Goal: Contribute content: Contribute content

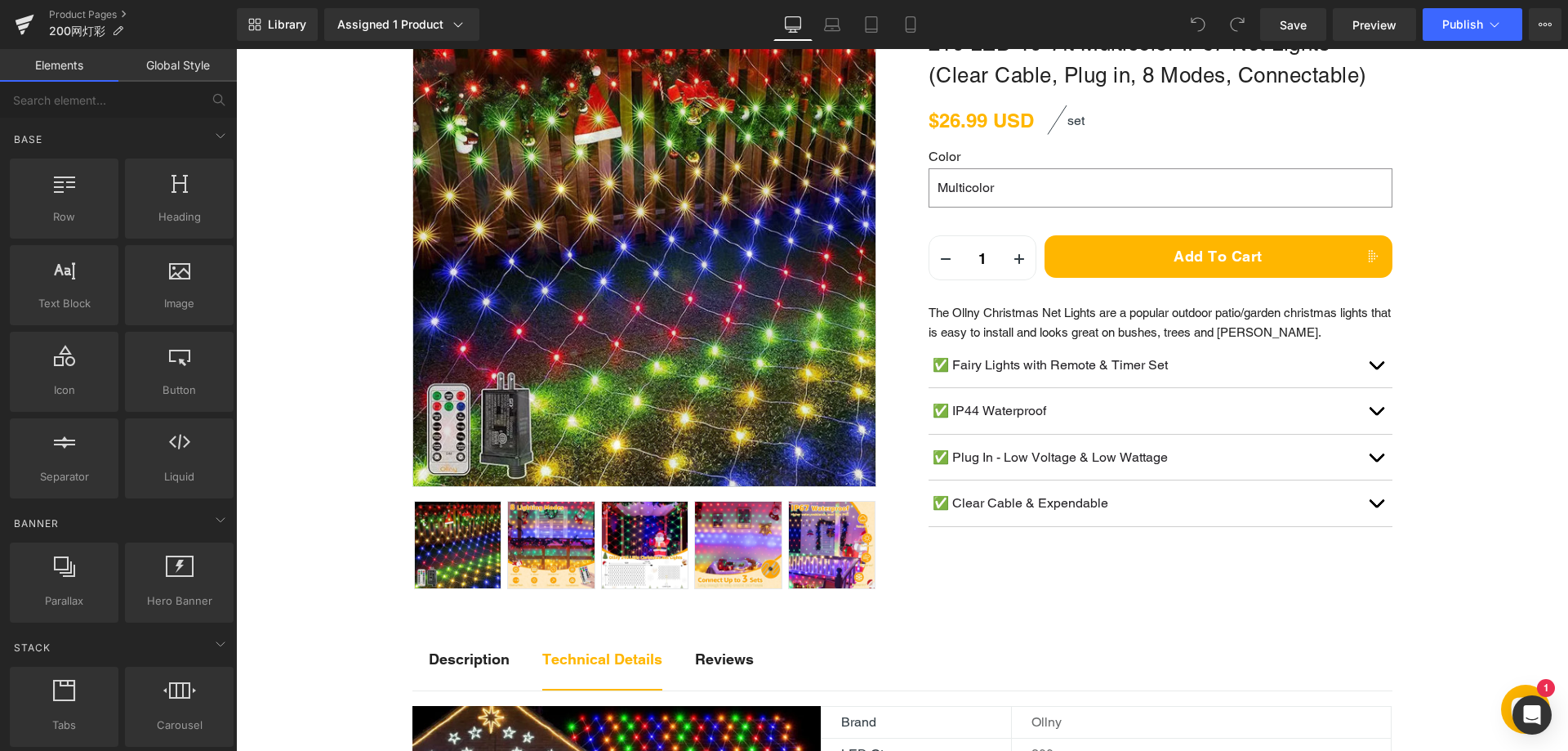
scroll to position [326, 0]
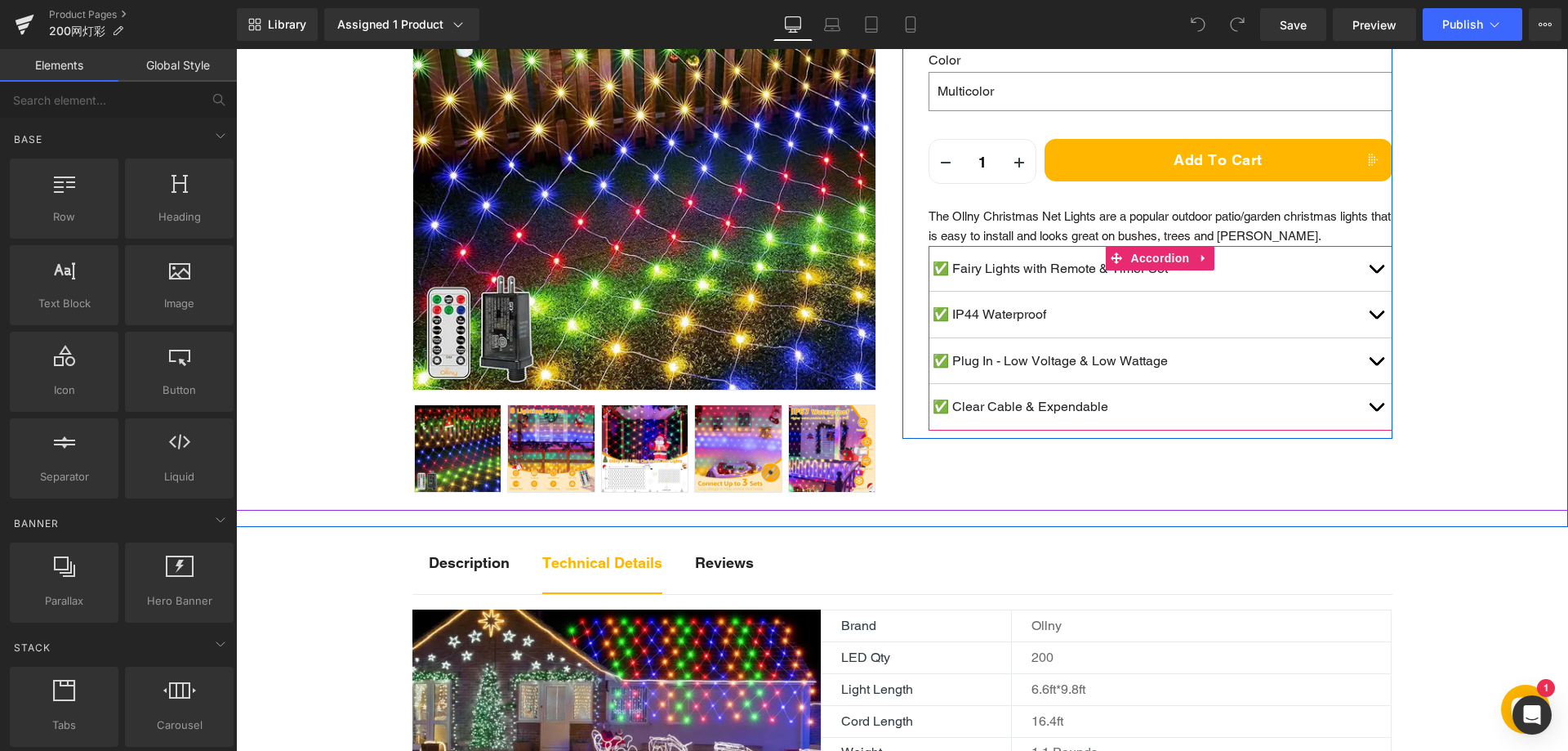
click at [1370, 265] on button "button" at bounding box center [1376, 268] width 33 height 46
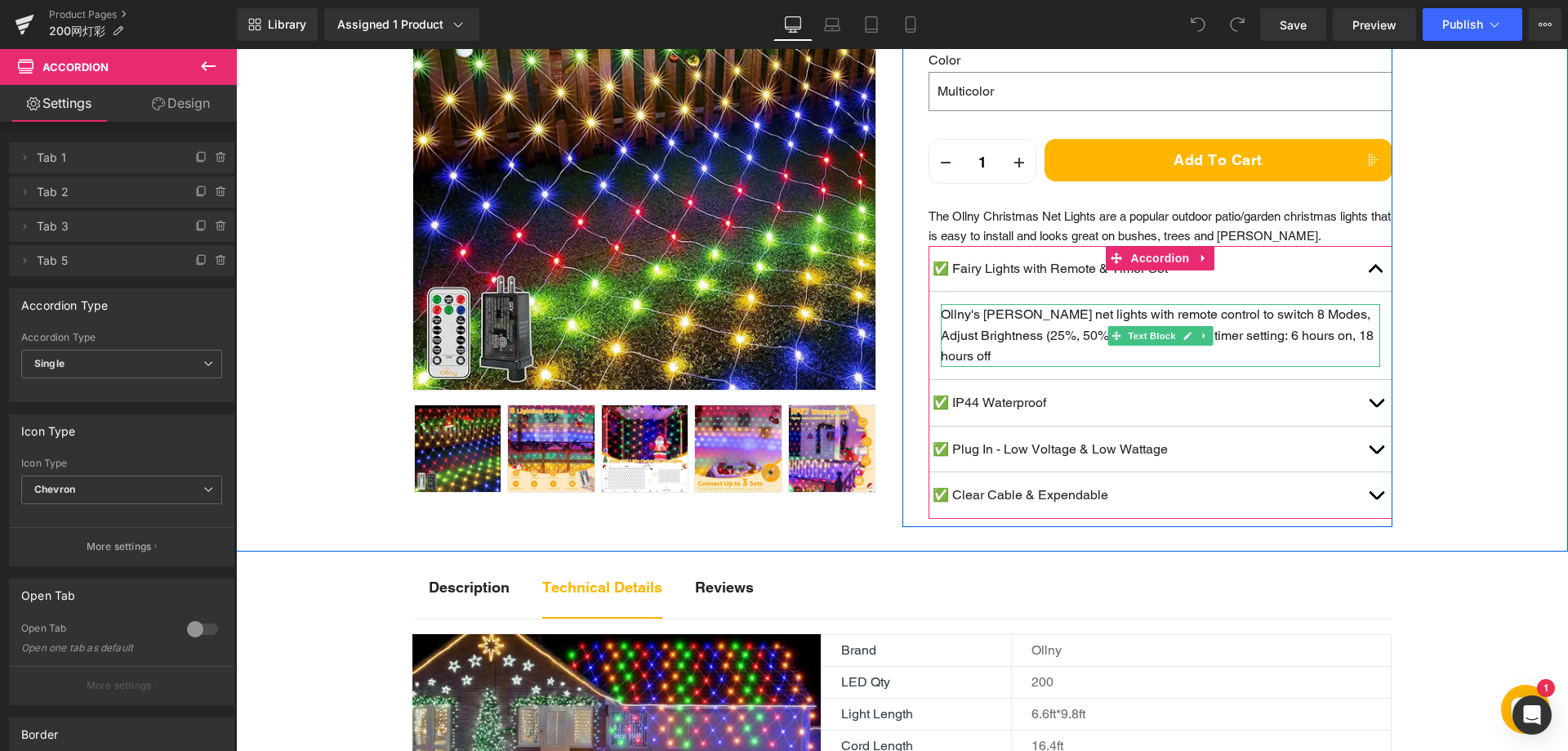
click at [1264, 333] on span "Ollny's bush net lights with remote control to switch 8 Modes, Adjust Brightnes…" at bounding box center [1158, 335] width 433 height 57
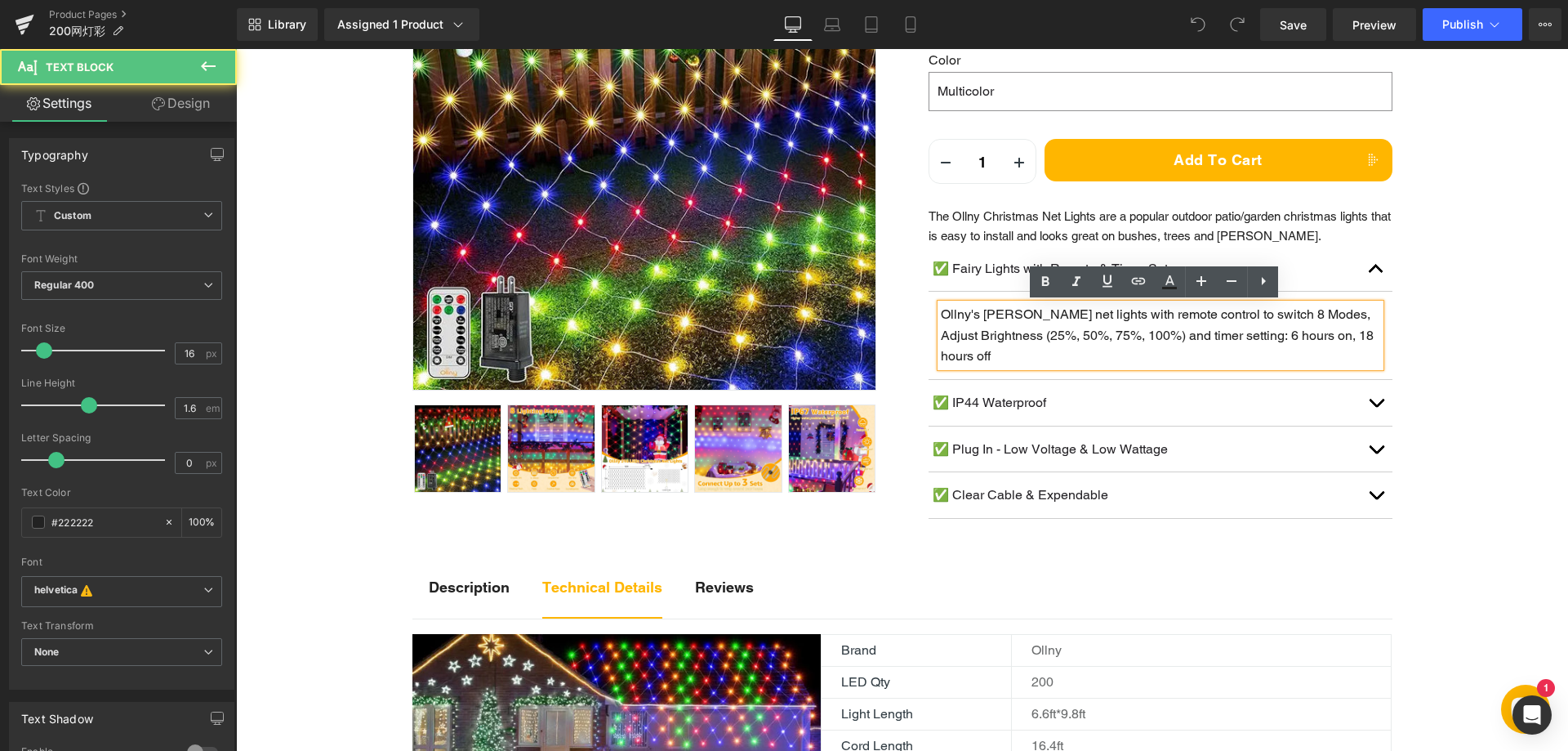
click at [1254, 337] on span "Ollny's bush net lights with remote control to switch 8 Modes, Adjust Brightnes…" at bounding box center [1158, 335] width 433 height 57
click at [1243, 336] on span "Ollny's bush net lights with remote control to switch 8 Modes, Adjust Brightnes…" at bounding box center [1158, 335] width 433 height 57
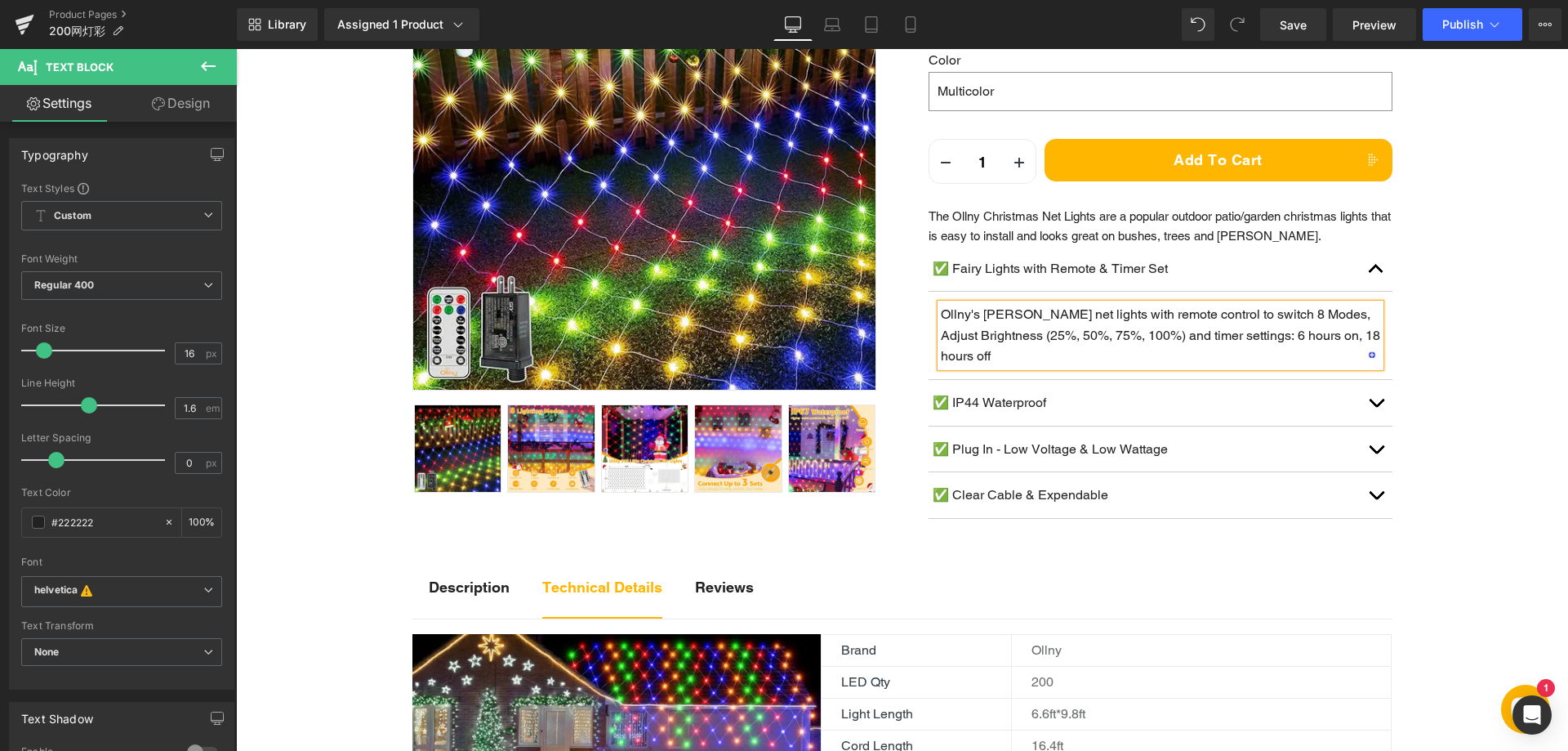
click at [1377, 407] on span "button" at bounding box center [1377, 407] width 0 height 0
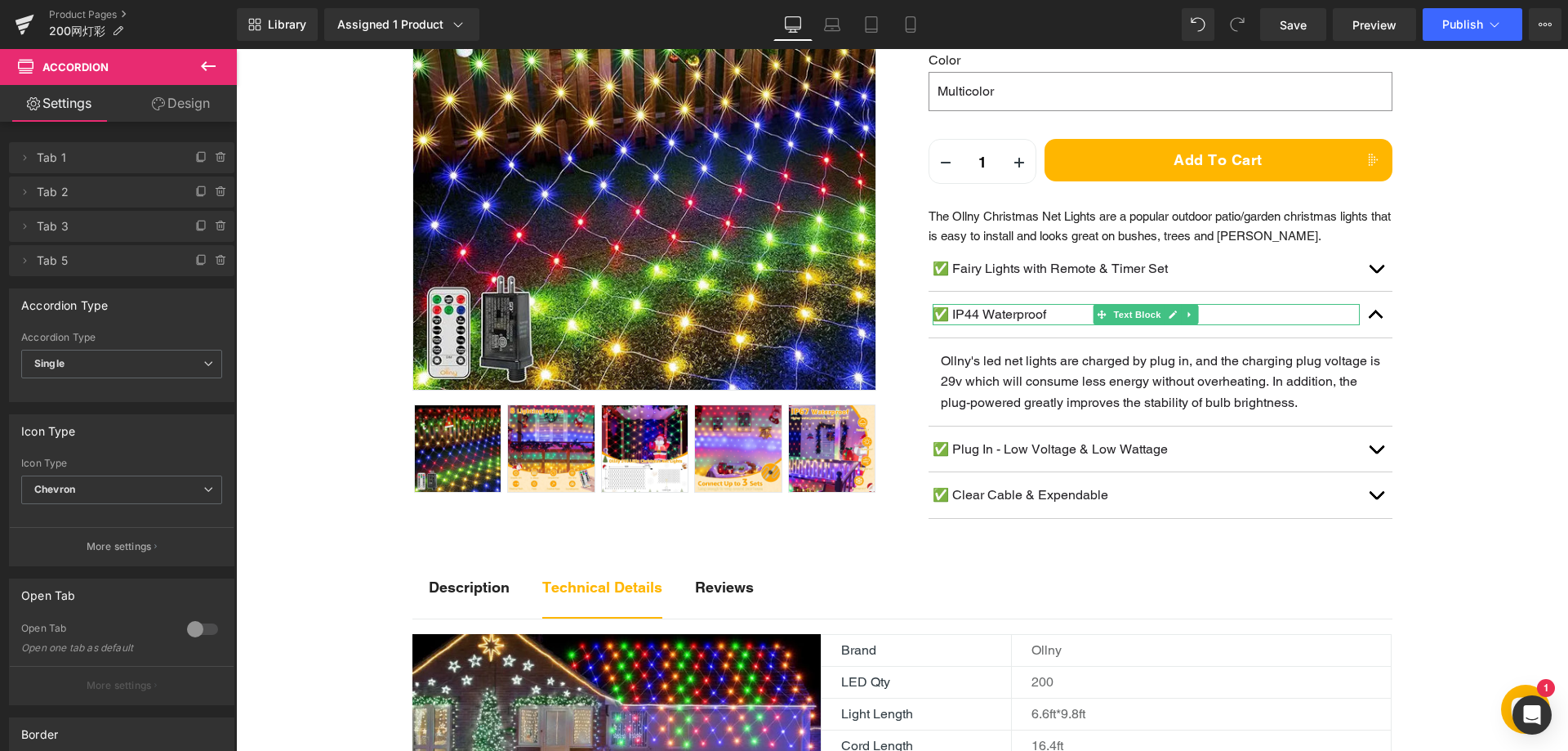
click at [971, 312] on p "✅ IP44 Waterproof" at bounding box center [1146, 315] width 427 height 21
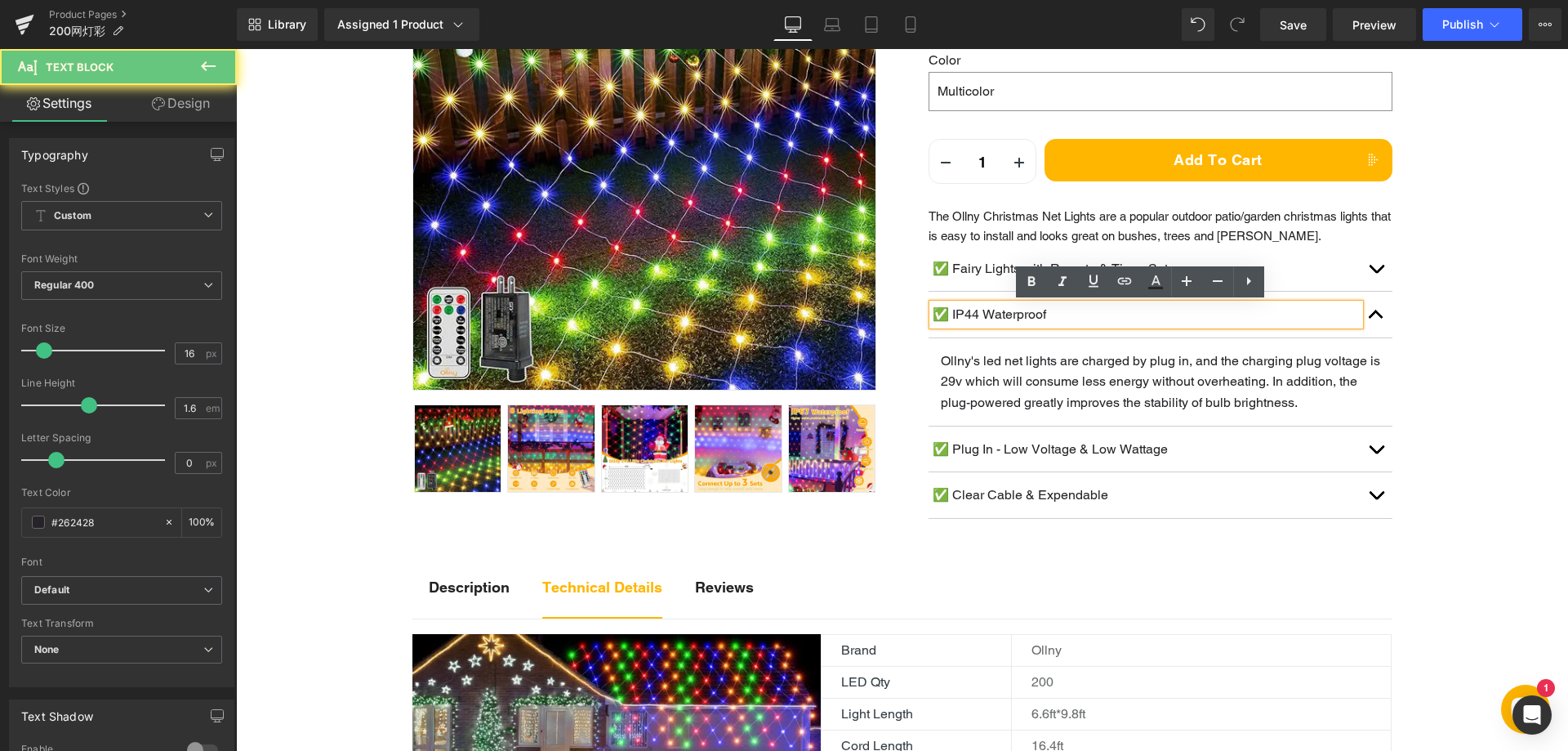
click at [974, 312] on p "✅ IP44 Waterproof" at bounding box center [1146, 315] width 427 height 21
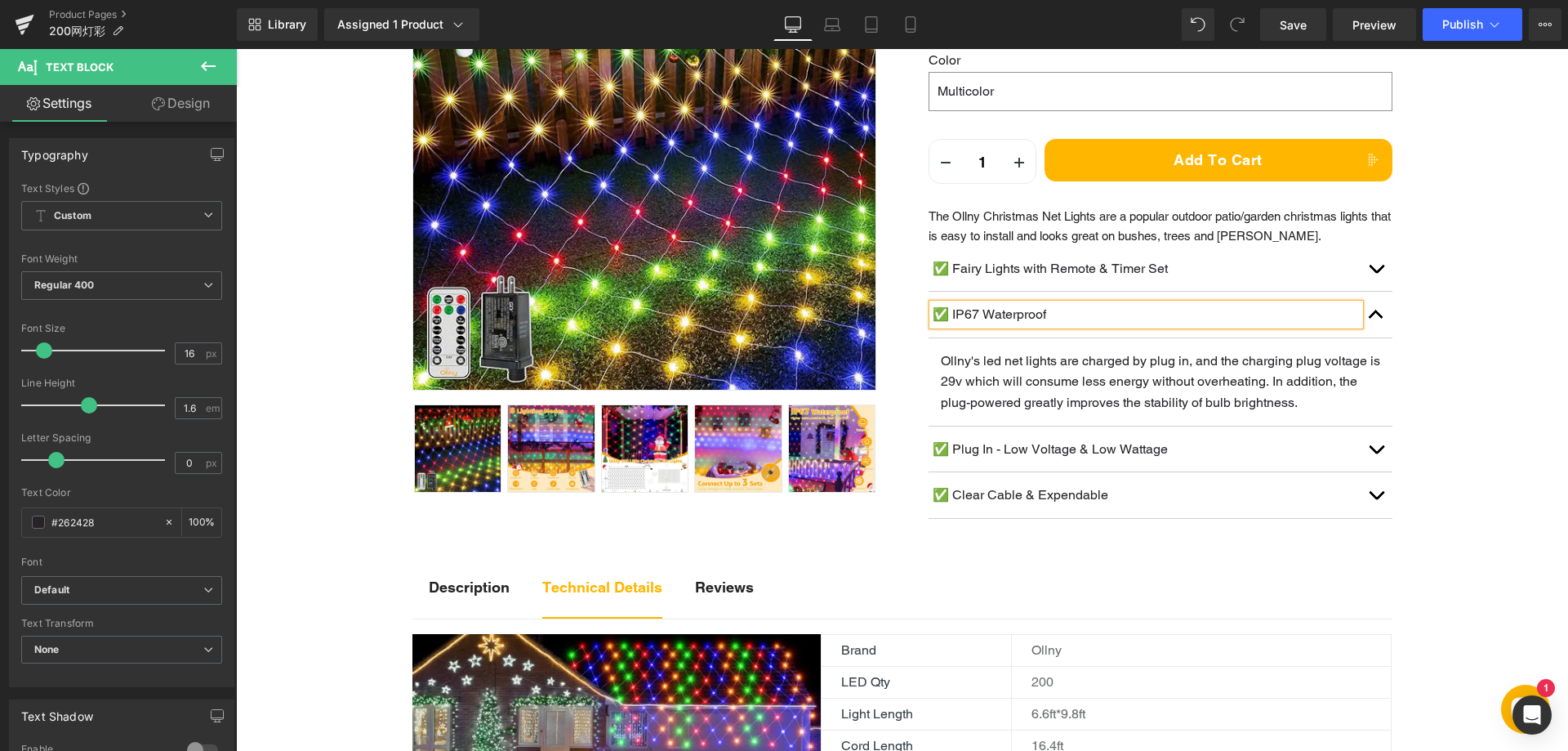
click at [1371, 450] on button "button" at bounding box center [1376, 449] width 33 height 46
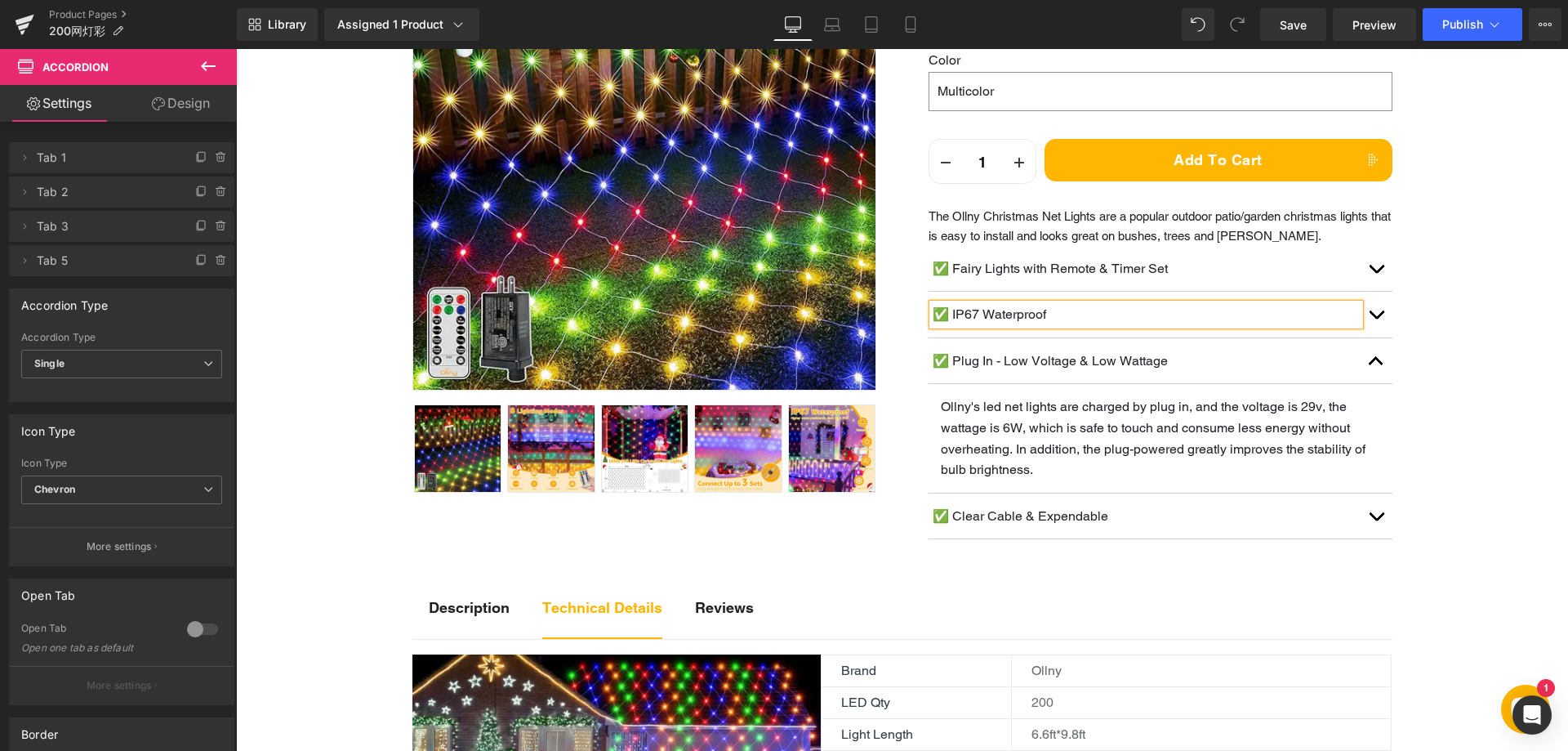
click at [1374, 514] on button "button" at bounding box center [1376, 516] width 33 height 46
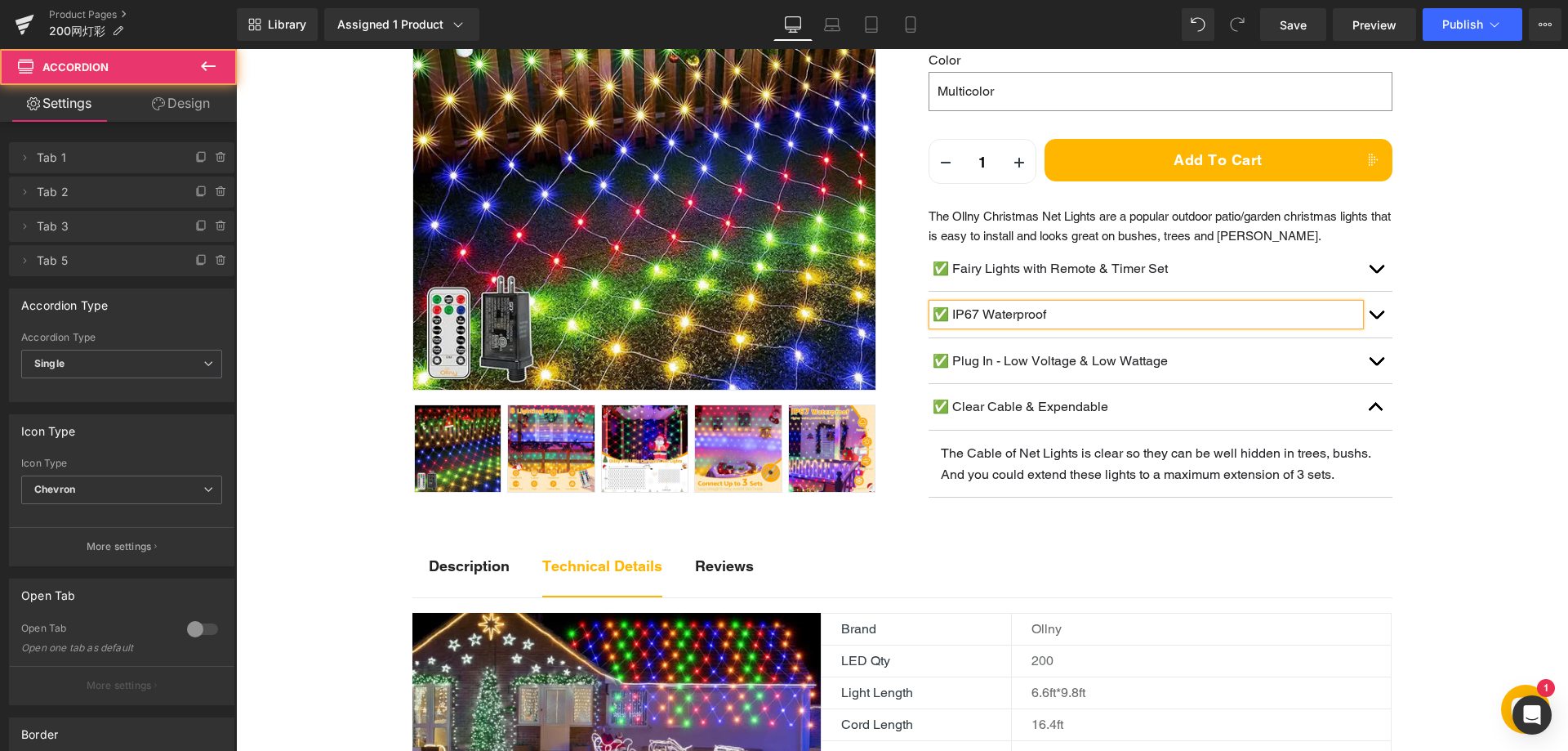
click at [1369, 308] on button "button" at bounding box center [1376, 314] width 33 height 46
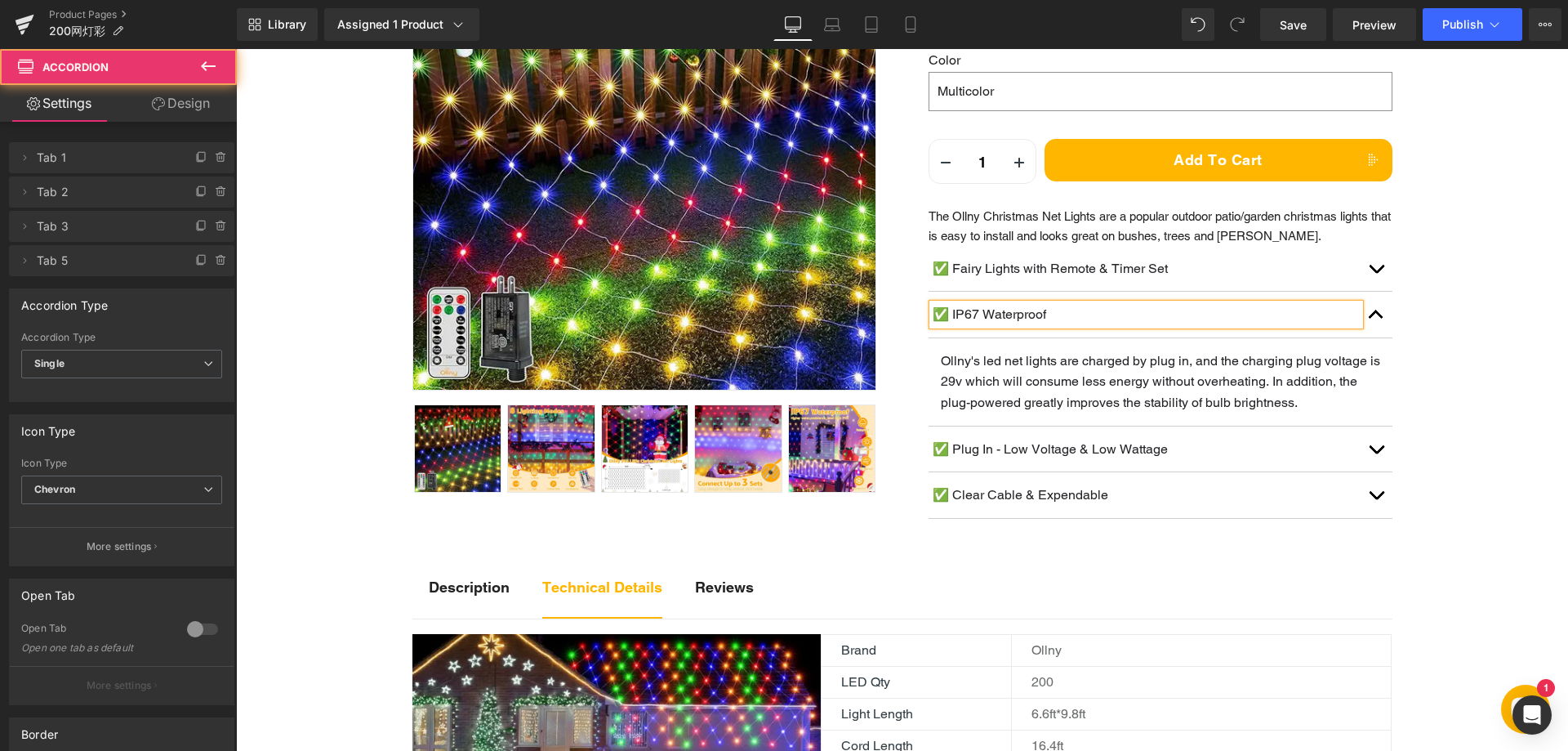
click at [1377, 273] on span "button" at bounding box center [1377, 273] width 0 height 0
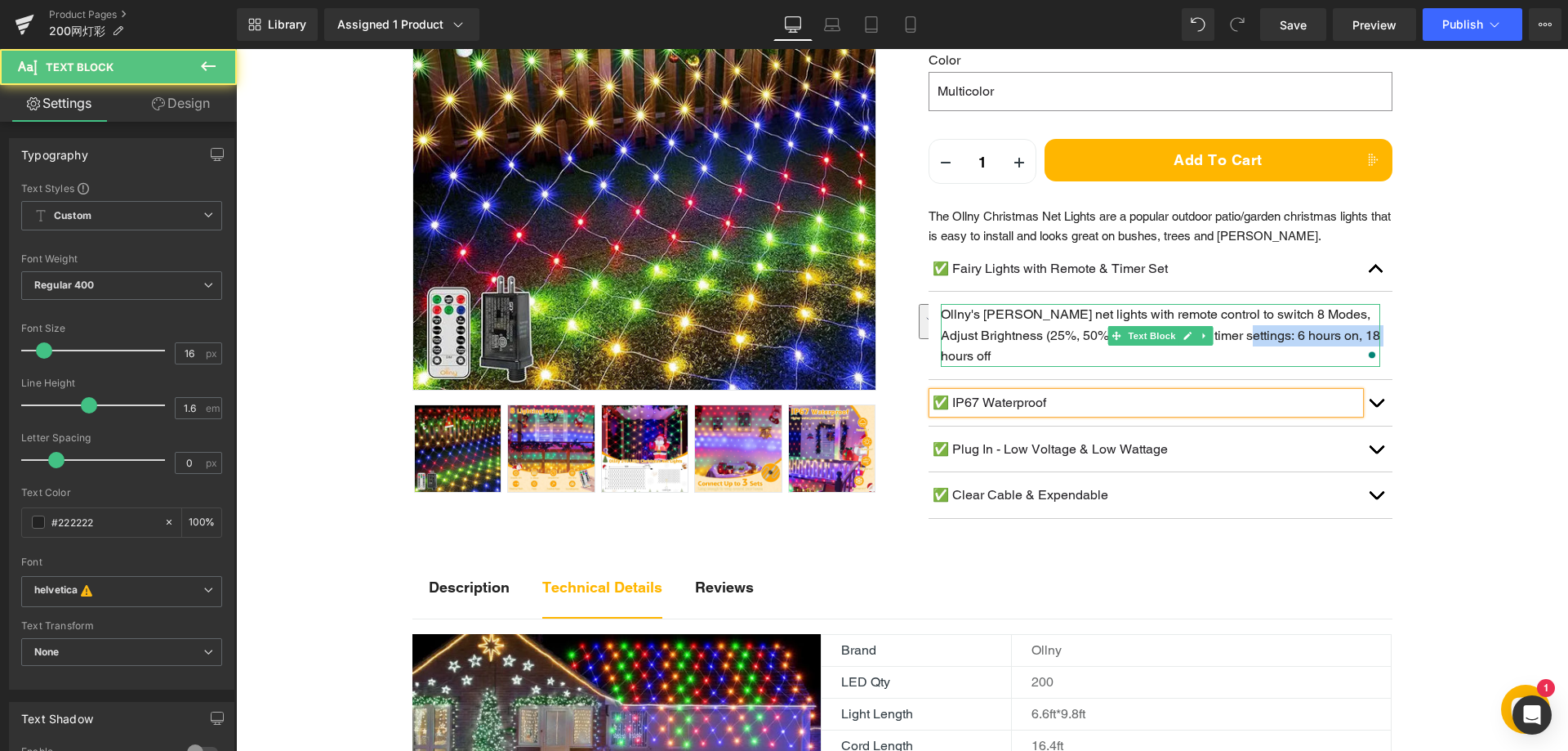
click at [1261, 347] on p "Ollny's bush net lights with remote control to switch 8 Modes, Adjust Brightnes…" at bounding box center [1161, 335] width 440 height 63
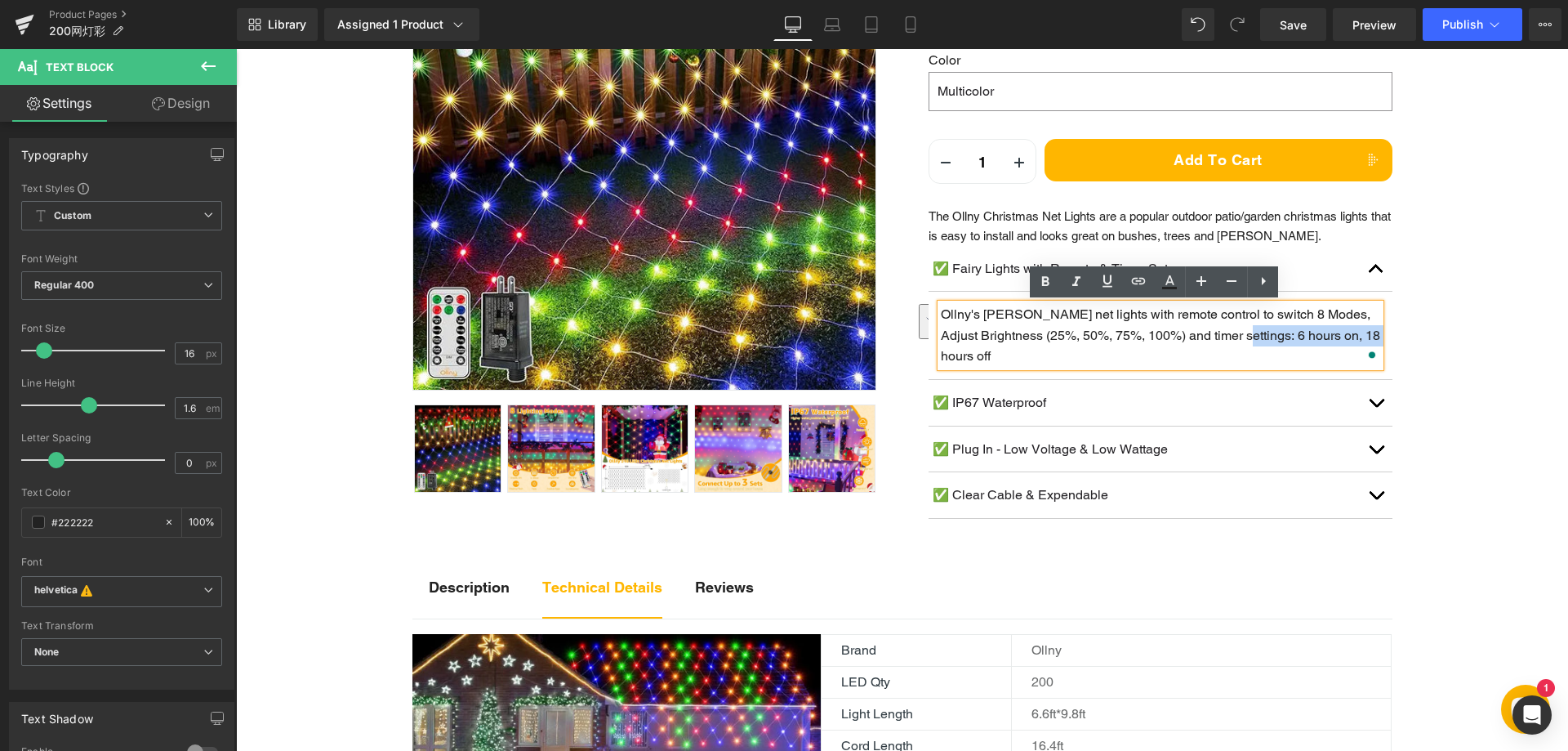
copy span "6 hours on, 18 hours off"
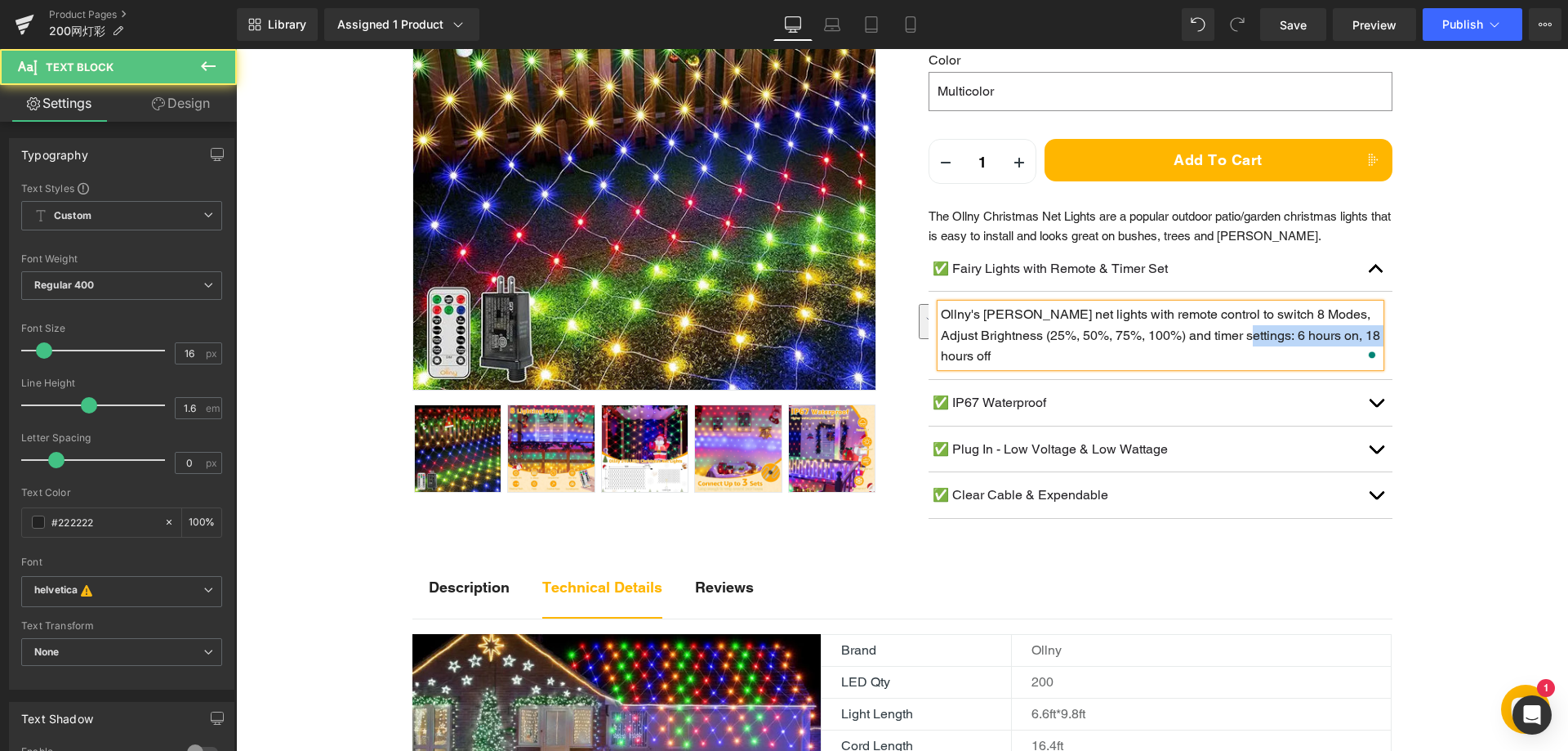
click at [1224, 350] on p "Ollny's bush net lights with remote control to switch 8 Modes, Adjust Brightnes…" at bounding box center [1161, 335] width 440 height 63
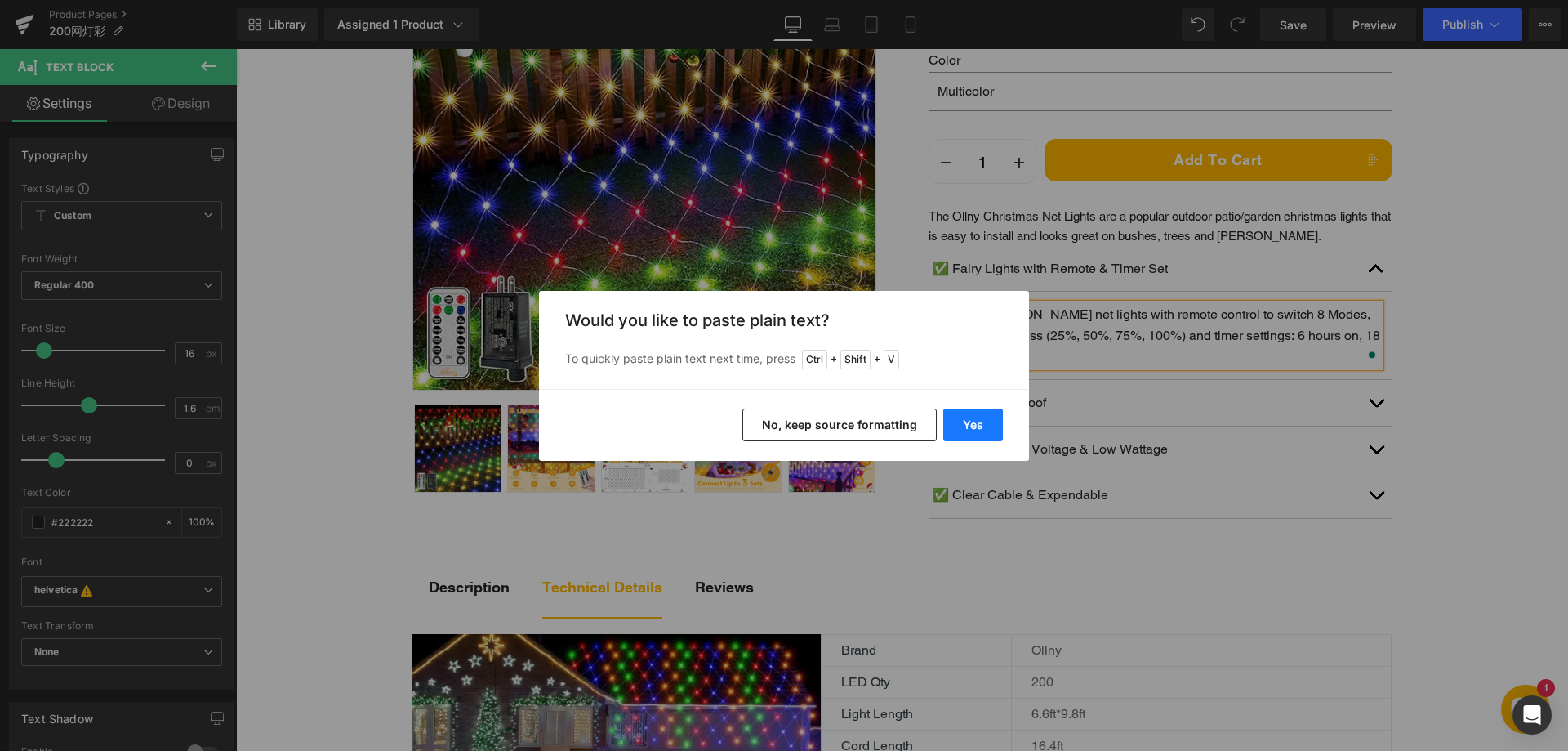
drag, startPoint x: 949, startPoint y: 420, endPoint x: 716, endPoint y: 370, distance: 238.3
click at [949, 420] on button "Yes" at bounding box center [973, 425] width 60 height 33
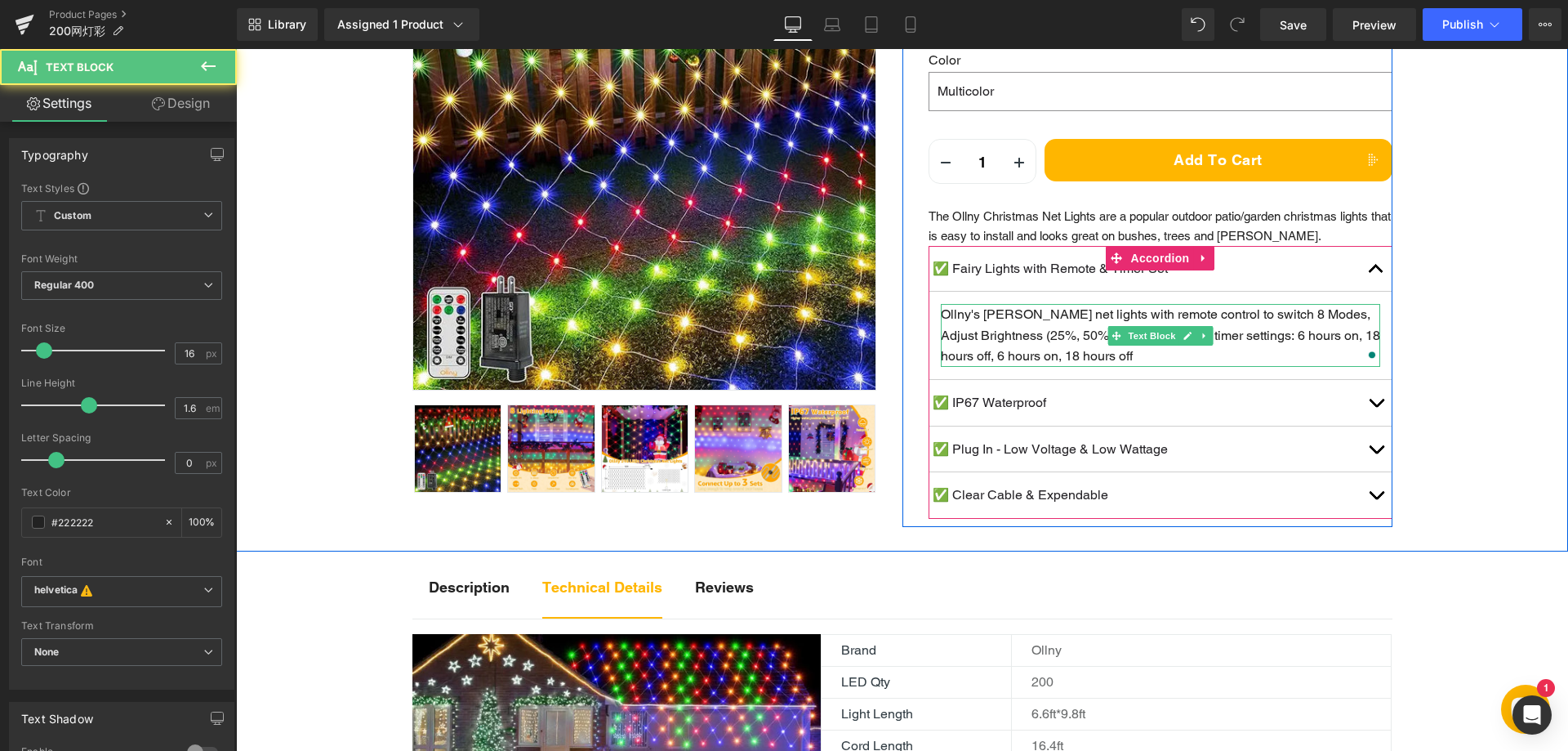
click at [1146, 361] on p "Ollny's bush net lights with remote control to switch 8 Modes, Adjust Brightnes…" at bounding box center [1161, 335] width 440 height 63
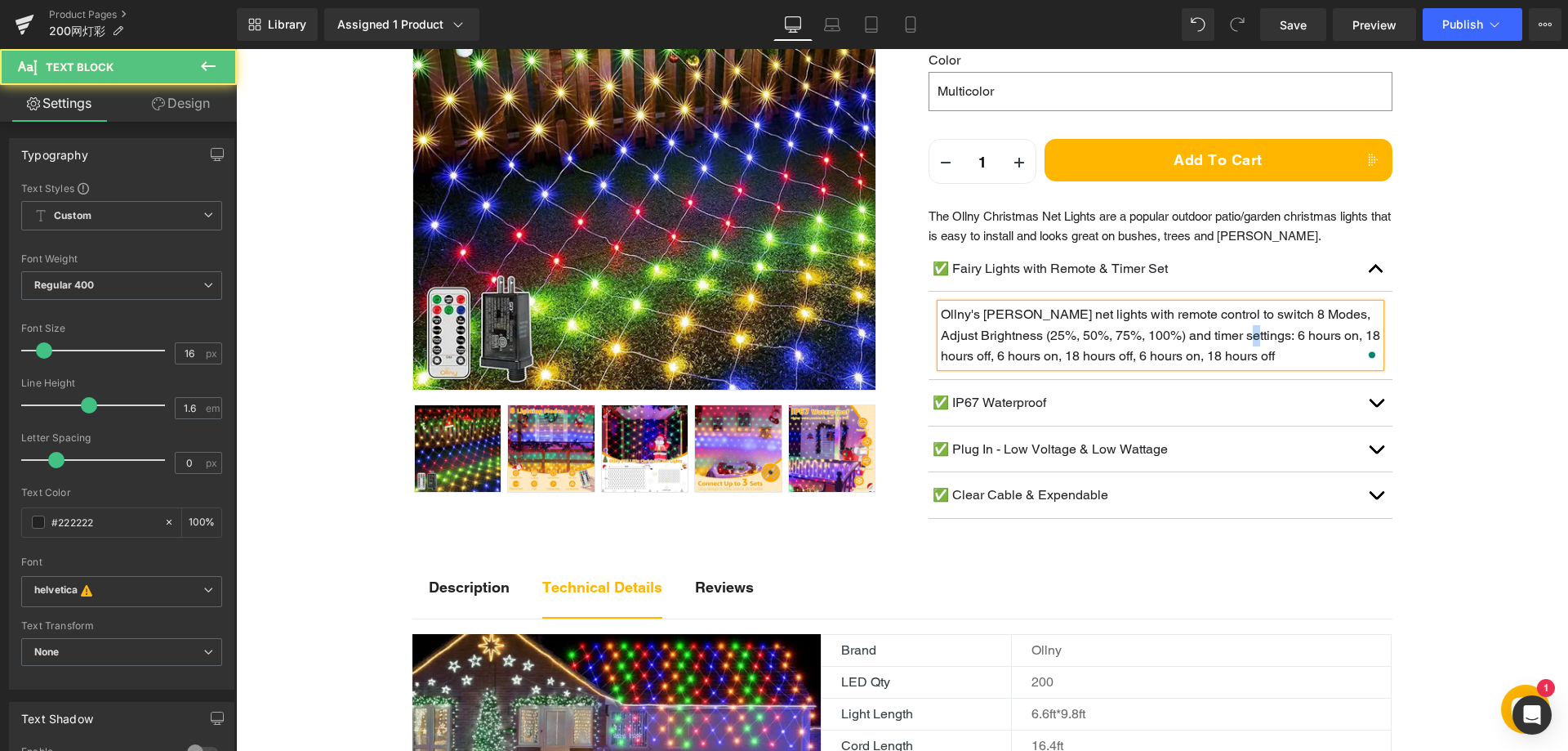
click at [1261, 332] on span "Ollny's bush net lights with remote control to switch 8 Modes, Adjust Brightnes…" at bounding box center [1161, 335] width 440 height 57
drag, startPoint x: 1328, startPoint y: 336, endPoint x: 1336, endPoint y: 333, distance: 8.5
click at [1336, 333] on span "Ollny's bush net lights with remote control to switch 8 Modes, Adjust Brightnes…" at bounding box center [1161, 335] width 440 height 57
click at [1140, 358] on span "Ollny's bush net lights with remote control to switch 8 Modes, Adjust Brightnes…" at bounding box center [1161, 335] width 440 height 57
click at [1218, 350] on span "Ollny's bush net lights with remote control to switch 8 Modes, Adjust Brightnes…" at bounding box center [1161, 335] width 440 height 57
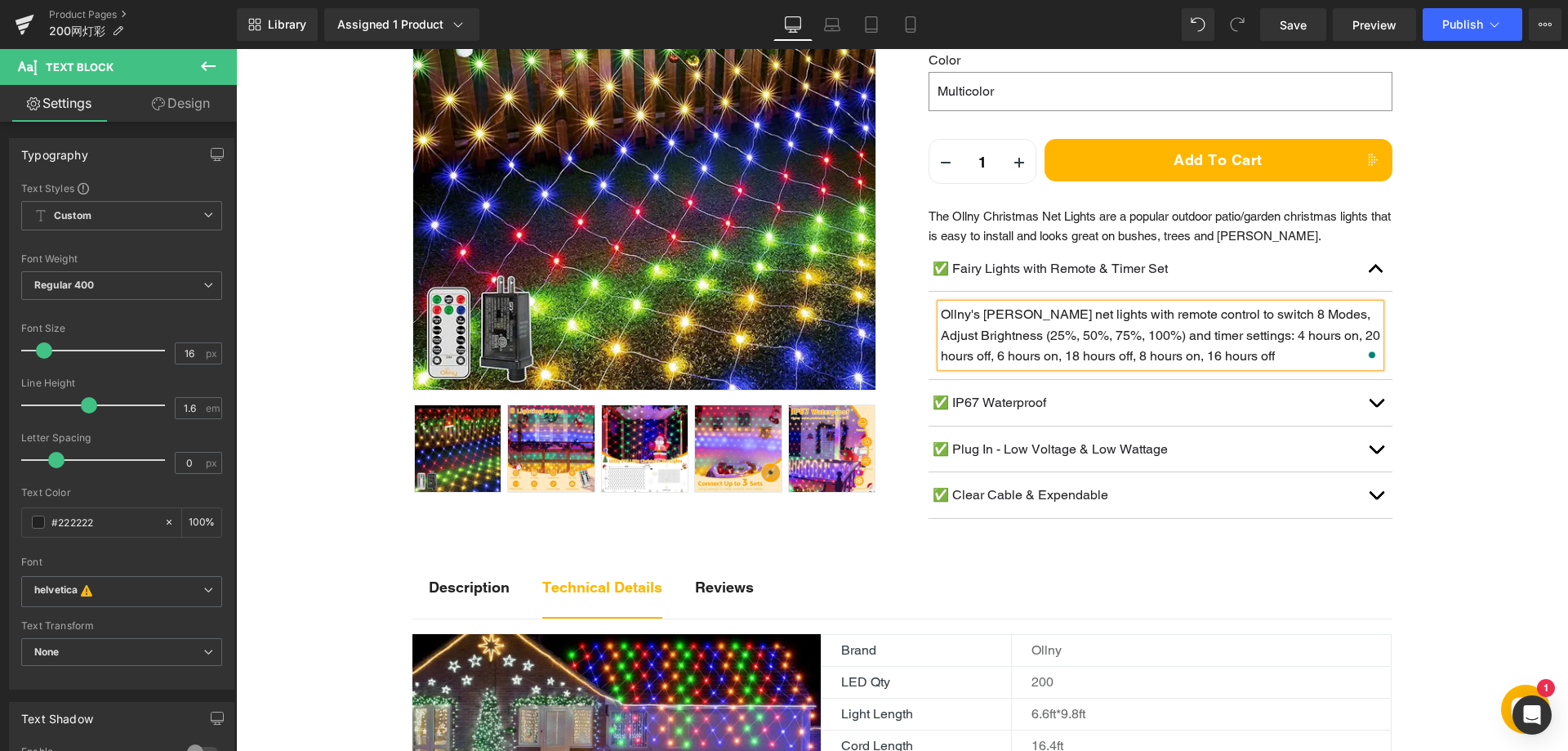
click at [1336, 358] on p "Ollny's bush net lights with remote control to switch 8 Modes, Adjust Brightnes…" at bounding box center [1161, 335] width 440 height 63
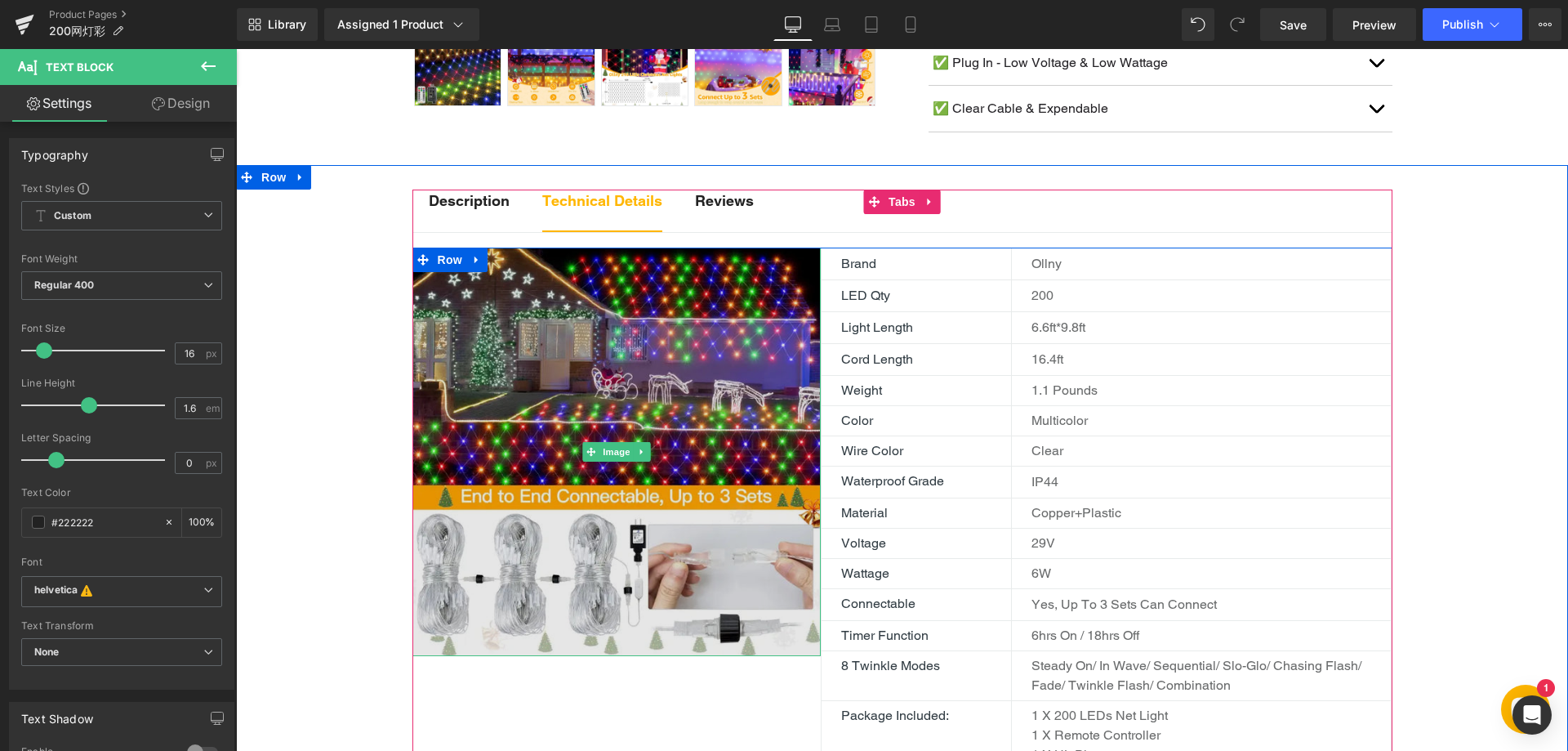
scroll to position [735, 0]
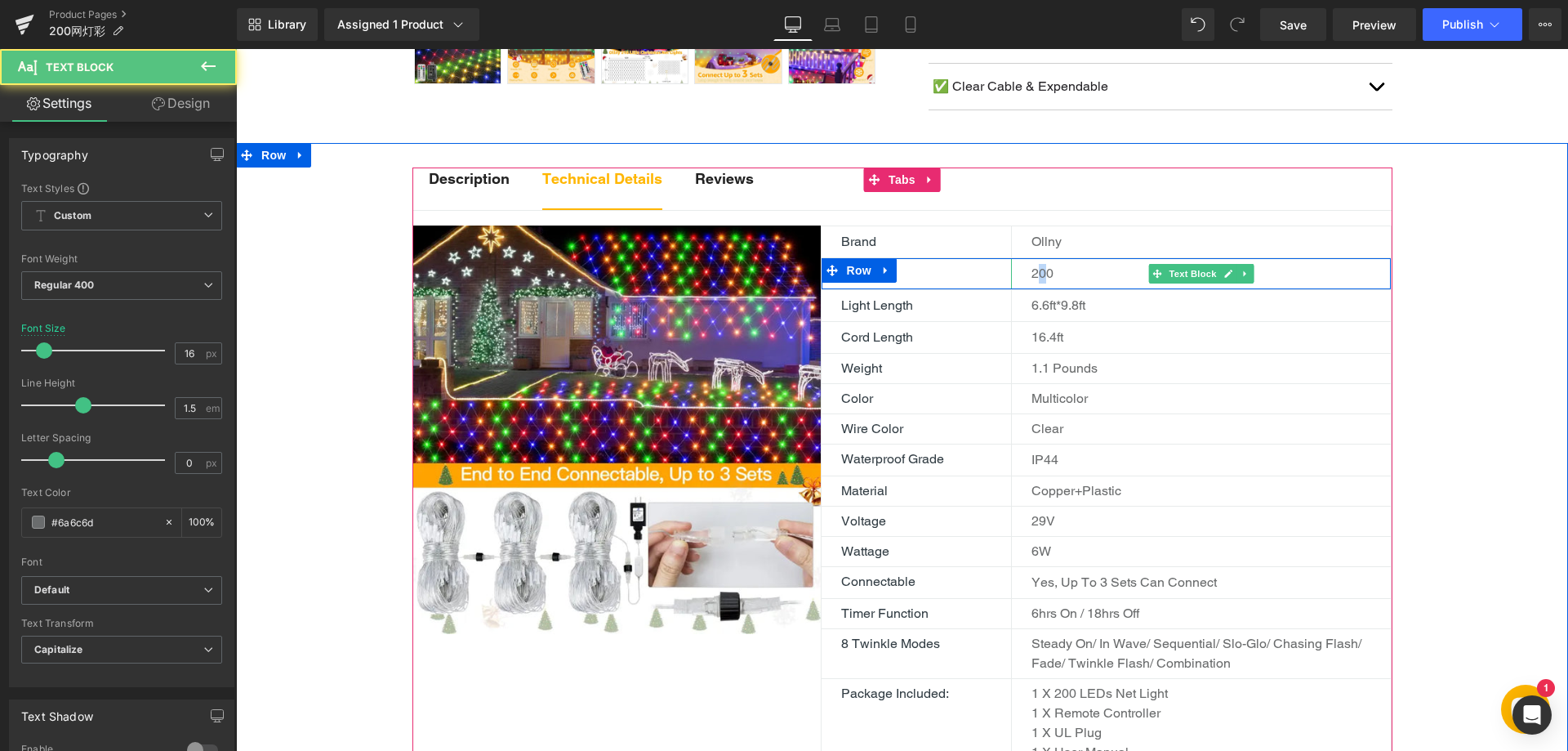
click at [1040, 274] on p "200" at bounding box center [1211, 274] width 359 height 20
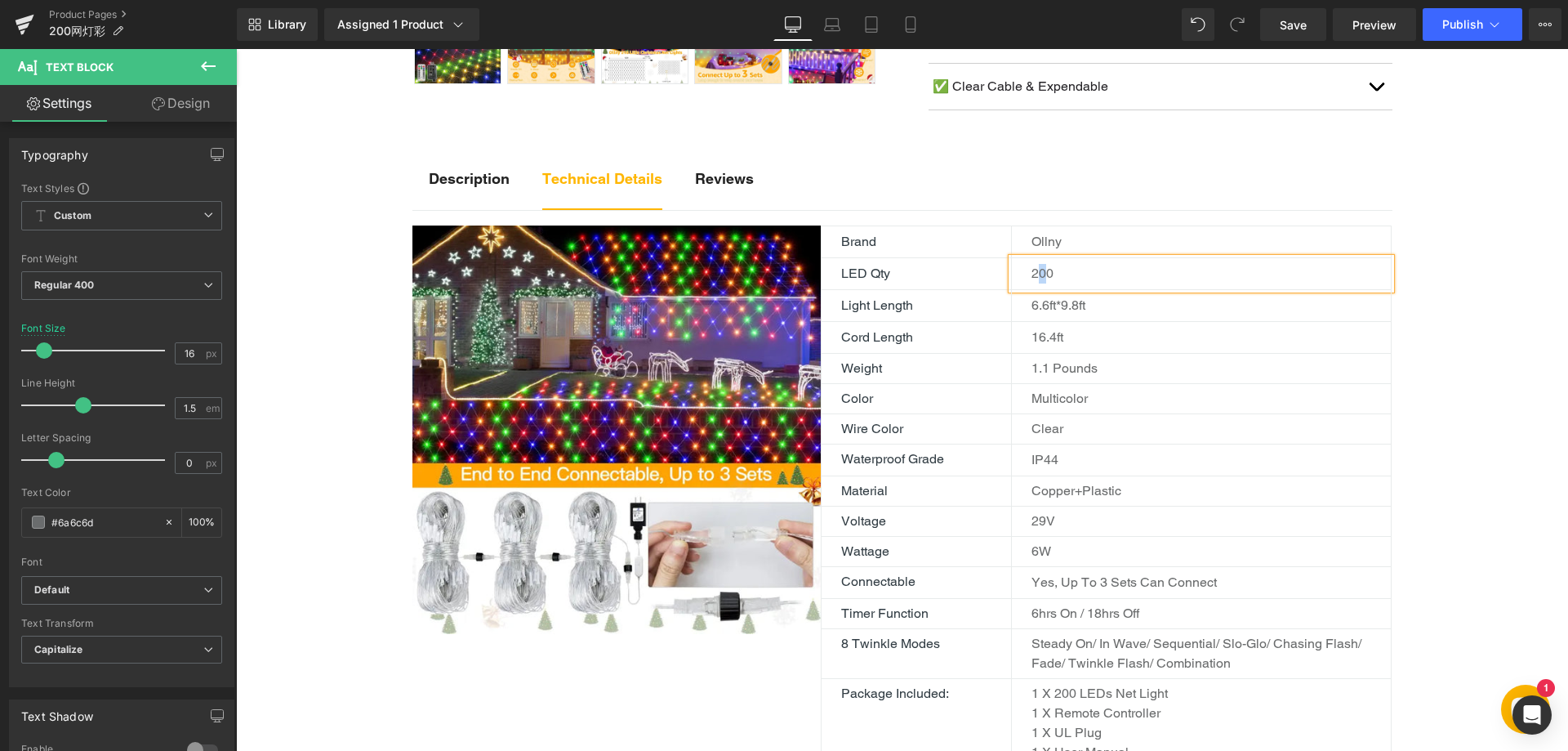
click at [1042, 279] on p "200" at bounding box center [1211, 274] width 359 height 20
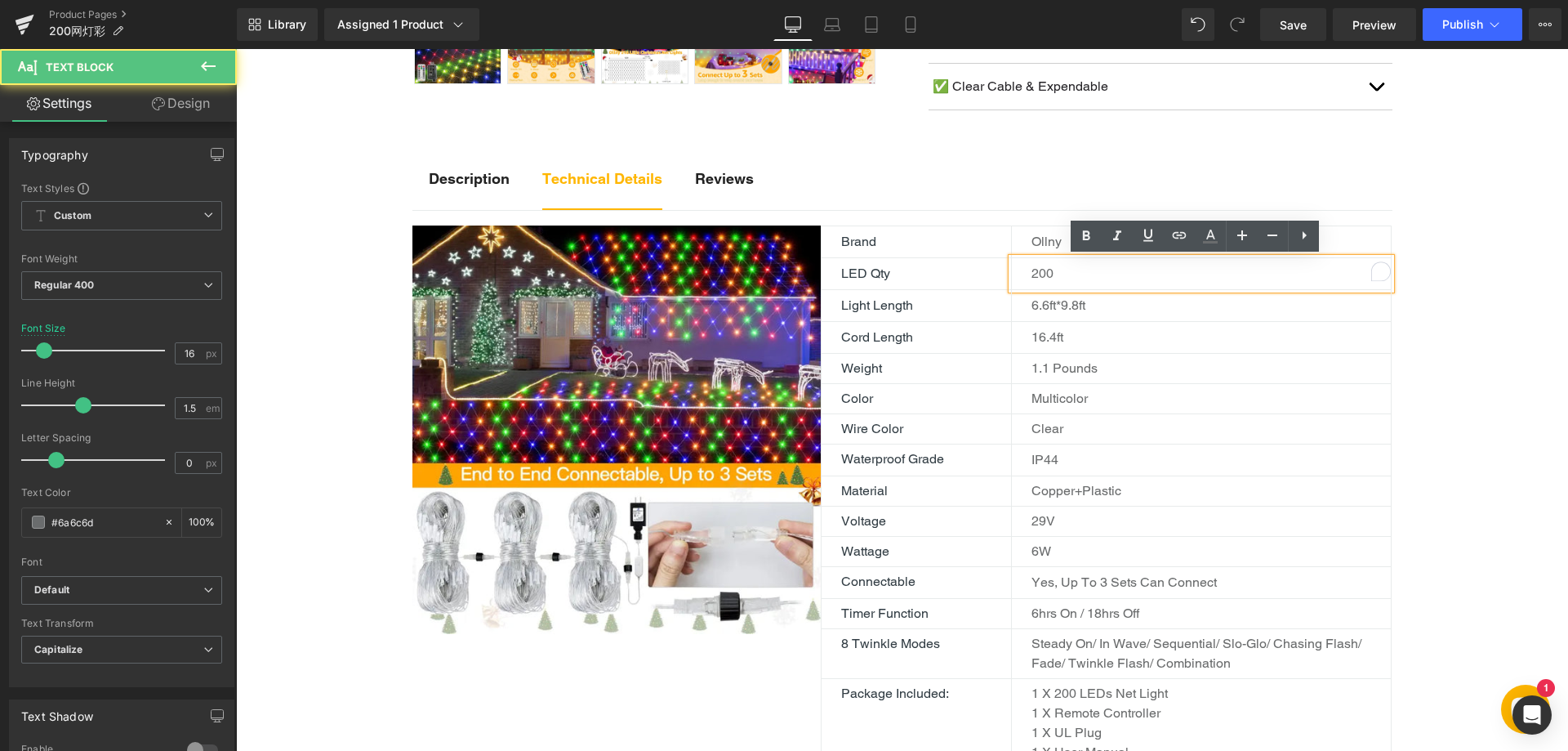
click at [1042, 268] on p "200" at bounding box center [1211, 274] width 359 height 20
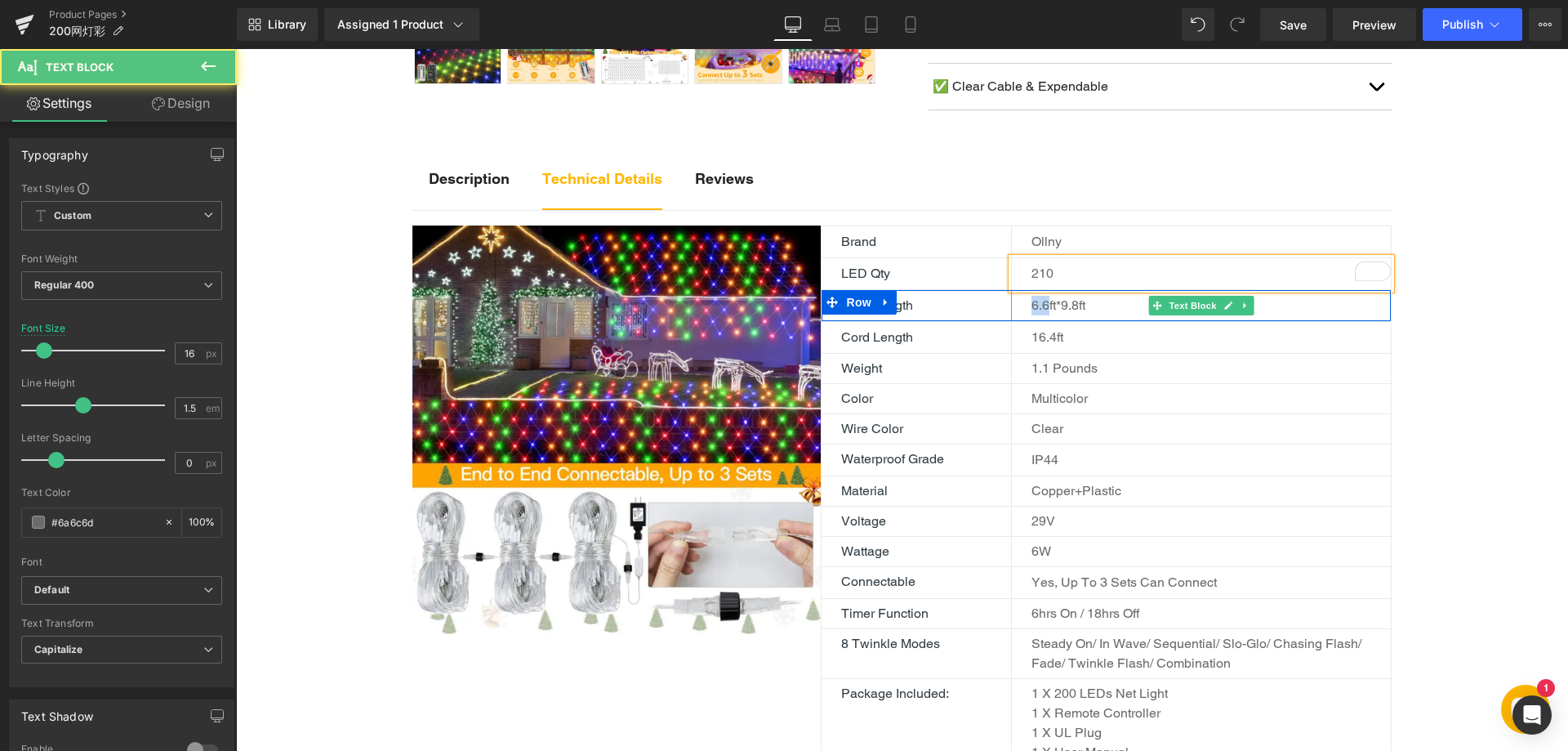
drag, startPoint x: 1041, startPoint y: 308, endPoint x: 1014, endPoint y: 308, distance: 27.0
click at [1014, 308] on div "6.6ft*9.8ft" at bounding box center [1201, 305] width 380 height 31
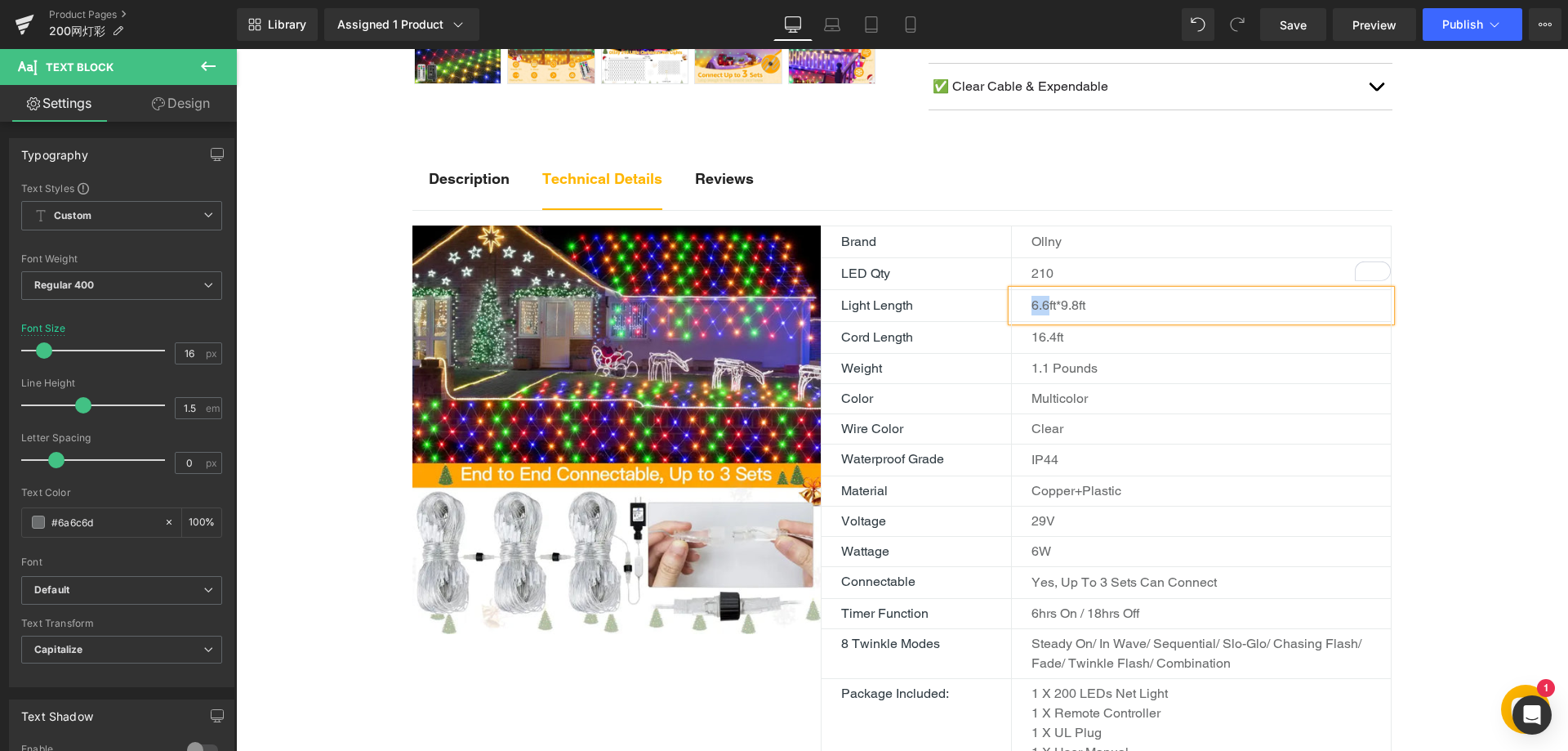
drag, startPoint x: 1031, startPoint y: 308, endPoint x: 1041, endPoint y: 302, distance: 11.7
click at [1032, 308] on p "6.6ft*9.8ft" at bounding box center [1211, 306] width 359 height 20
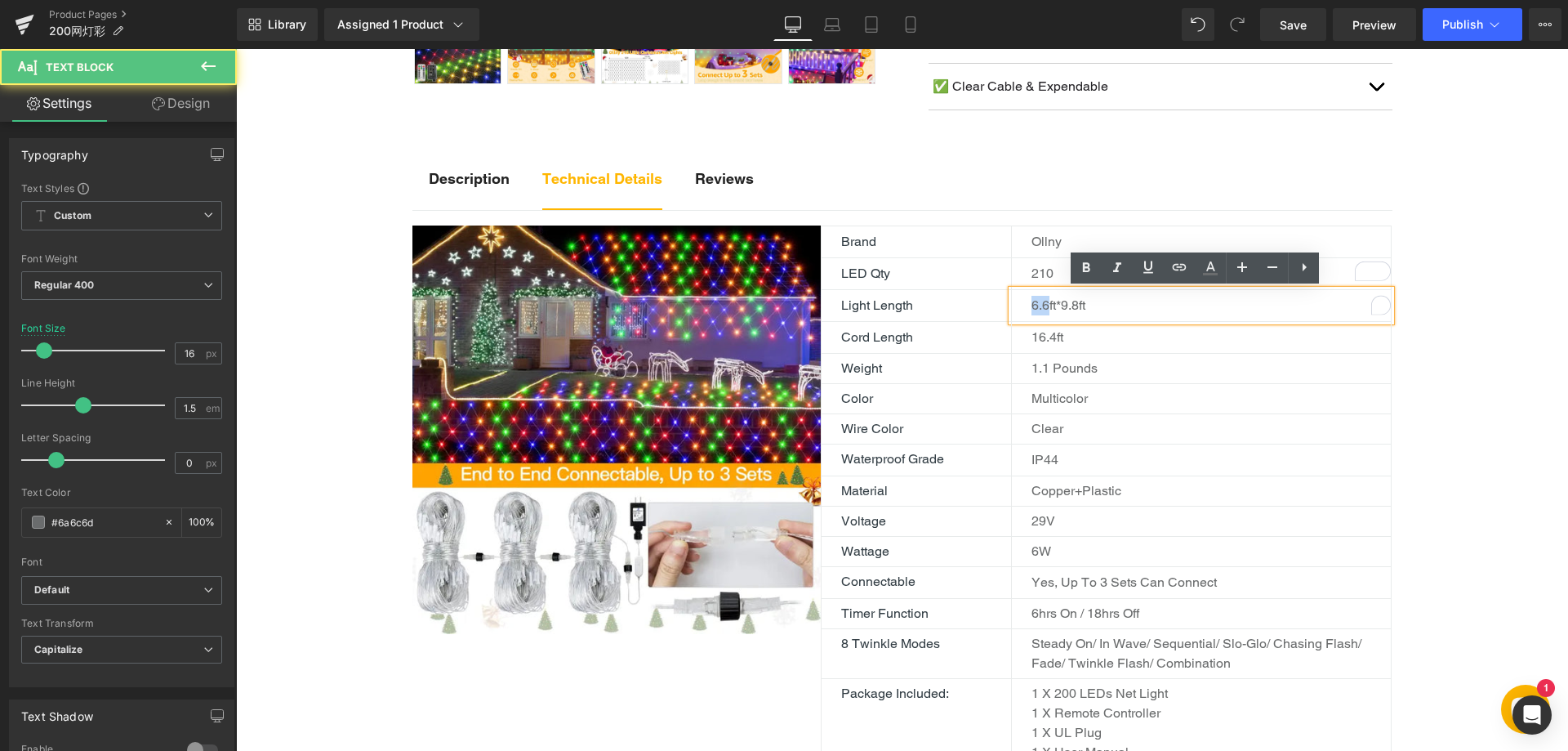
click at [1042, 301] on p "6.6ft*9.8ft" at bounding box center [1211, 306] width 359 height 20
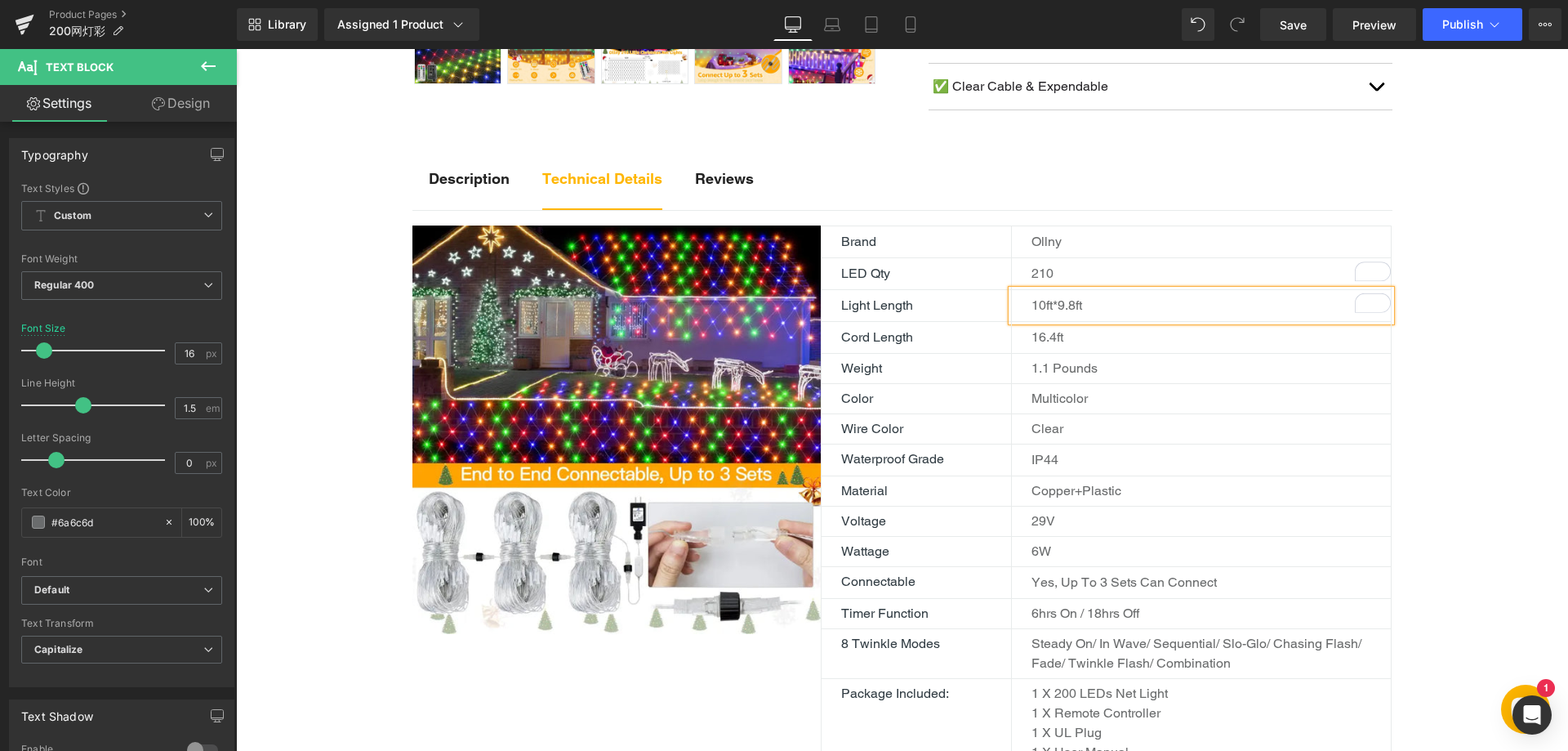
click at [1068, 300] on p "10ft*9.8ft" at bounding box center [1211, 306] width 359 height 20
click at [1490, 411] on div "Description Text Block Technical Details Text Block Reviews Text Block Image Br…" at bounding box center [902, 728] width 1332 height 1170
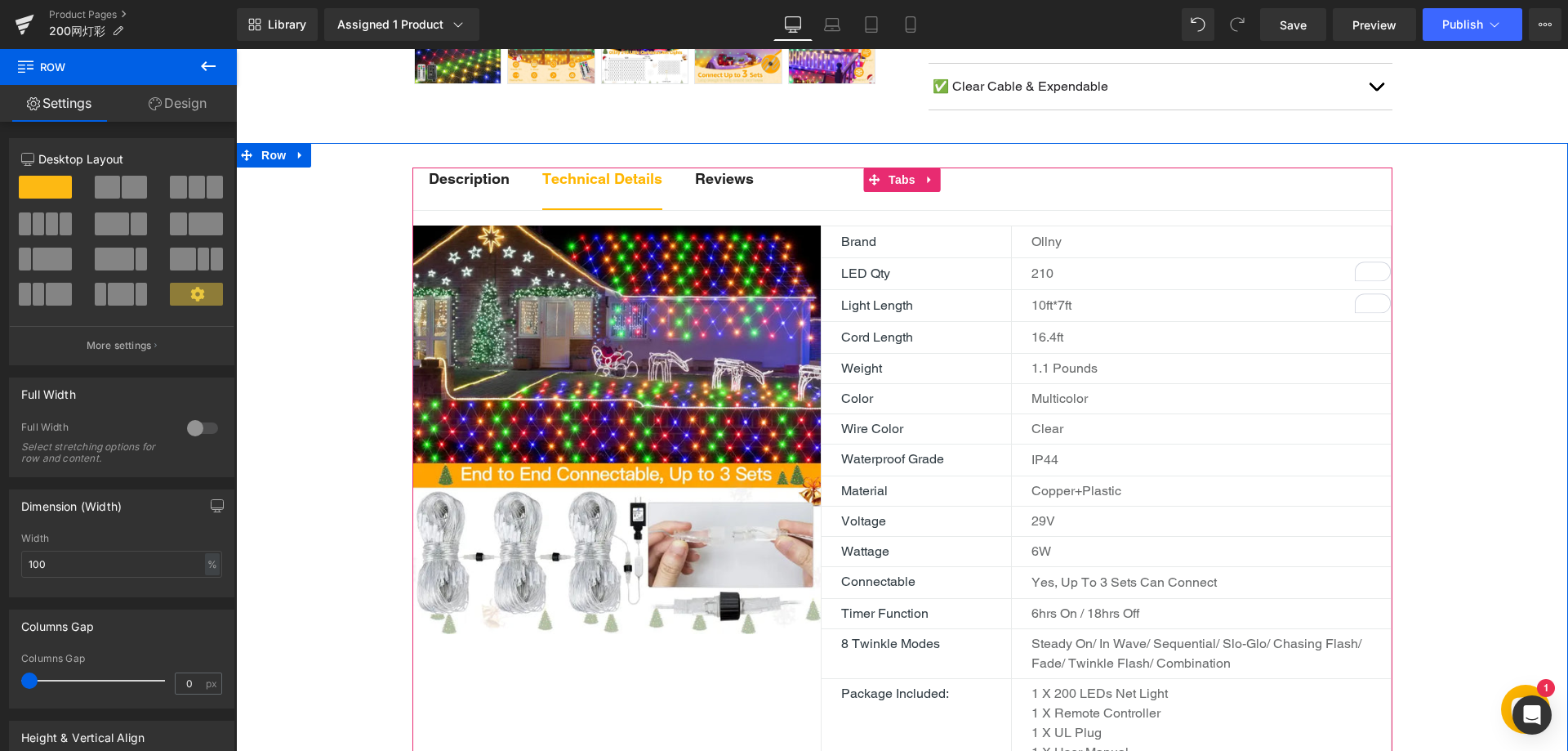
click at [1058, 454] on p "IP44" at bounding box center [1211, 460] width 359 height 20
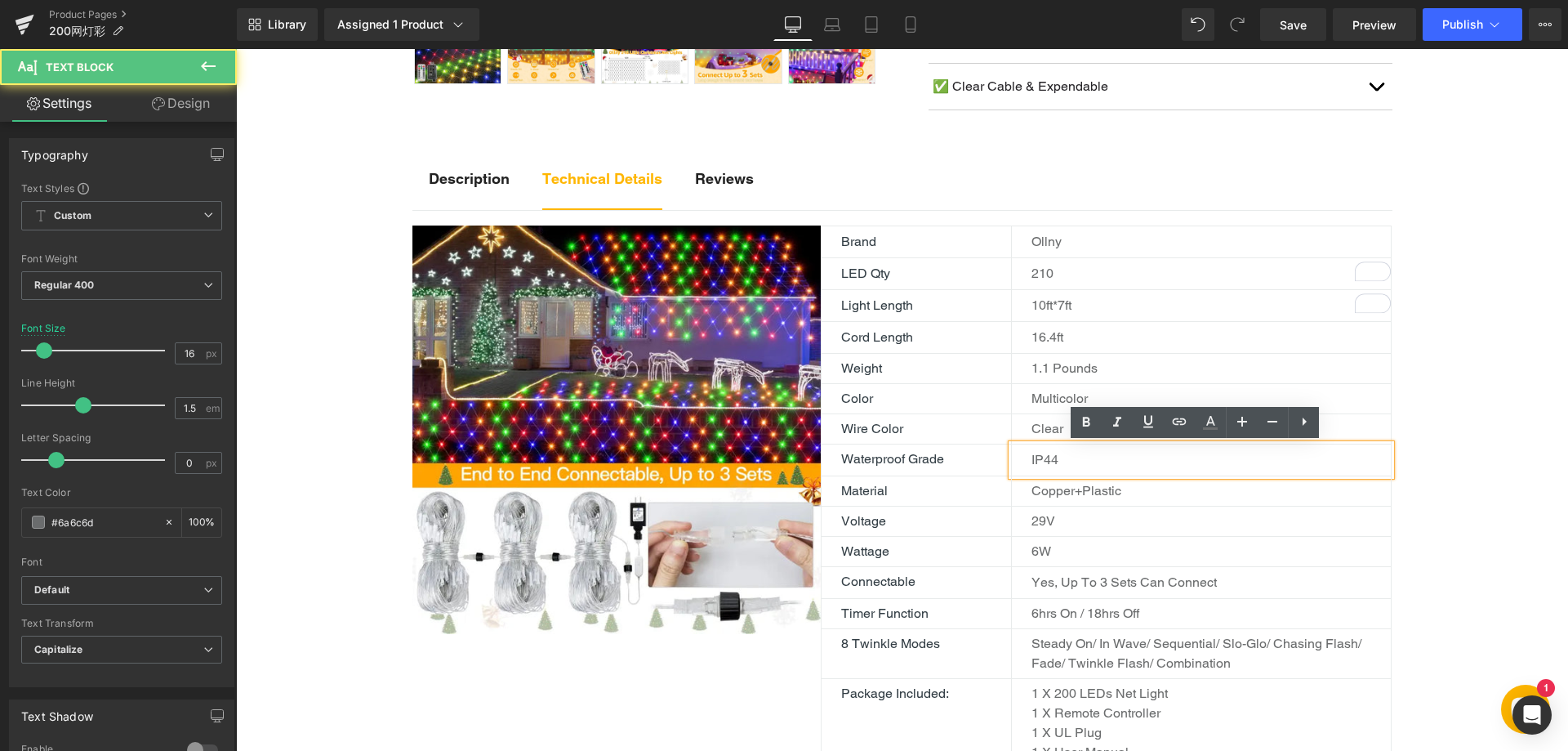
click at [1058, 459] on p "IP44" at bounding box center [1211, 460] width 359 height 20
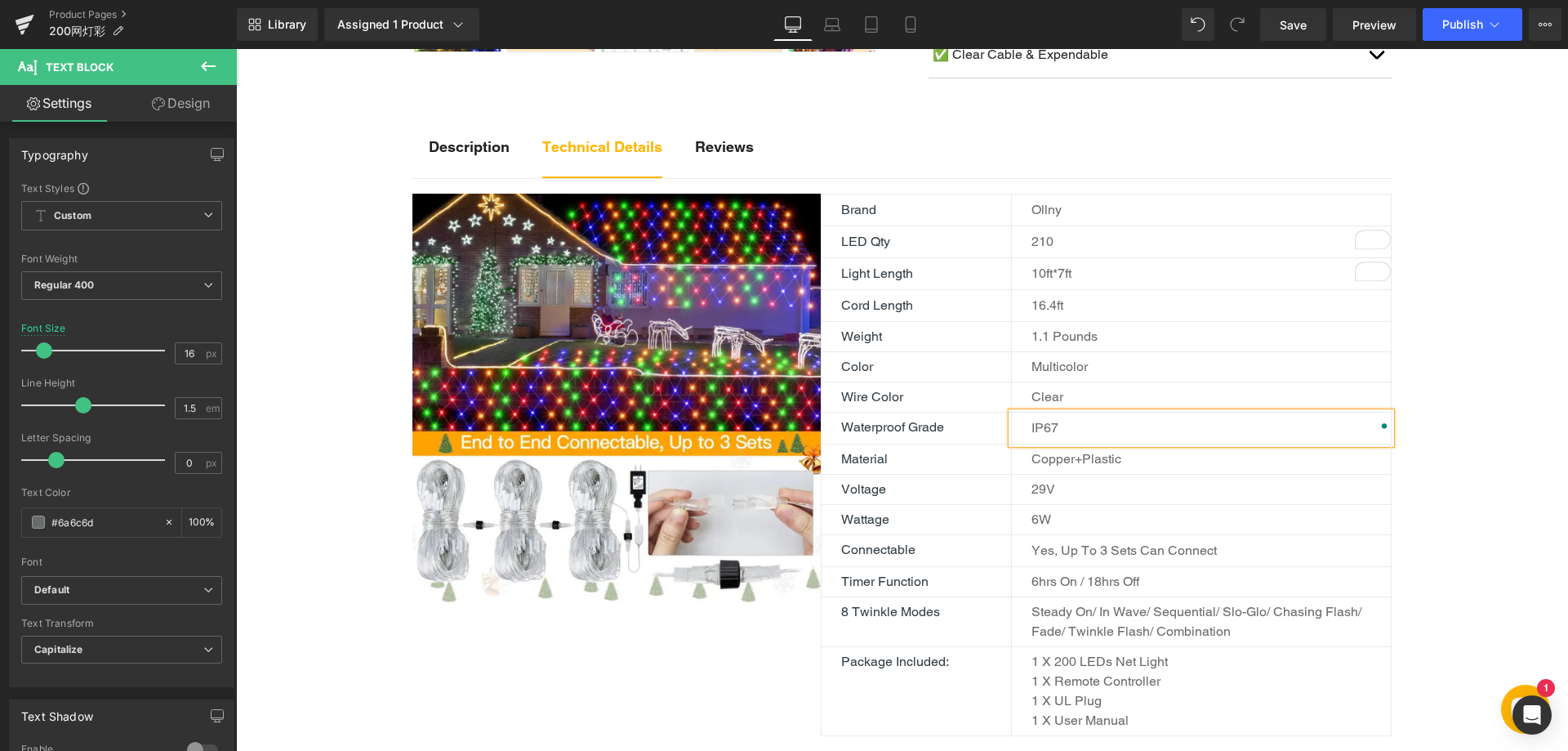
scroll to position [817, 0]
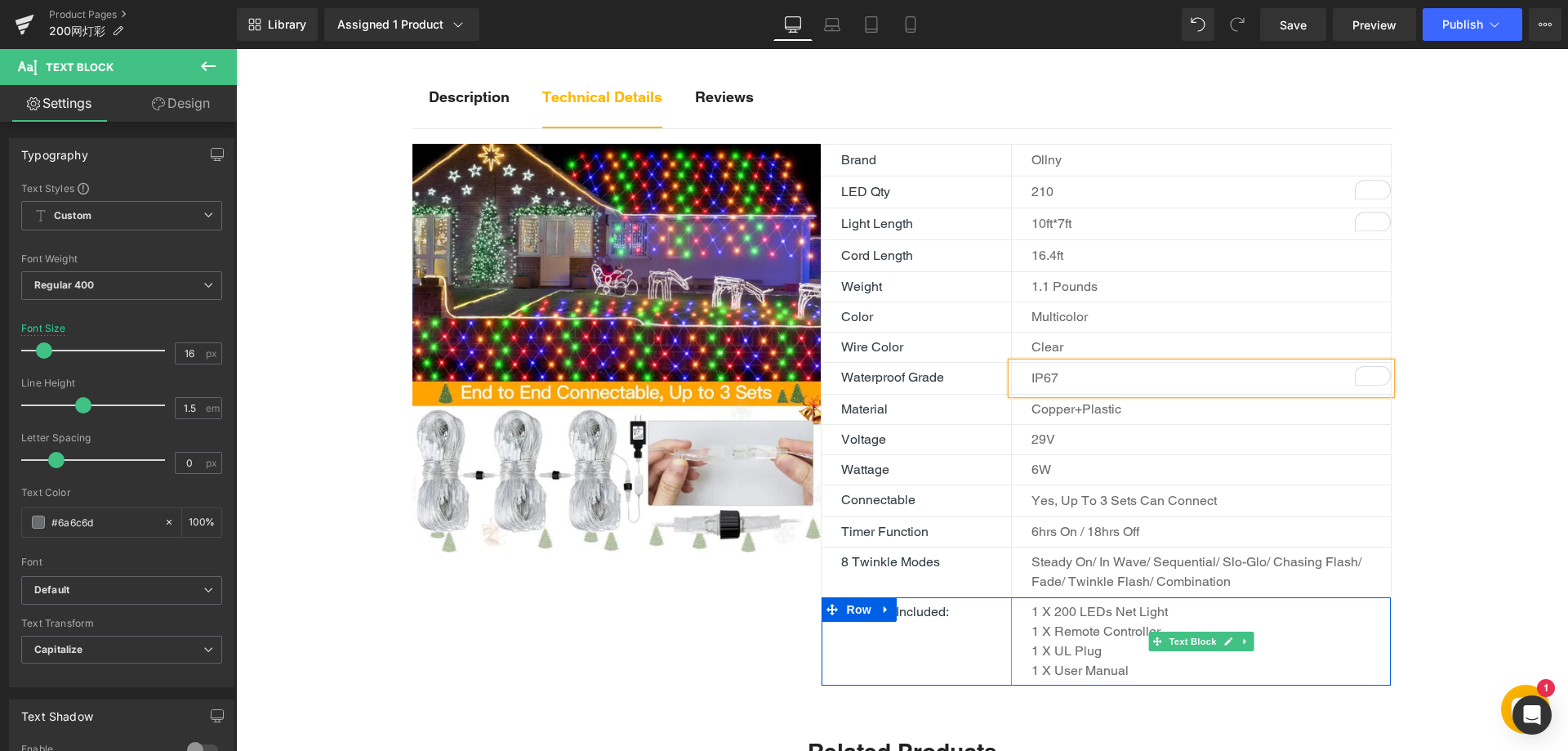
click at [1066, 613] on p "1 x 200 LEDs Net Light" at bounding box center [1201, 612] width 340 height 20
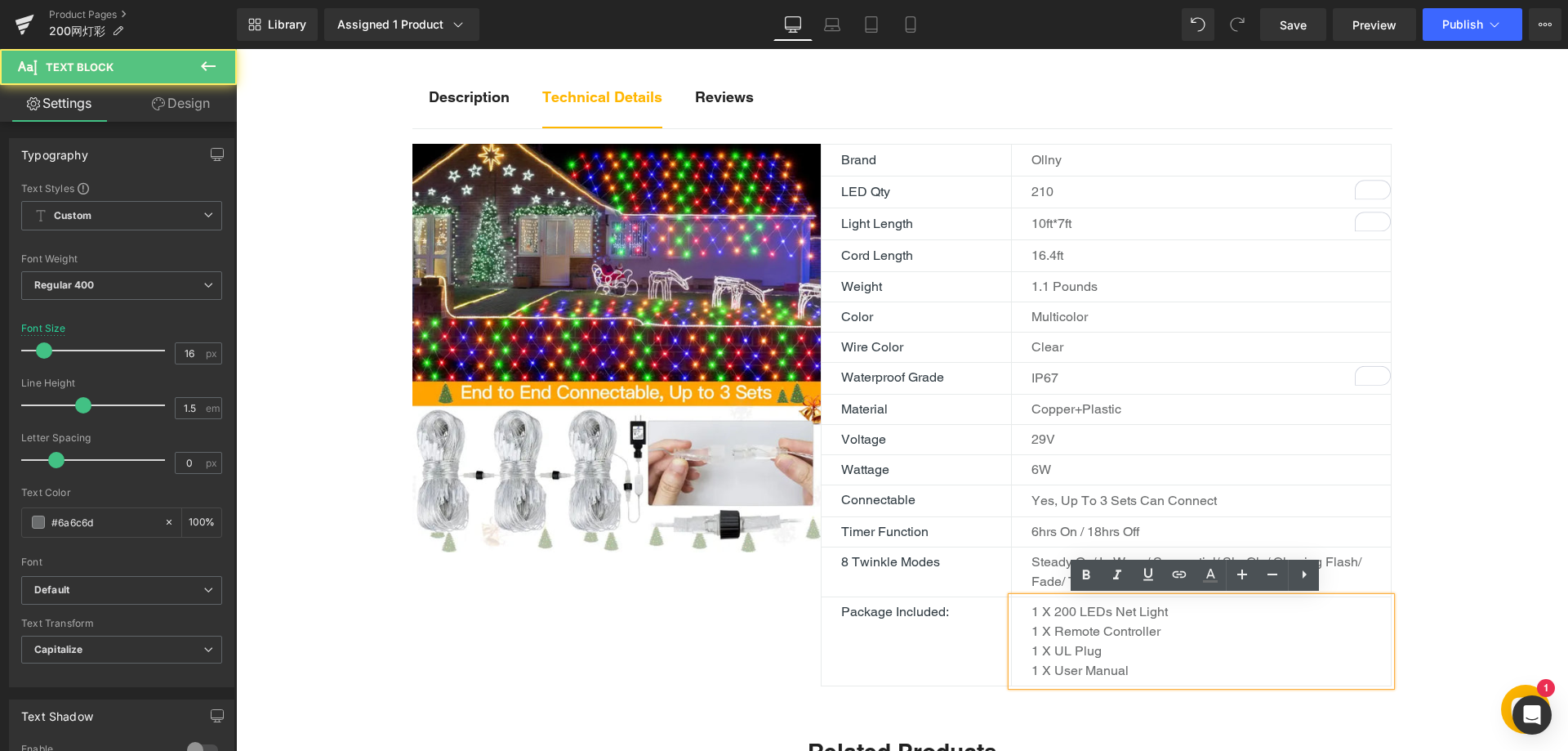
click at [1065, 614] on p "1 x 200 LEDs Net Light" at bounding box center [1201, 612] width 340 height 20
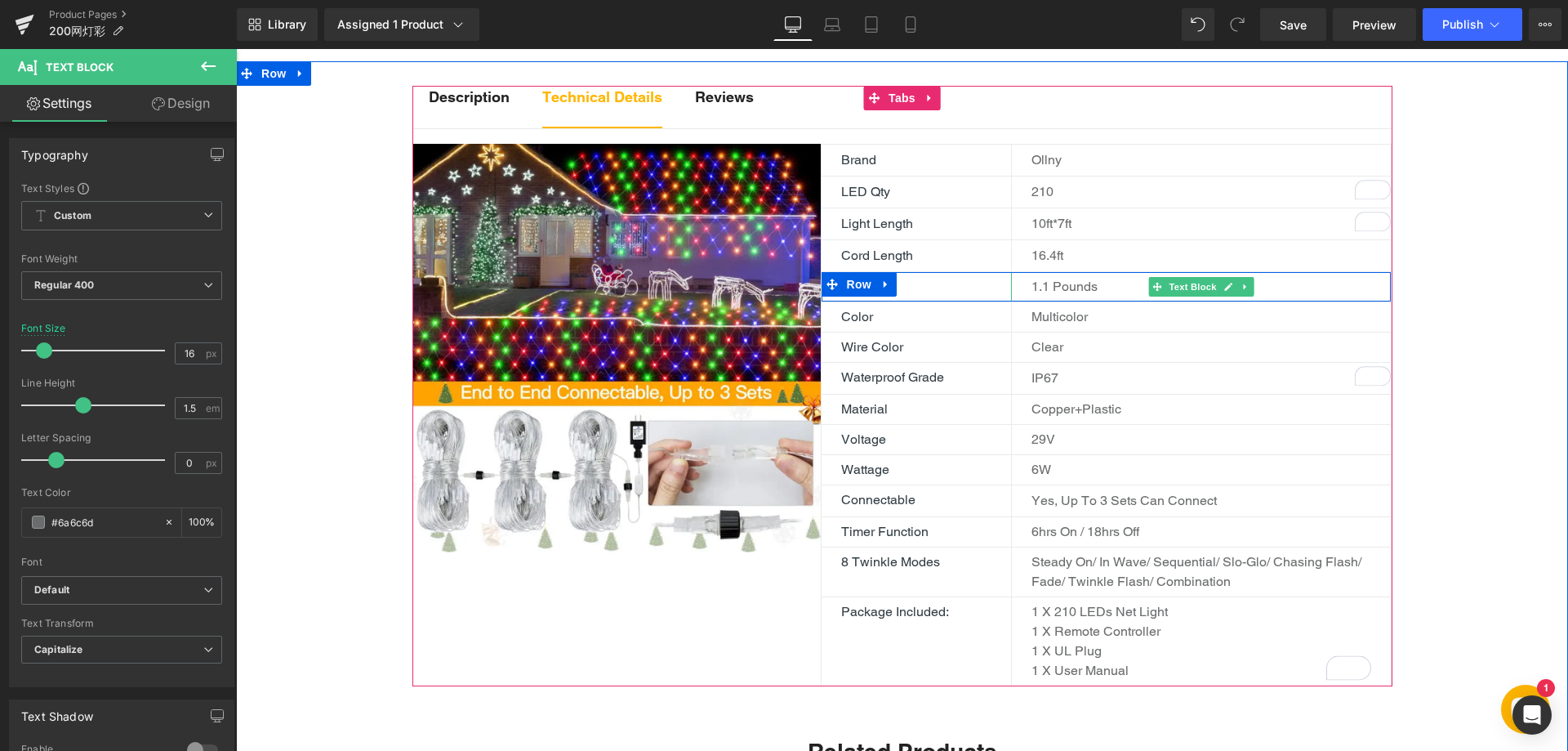
click at [1052, 284] on p "1.1 pounds" at bounding box center [1211, 287] width 359 height 20
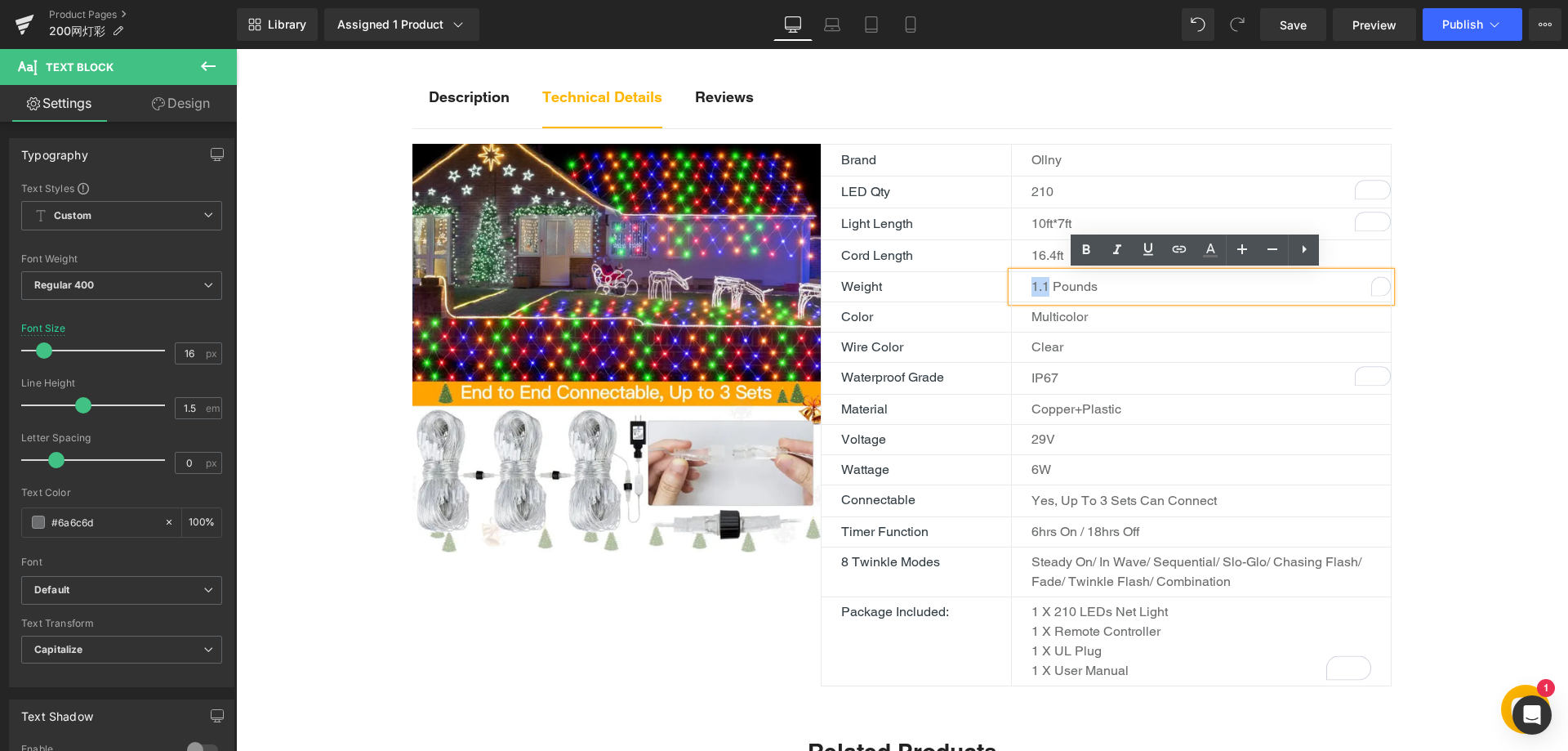
drag, startPoint x: 1044, startPoint y: 286, endPoint x: 1000, endPoint y: 287, distance: 44.0
click at [1000, 287] on div "Weight Text Block 1.1 pounds Text Block Row" at bounding box center [1107, 287] width 572 height 30
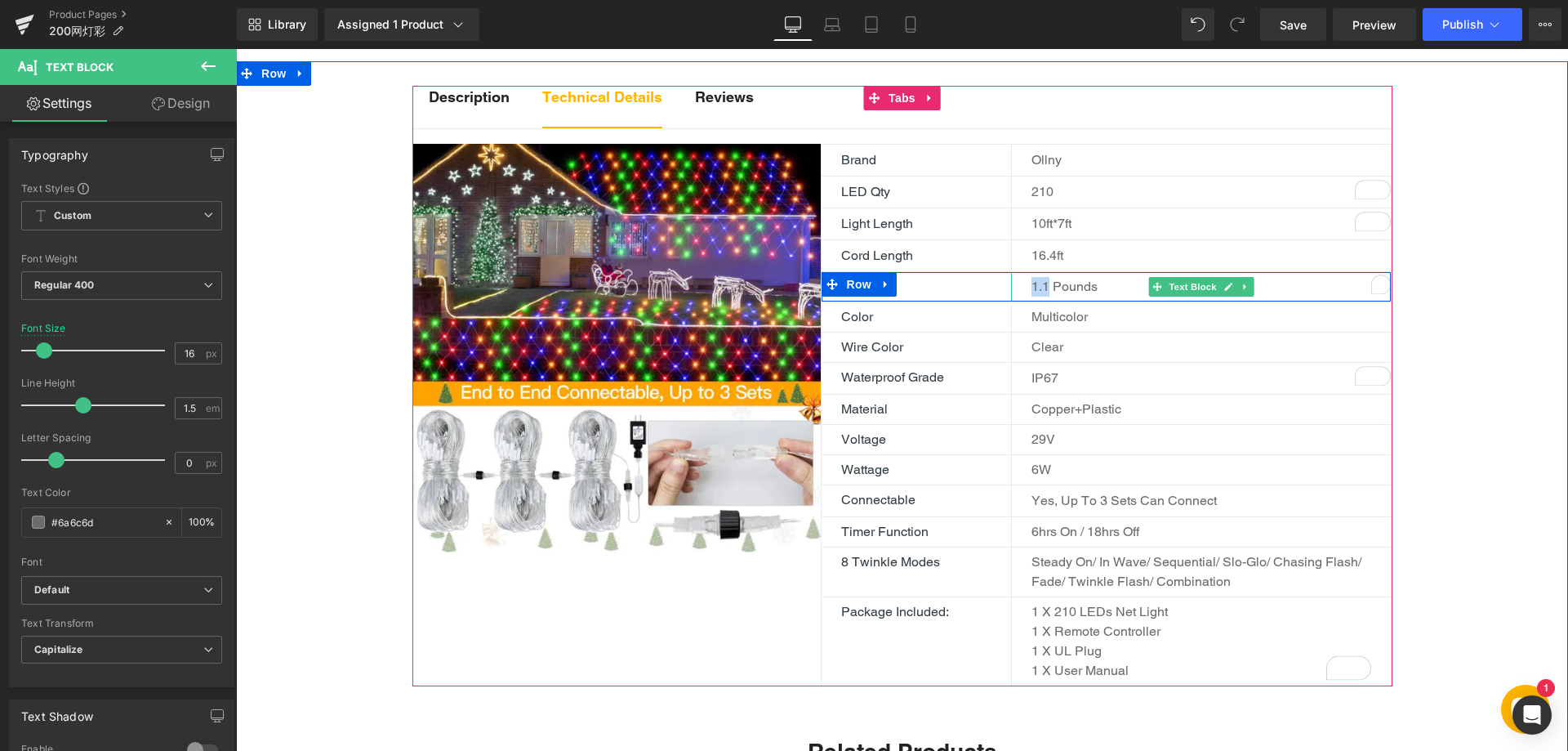
click at [1056, 290] on p "1.1 pounds" at bounding box center [1211, 287] width 359 height 20
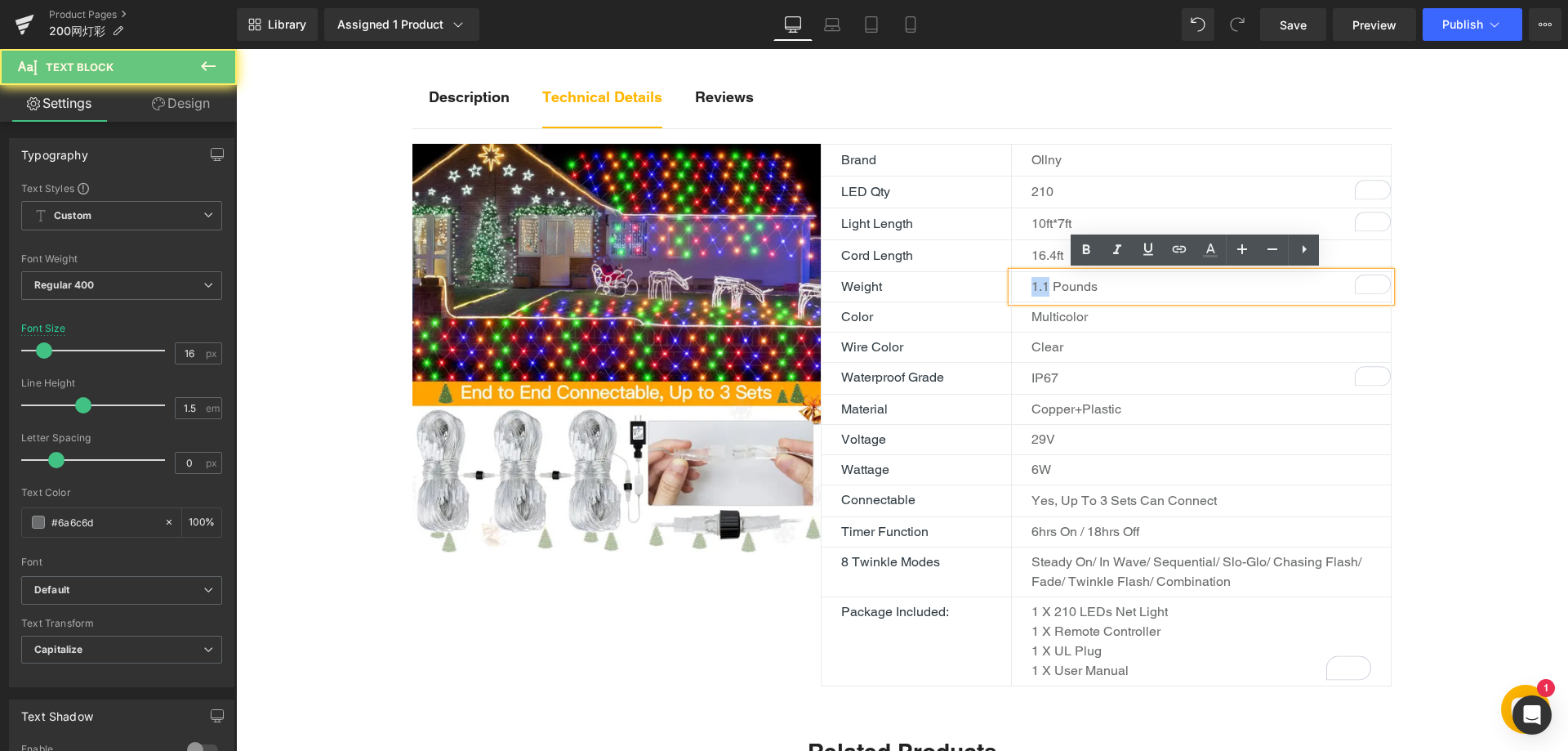
drag, startPoint x: 1042, startPoint y: 286, endPoint x: 1017, endPoint y: 284, distance: 25.1
click at [1017, 284] on div "1.1 pounds" at bounding box center [1201, 286] width 380 height 30
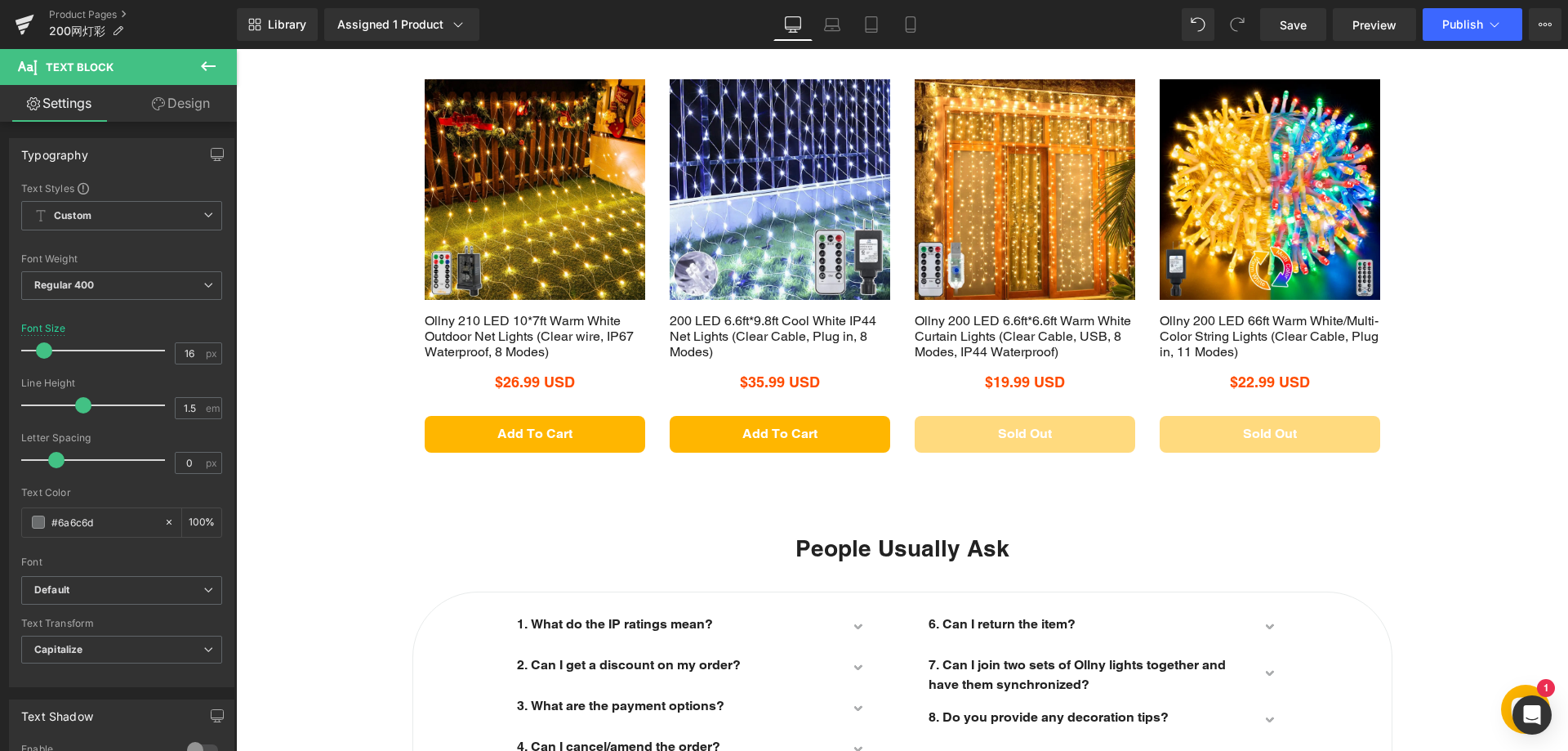
scroll to position [1552, 0]
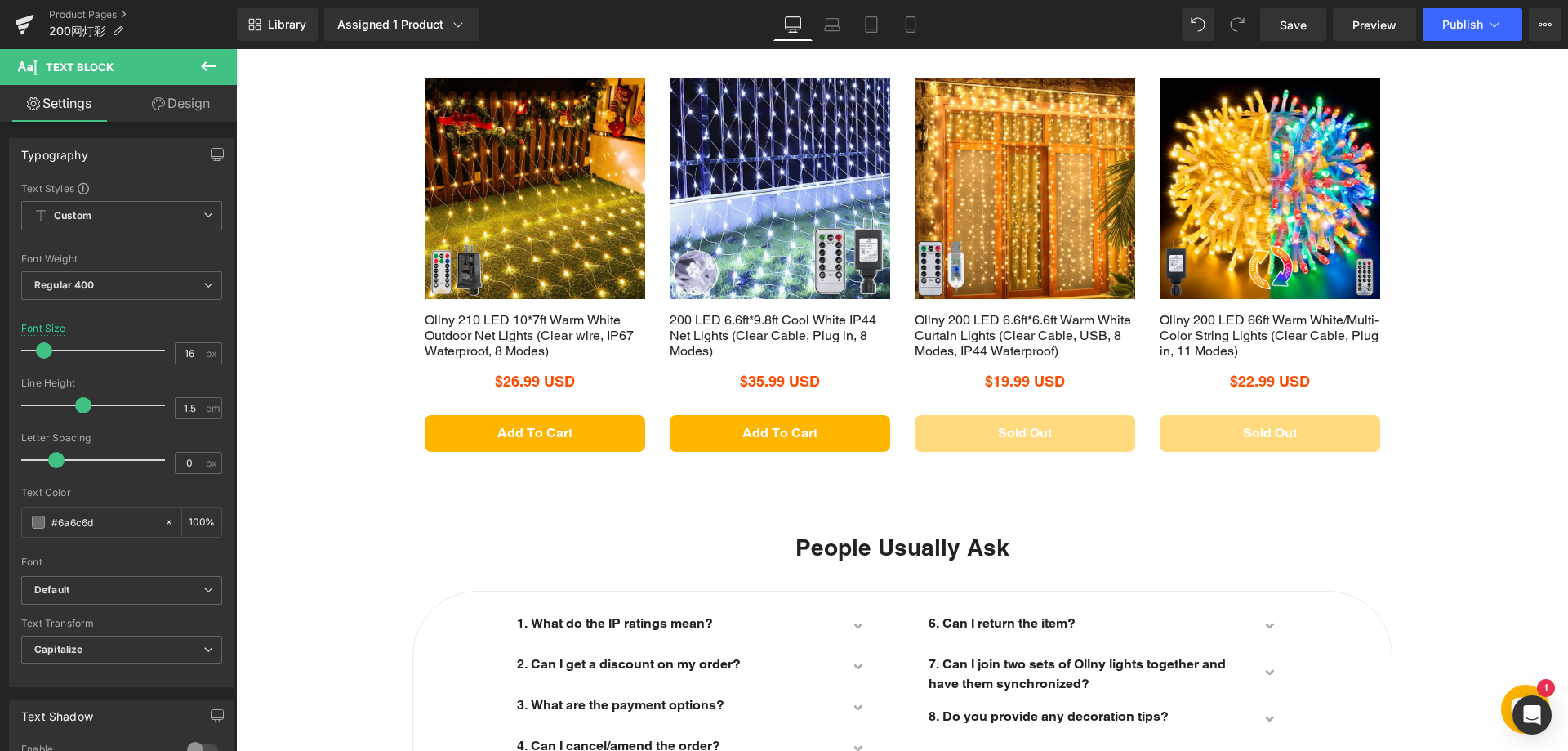
click at [1468, 358] on div "Related Products Heading Row Sale Off (P) Image Ollny 210 LED 10*7ft Warm White…" at bounding box center [902, 209] width 1332 height 501
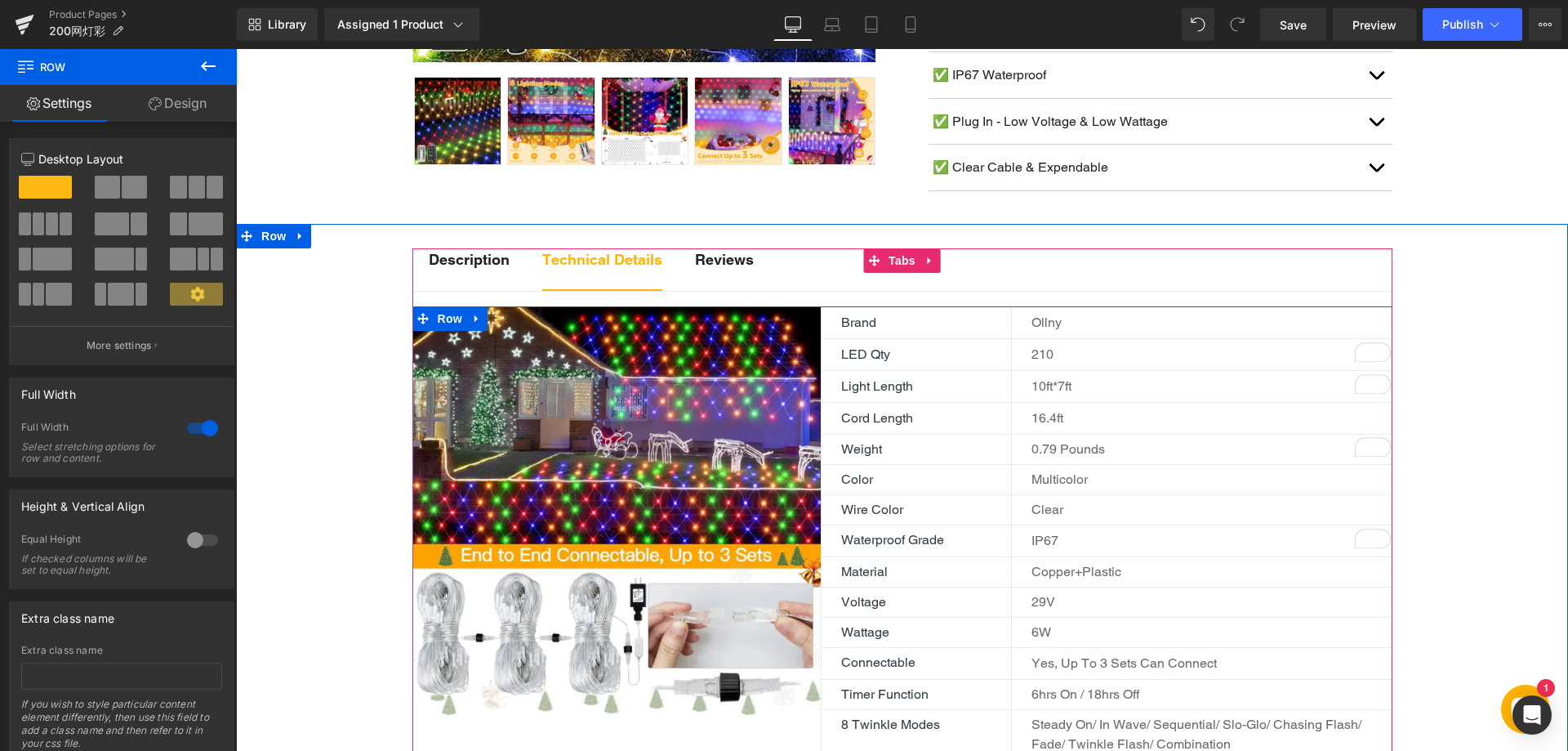
scroll to position [654, 0]
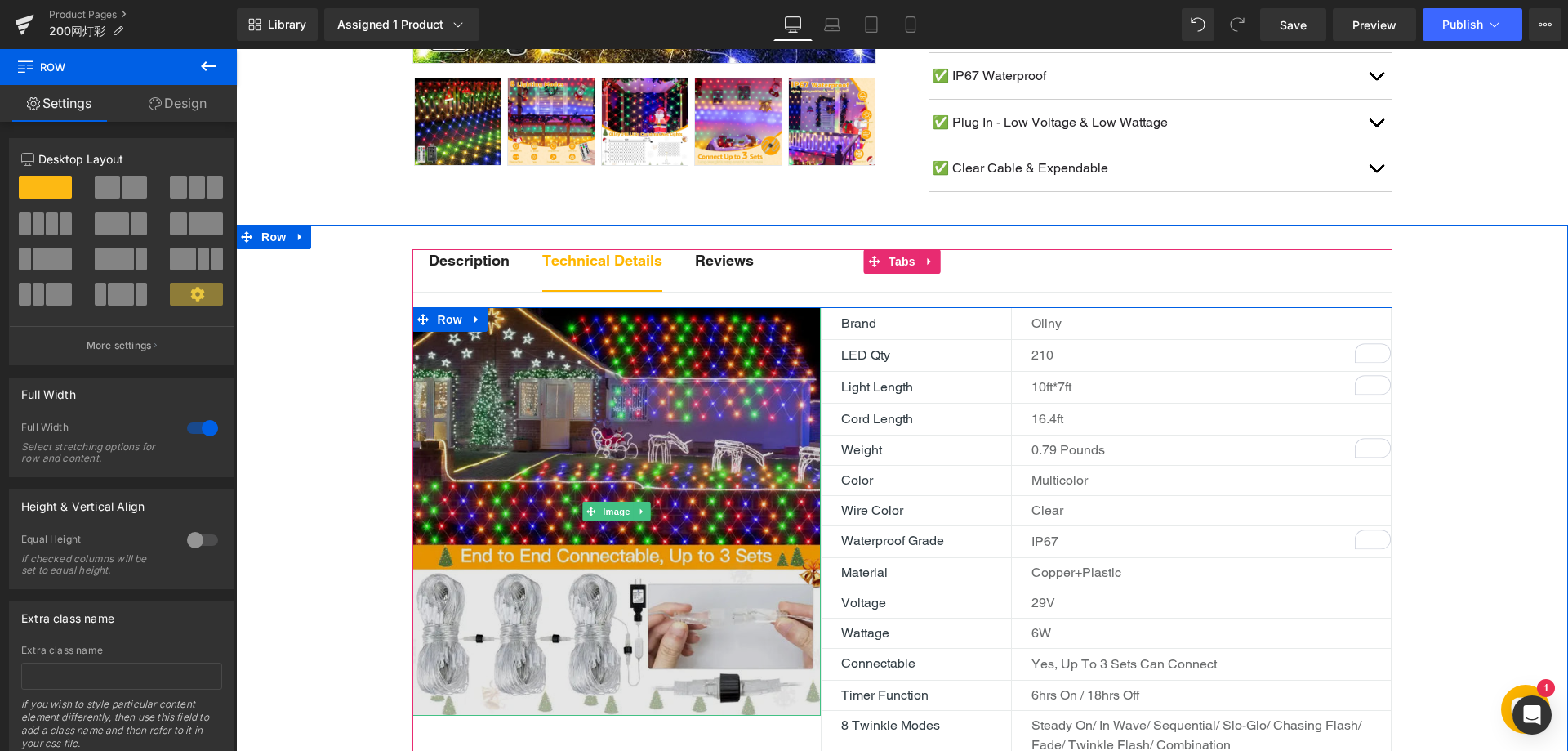
click at [667, 415] on img at bounding box center [616, 511] width 409 height 409
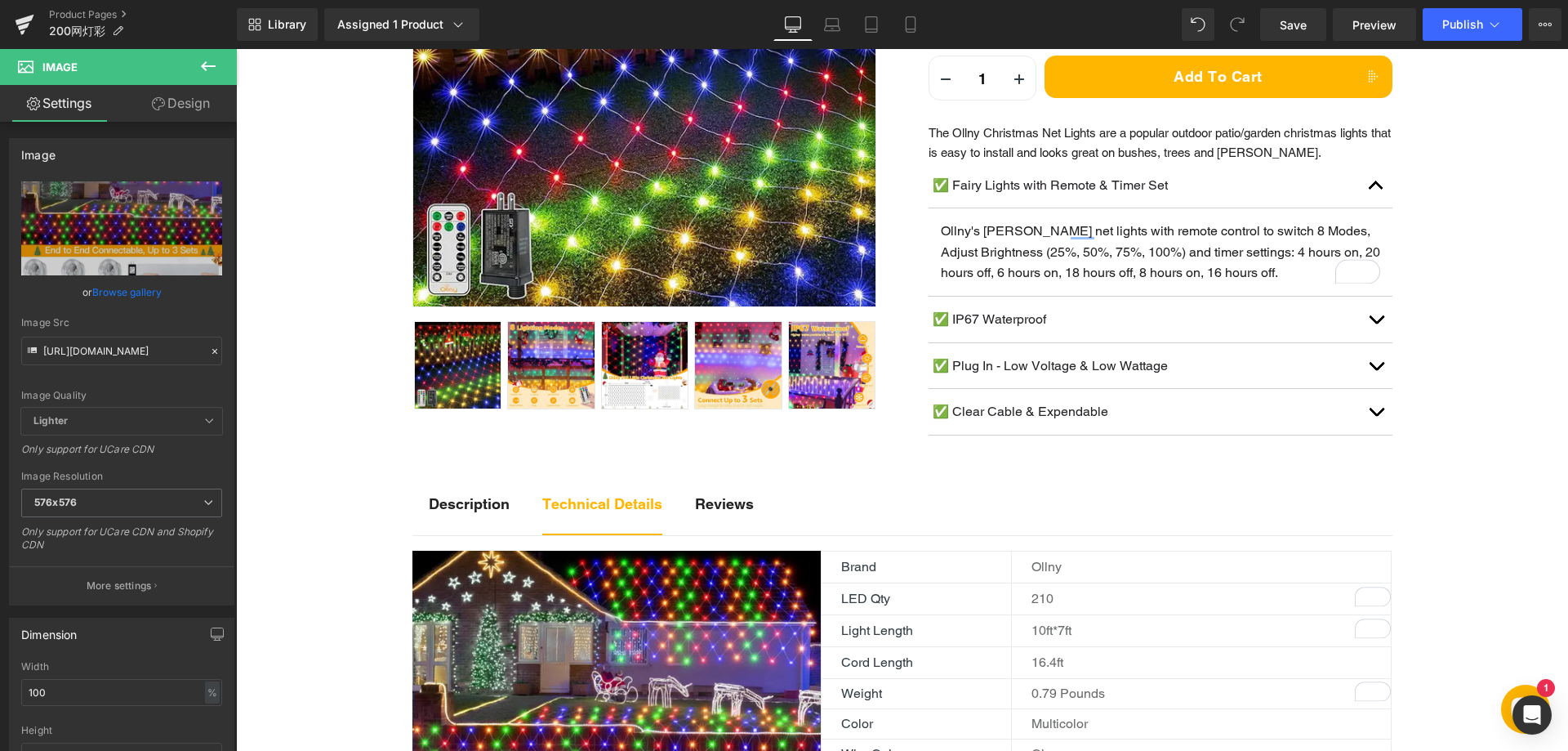
scroll to position [409, 0]
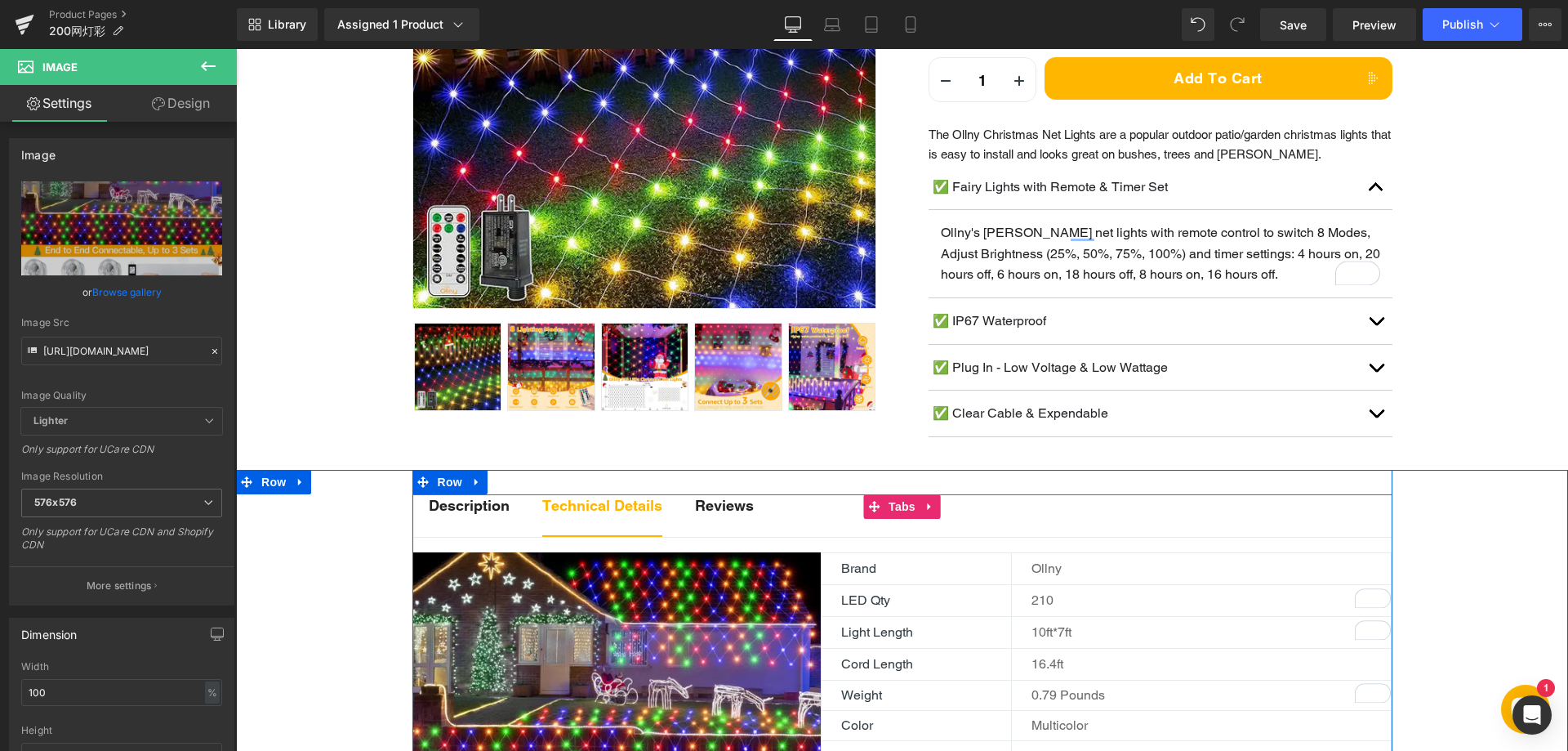
click at [459, 510] on strong "Description" at bounding box center [469, 505] width 80 height 17
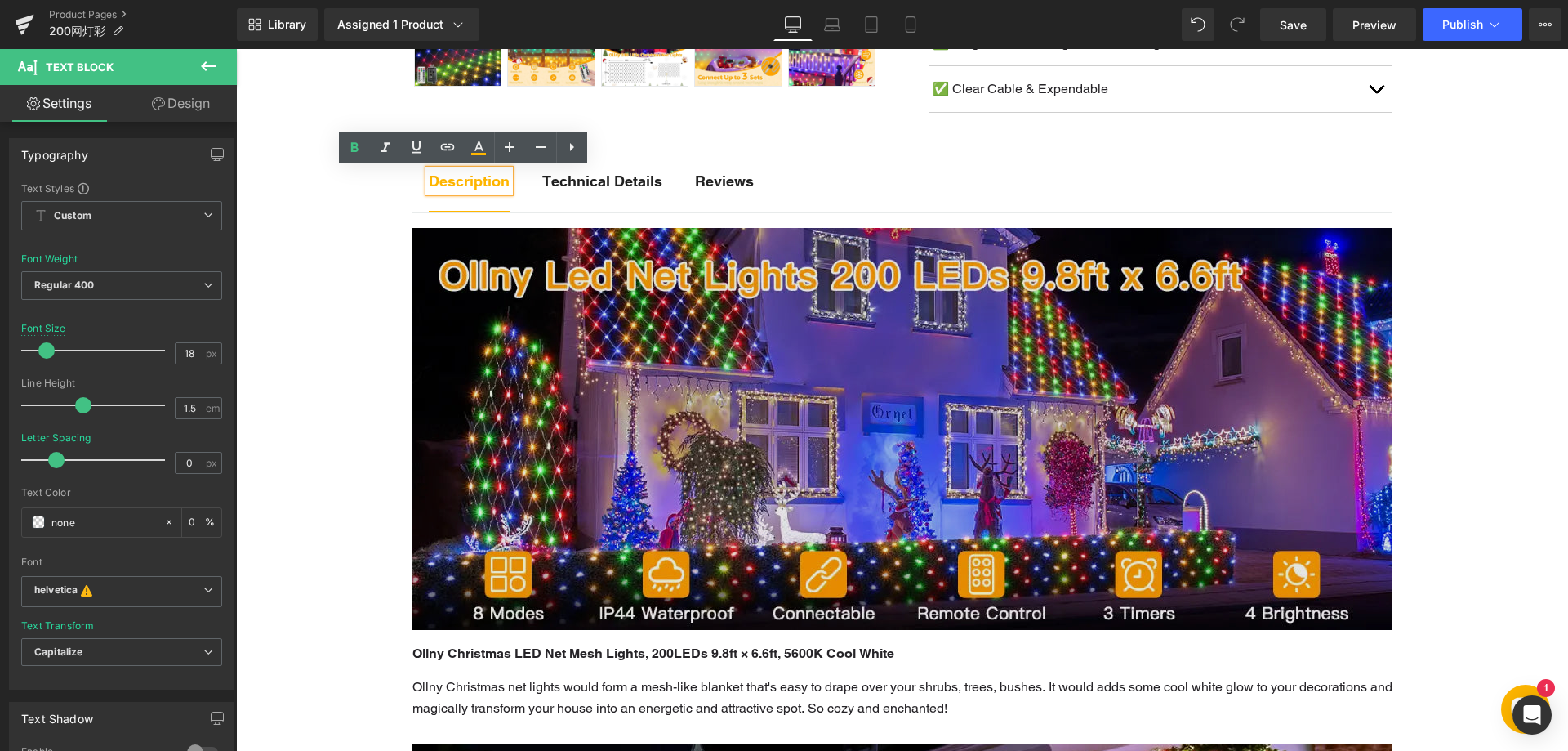
scroll to position [735, 0]
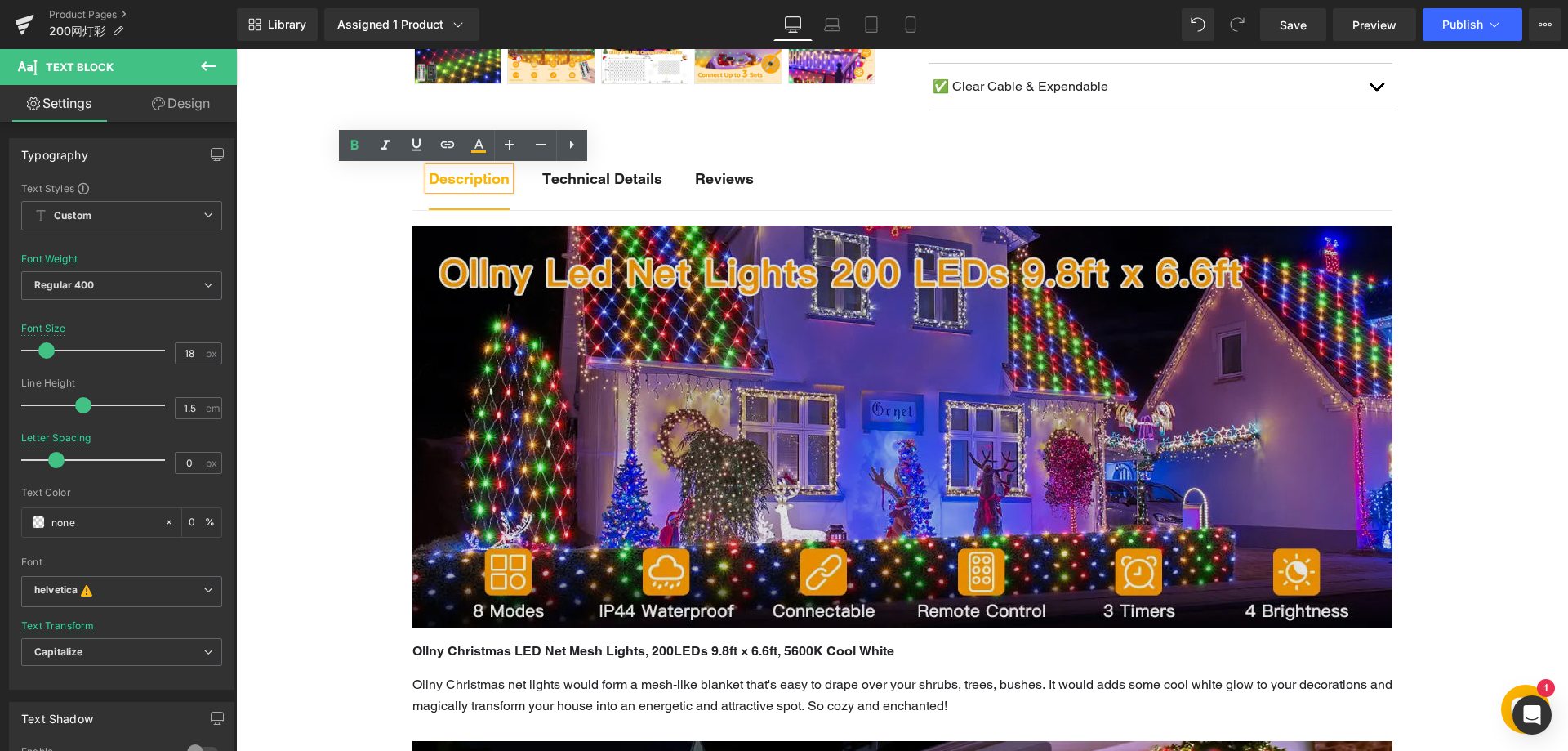
click at [829, 418] on img at bounding box center [902, 426] width 980 height 402
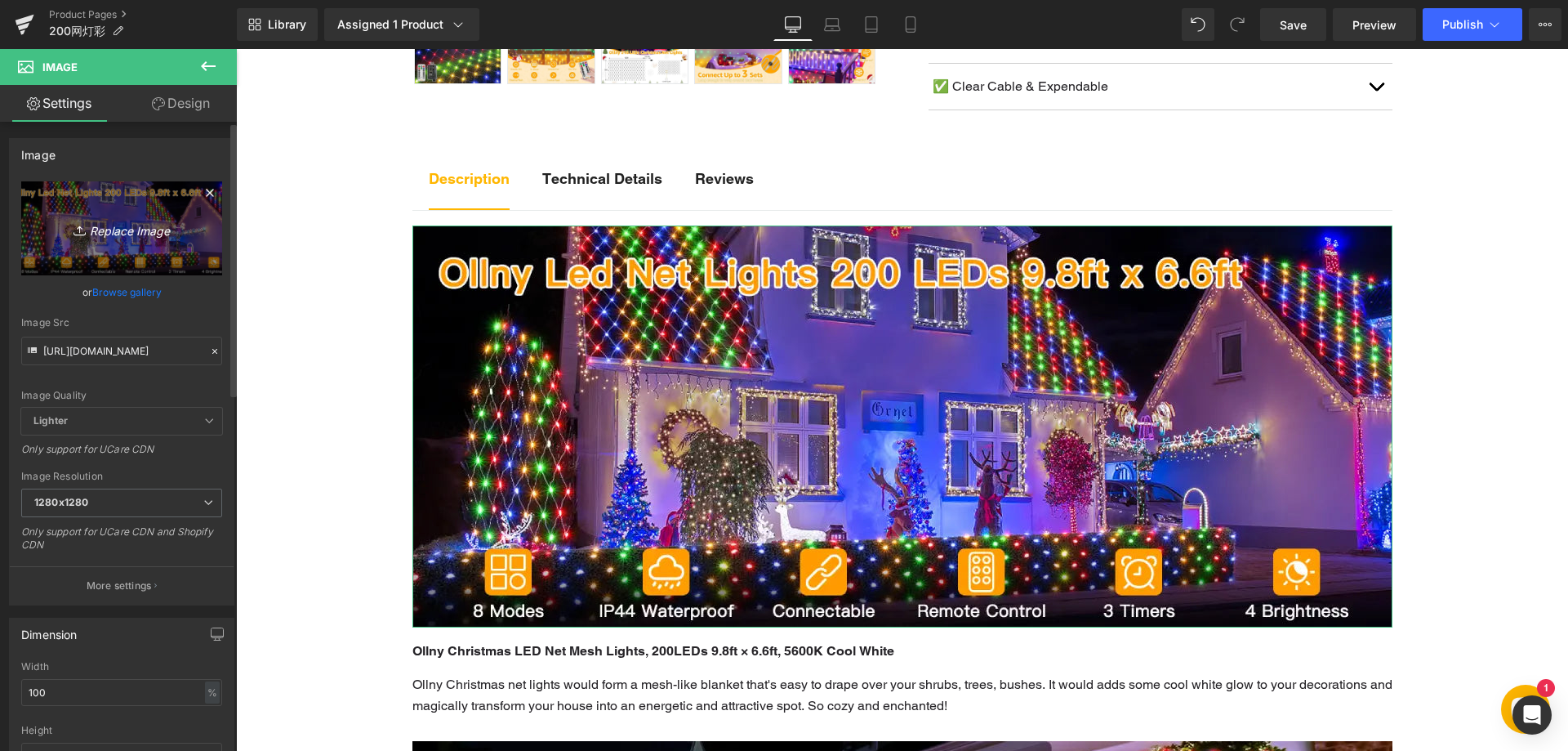
click at [123, 232] on icon "Replace Image" at bounding box center [122, 228] width 131 height 21
type input "C:\fakepath\11-1.webp"
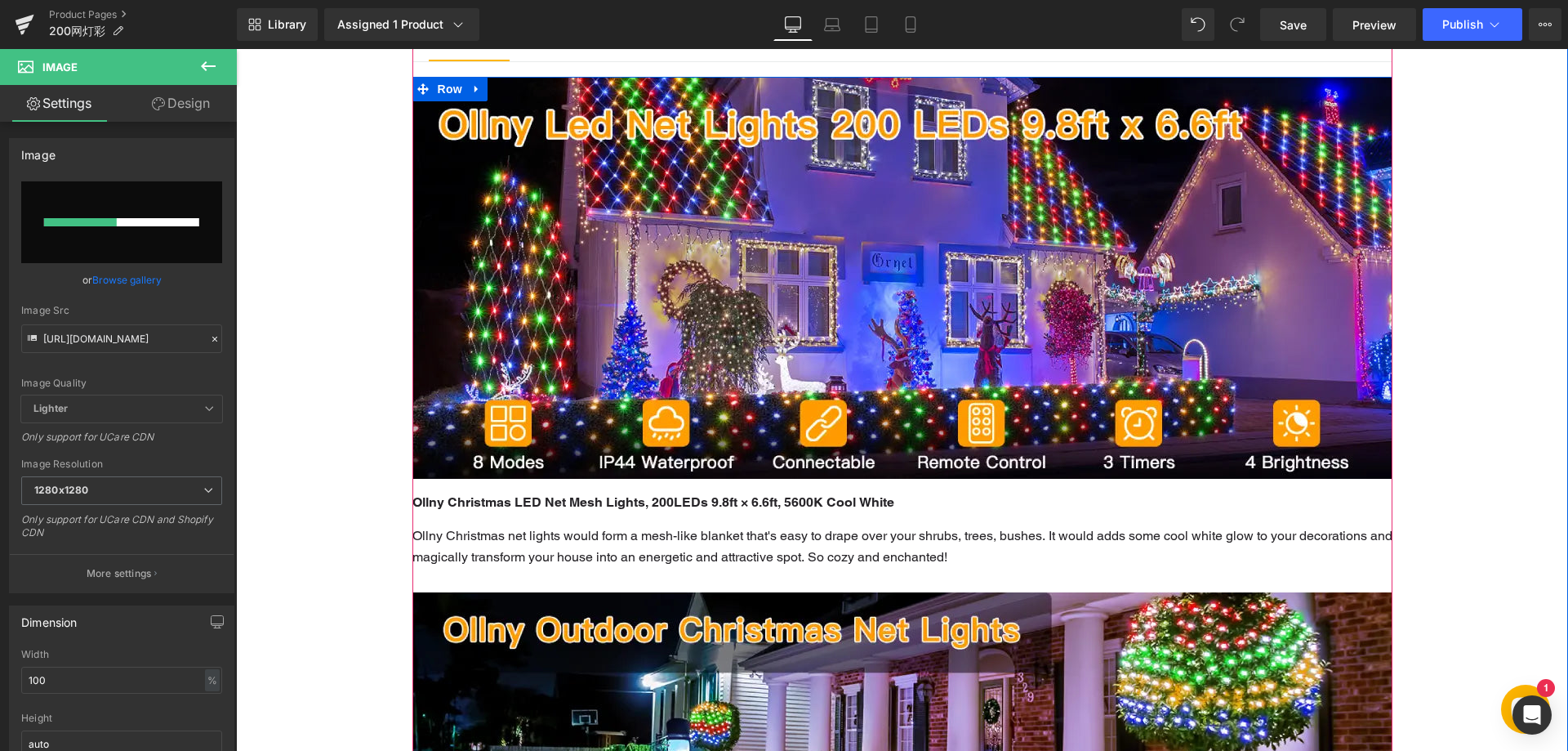
scroll to position [899, 0]
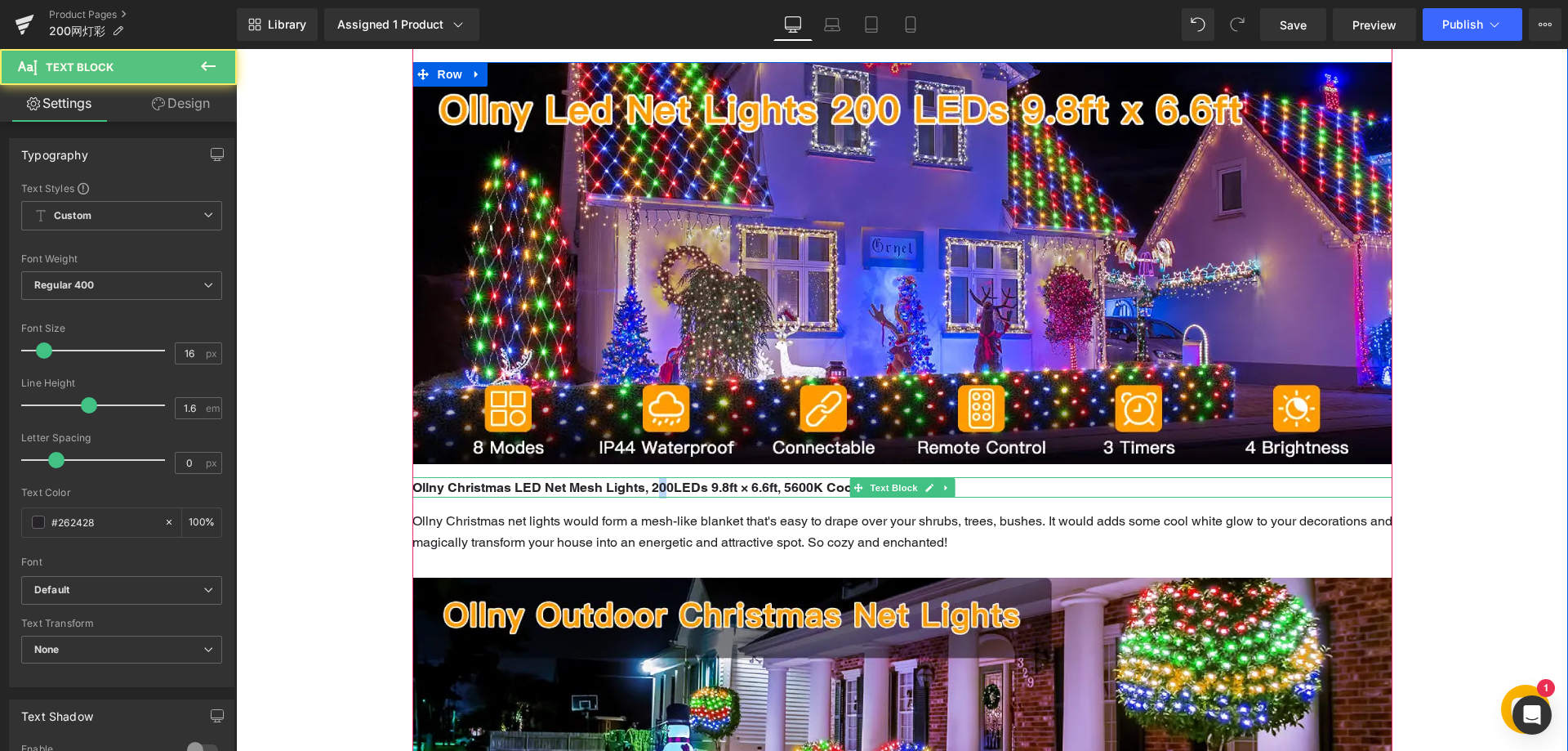
click at [656, 487] on b "Ollny Christmas LED Net Mesh Lights, 200LEDs 9.8ft × 6.6ft, 5600K Cool White" at bounding box center [653, 486] width 482 height 15
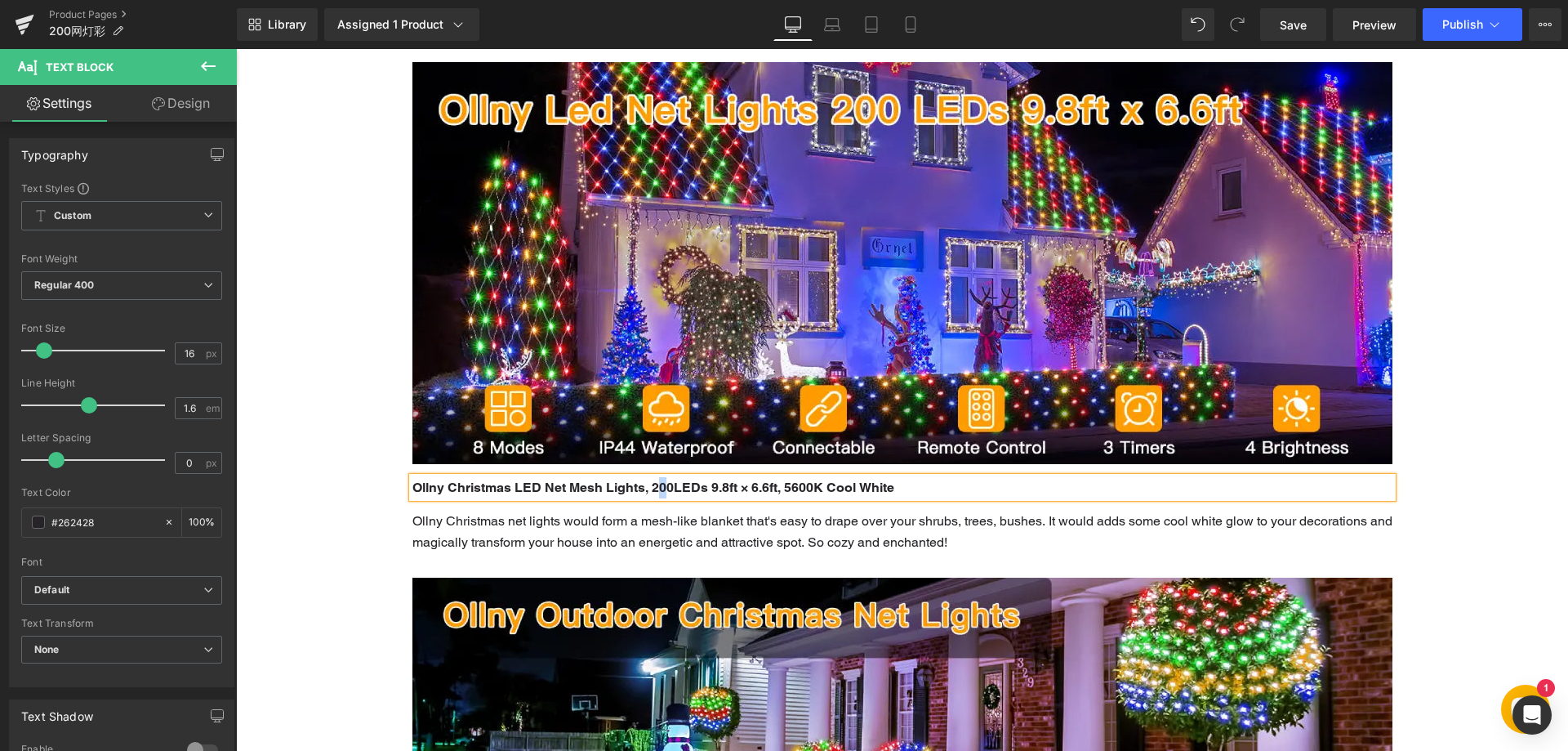
drag, startPoint x: 700, startPoint y: 489, endPoint x: 681, endPoint y: 487, distance: 19.1
click at [699, 488] on b "Ollny Christmas LED Net Mesh Lights, 200LEDs 9.8ft × 6.6ft, 5600K Cool White" at bounding box center [653, 486] width 482 height 15
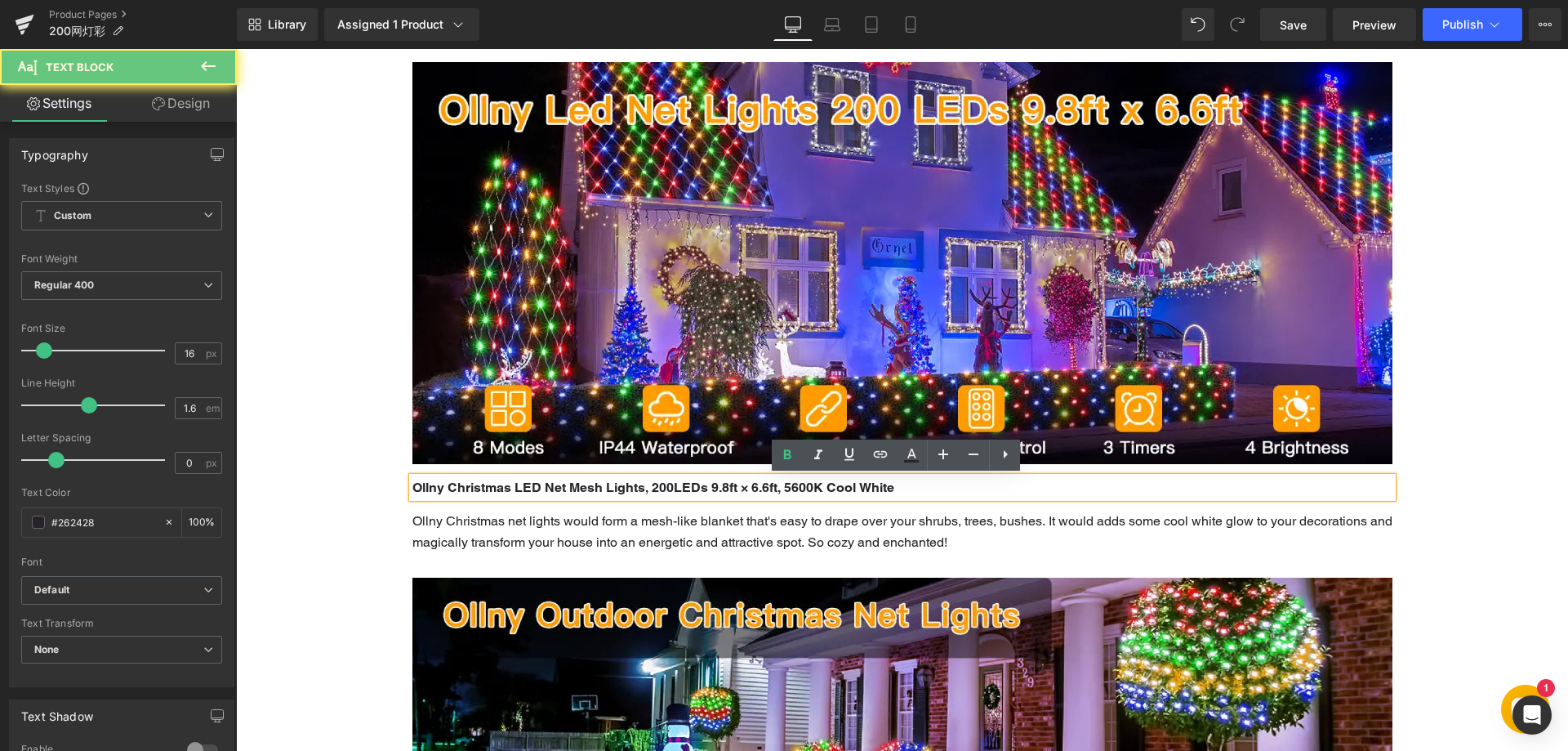
click at [662, 486] on b "Ollny Christmas LED Net Mesh Lights, 200LEDs 9.8ft × 6.6ft, 5600K Cool White" at bounding box center [653, 486] width 482 height 15
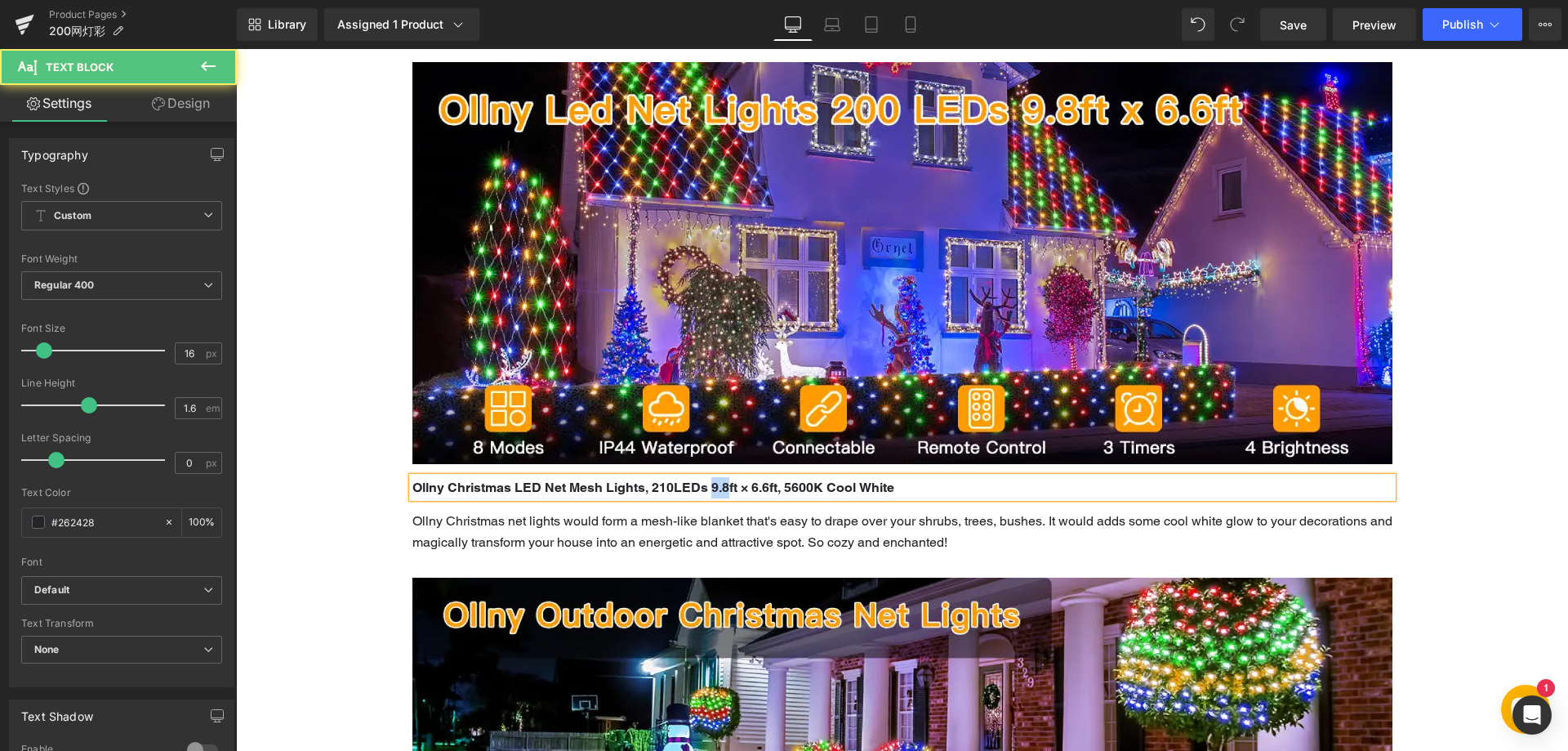
drag, startPoint x: 707, startPoint y: 487, endPoint x: 724, endPoint y: 487, distance: 17.0
click at [724, 487] on b "Ollny Christmas LED Net Mesh Lights, 210LEDs 9.8ft × 6.6ft, 5600K Cool White" at bounding box center [653, 486] width 482 height 15
drag, startPoint x: 746, startPoint y: 488, endPoint x: 761, endPoint y: 487, distance: 15.0
click at [761, 487] on b "Ollny Christmas LED Net Mesh Lights, 210LEDs 10ft × 6.6ft, 5600K Cool White" at bounding box center [651, 486] width 478 height 15
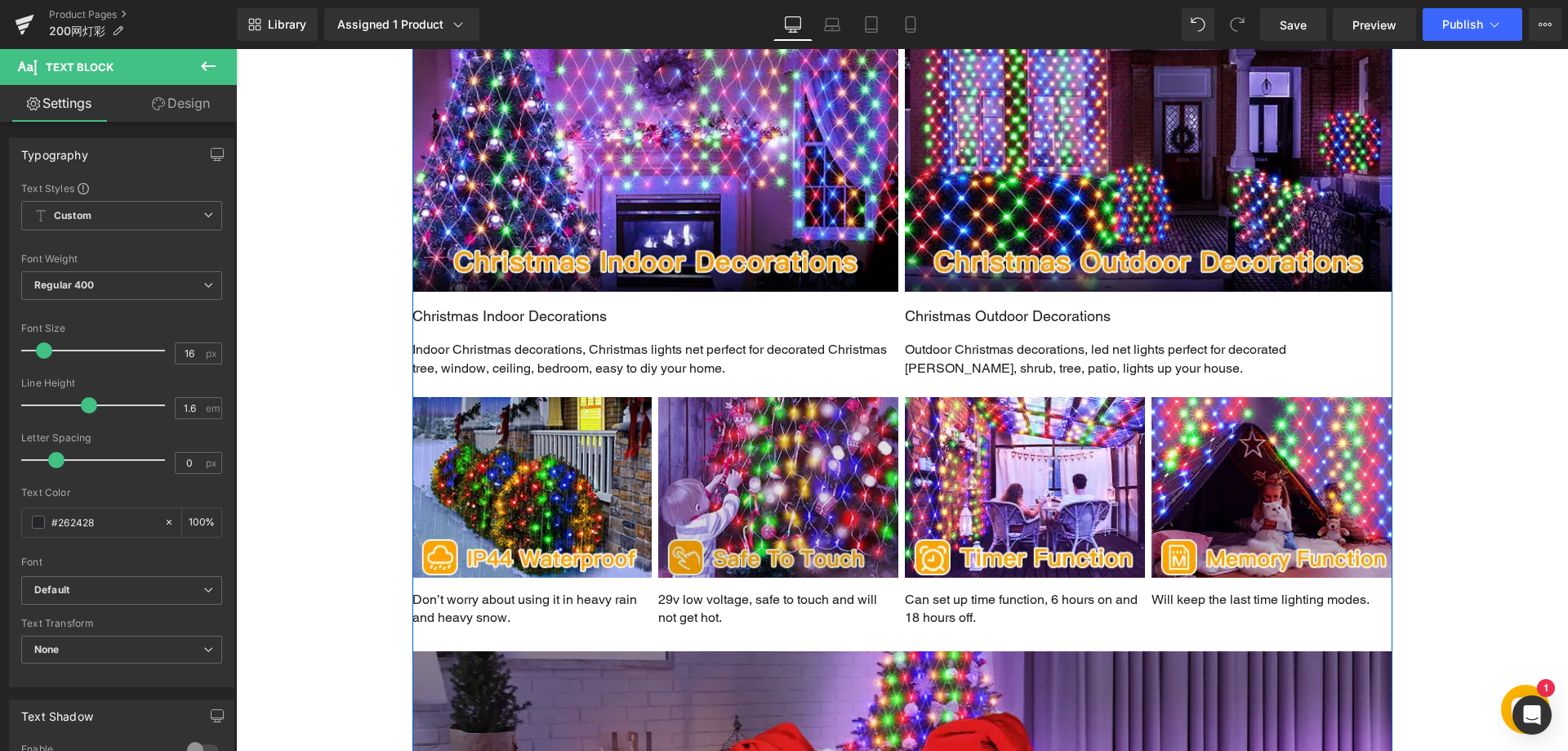
scroll to position [1878, 0]
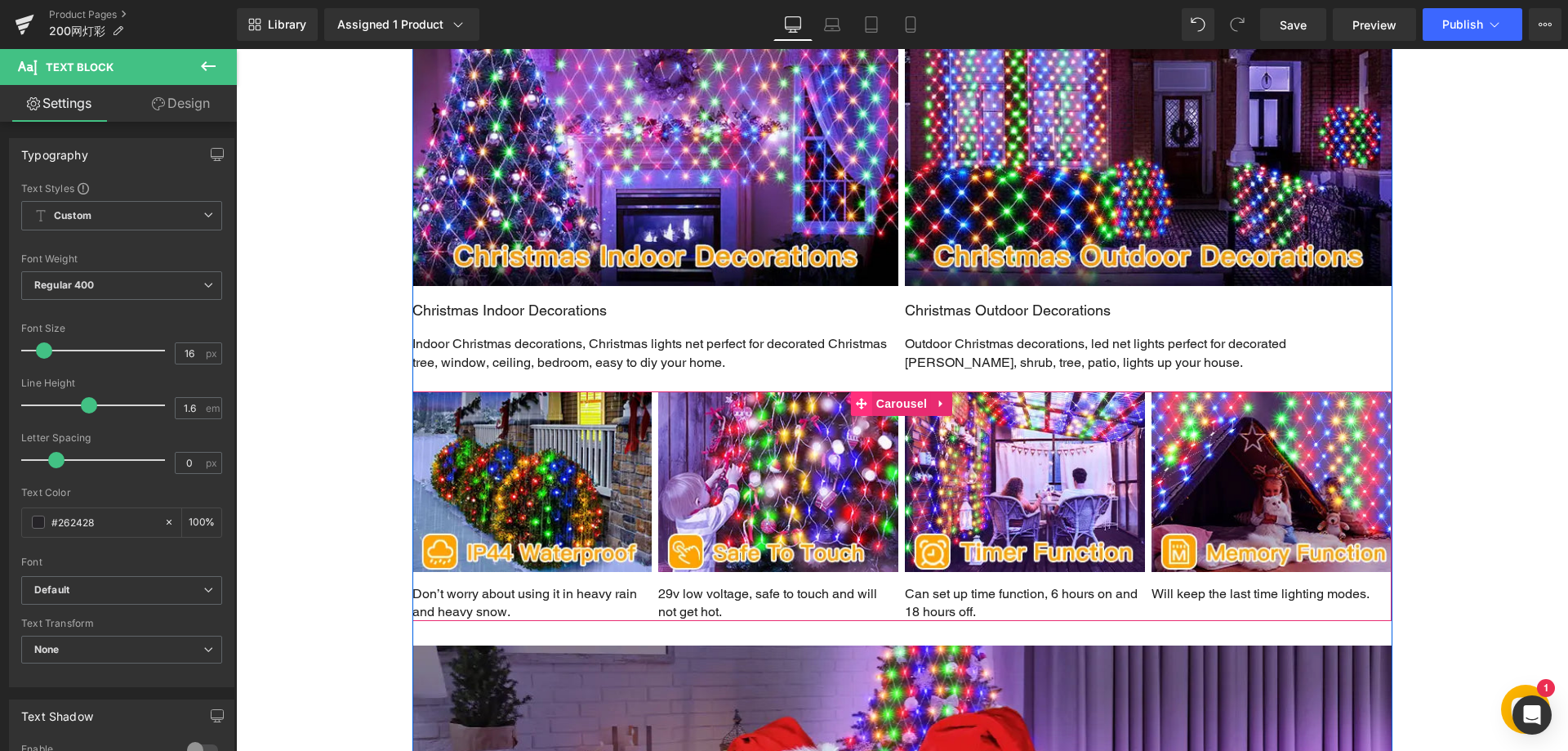
click at [857, 404] on icon at bounding box center [862, 403] width 12 height 12
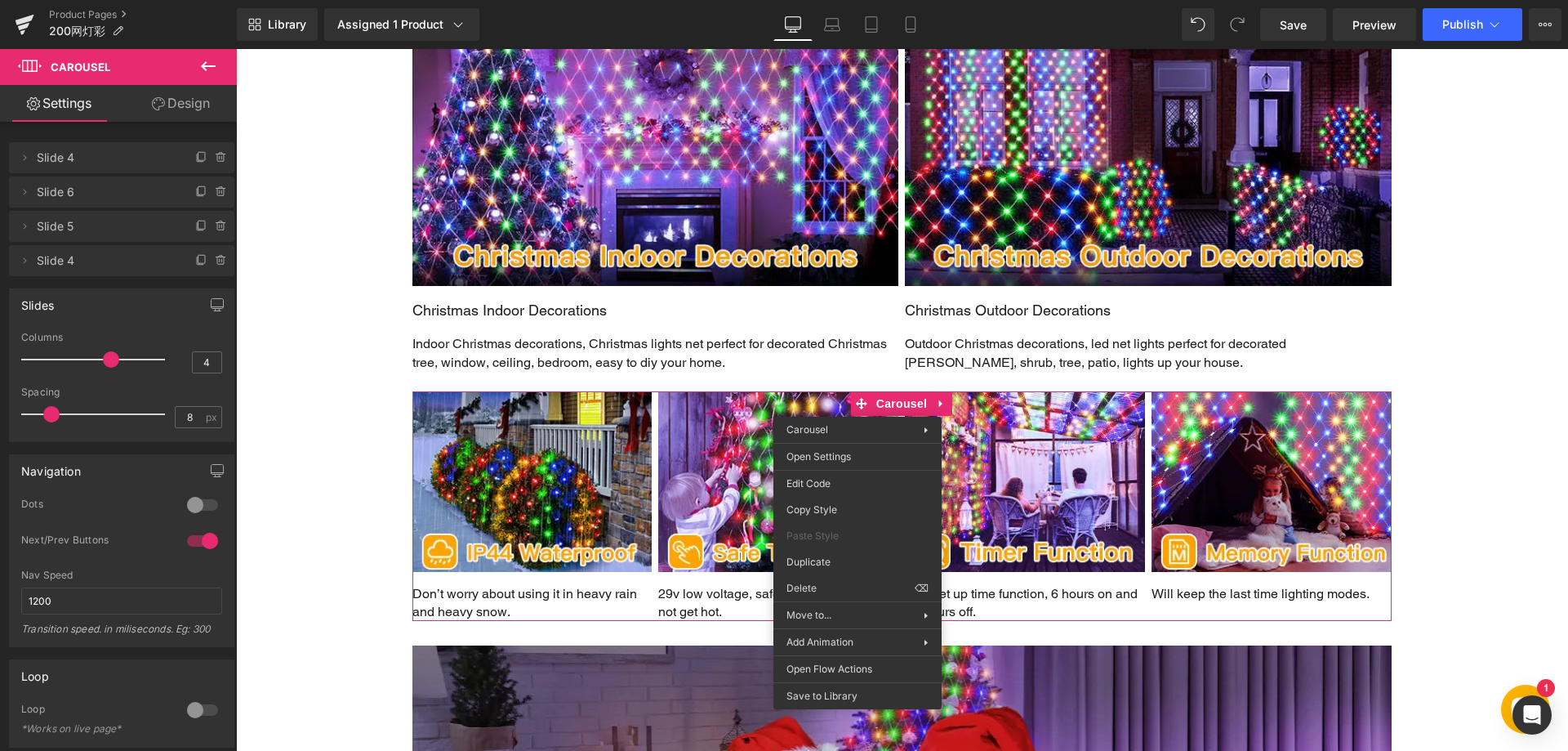
drag, startPoint x: 1057, startPoint y: 632, endPoint x: 821, endPoint y: 583, distance: 241.0
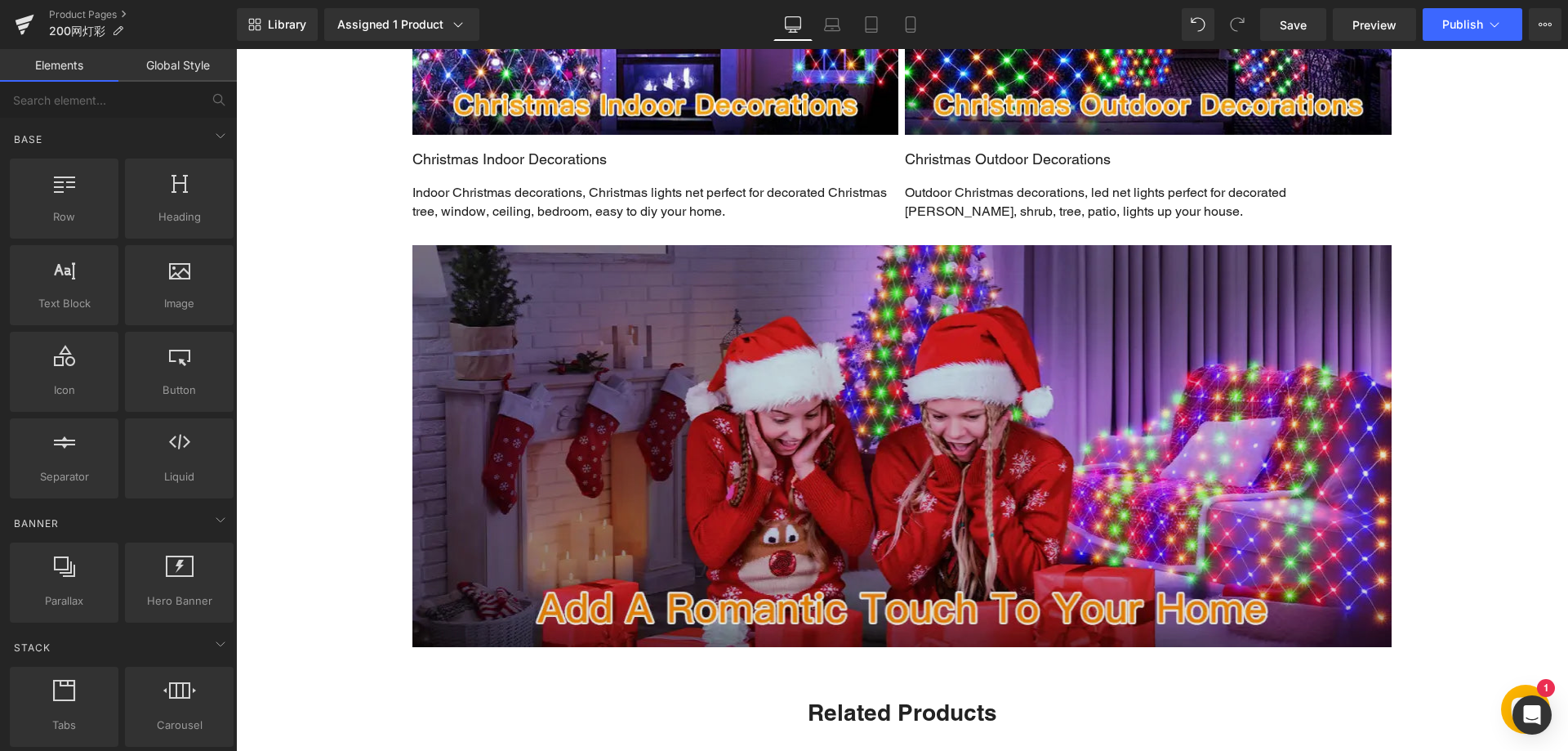
scroll to position [1961, 0]
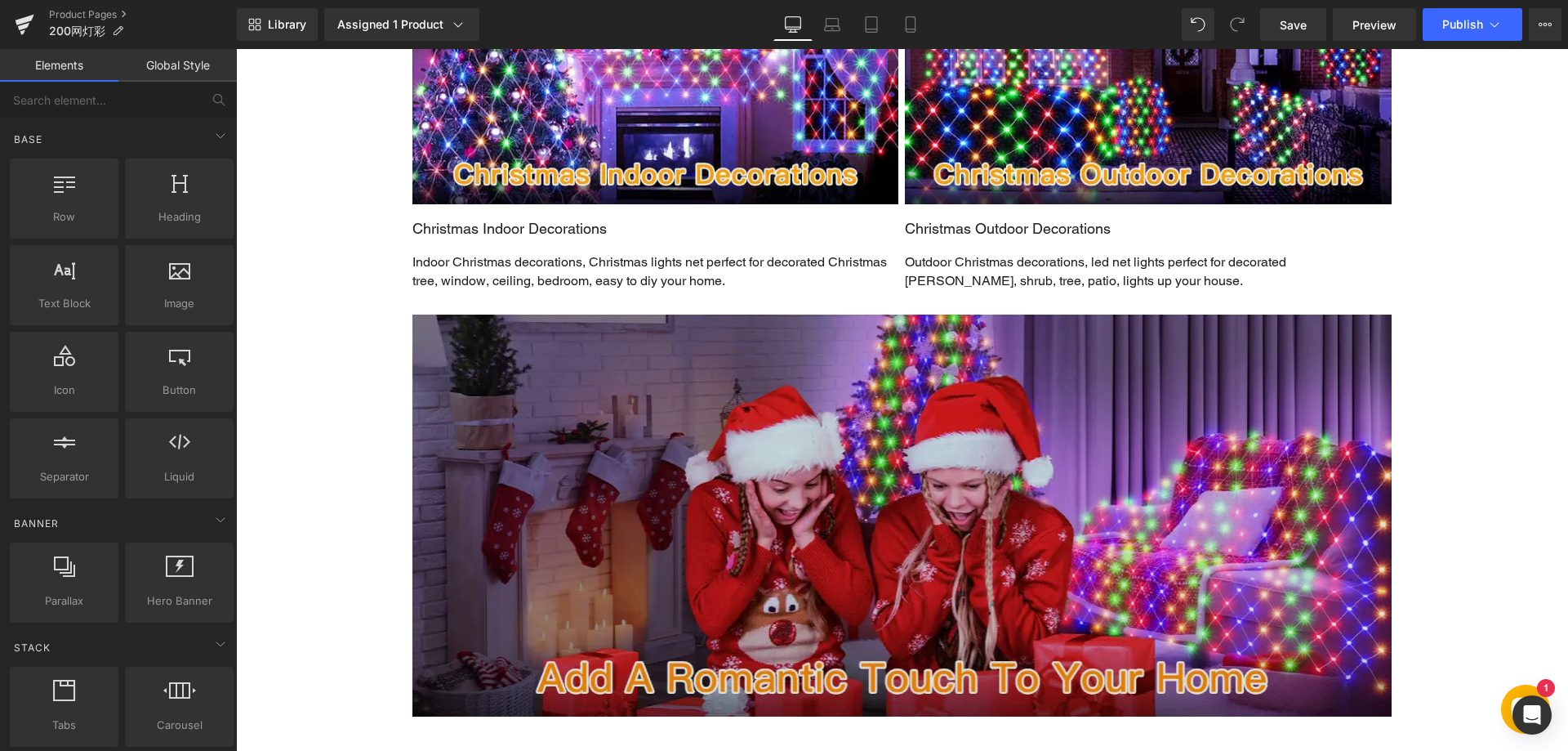
click at [778, 465] on img at bounding box center [902, 516] width 980 height 402
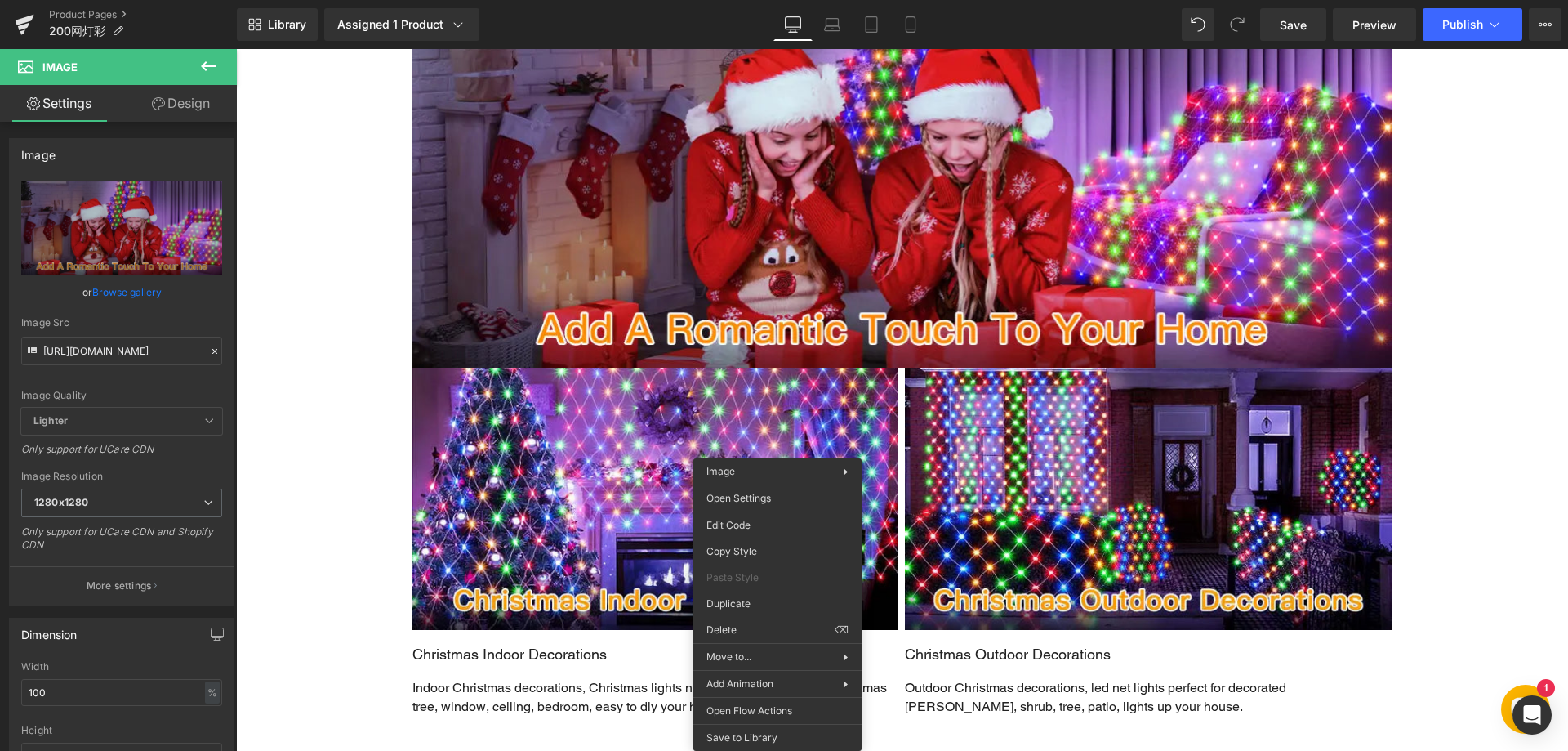
drag, startPoint x: 1114, startPoint y: 705, endPoint x: 876, endPoint y: 646, distance: 245.2
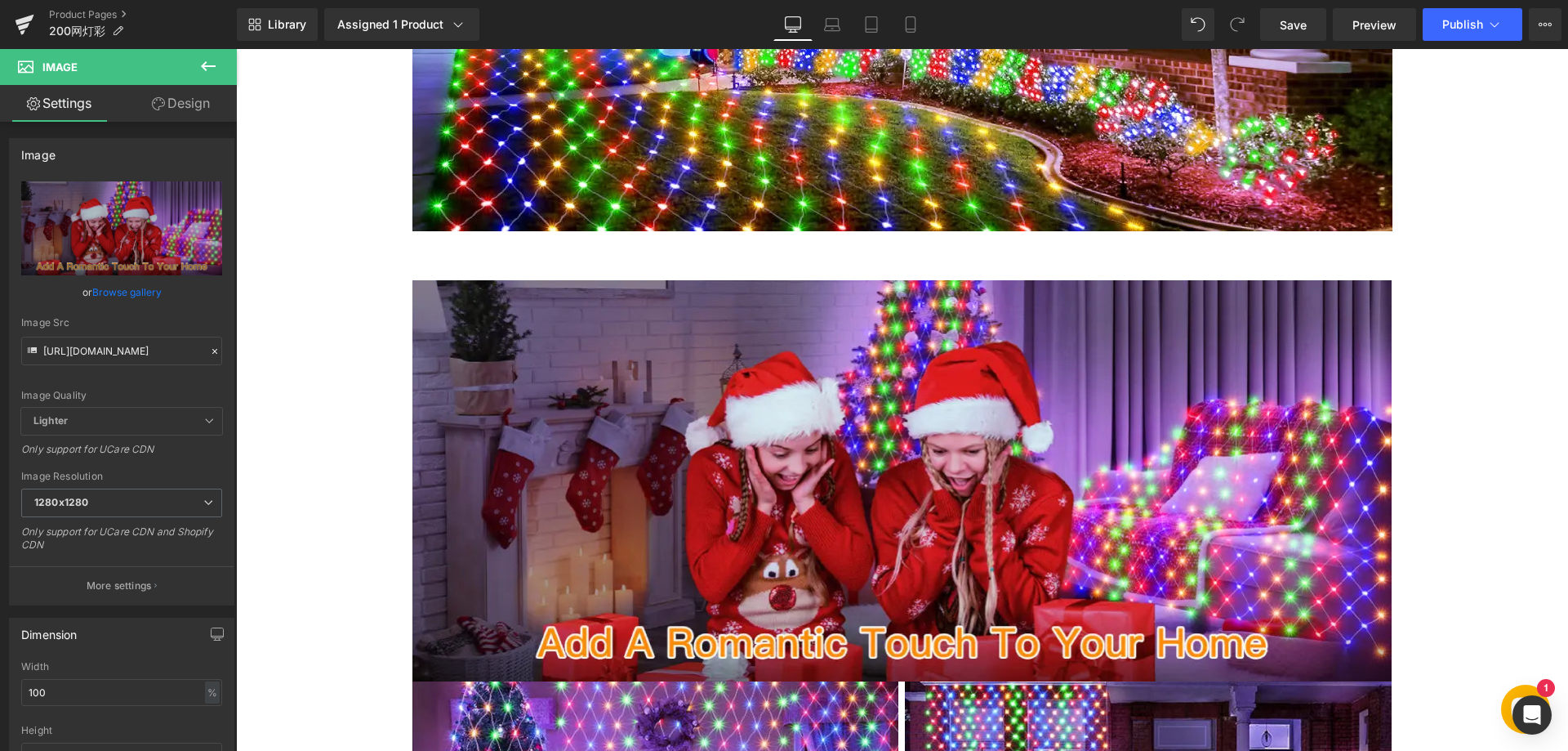
scroll to position [1567, 0]
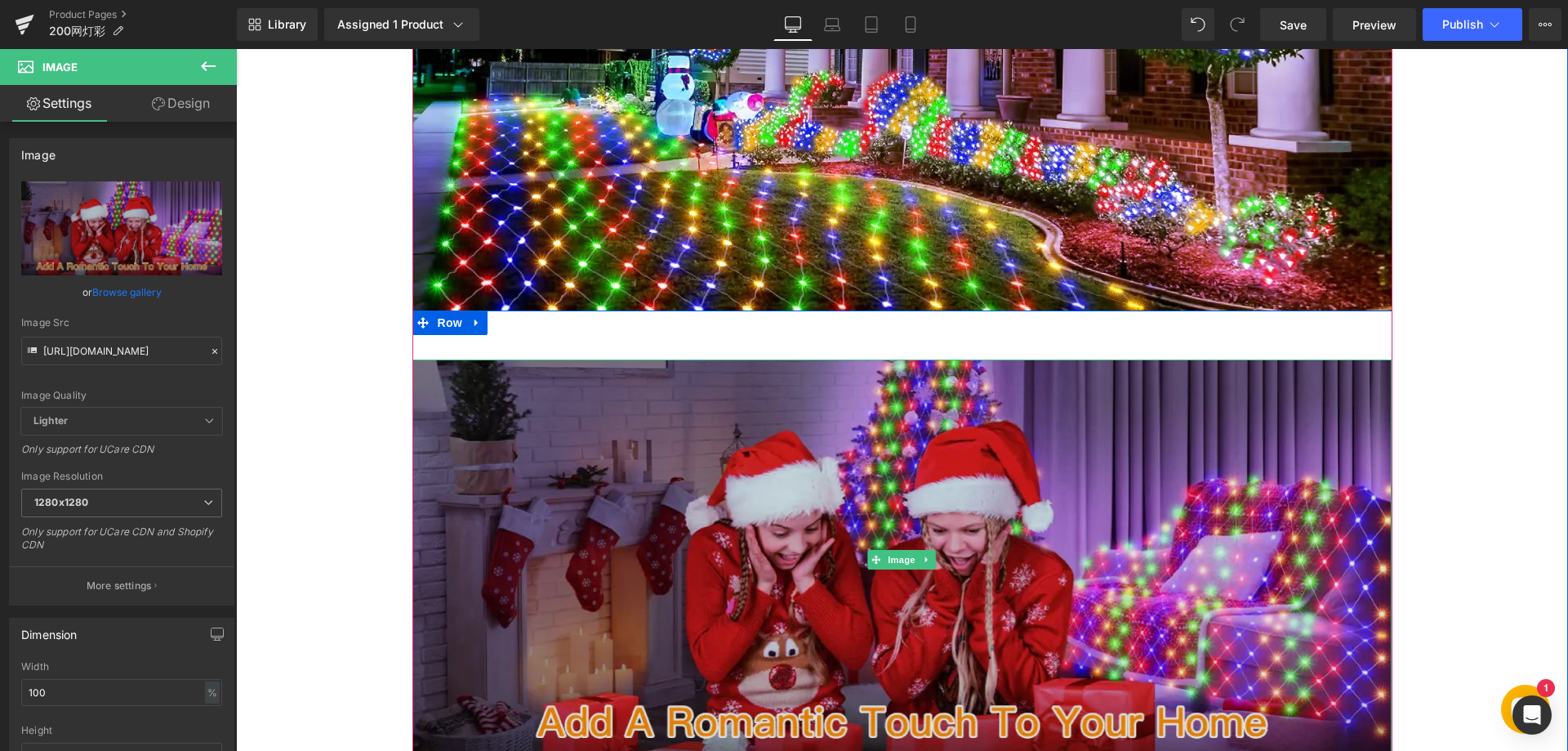
click at [872, 403] on img at bounding box center [902, 561] width 980 height 402
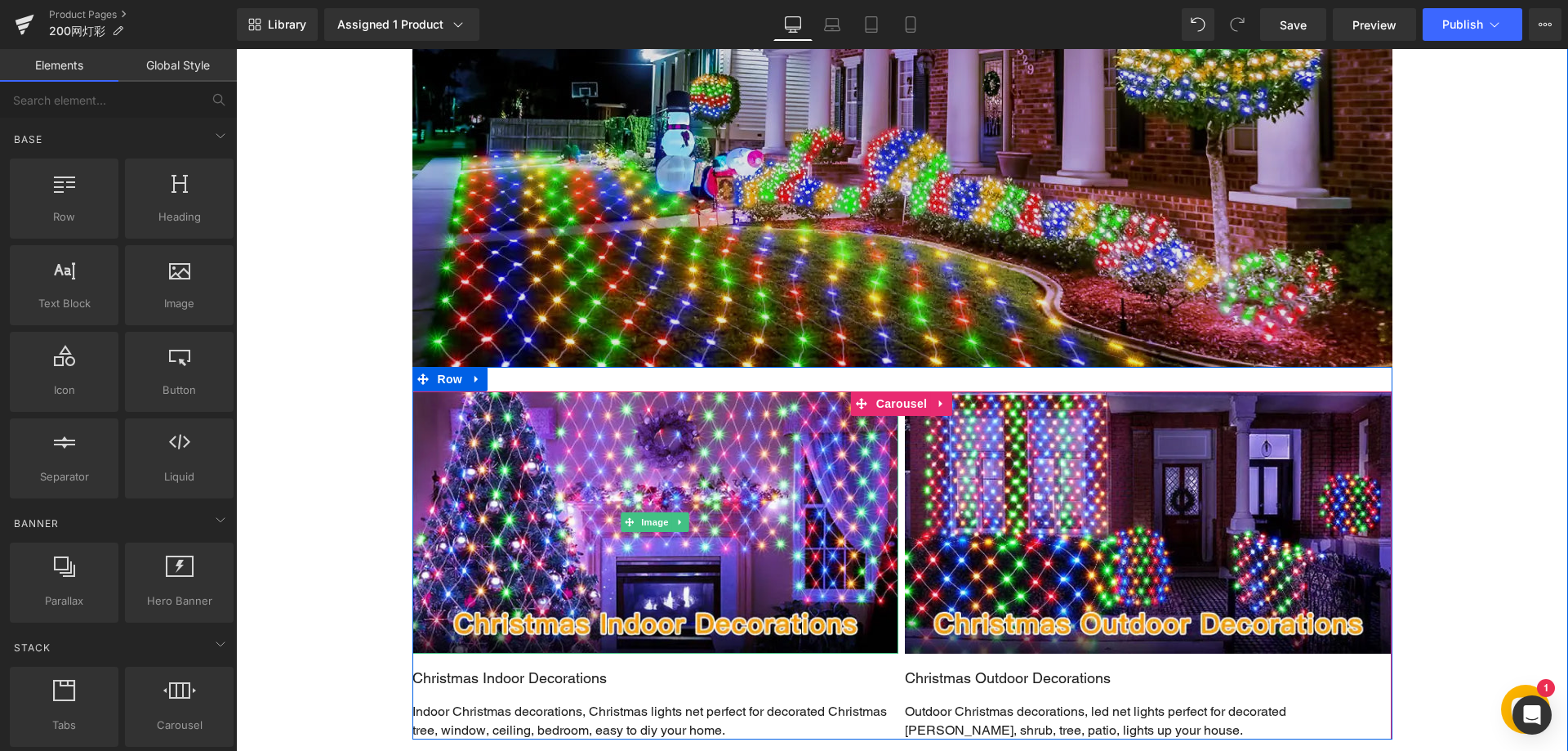
scroll to position [1486, 0]
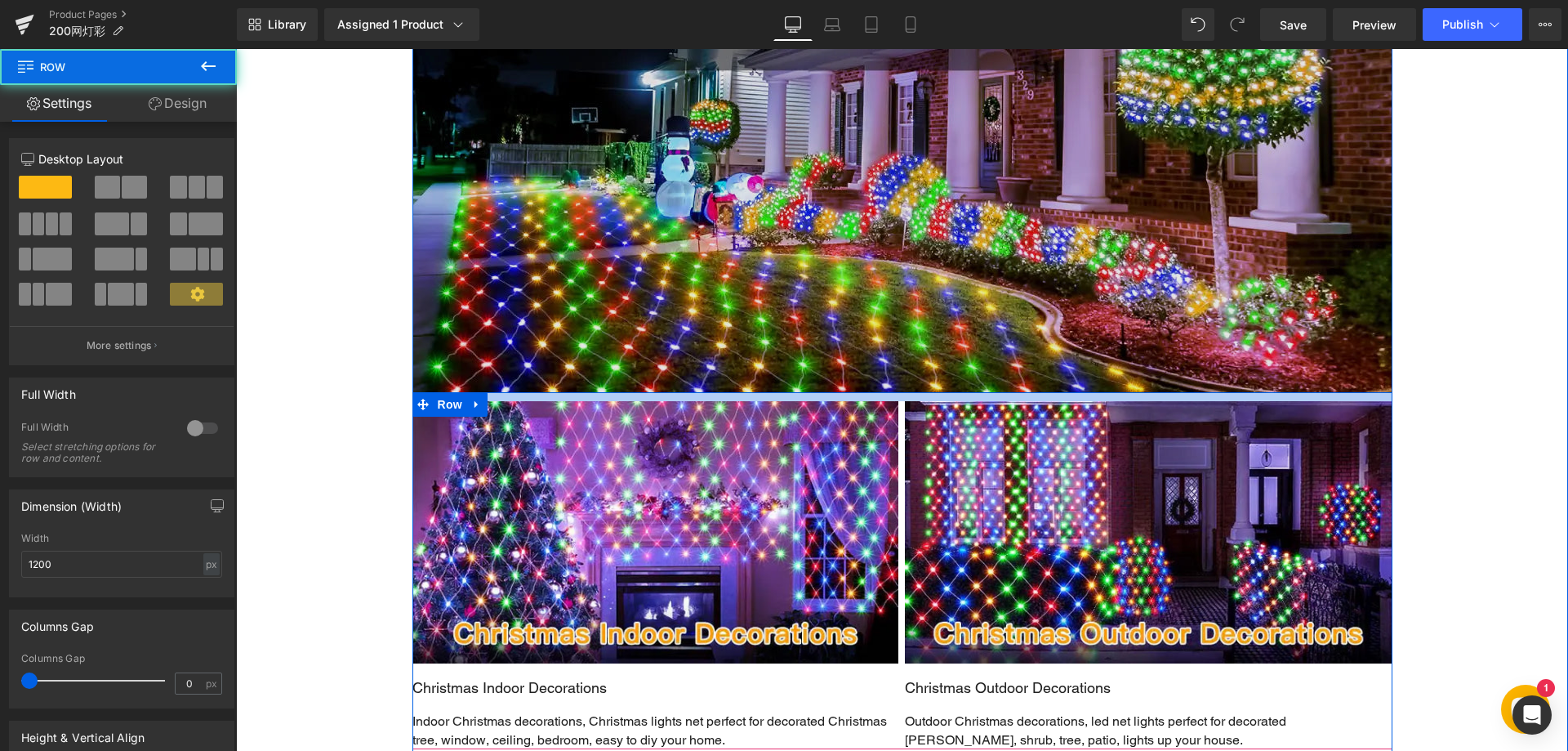
click at [754, 389] on div "Image Ollny Christmas LED Net Mesh Lights, 210LEDs 10ft × 7ft, 5600K Cool White…" at bounding box center [902, 105] width 980 height 1289
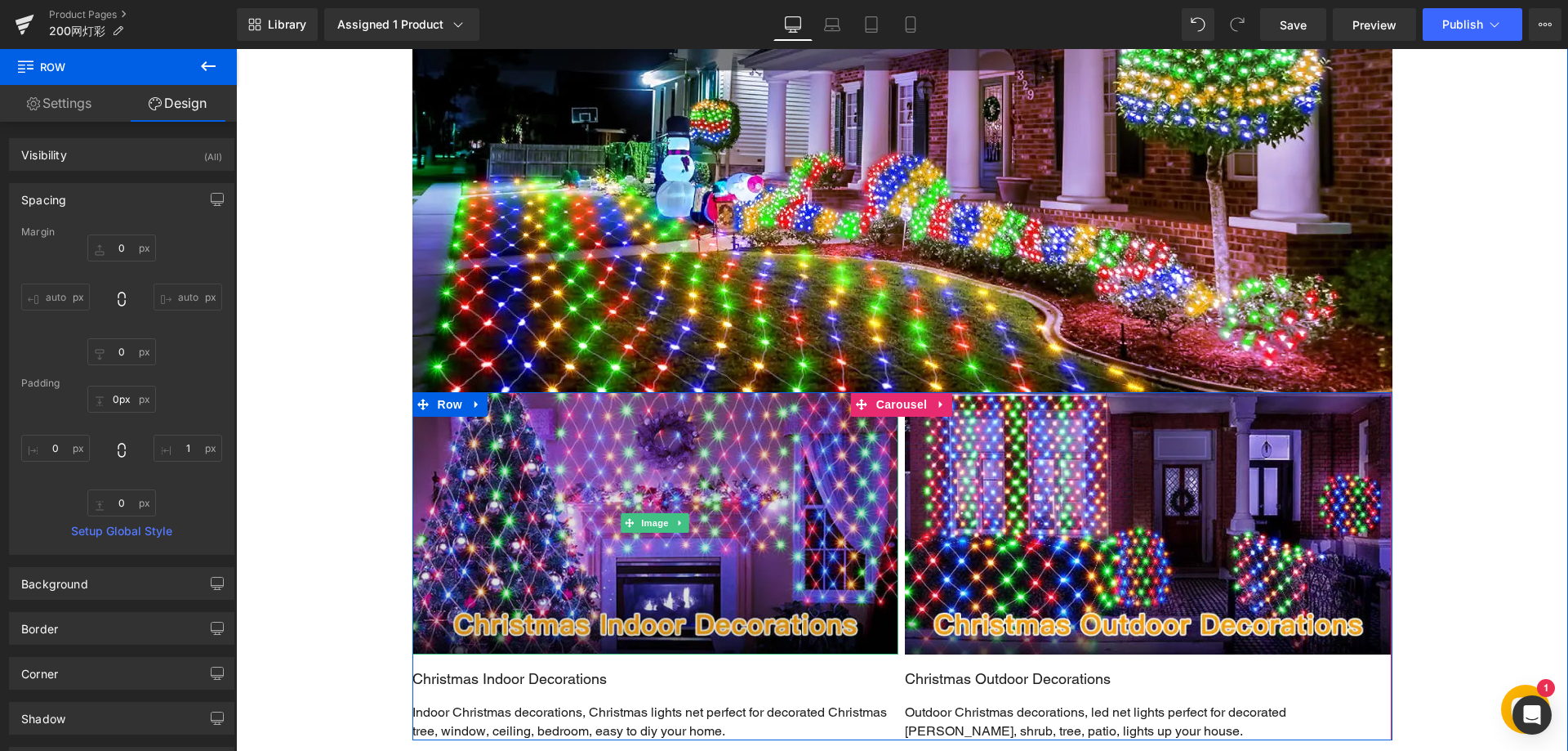
drag, startPoint x: 853, startPoint y: 399, endPoint x: 822, endPoint y: 396, distance: 31.1
click at [820, 398] on div "Image Christmas Indoor Decorations Text Block Indoor Christmas decorations, Chr…" at bounding box center [902, 567] width 980 height 349
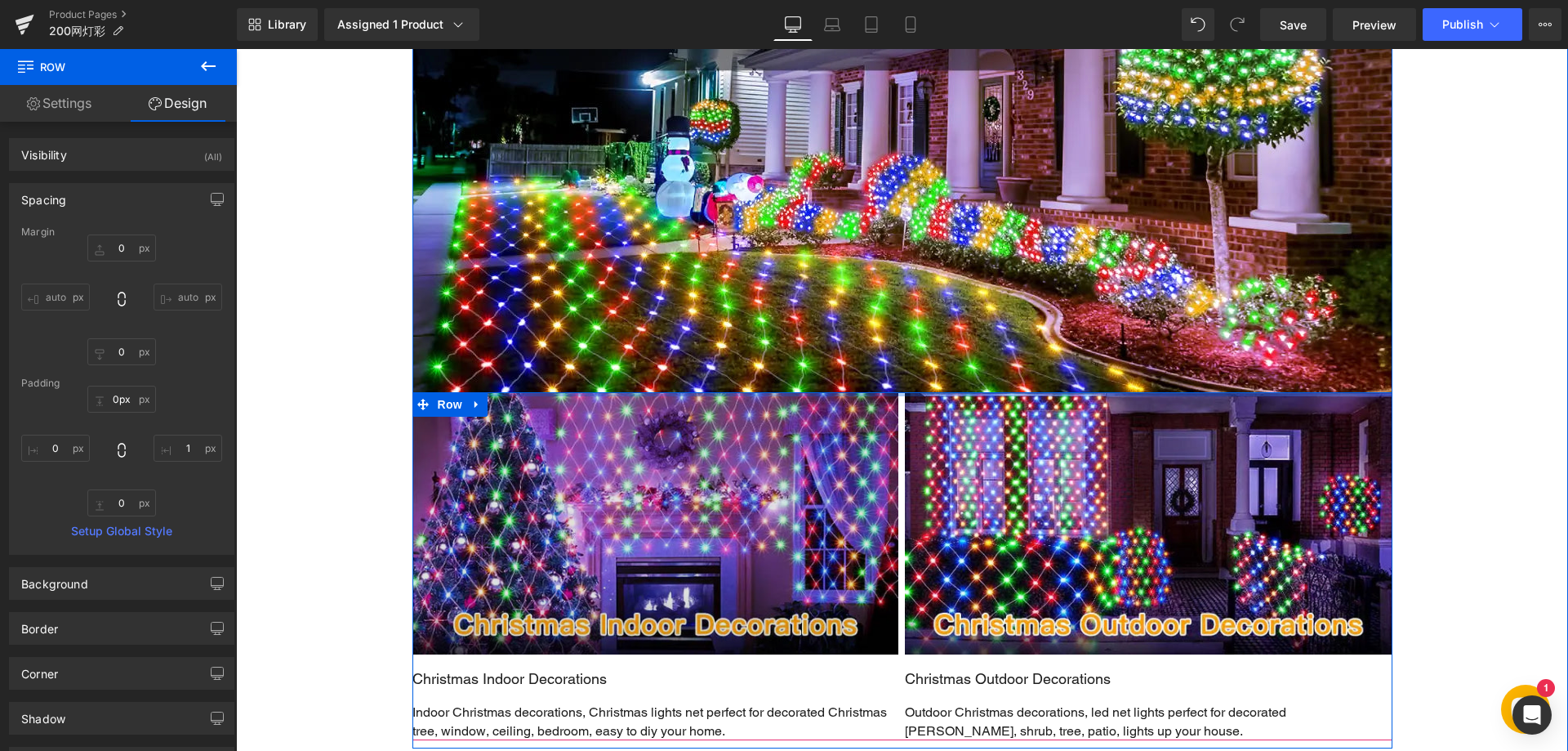
type input "13px"
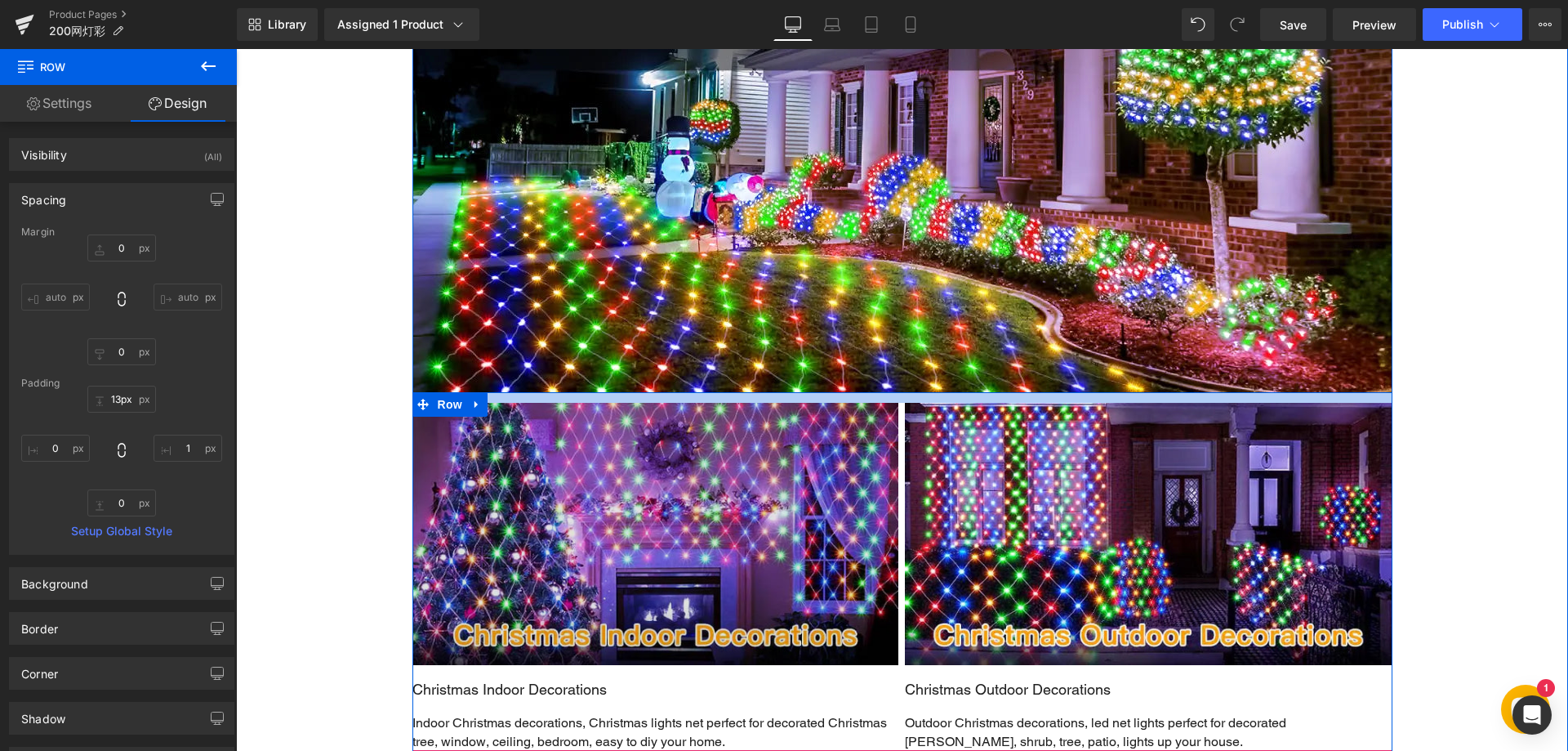
drag, startPoint x: 826, startPoint y: 392, endPoint x: 824, endPoint y: 402, distance: 10.2
click at [824, 402] on div "Image Christmas Indoor Decorations Text Block Indoor Christmas decorations, Chr…" at bounding box center [902, 572] width 980 height 359
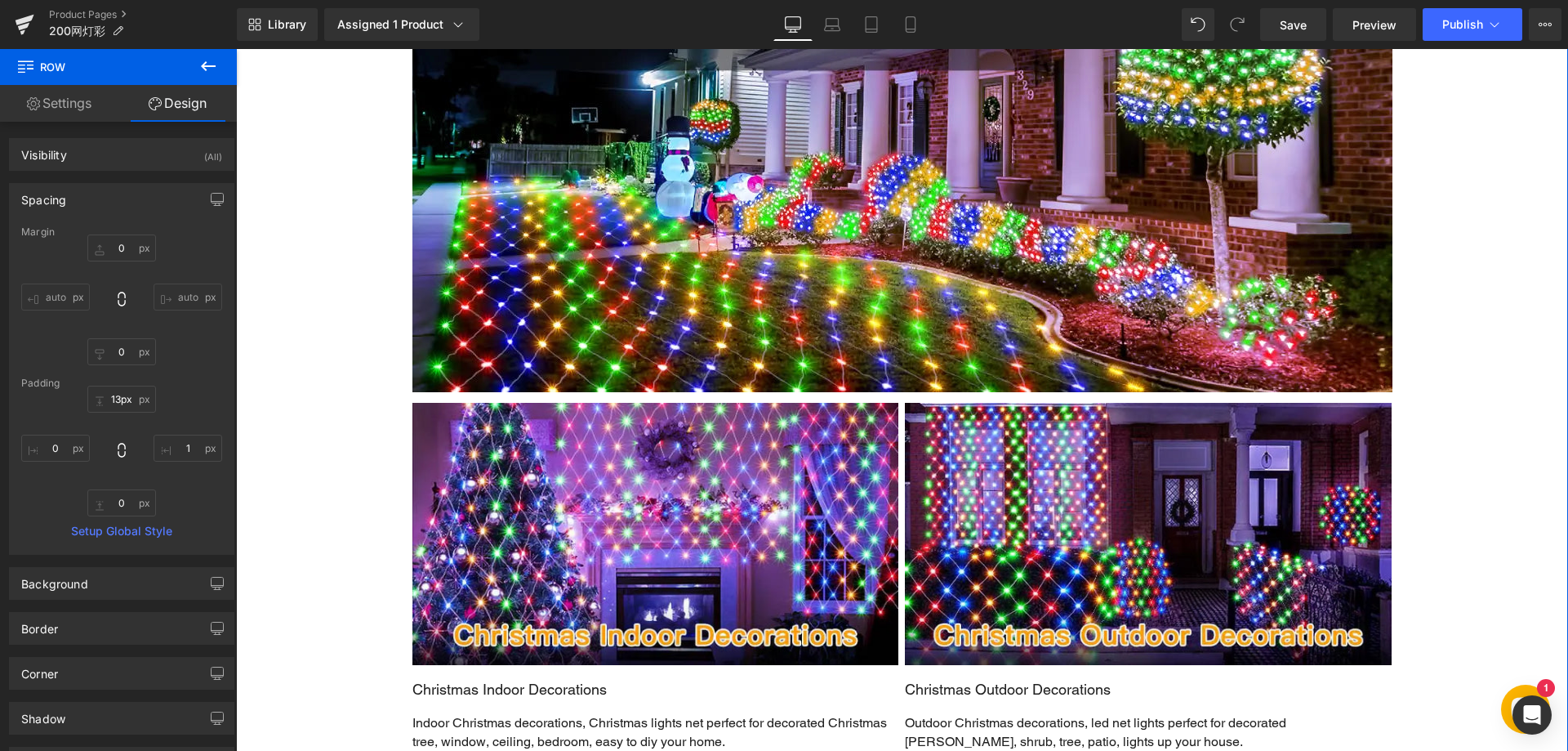
click at [1429, 438] on div "Description Text Block Technical Details Text Block Reviews Text Block Image Ol…" at bounding box center [902, 344] width 1332 height 1904
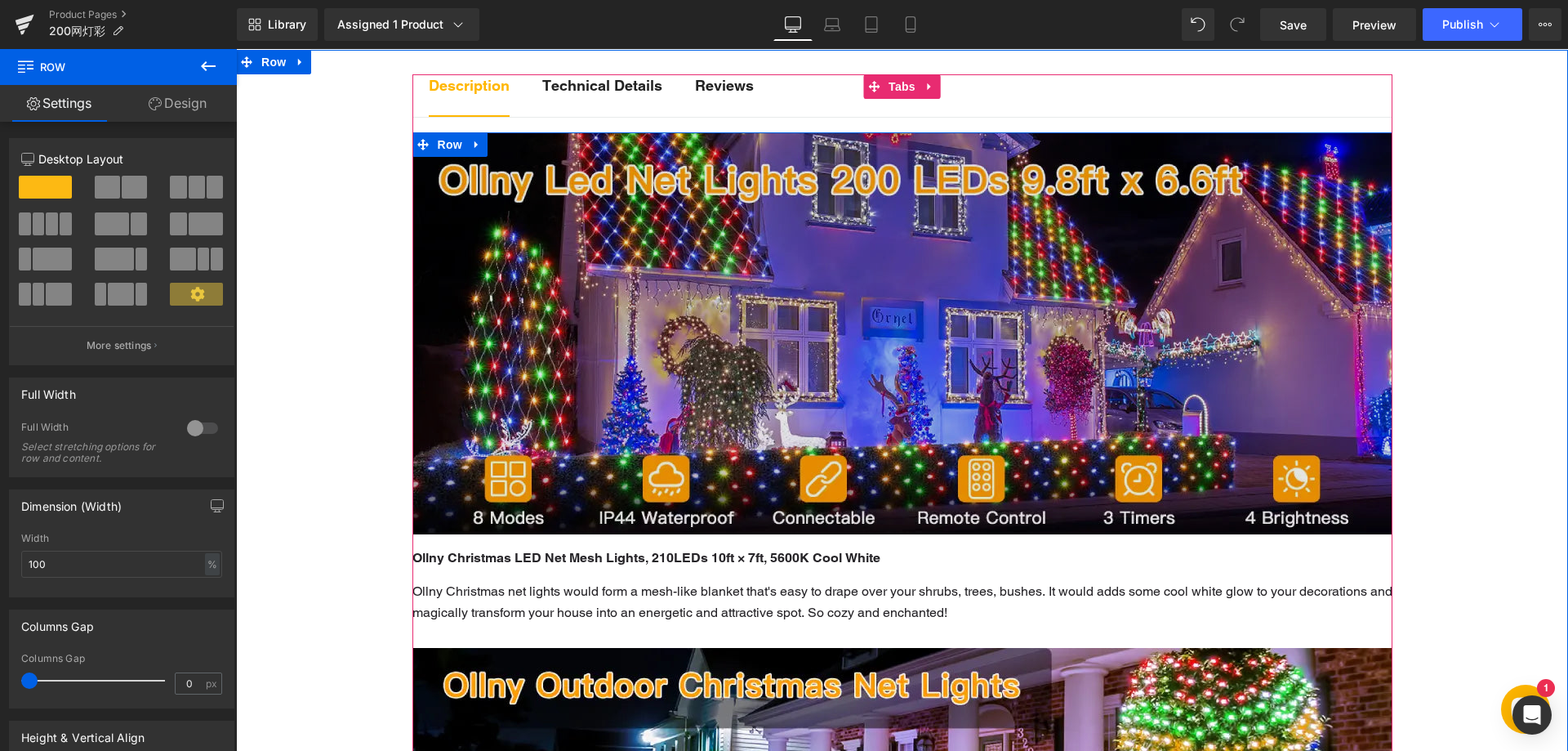
scroll to position [832, 0]
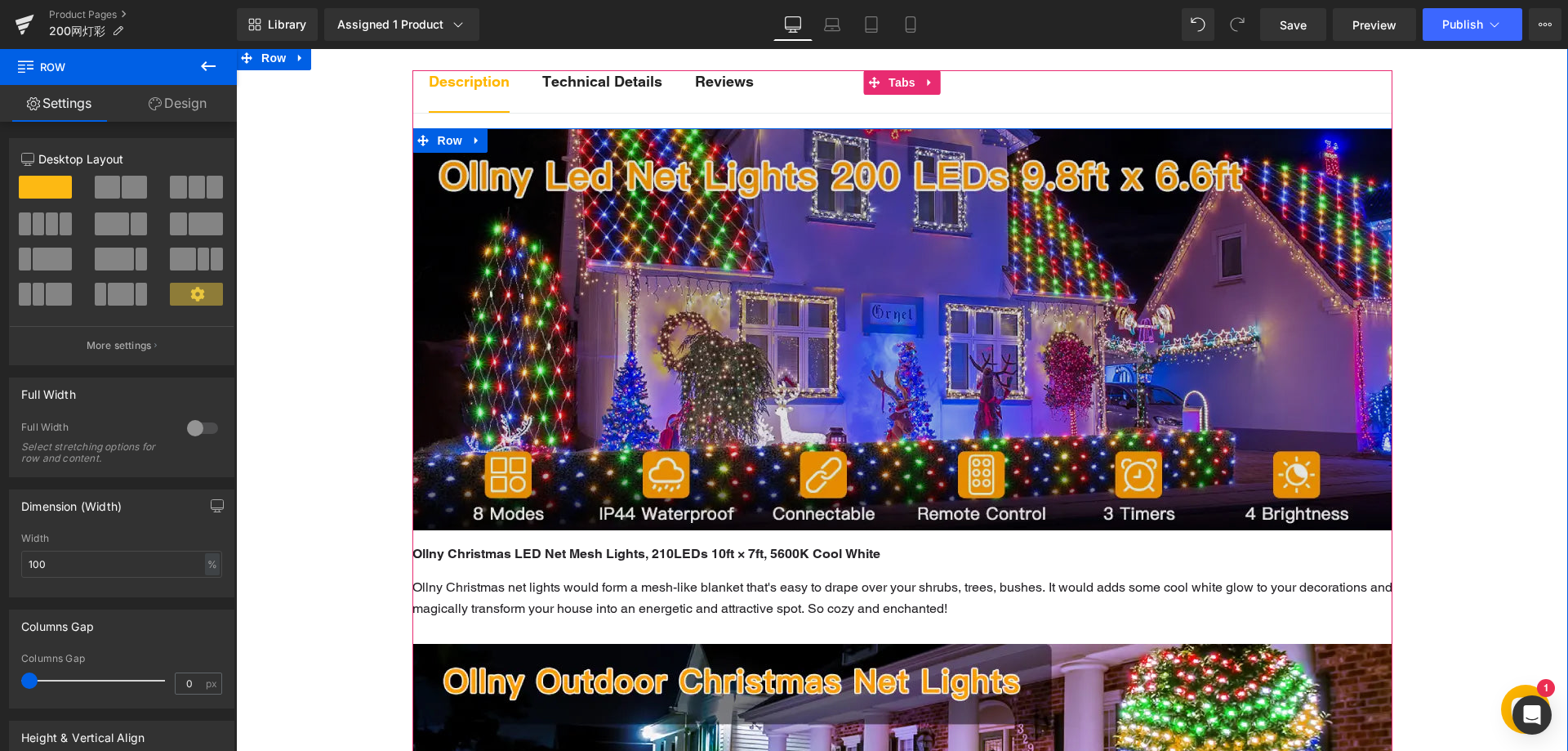
click at [776, 321] on img at bounding box center [902, 329] width 980 height 402
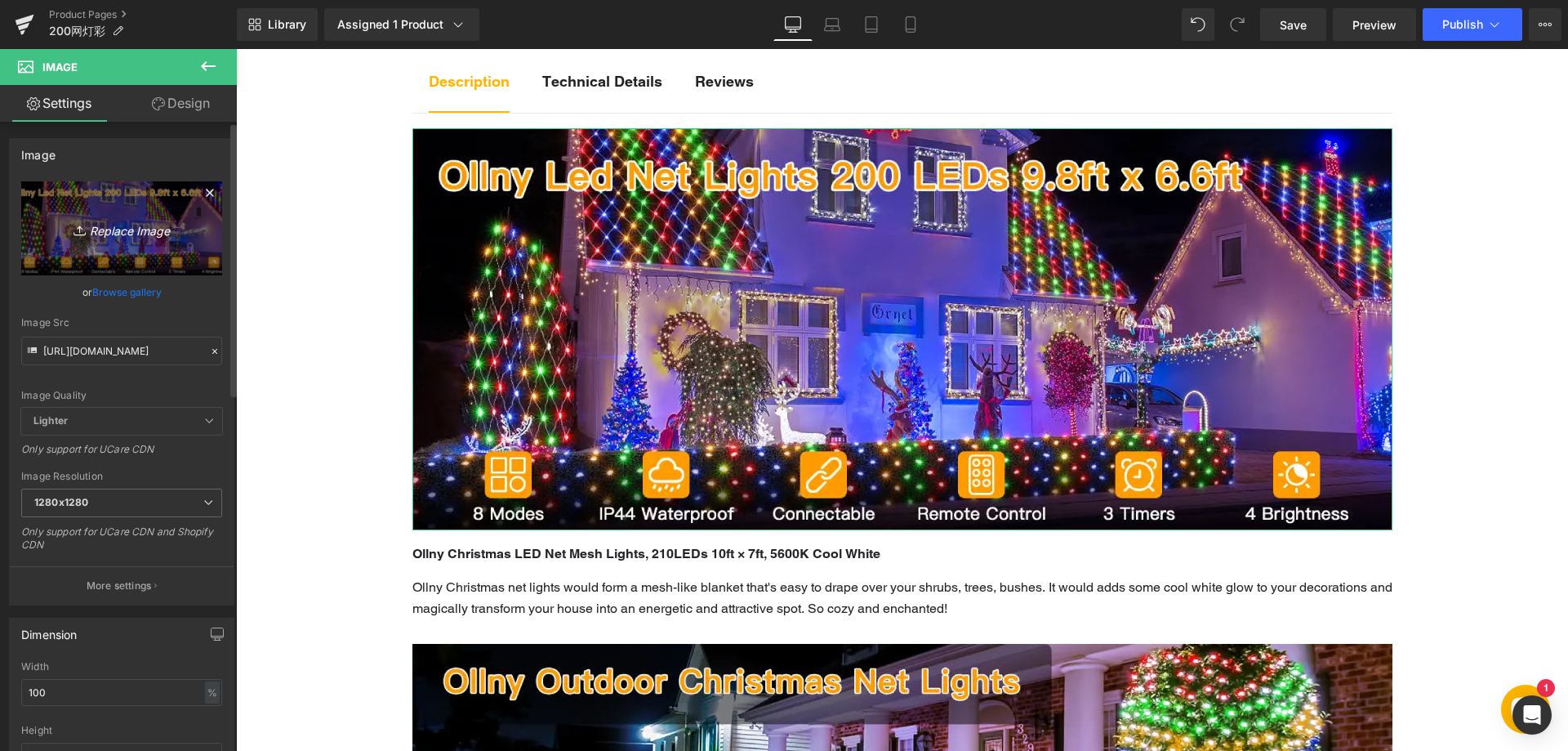
click at [129, 223] on icon "Replace Image" at bounding box center [122, 228] width 131 height 21
type input "C:\fakepath\11-1.webp"
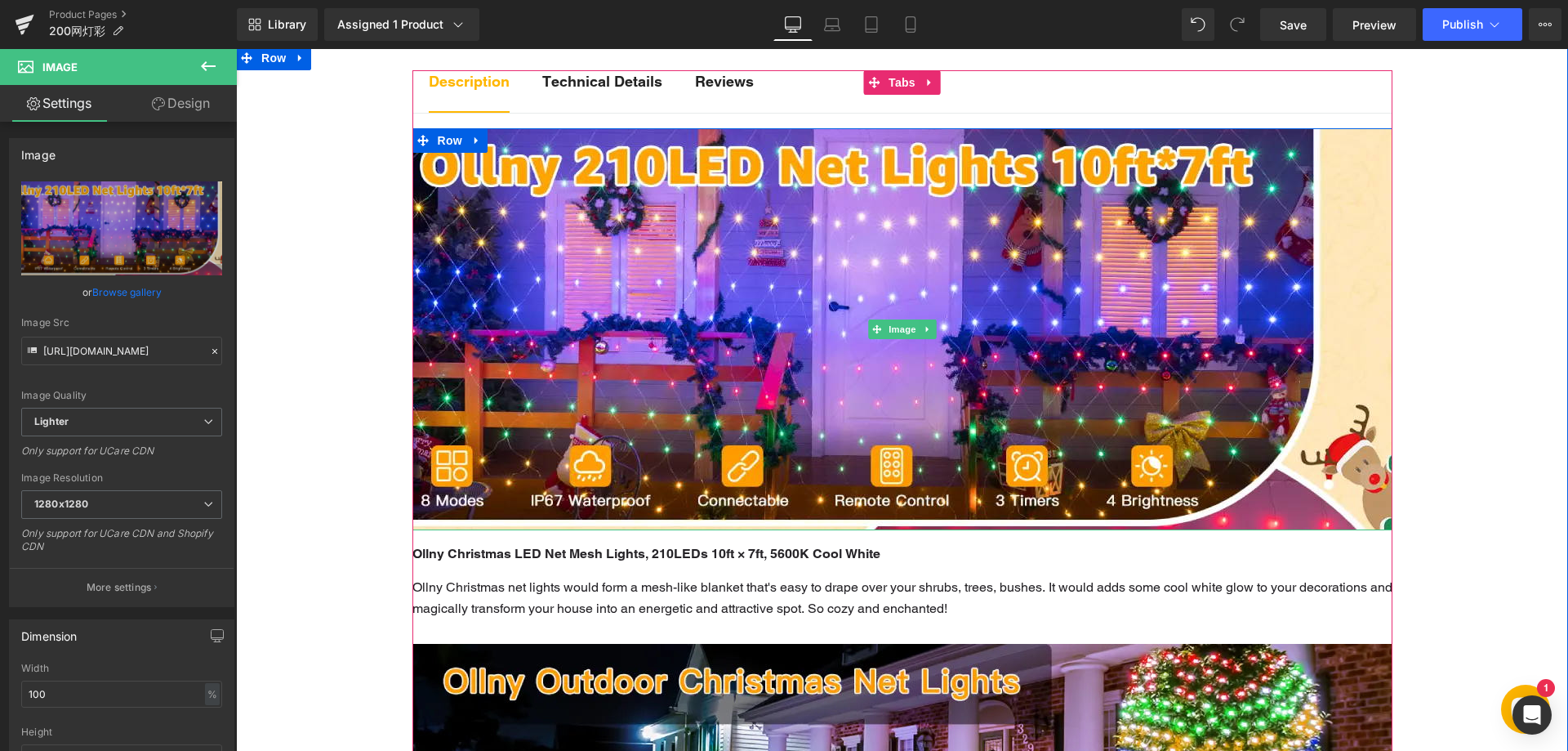
type input "https://ucarecdn.com/9813ba8a-8b1d-4bb2-af66-952571d216fb/-/format/auto/-/previ…"
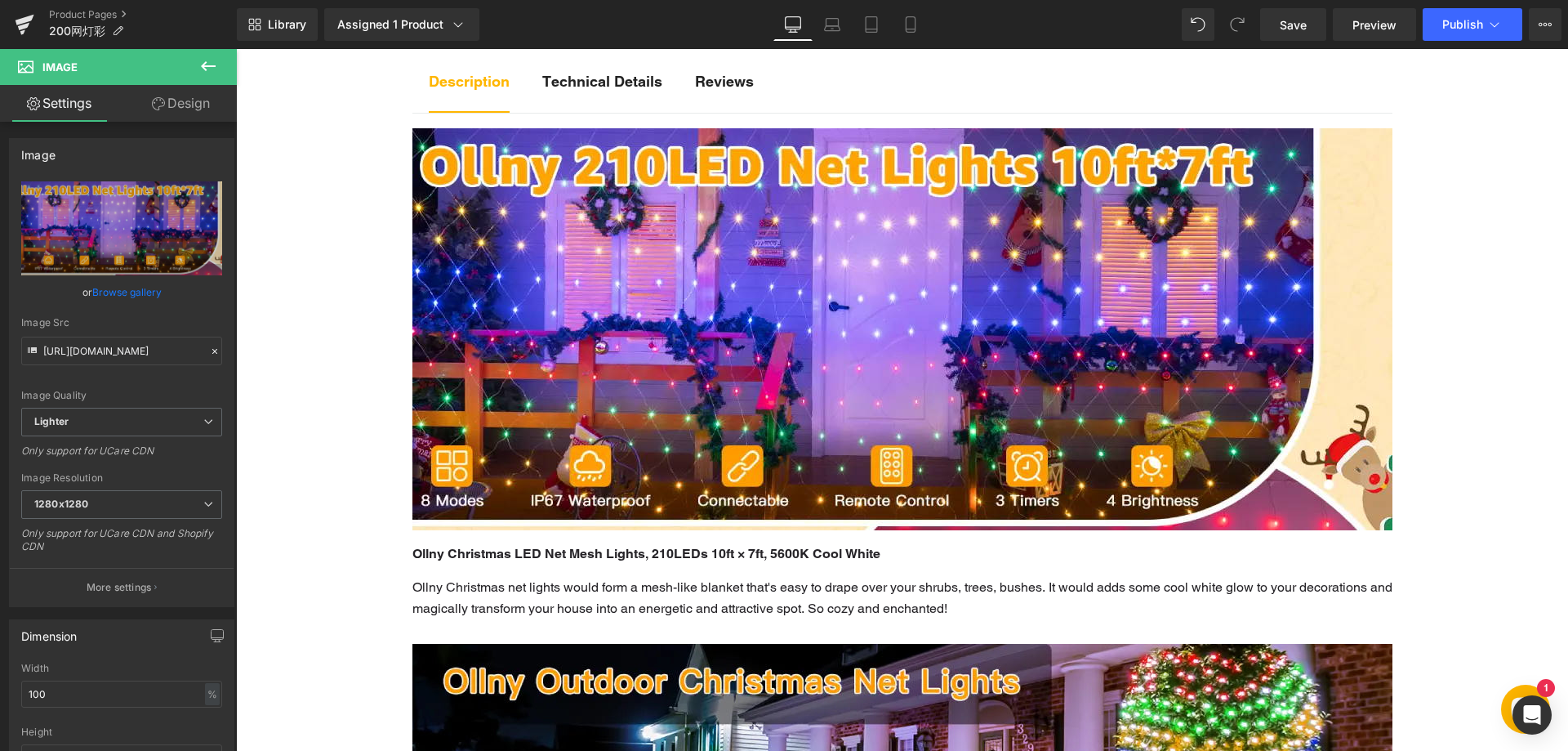
click at [204, 68] on icon at bounding box center [208, 66] width 14 height 10
click at [165, 100] on link "Design" at bounding box center [181, 103] width 118 height 37
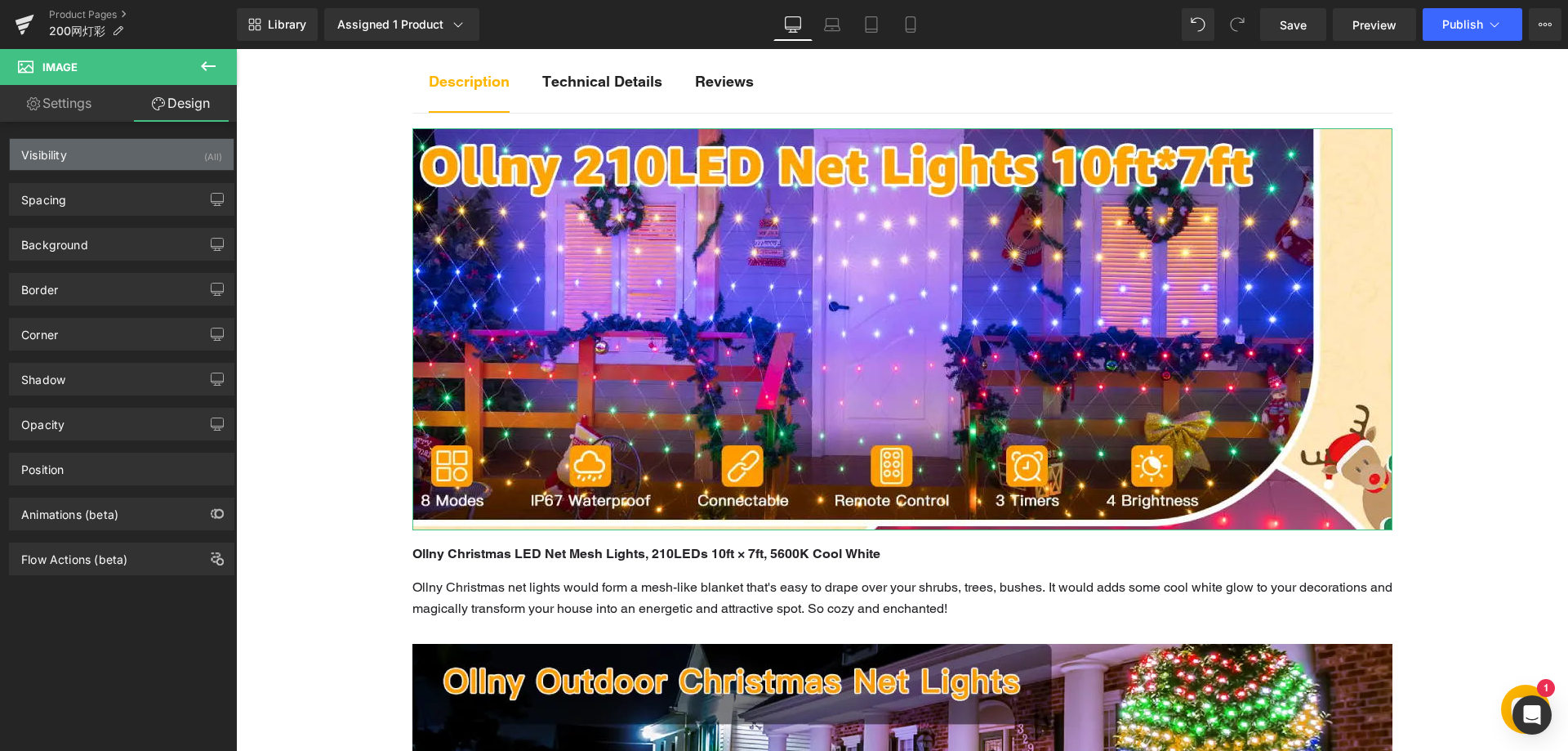
click at [139, 156] on div "Visibility (All)" at bounding box center [122, 154] width 223 height 31
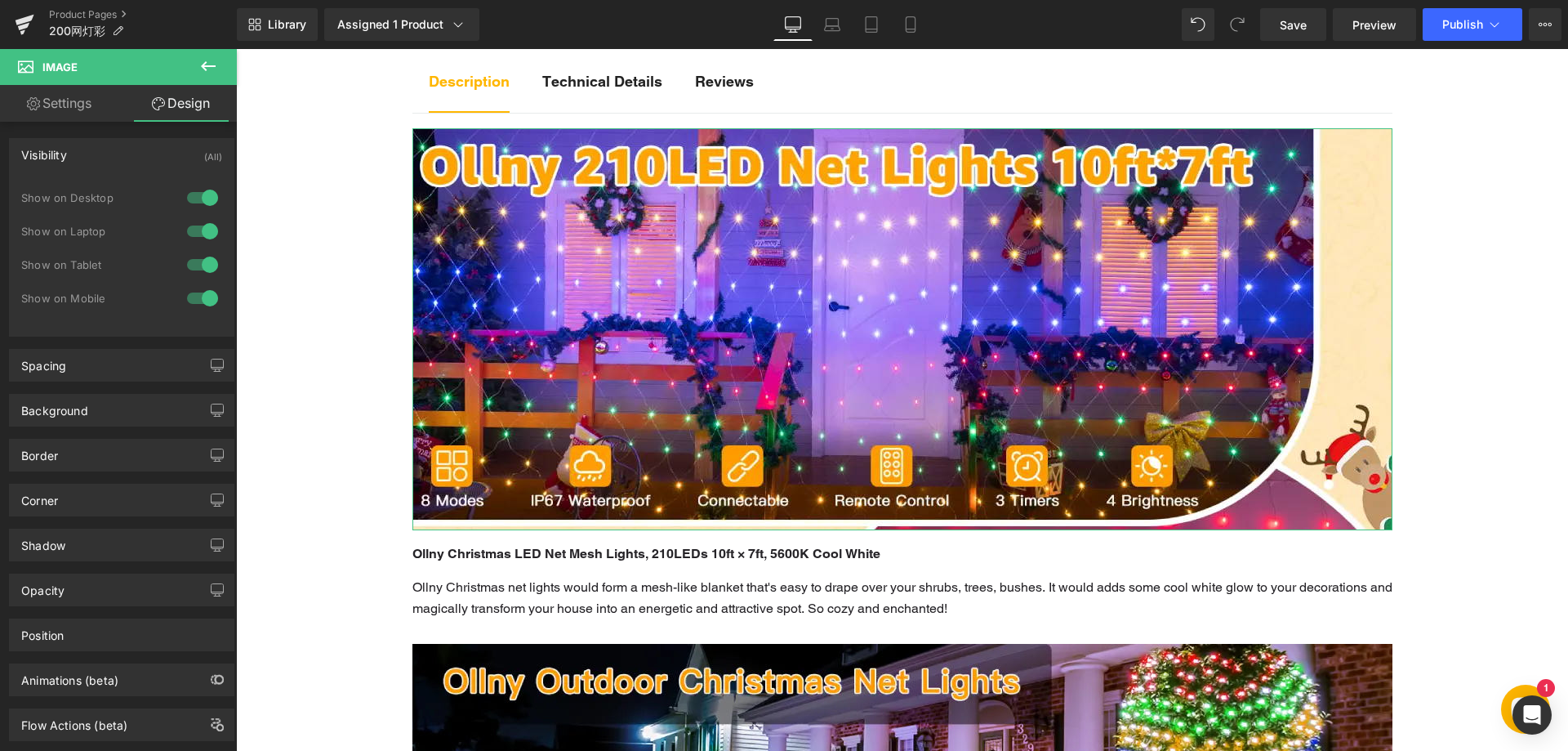
click at [200, 297] on div at bounding box center [203, 298] width 39 height 26
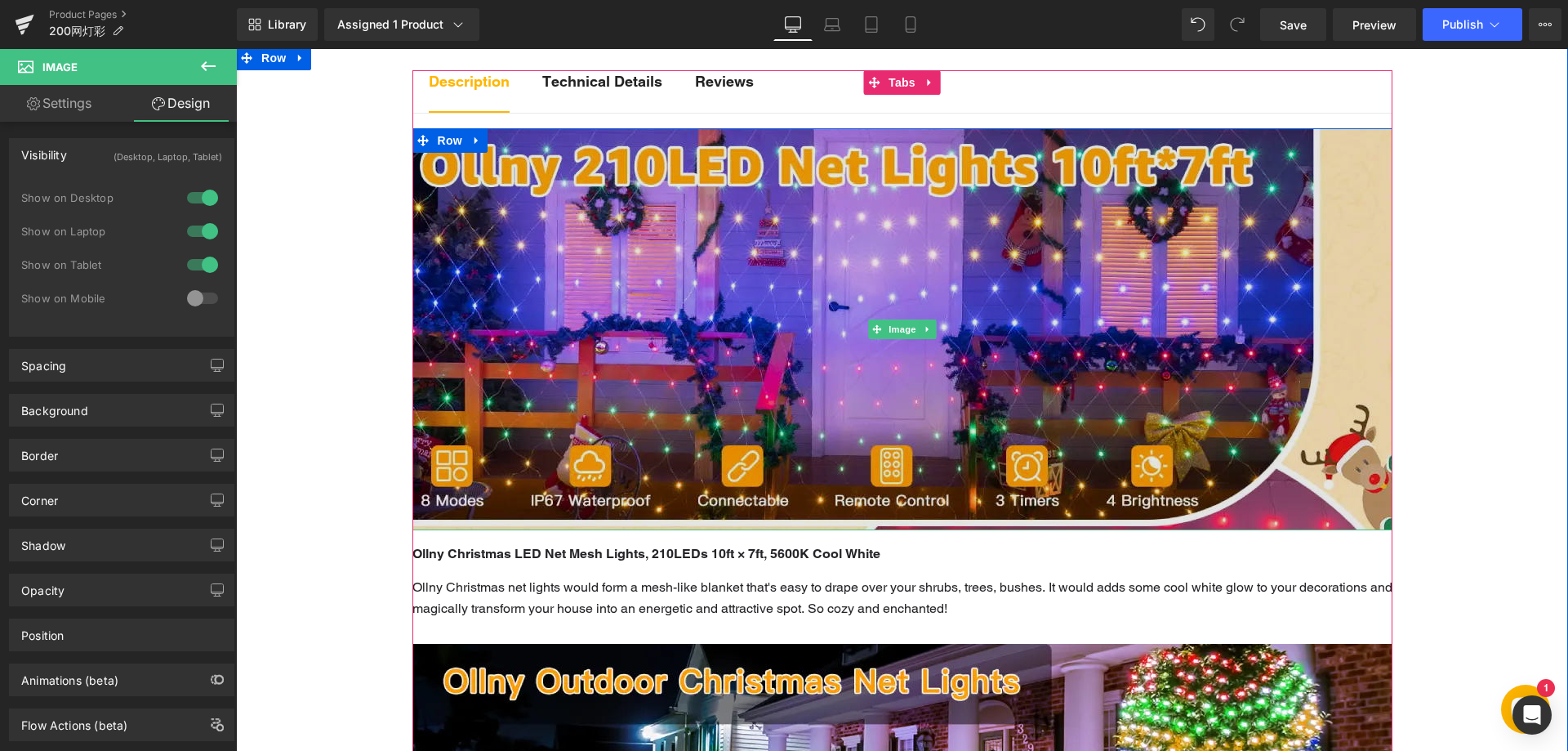
click at [620, 298] on img at bounding box center [902, 329] width 980 height 402
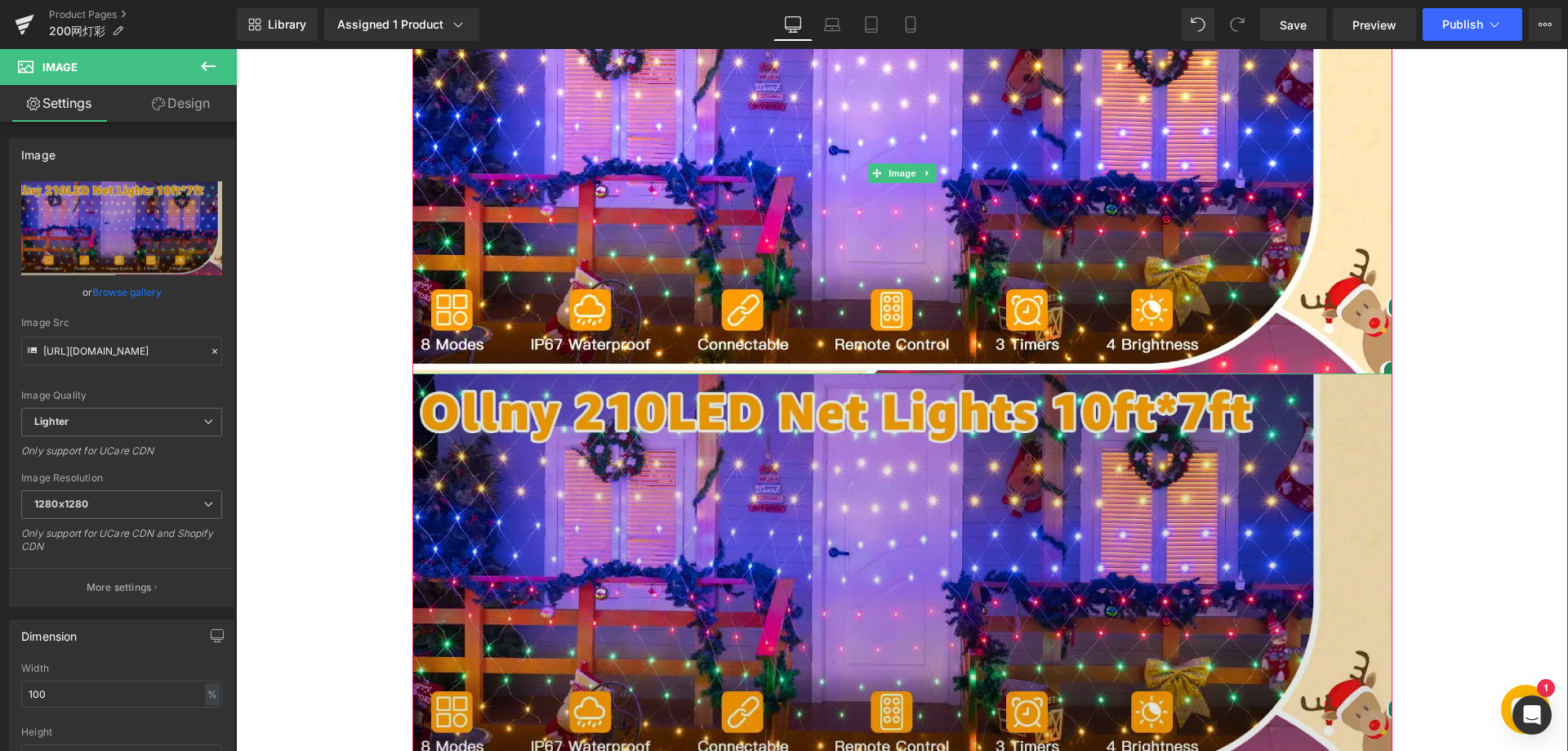
scroll to position [996, 0]
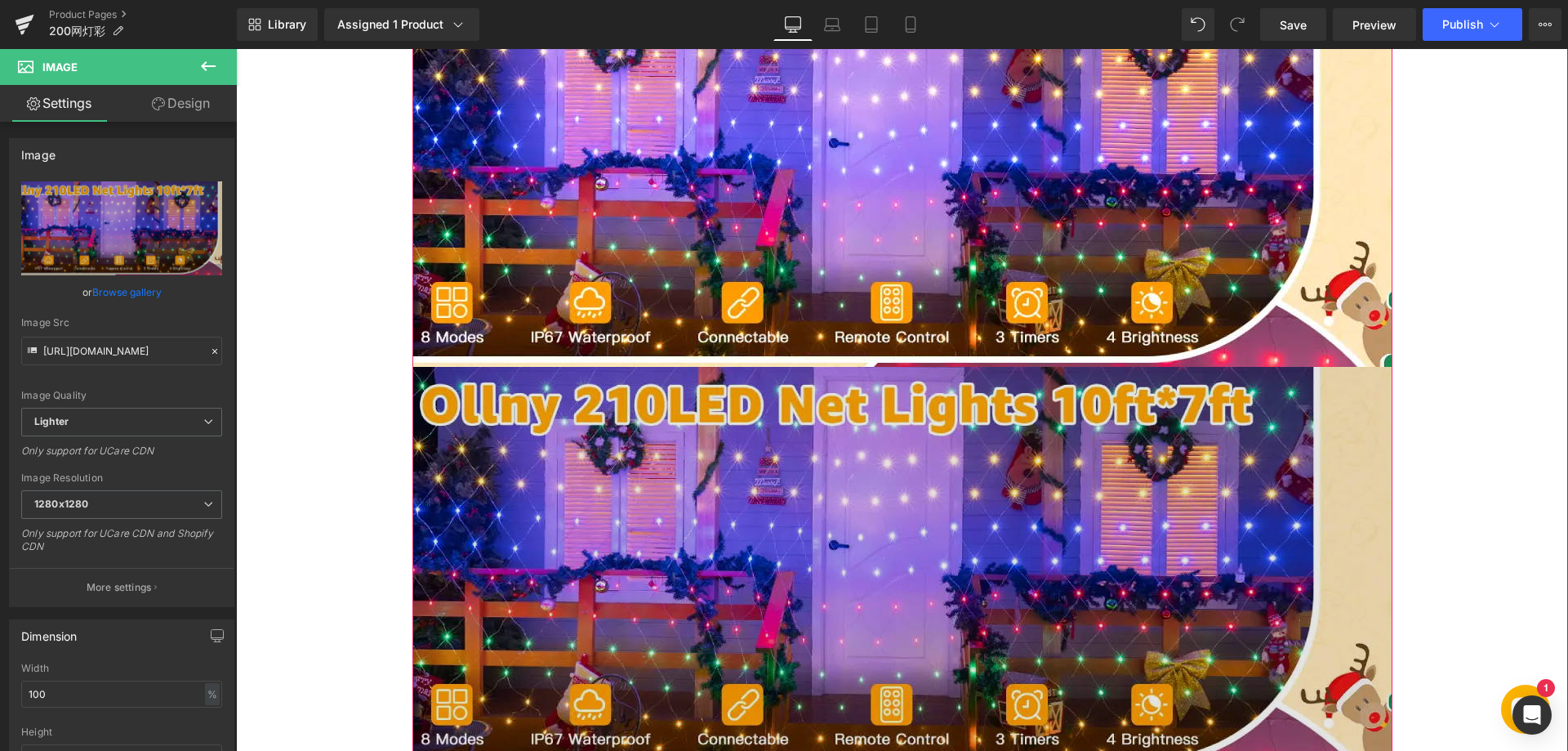
click at [670, 451] on img at bounding box center [902, 568] width 980 height 402
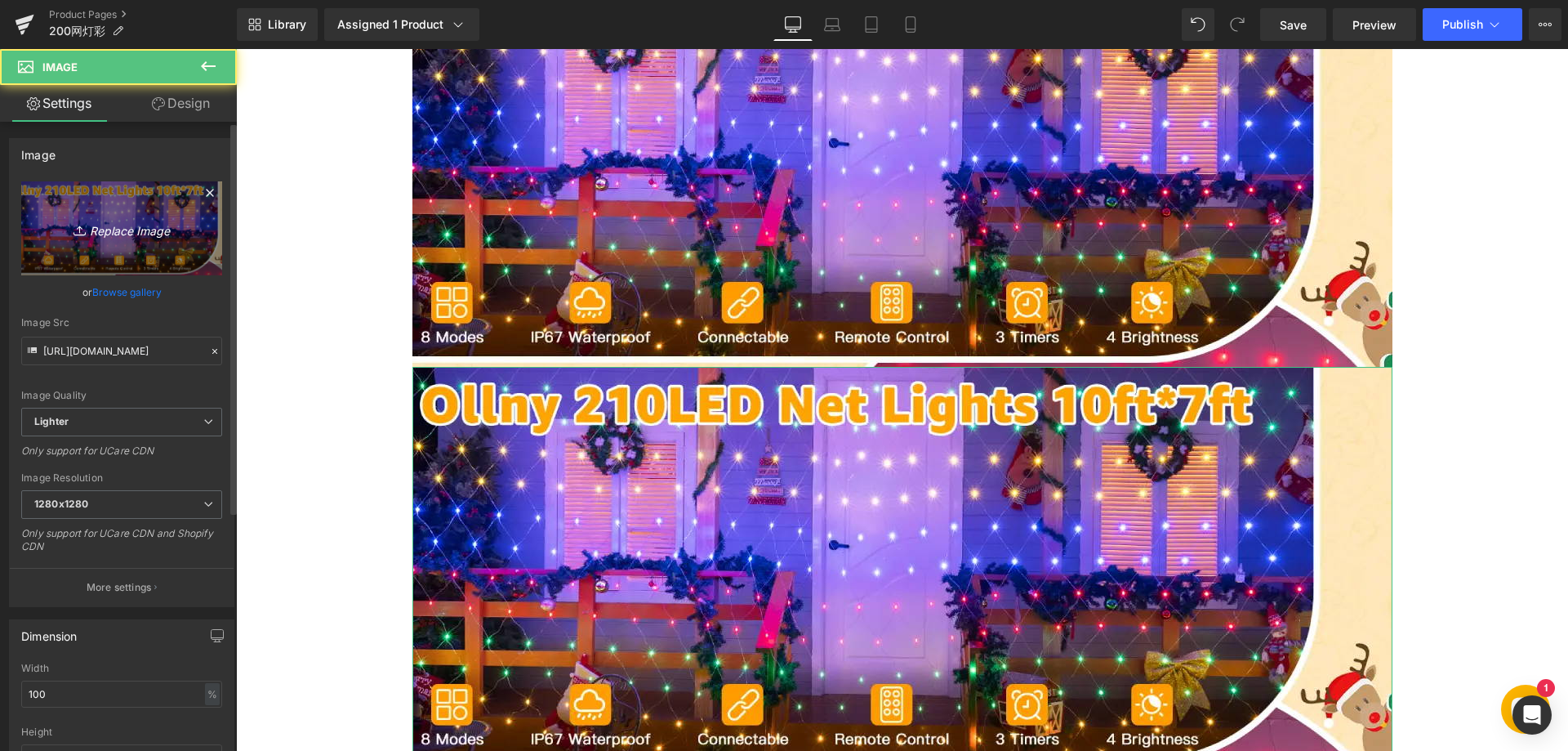
click at [105, 237] on icon "Replace Image" at bounding box center [122, 228] width 131 height 21
type input "C:\fakepath\22.webp"
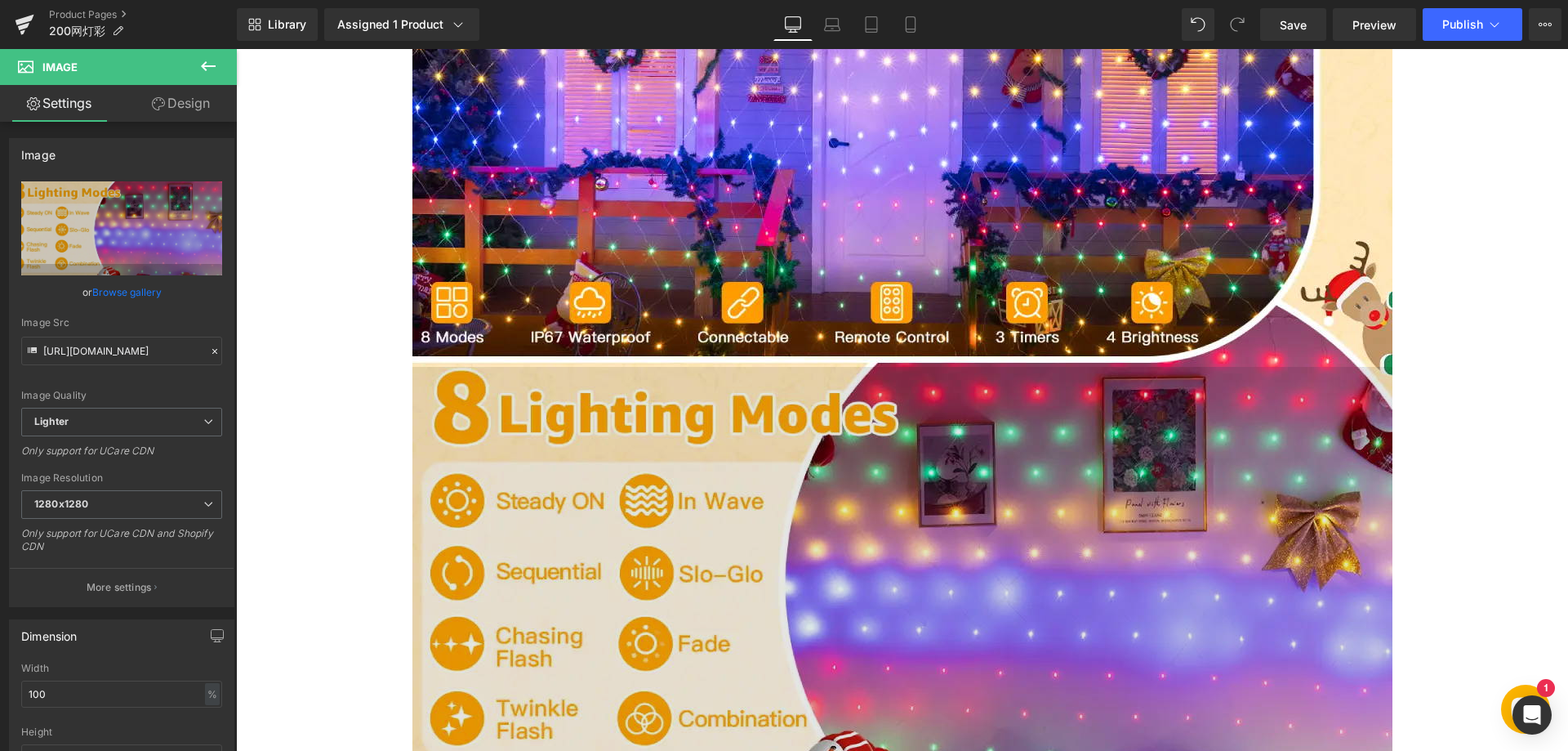
type input "https://ucarecdn.com/5c82f204-7742-48f1-ab1b-329a546f0ada/-/format/auto/-/previ…"
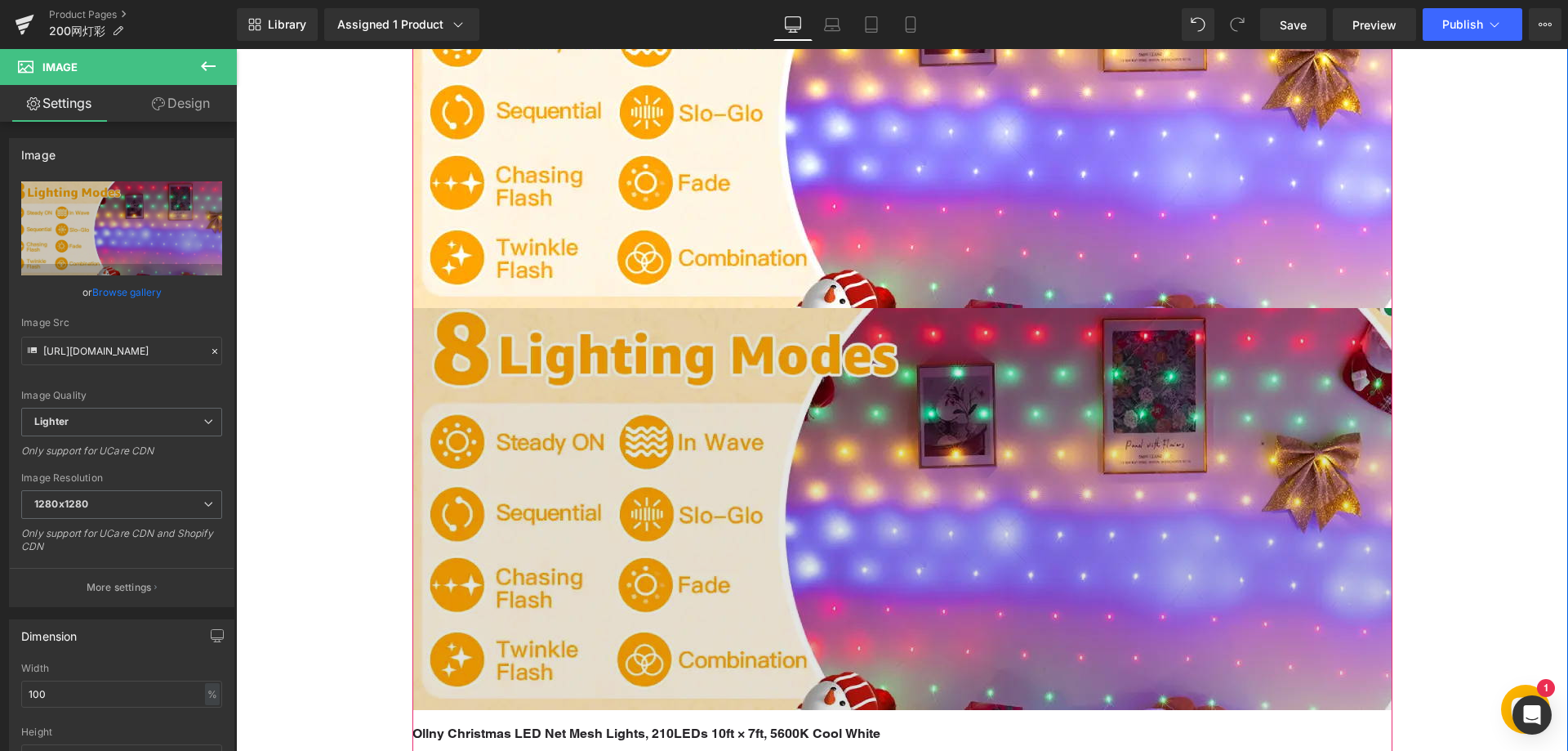
scroll to position [1486, 0]
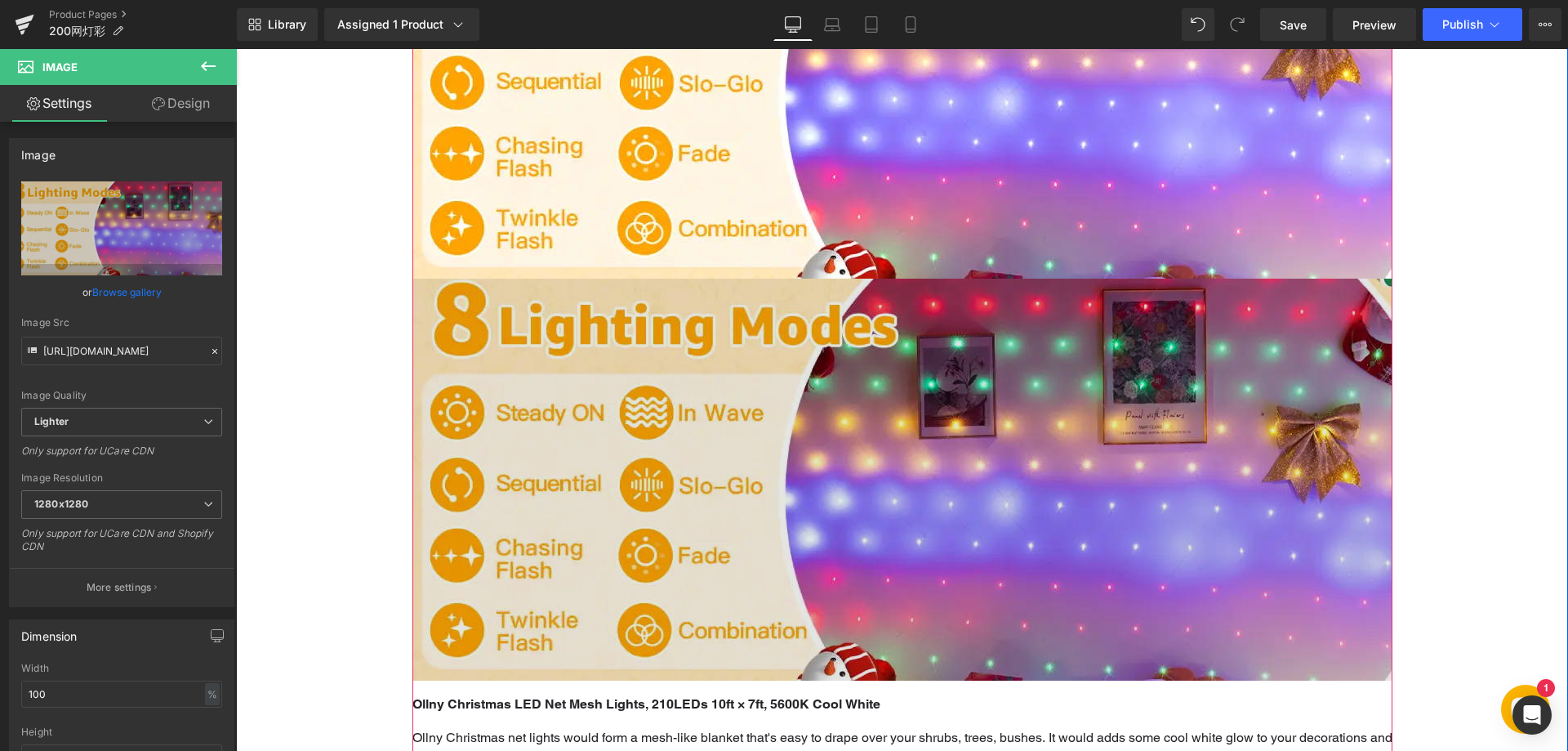
click at [573, 459] on img at bounding box center [902, 480] width 980 height 402
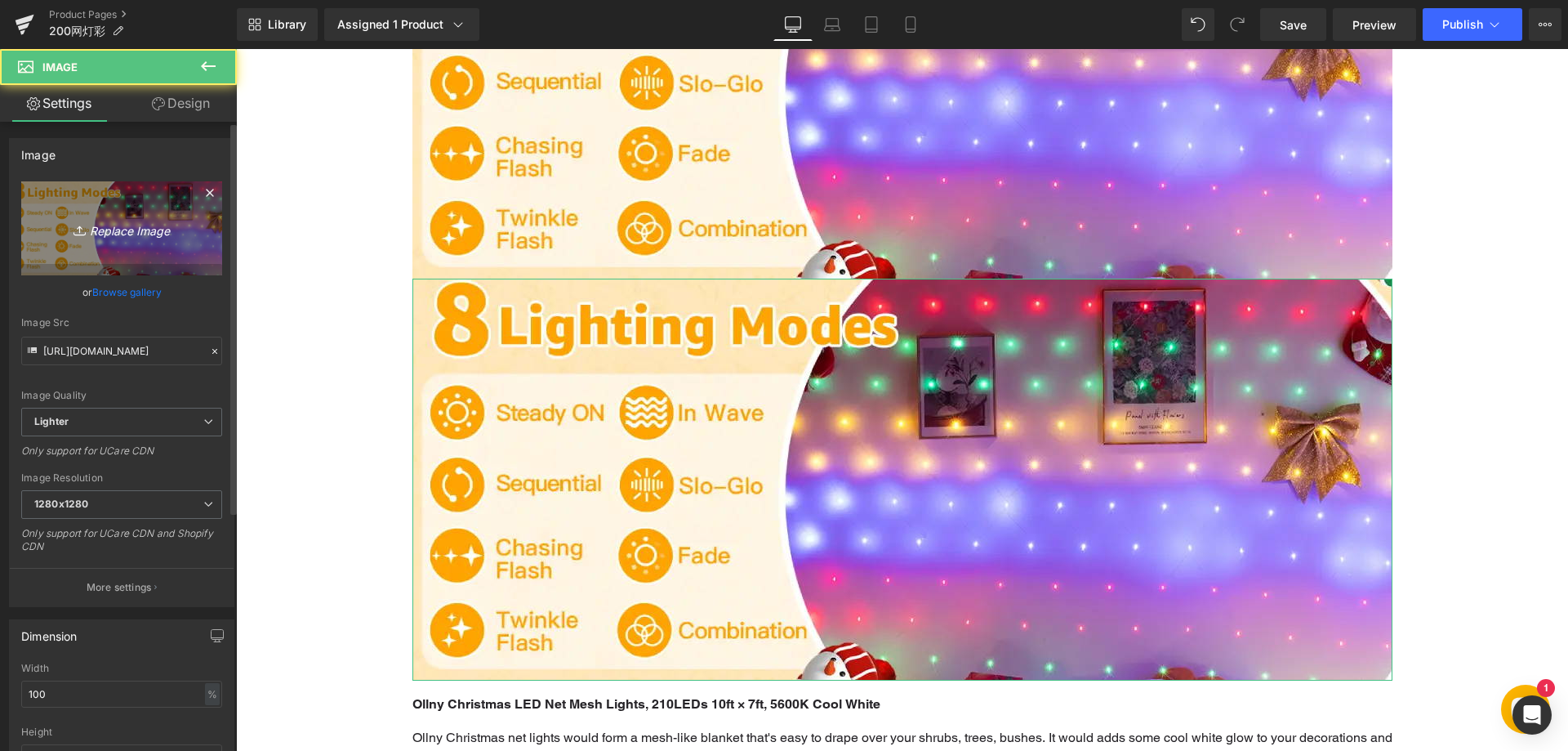
click at [137, 232] on icon "Replace Image" at bounding box center [122, 228] width 131 height 21
type input "C:\fakepath\33.webp"
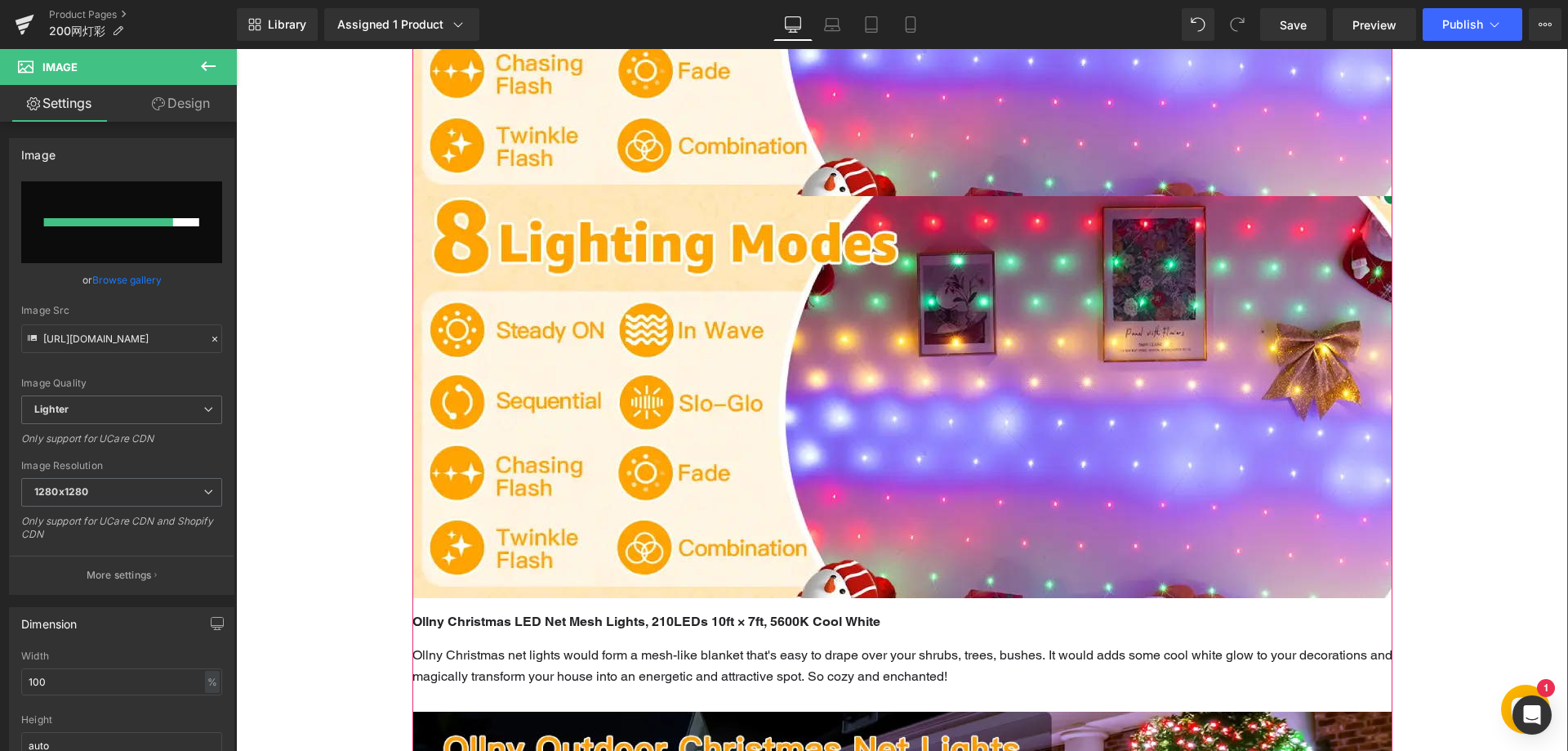
scroll to position [1567, 0]
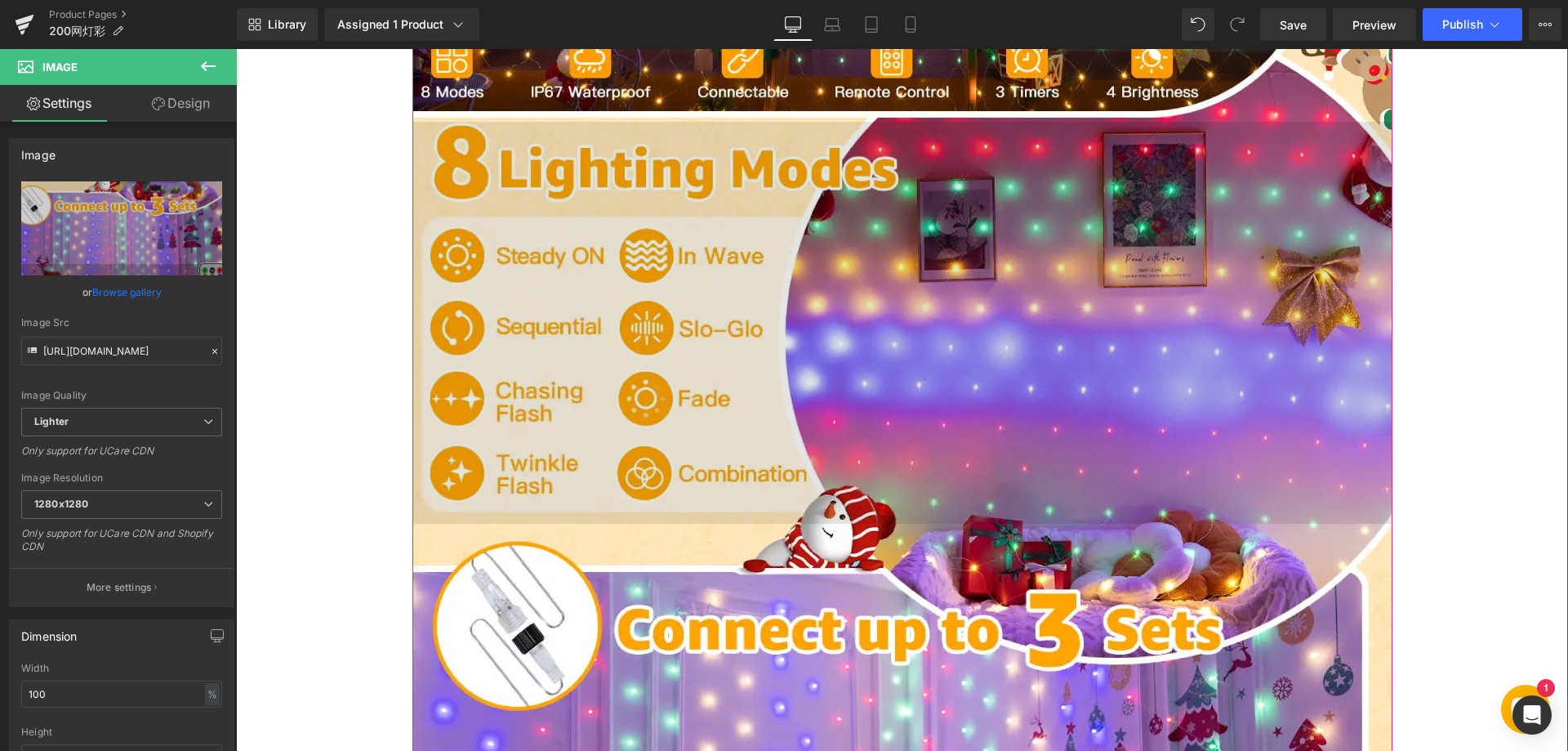
type input "https://ucarecdn.com/2541192e-6490-4b09-b6d4-044863d39914/-/format/auto/-/previ…"
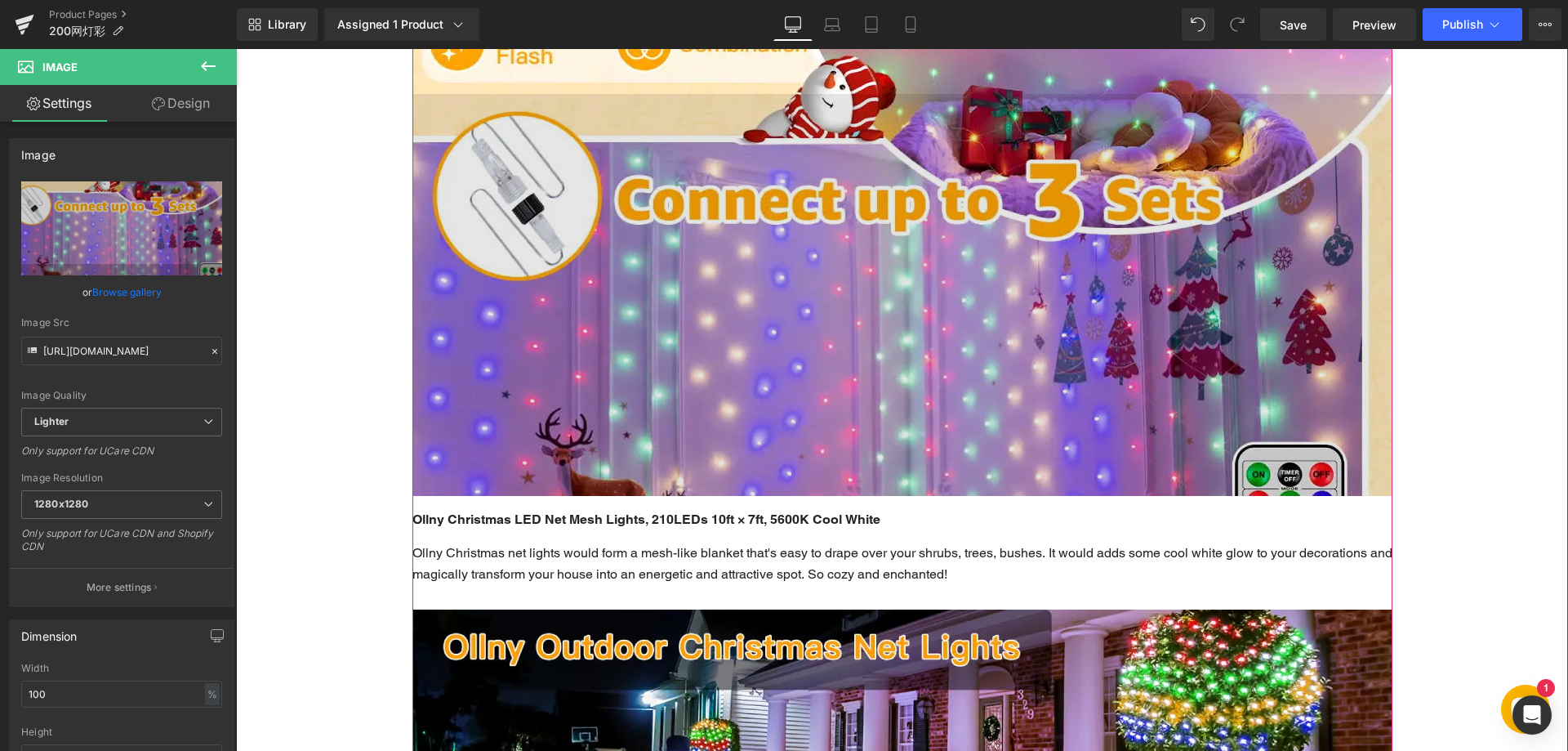
scroll to position [1731, 0]
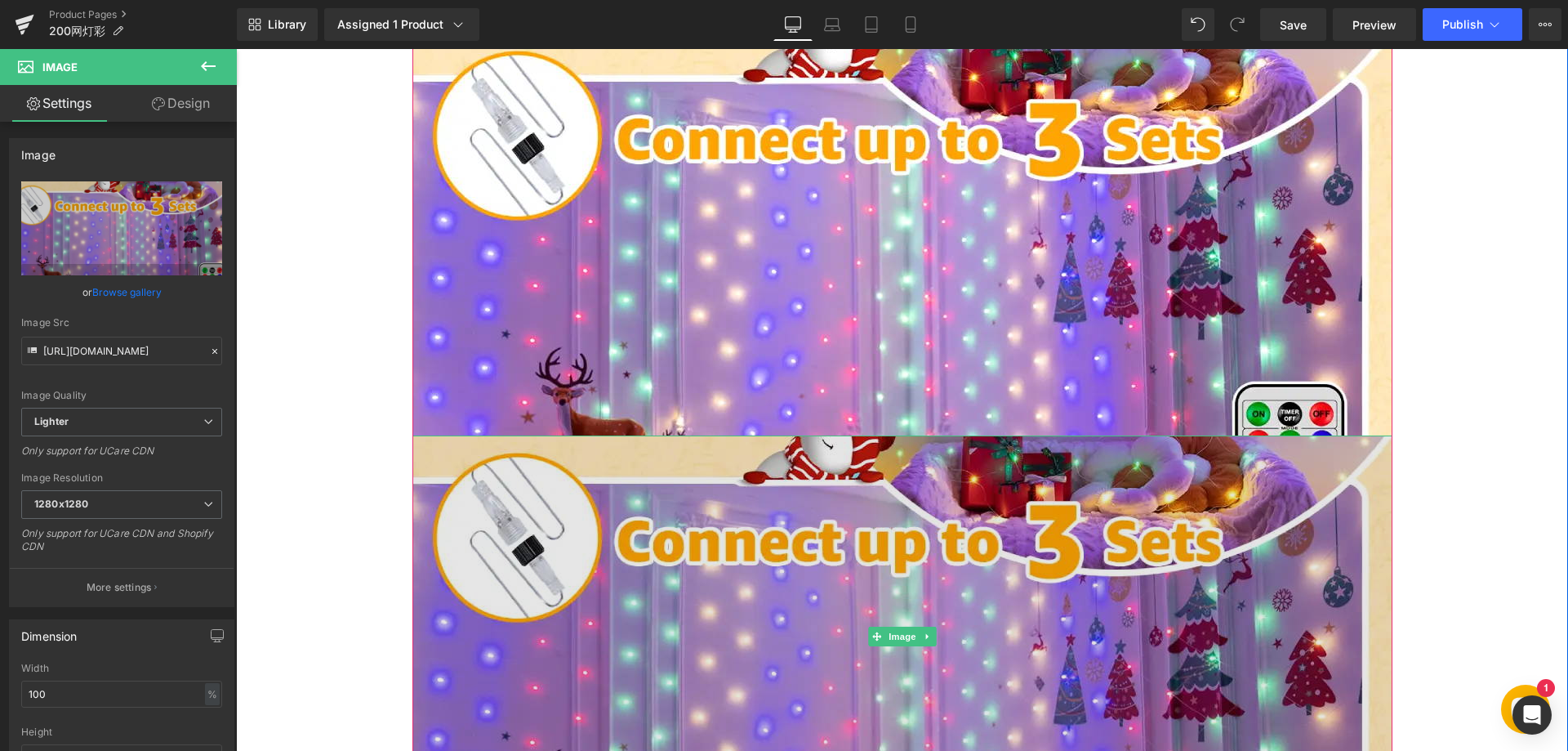
click at [590, 544] on img at bounding box center [902, 637] width 980 height 402
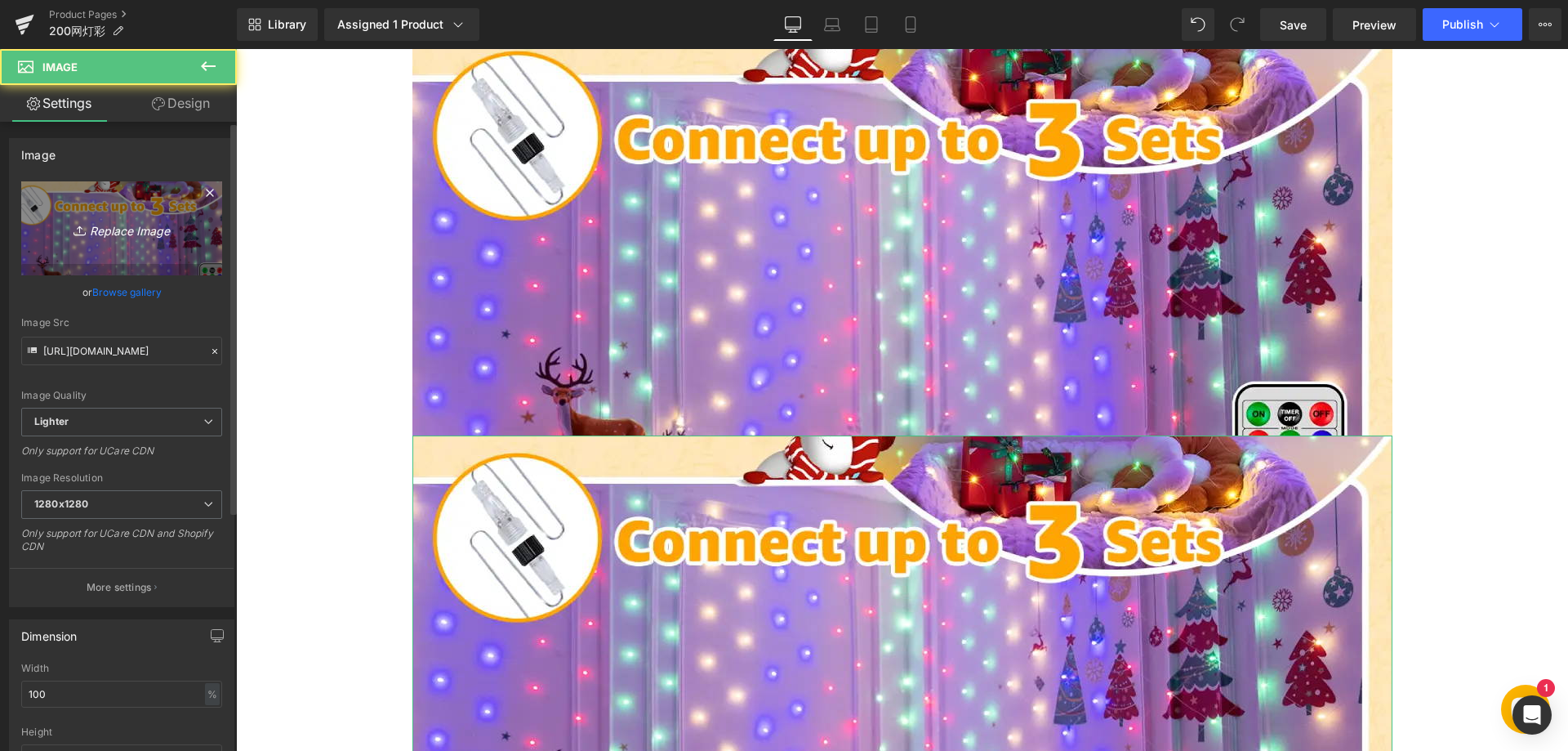
click at [124, 219] on icon "Replace Image" at bounding box center [122, 228] width 131 height 21
type input "C:\fakepath\44.webp"
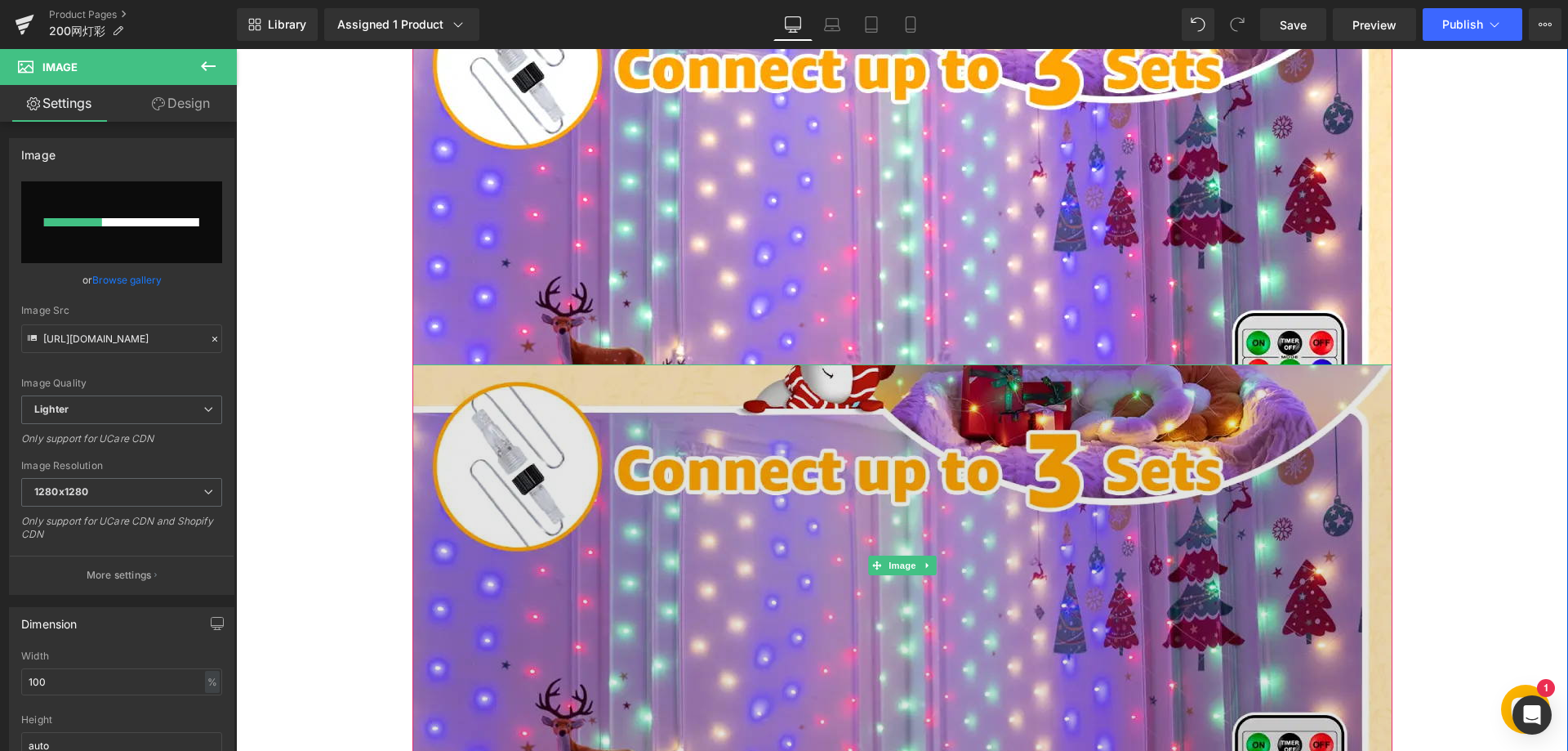
scroll to position [1976, 0]
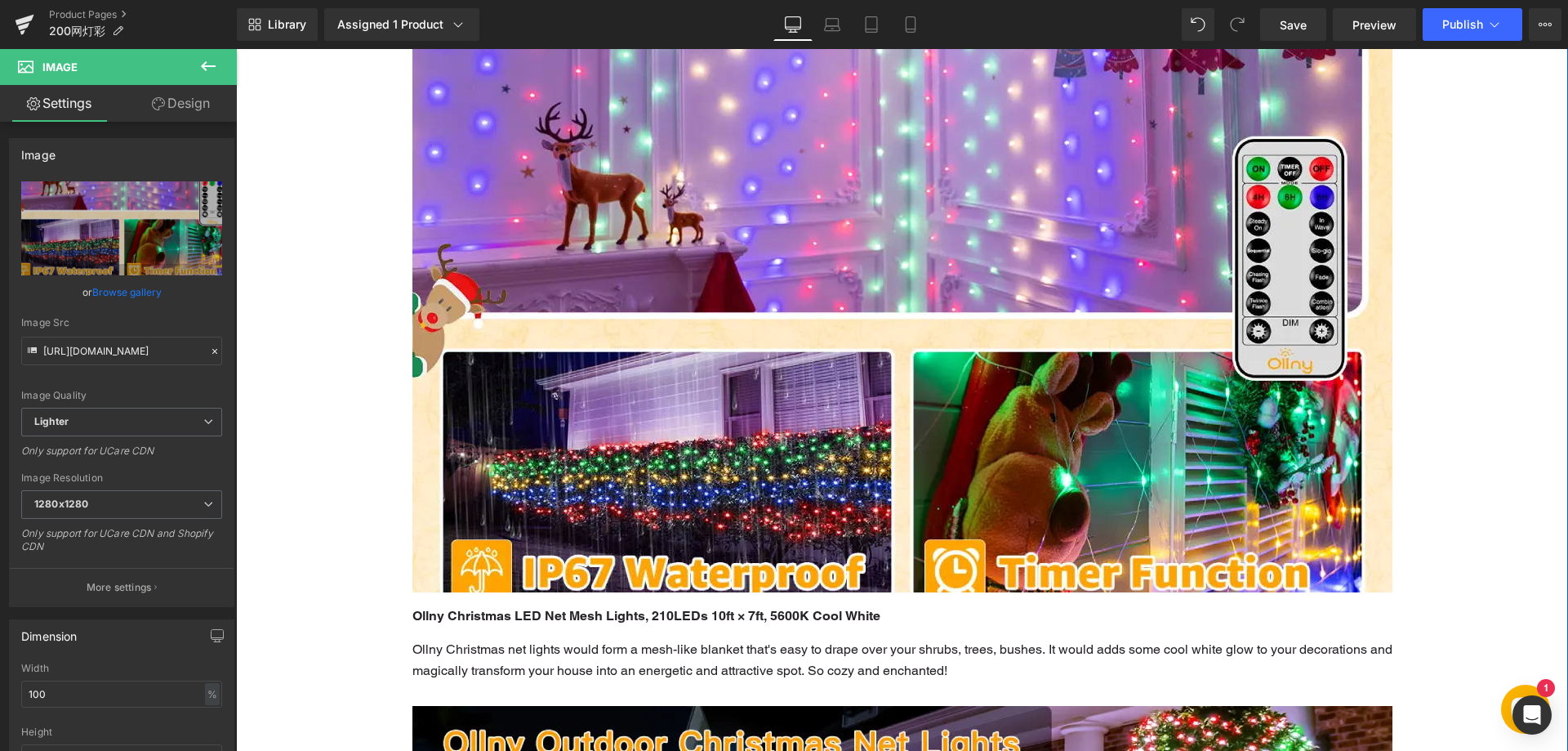
type input "https://ucarecdn.com/3617551a-4868-4217-b211-d25fd1bda0a5/-/format/auto/-/previ…"
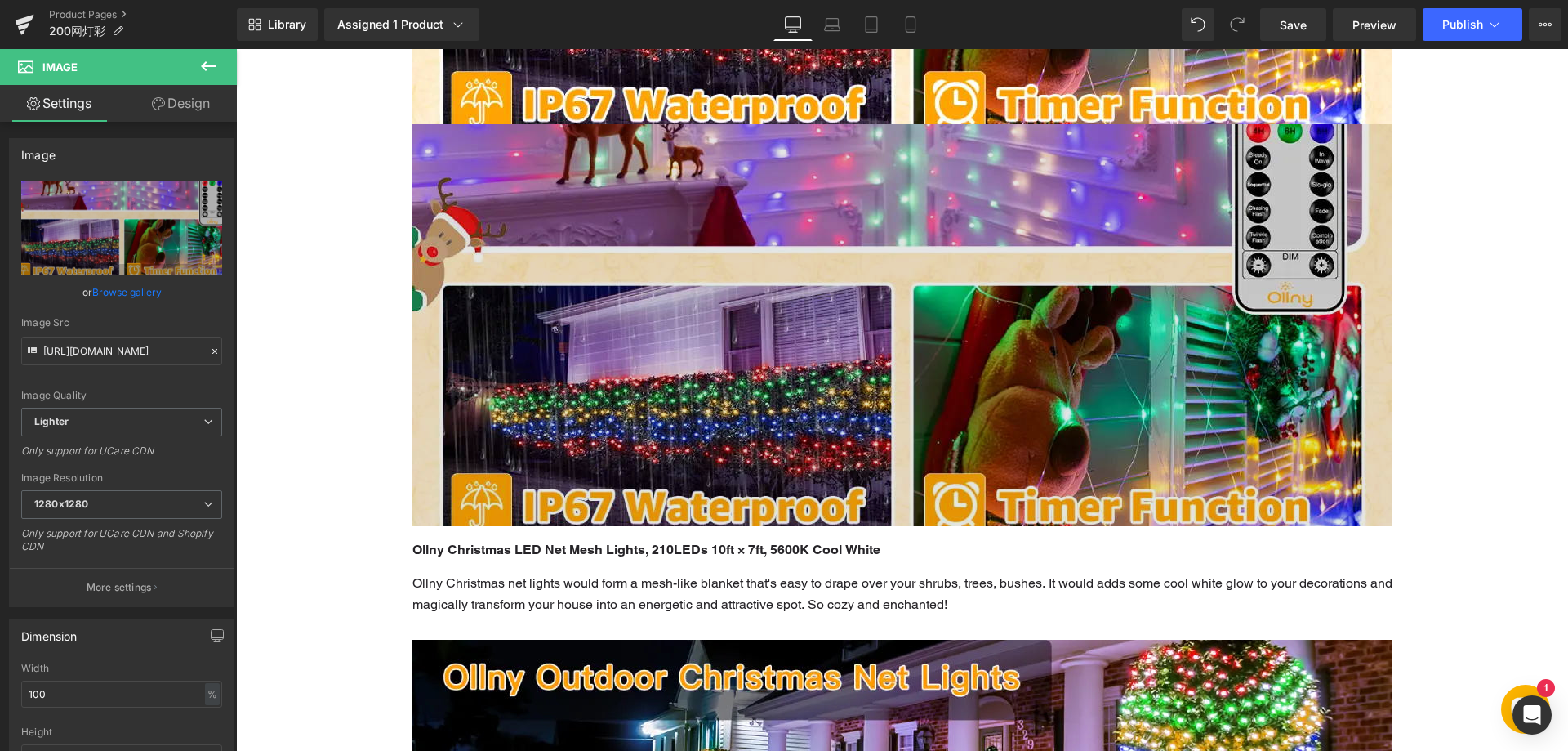
scroll to position [2454, 0]
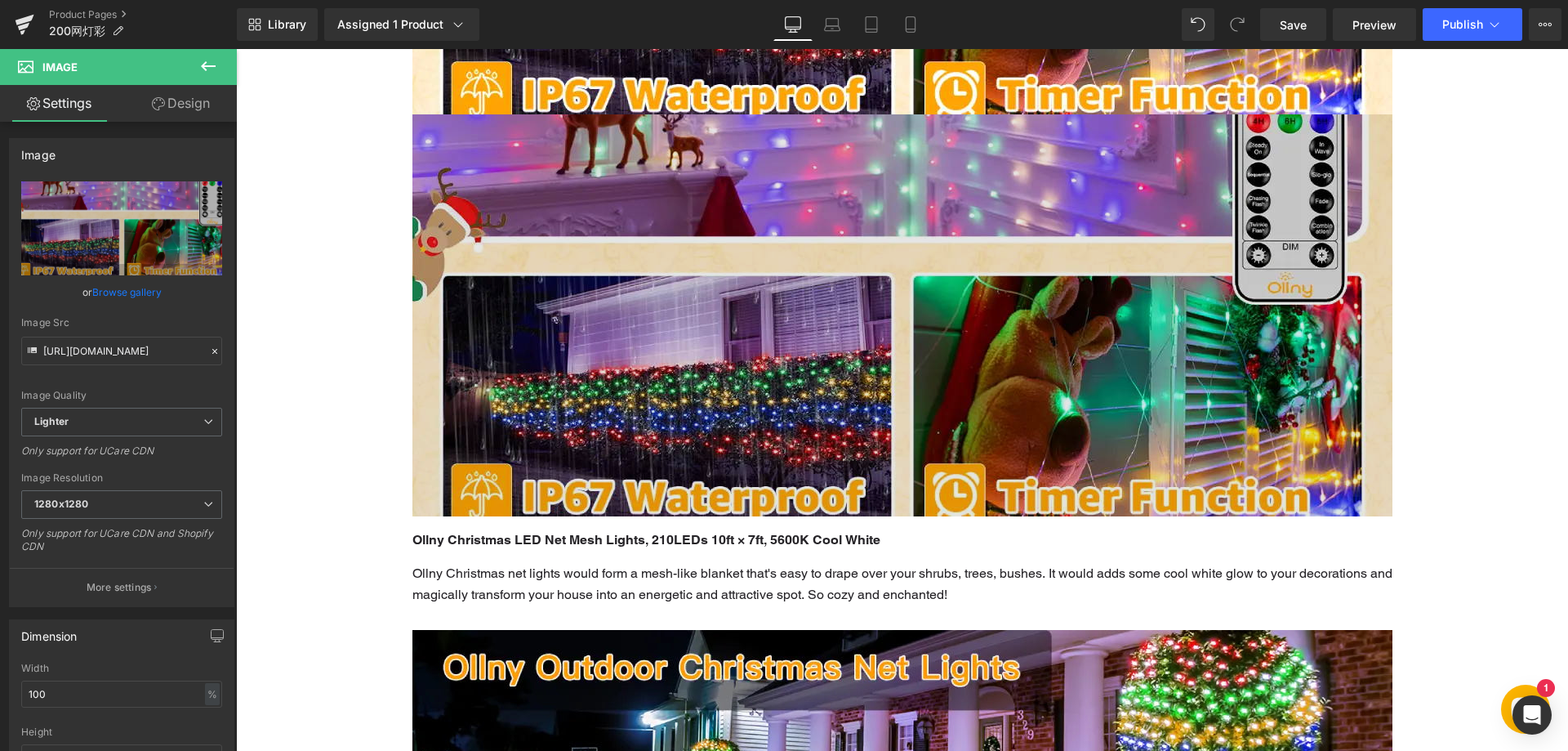
click at [635, 406] on img at bounding box center [902, 316] width 980 height 402
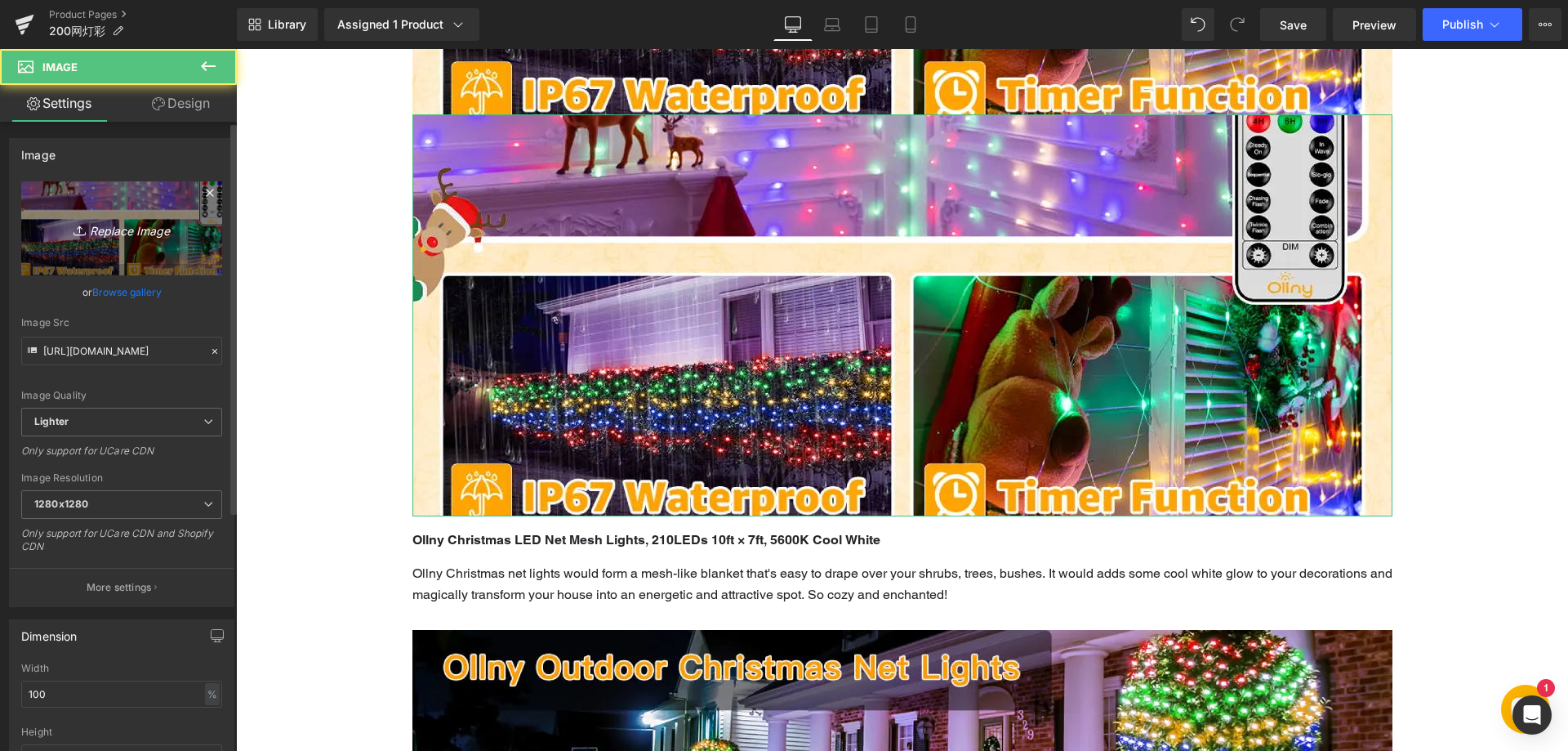
click at [149, 225] on icon "Replace Image" at bounding box center [122, 228] width 131 height 21
type input "C:\fakepath\55.webp"
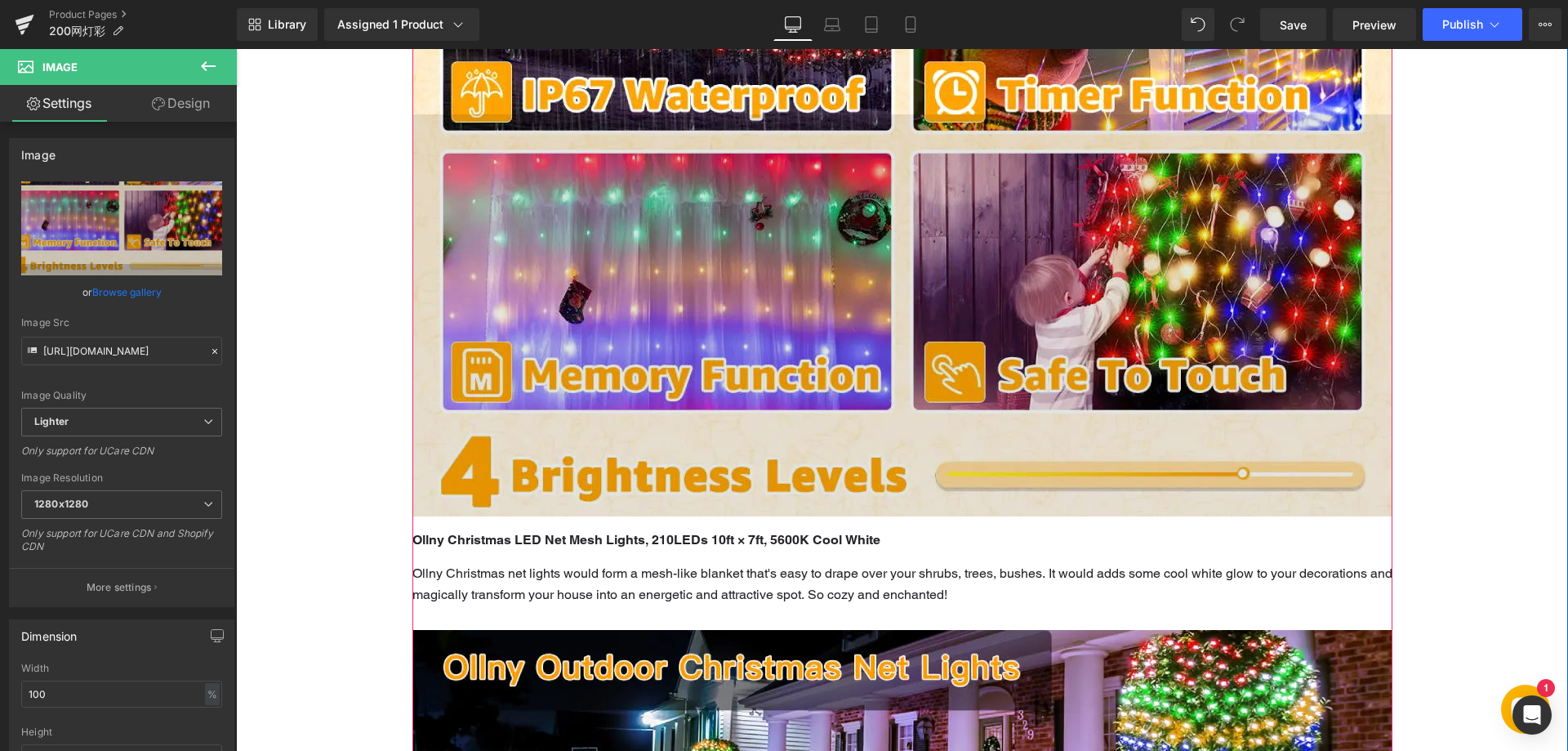
type input "https://ucarecdn.com/93786114-98ae-4594-a508-05be8e91740a/-/format/auto/-/previ…"
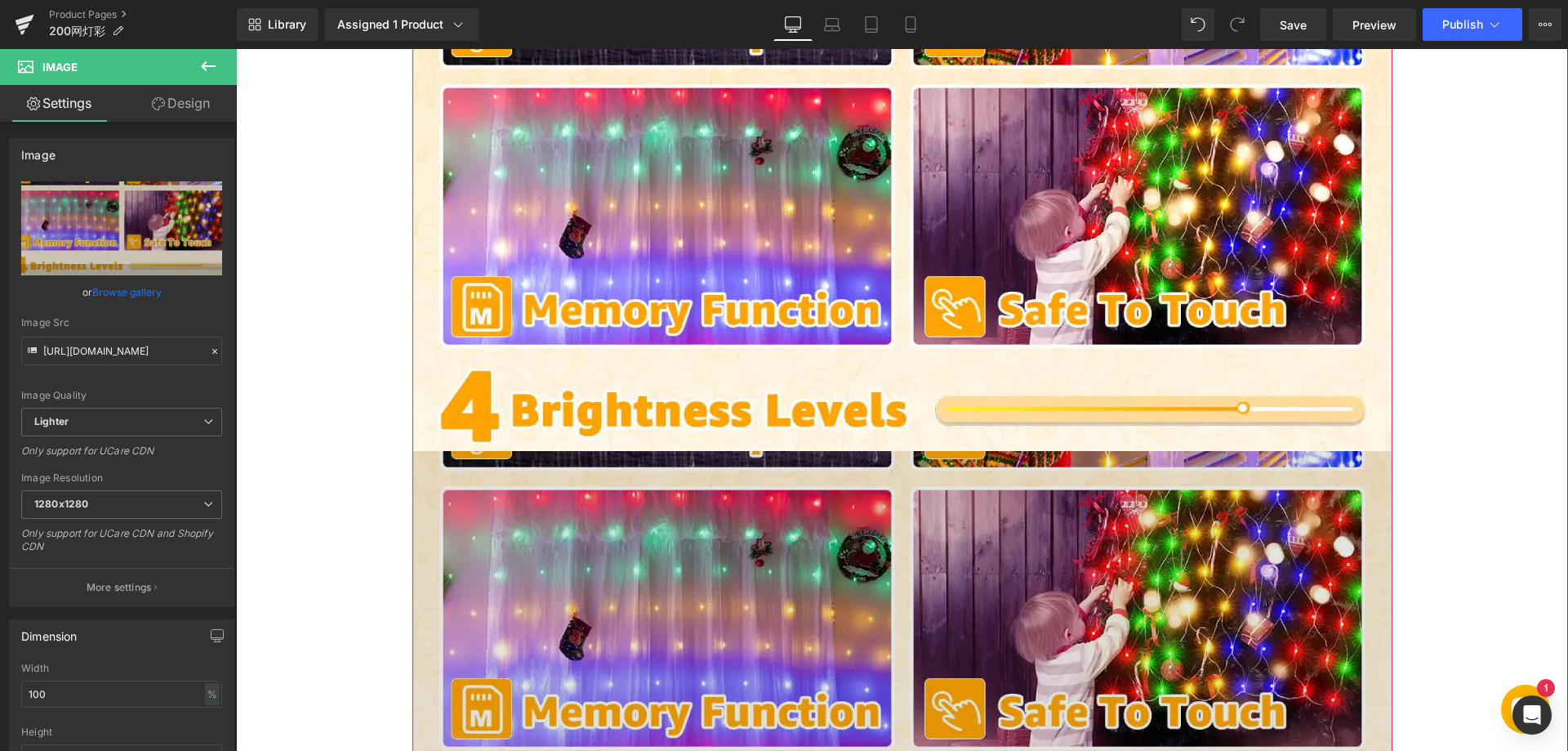
scroll to position [2617, 0]
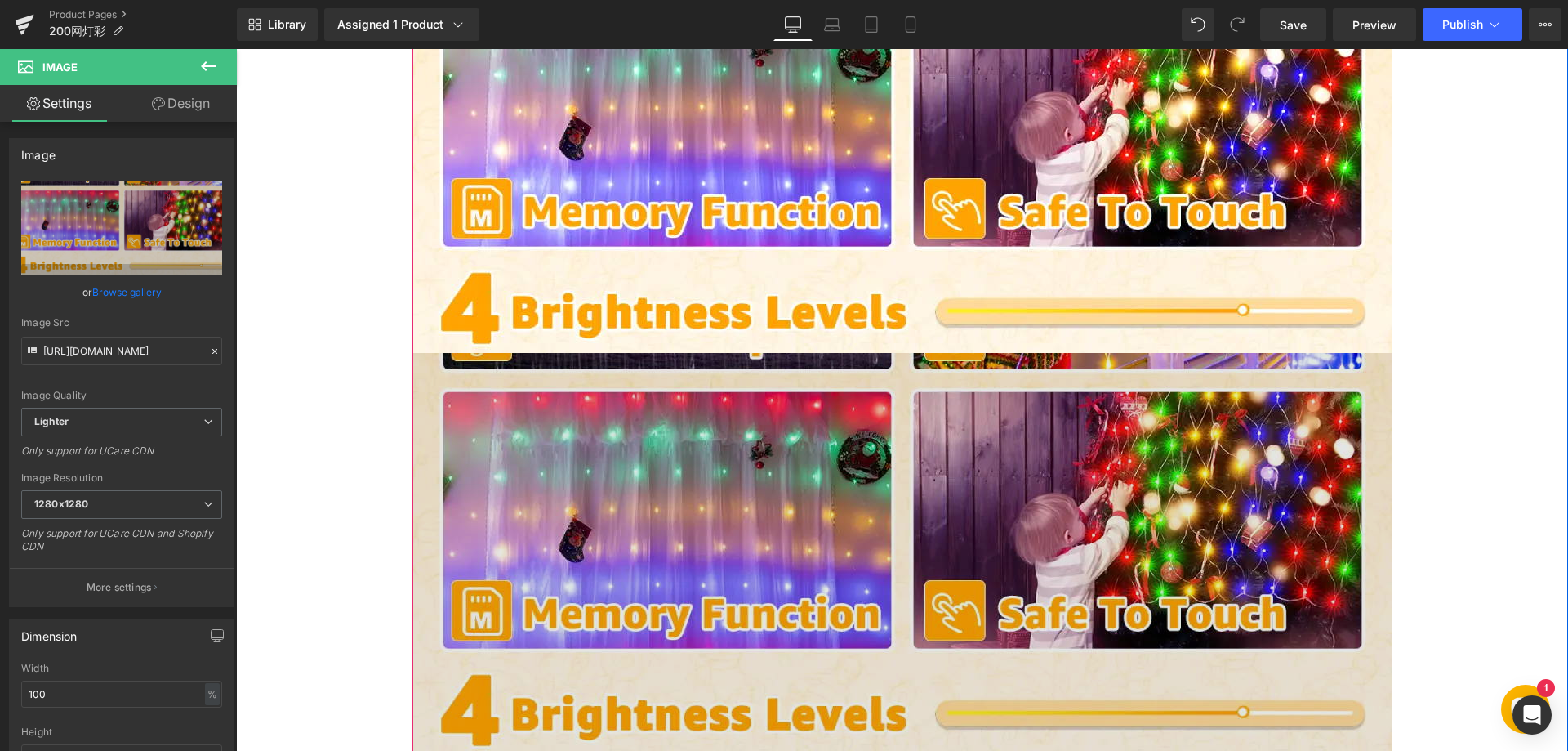
click at [631, 473] on img at bounding box center [902, 554] width 980 height 402
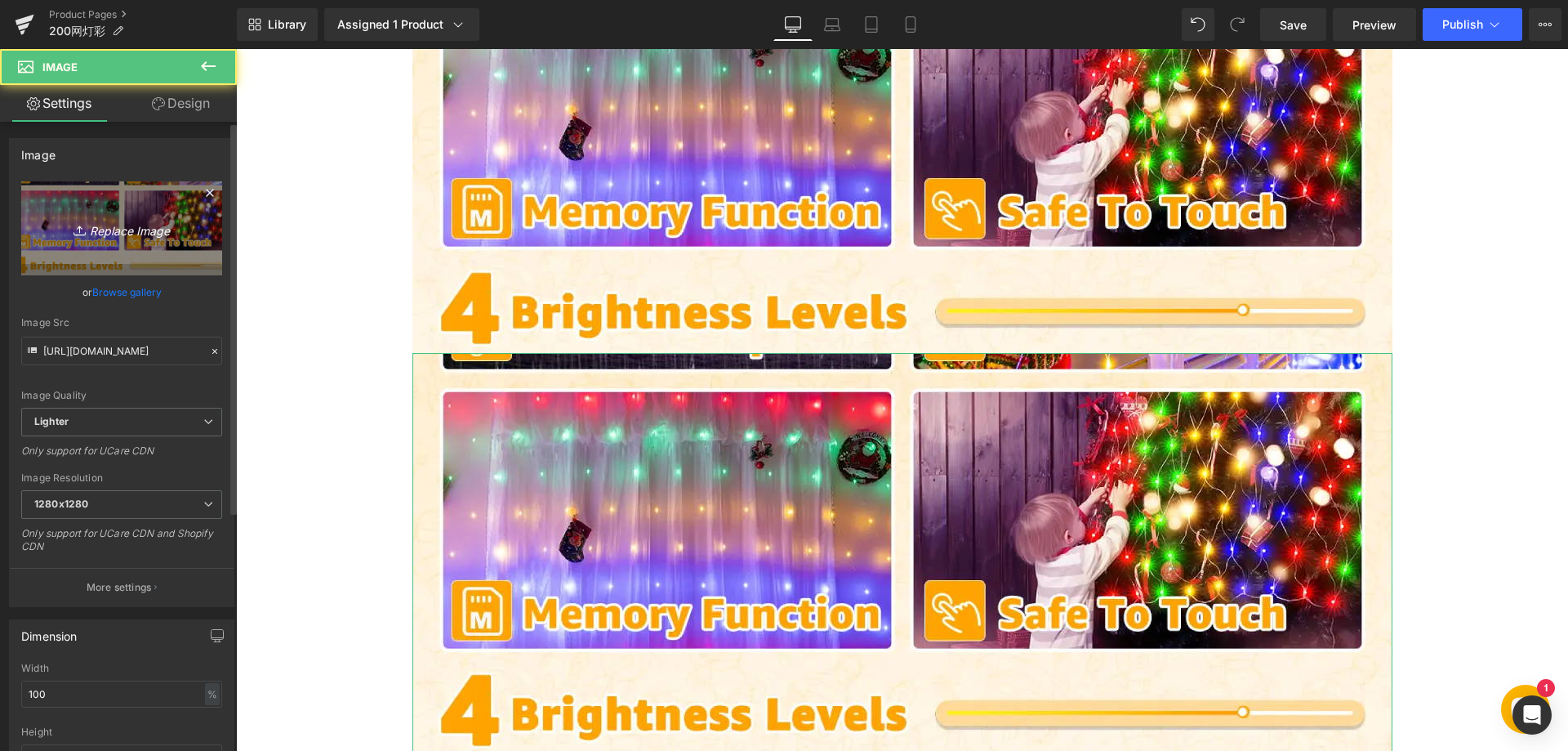
click at [116, 213] on link "Replace Image" at bounding box center [122, 228] width 201 height 94
type input "C:\fakepath\66.webp"
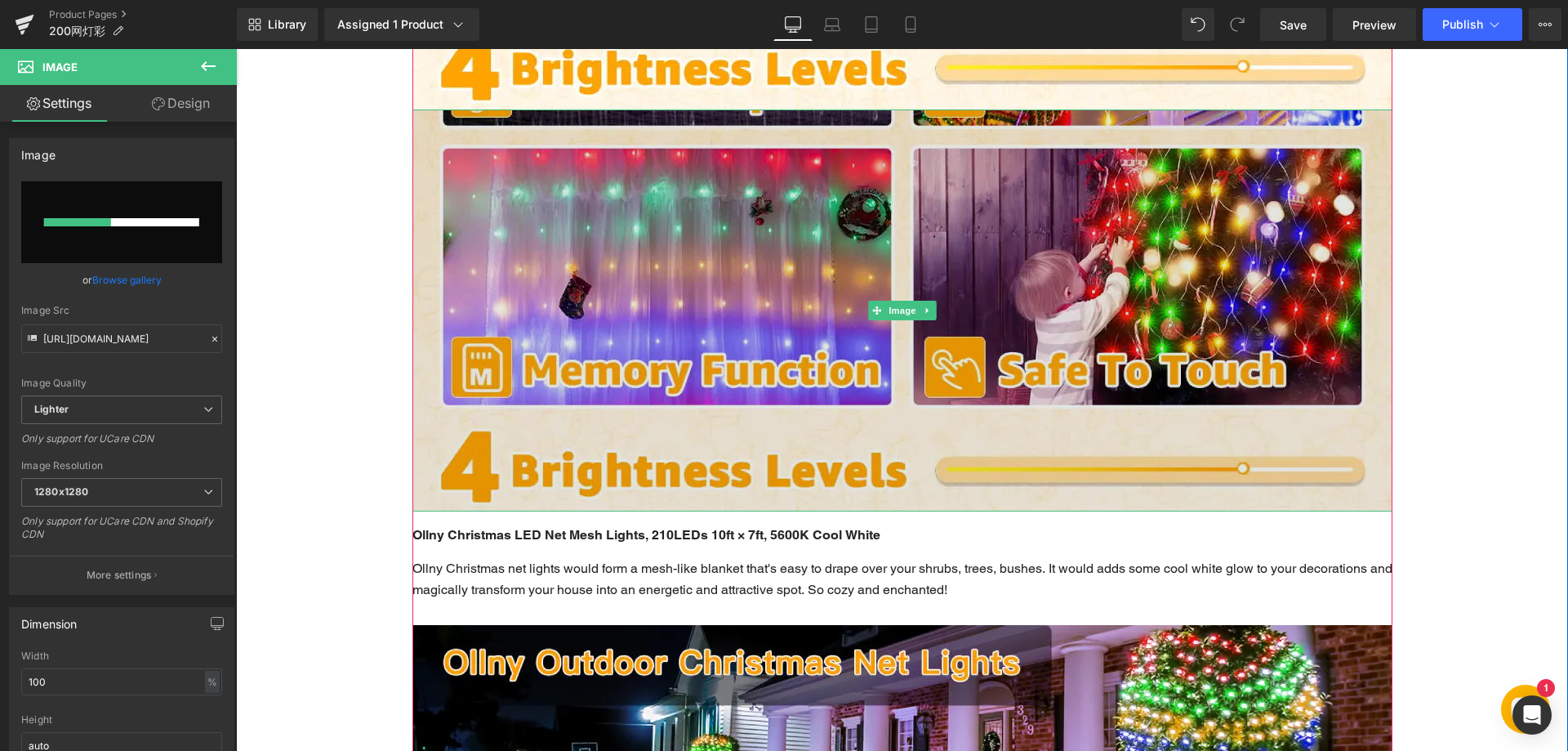
scroll to position [2863, 0]
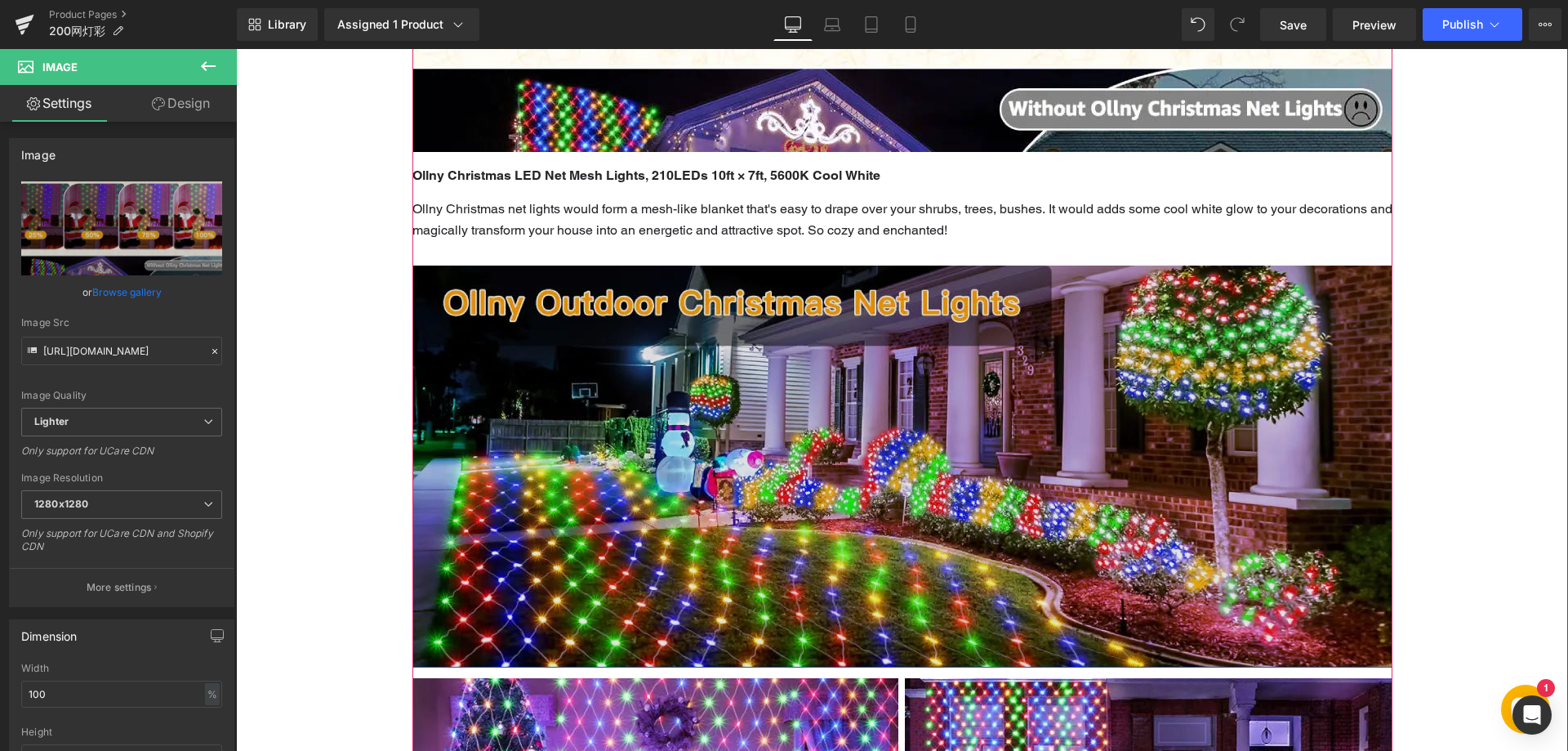
type input "https://ucarecdn.com/98d567c1-a7b8-411f-8c95-5a6510ac5e1c/-/format/auto/-/previ…"
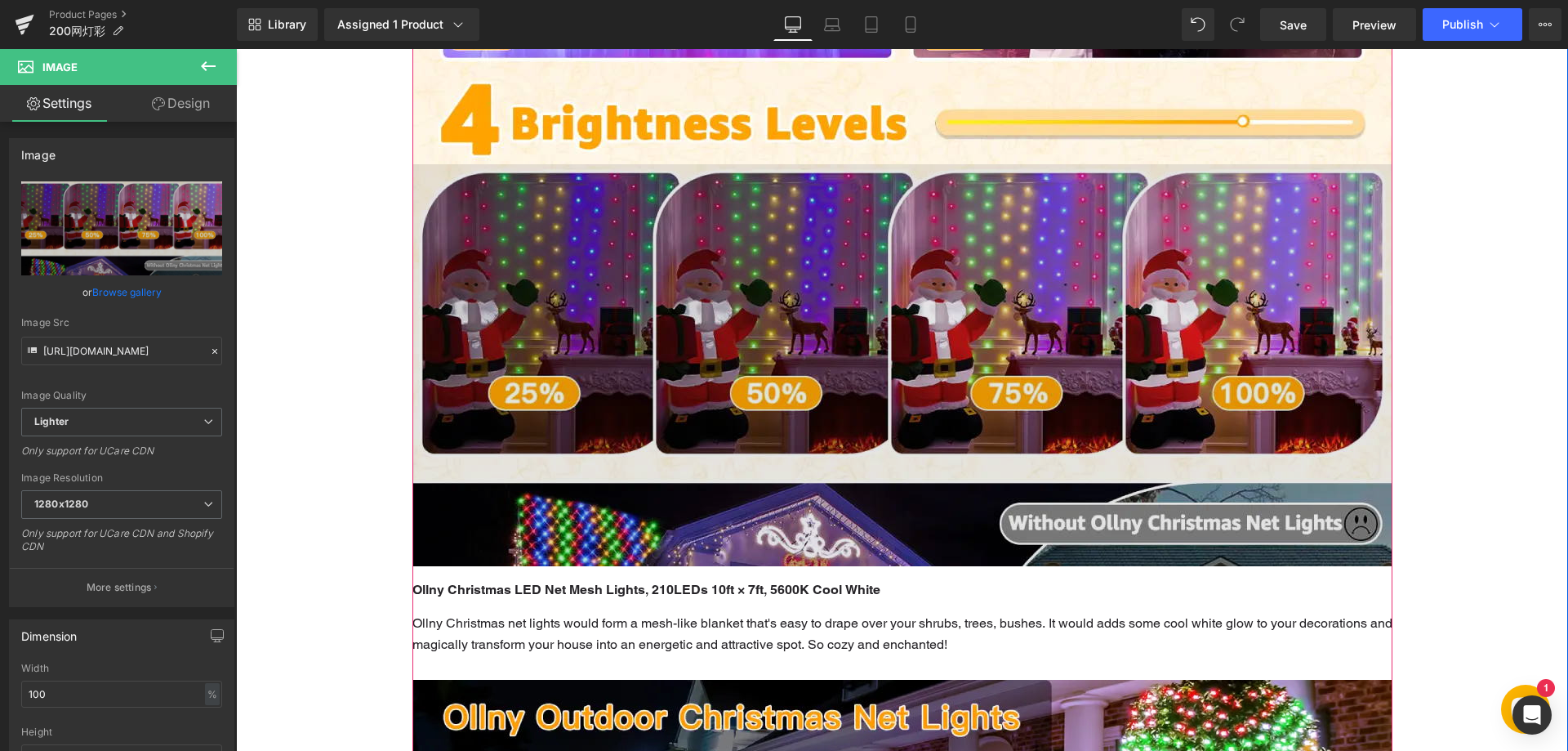
scroll to position [2780, 0]
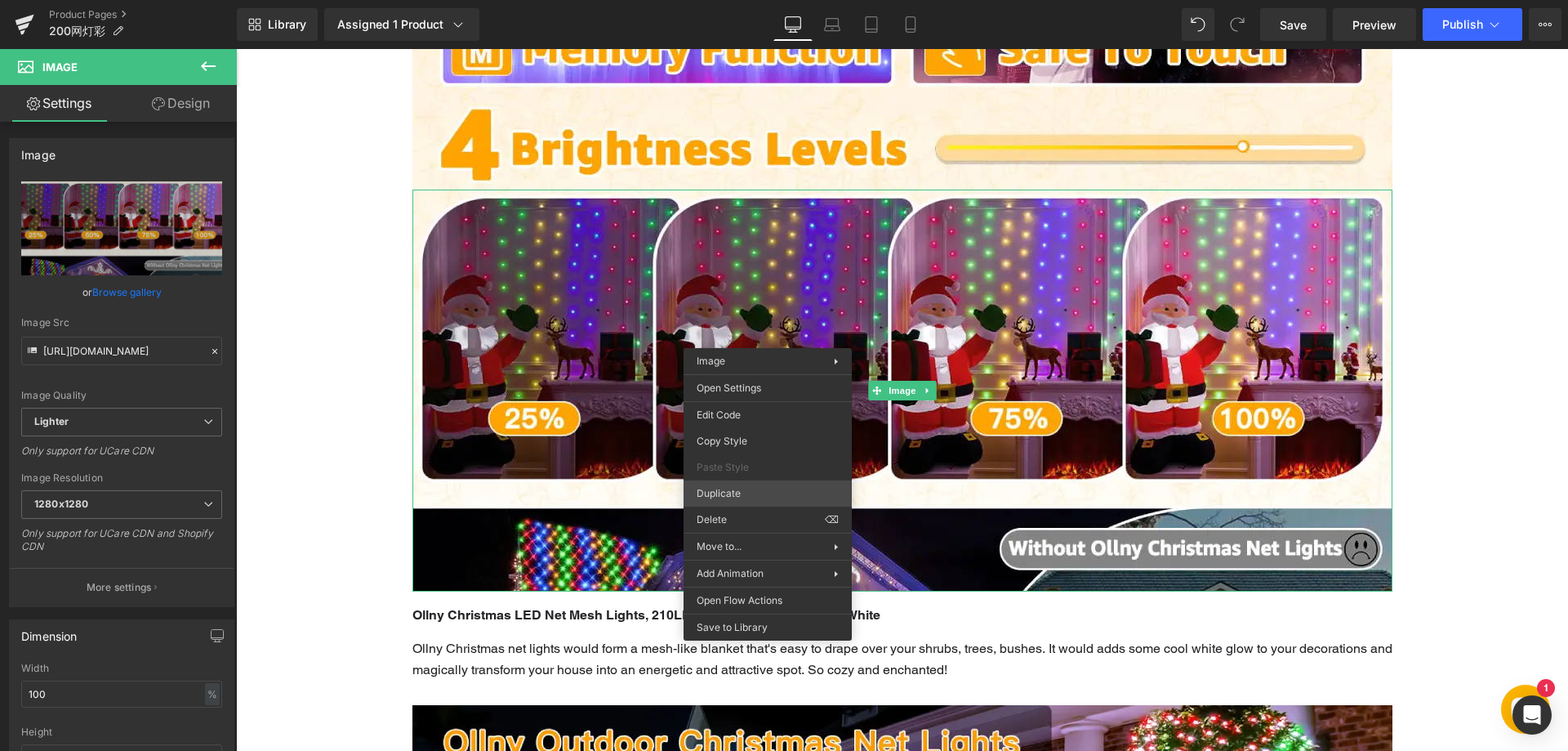
drag, startPoint x: 975, startPoint y: 543, endPoint x: 739, endPoint y: 493, distance: 241.2
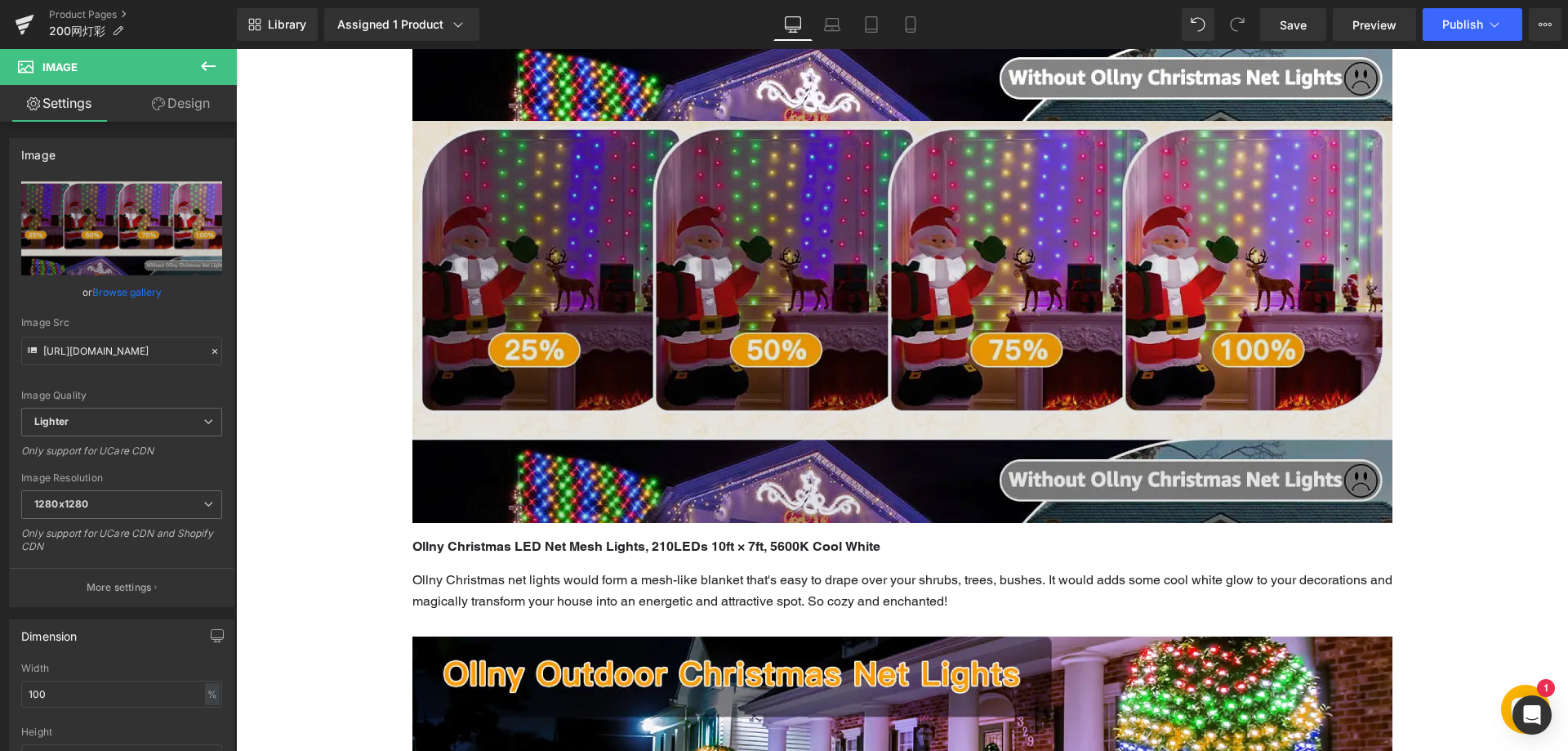
scroll to position [3258, 0]
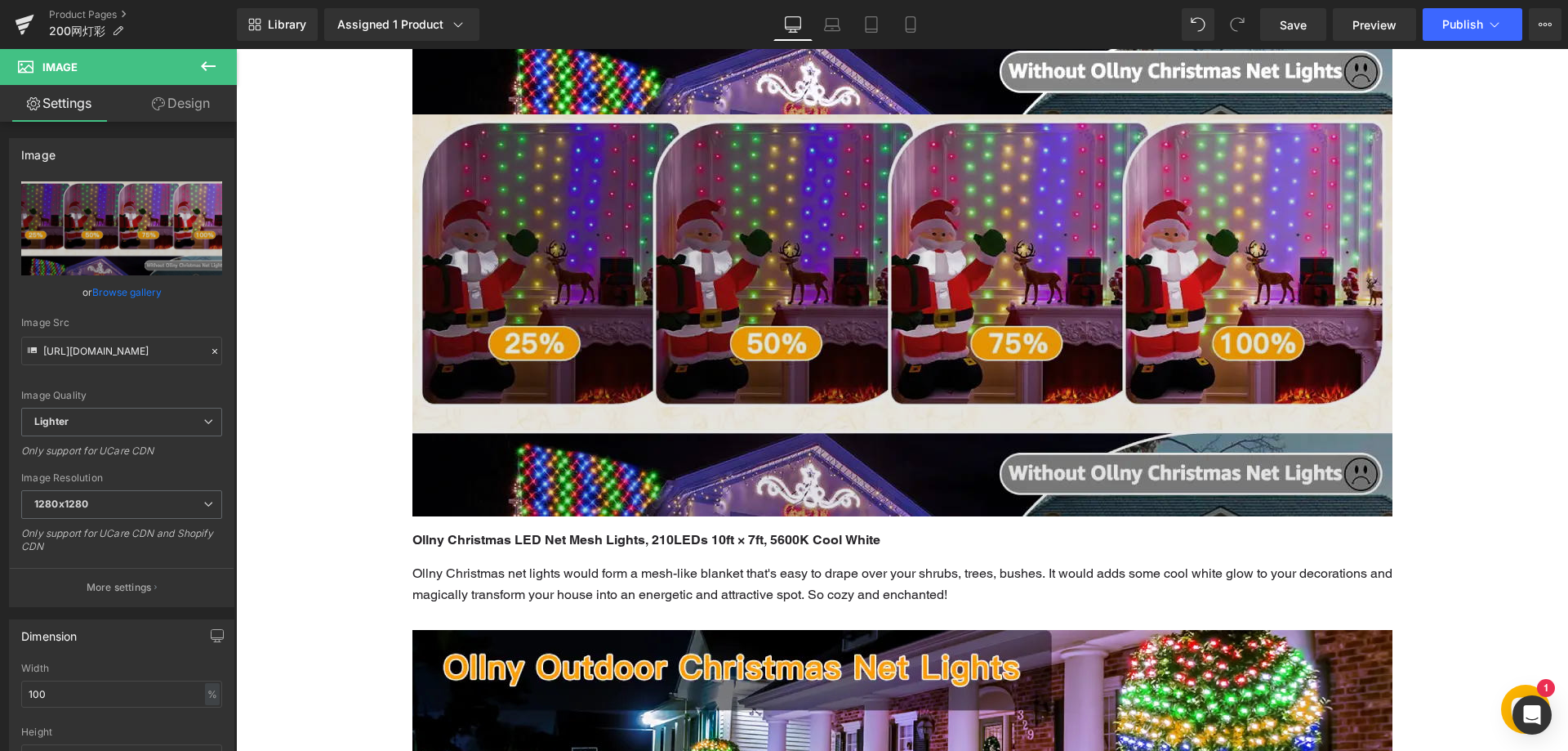
click at [712, 338] on img at bounding box center [902, 316] width 980 height 402
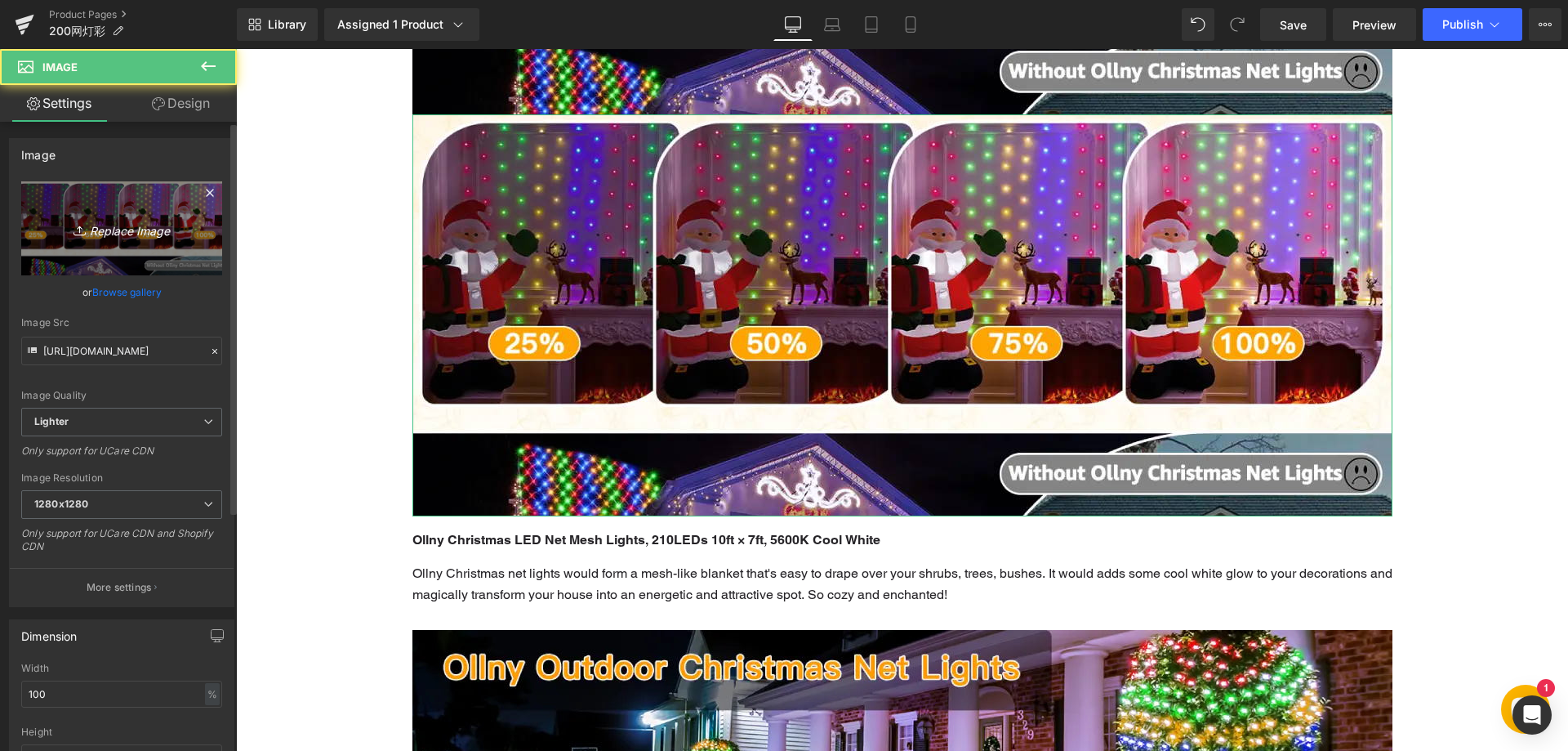
click at [144, 230] on icon "Replace Image" at bounding box center [122, 228] width 131 height 21
type input "C:\fakepath\77.webp"
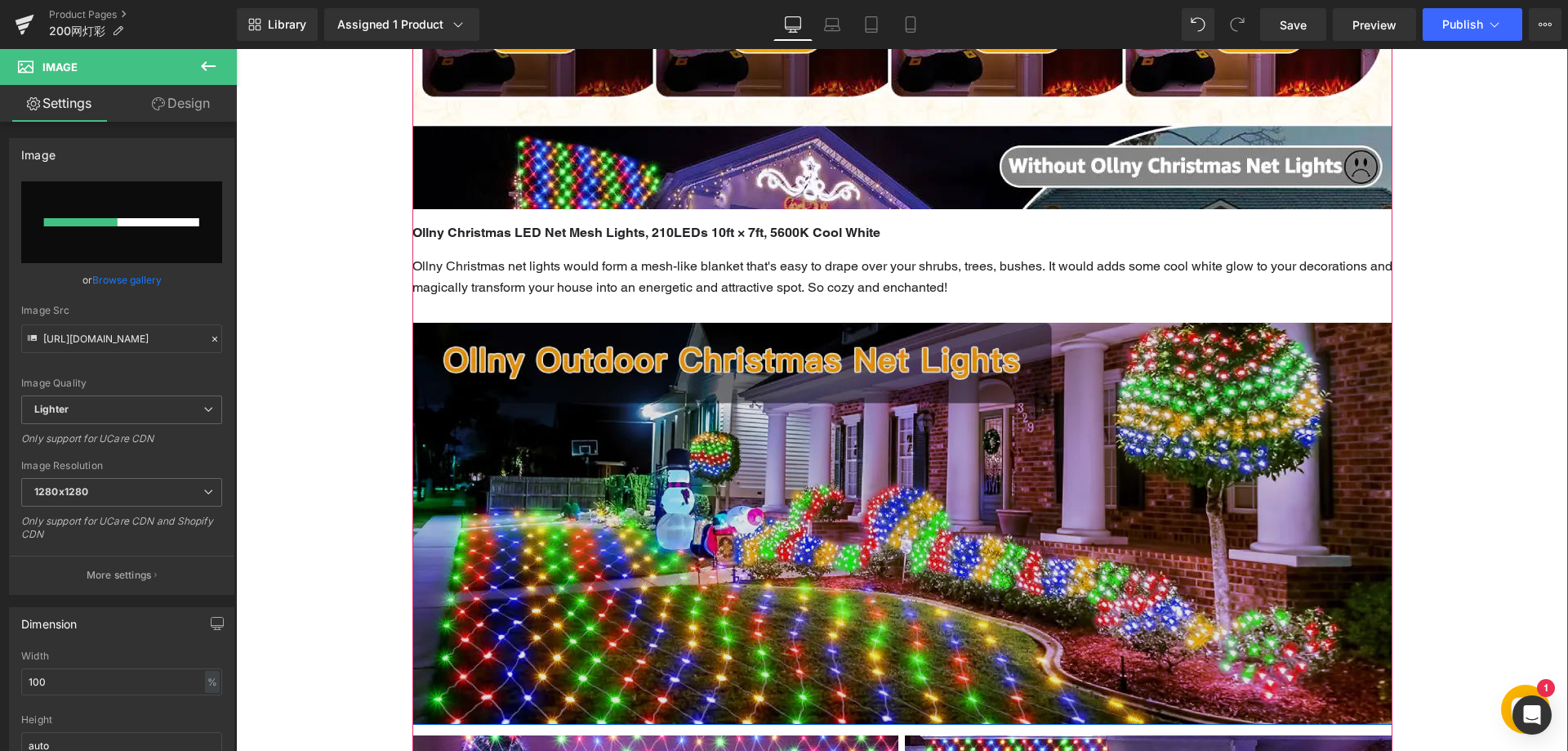
scroll to position [3584, 0]
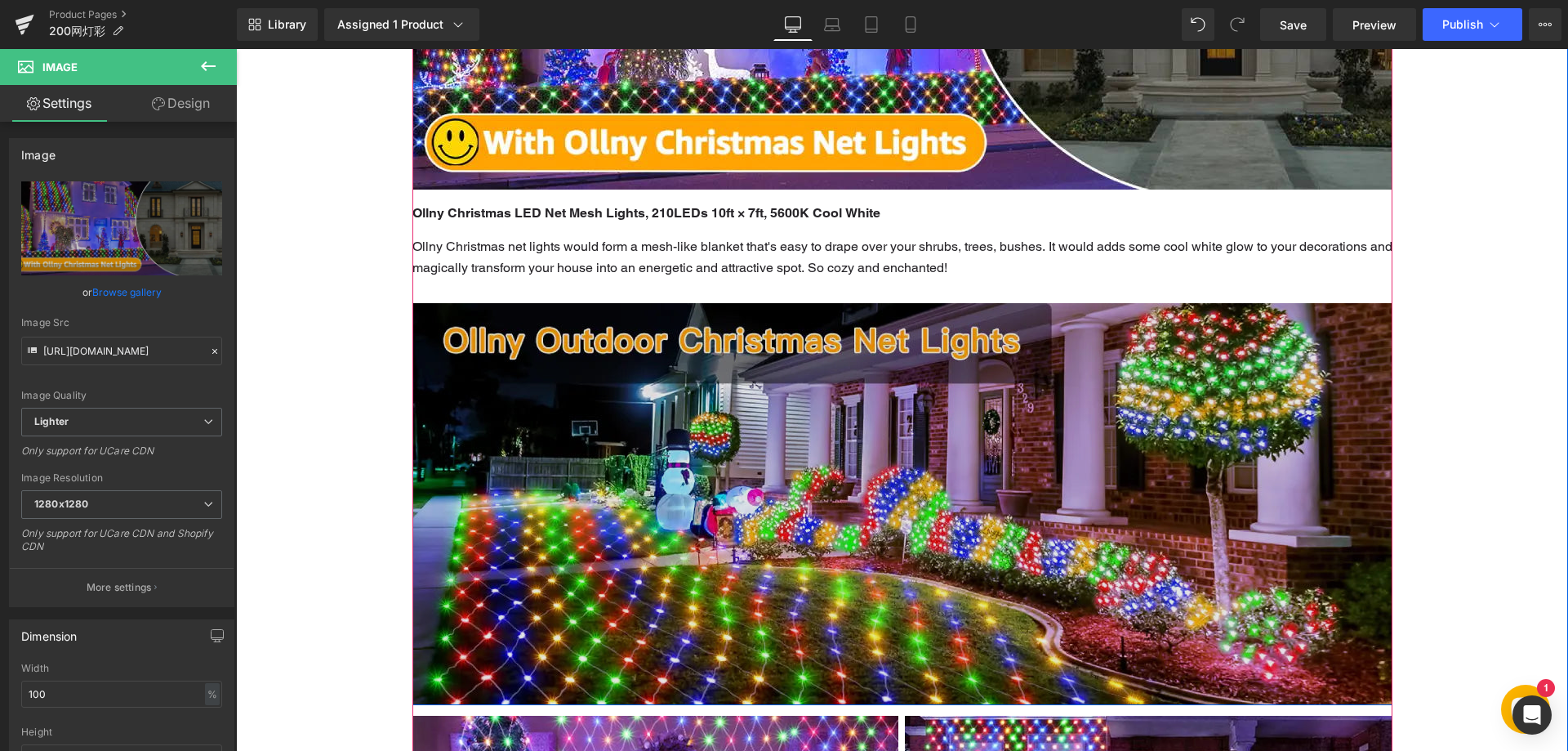
type input "https://ucarecdn.com/a28698ca-a641-4b07-b118-20eb042209e8/-/format/auto/-/previ…"
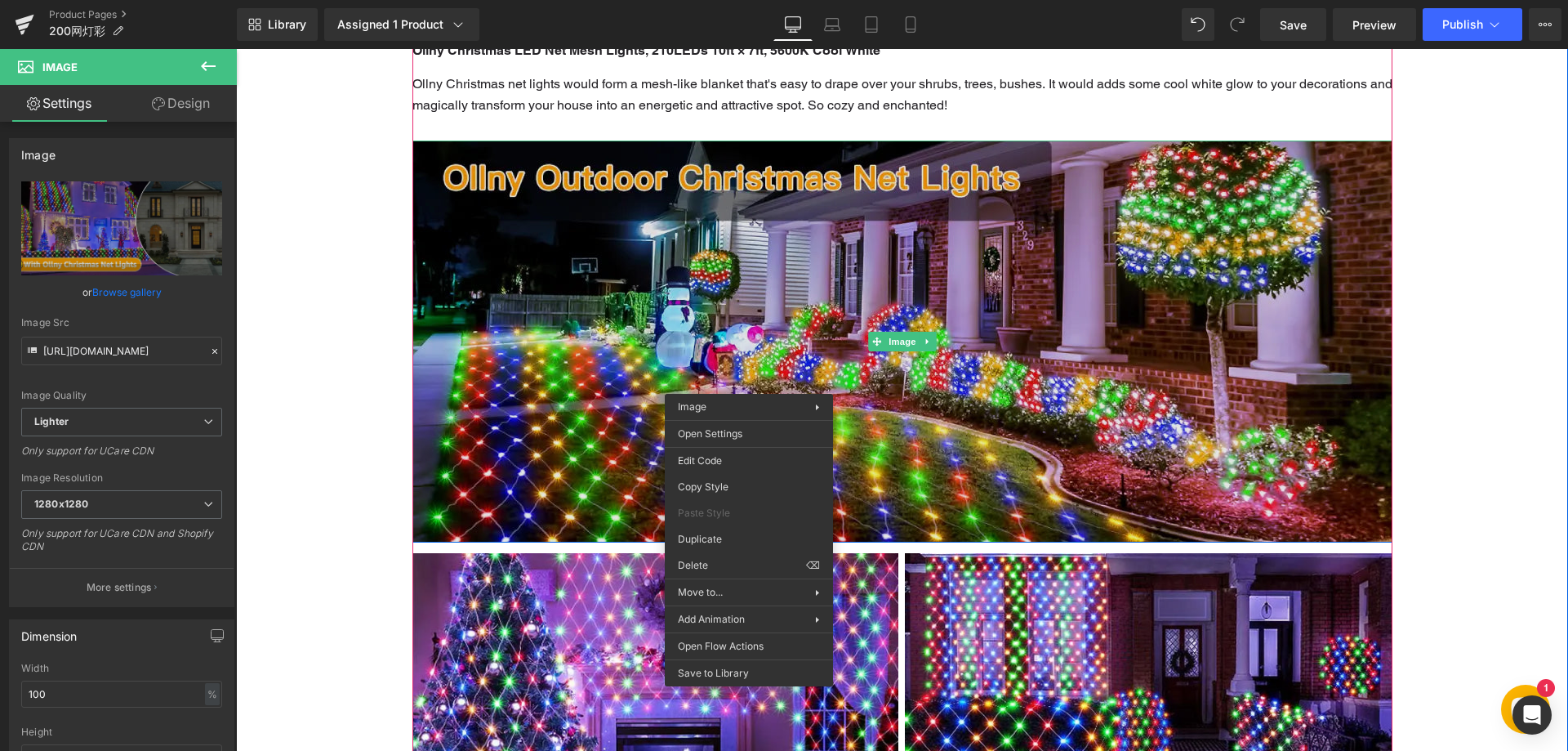
scroll to position [3748, 0]
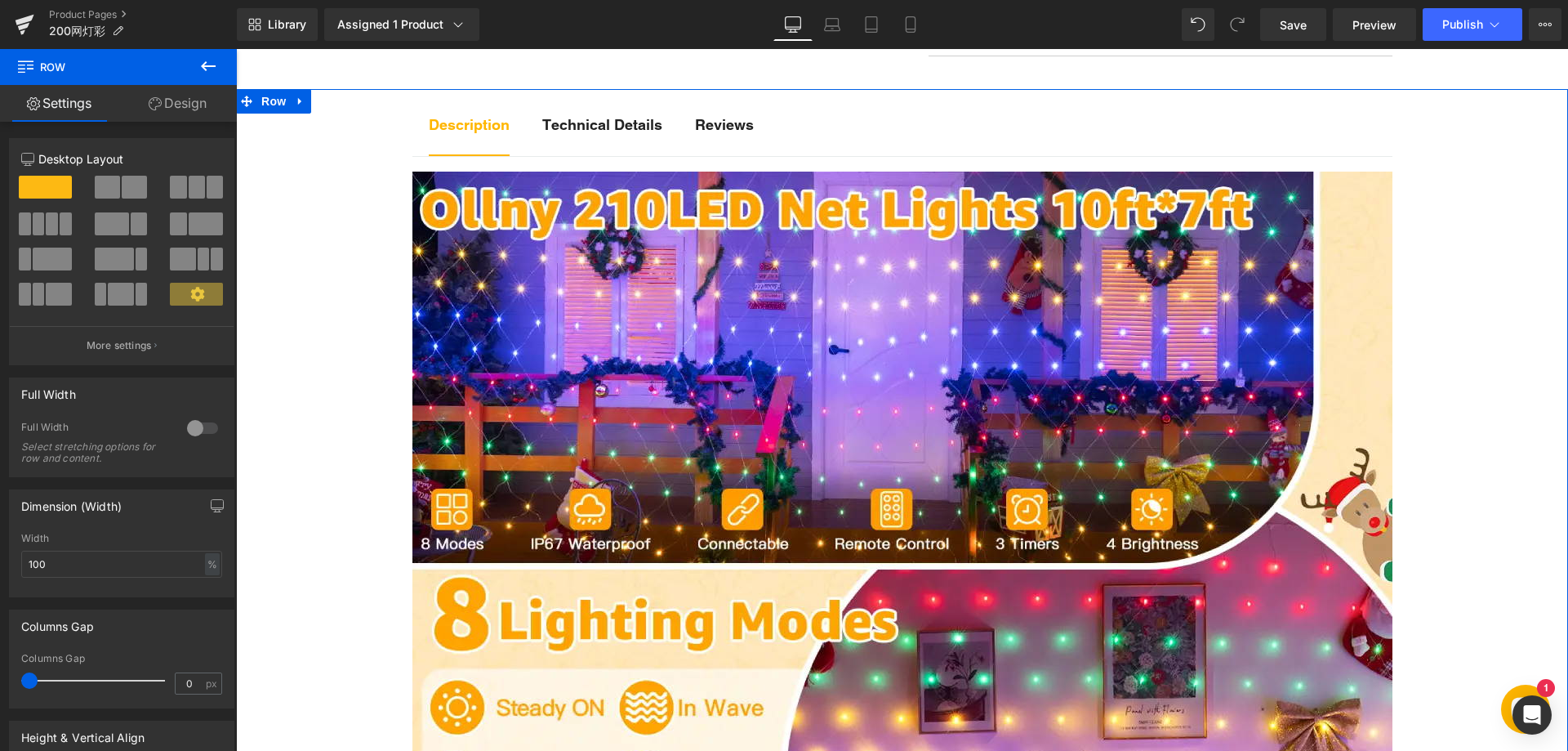
scroll to position [807, 0]
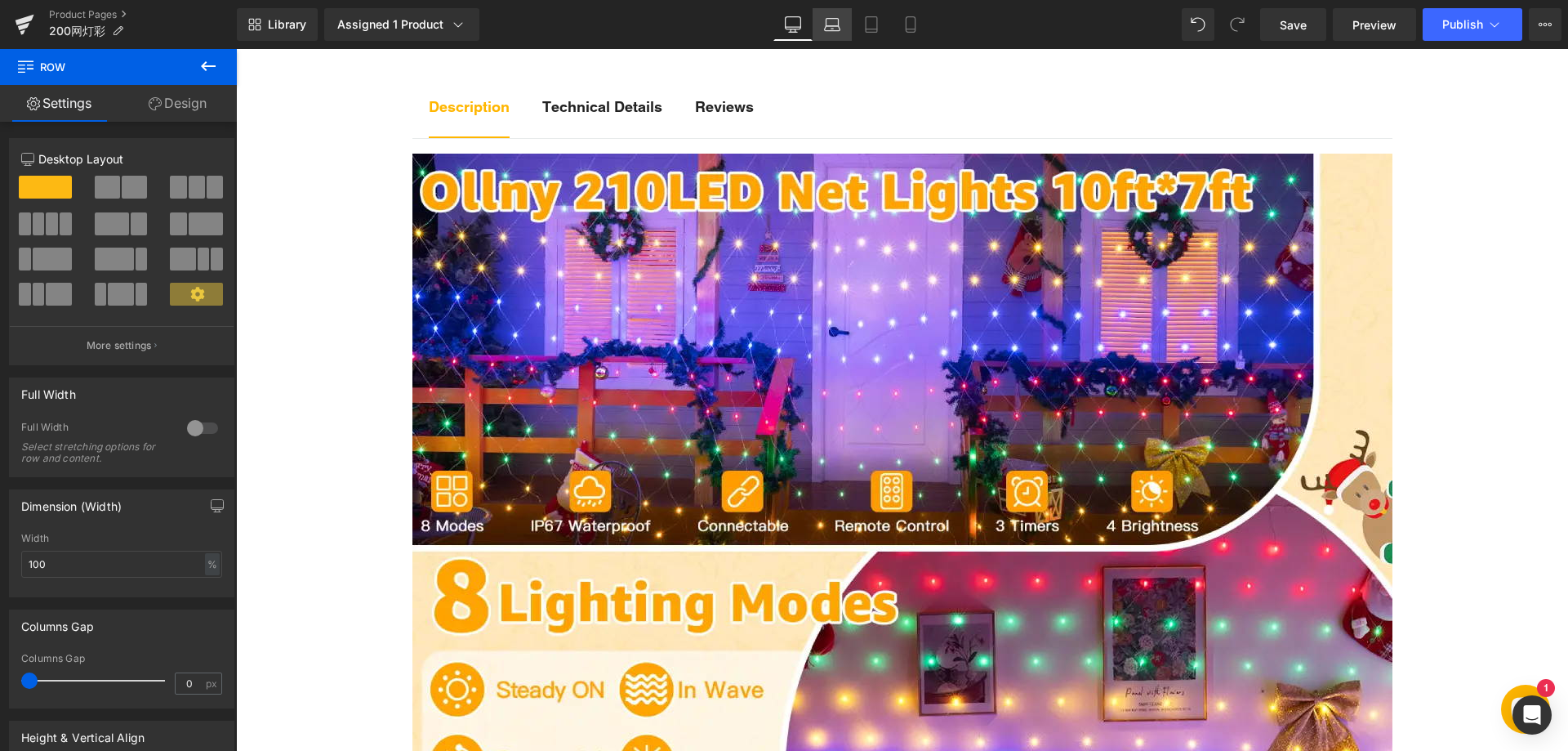
click at [838, 24] on icon at bounding box center [832, 24] width 16 height 16
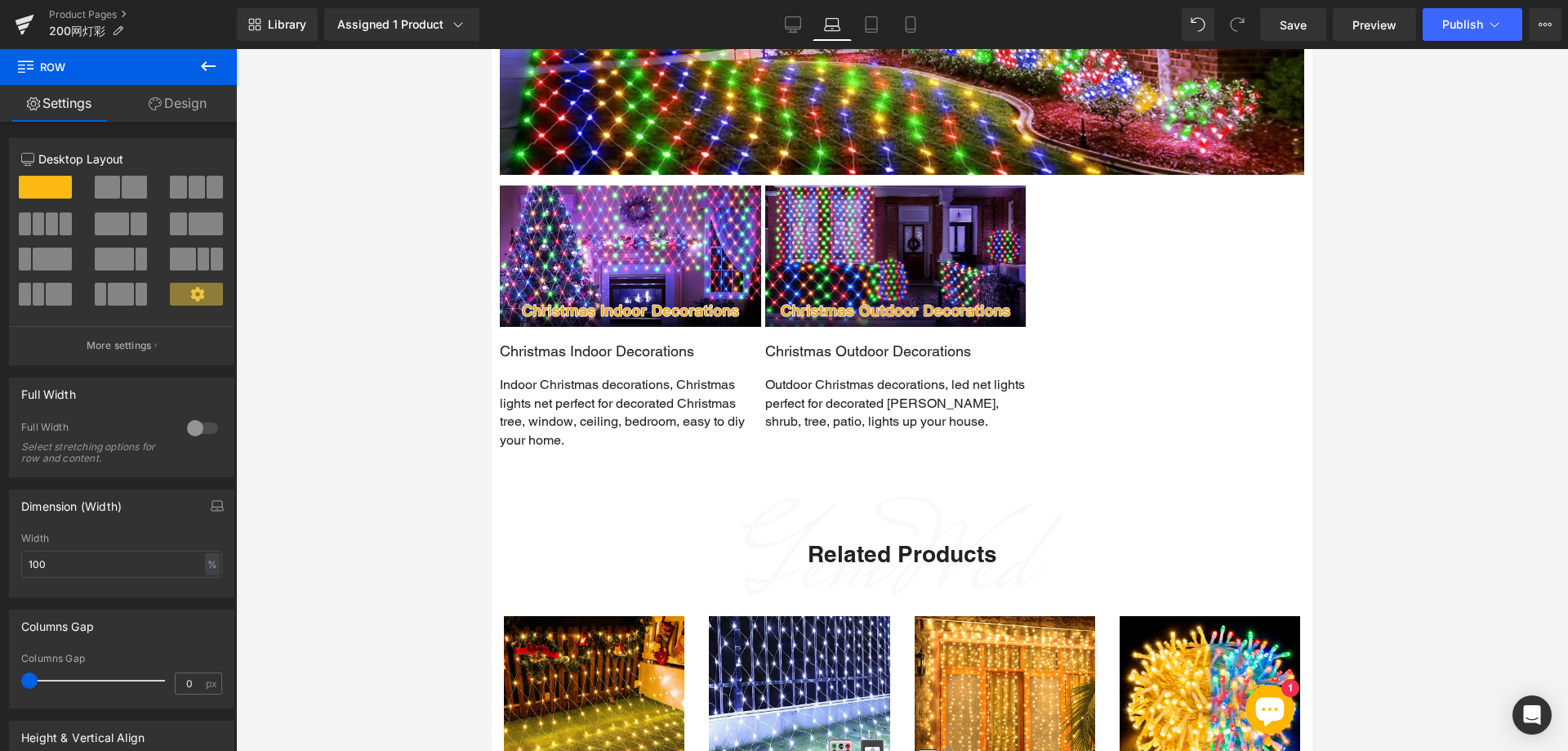
scroll to position [3621, 0]
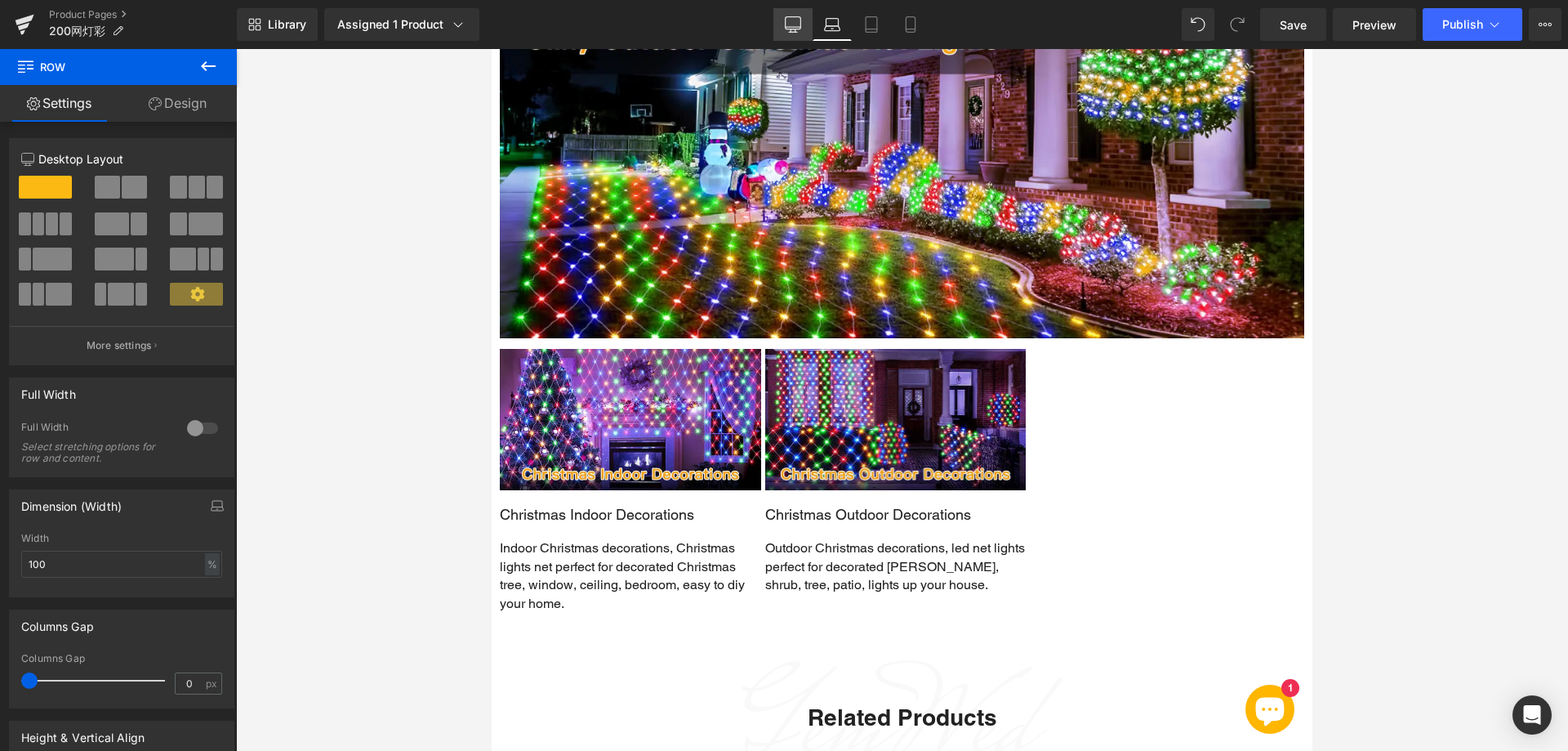
drag, startPoint x: 797, startPoint y: 23, endPoint x: 592, endPoint y: 45, distance: 206.2
click at [797, 23] on icon at bounding box center [793, 24] width 16 height 16
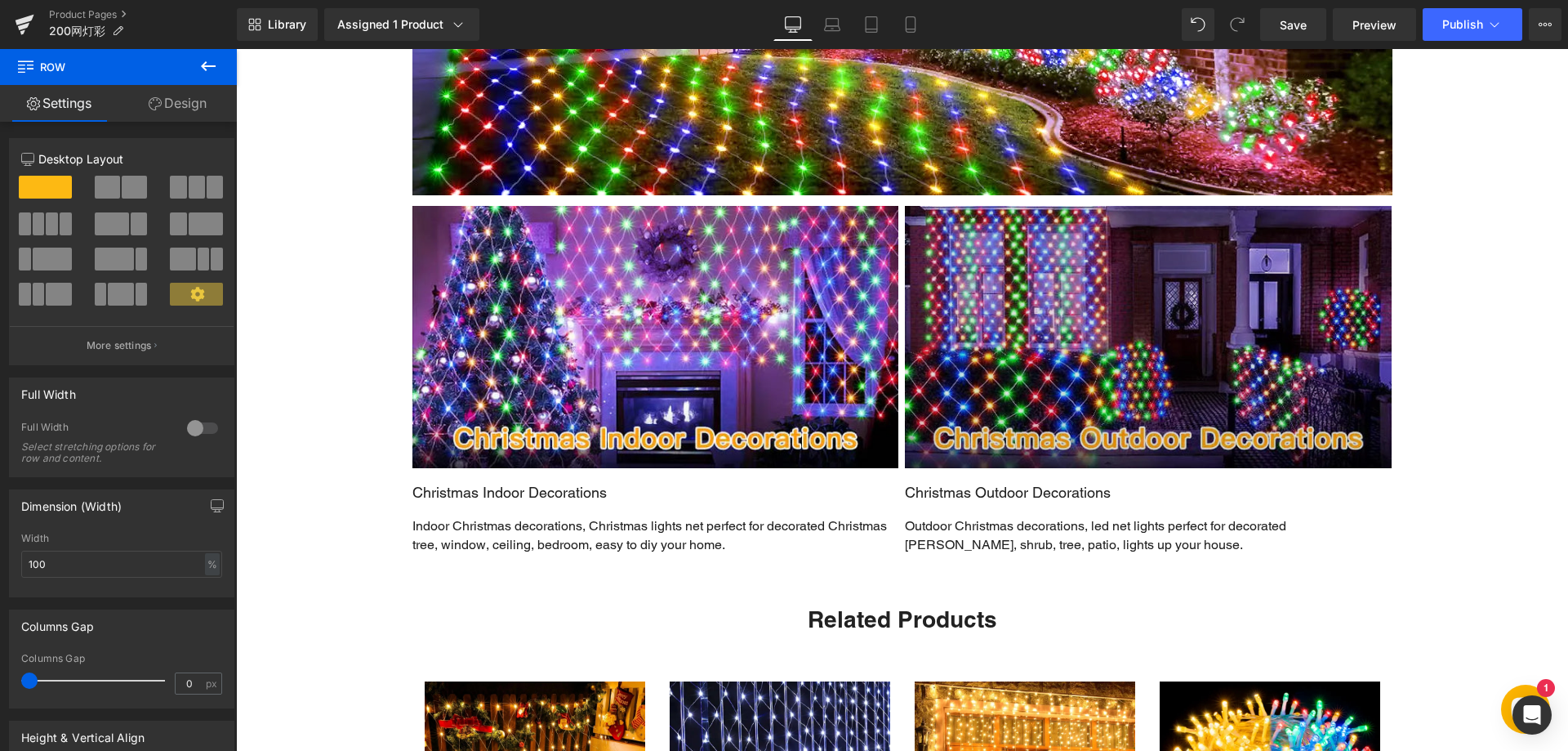
scroll to position [4035, 0]
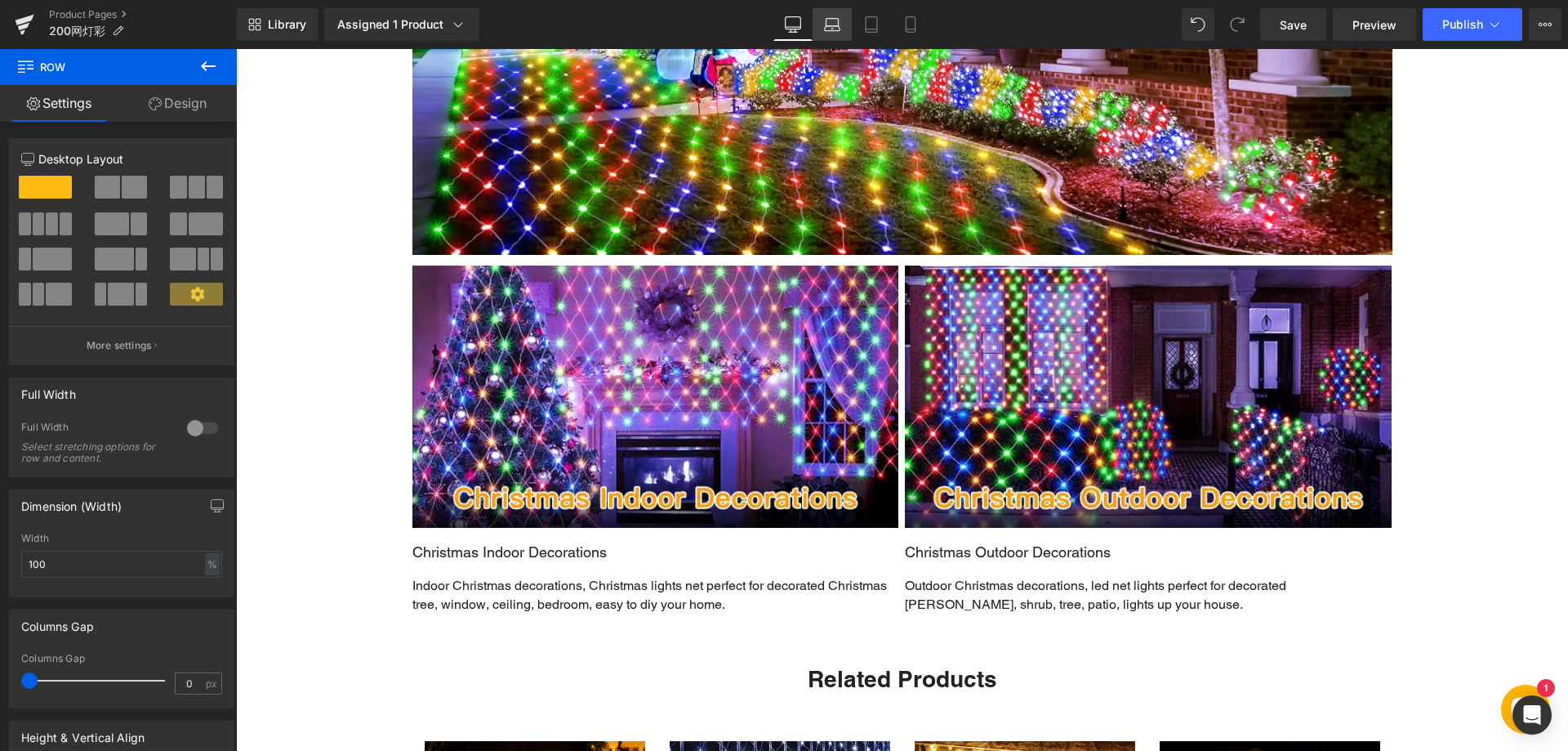
click at [825, 11] on link "Laptop" at bounding box center [832, 24] width 39 height 33
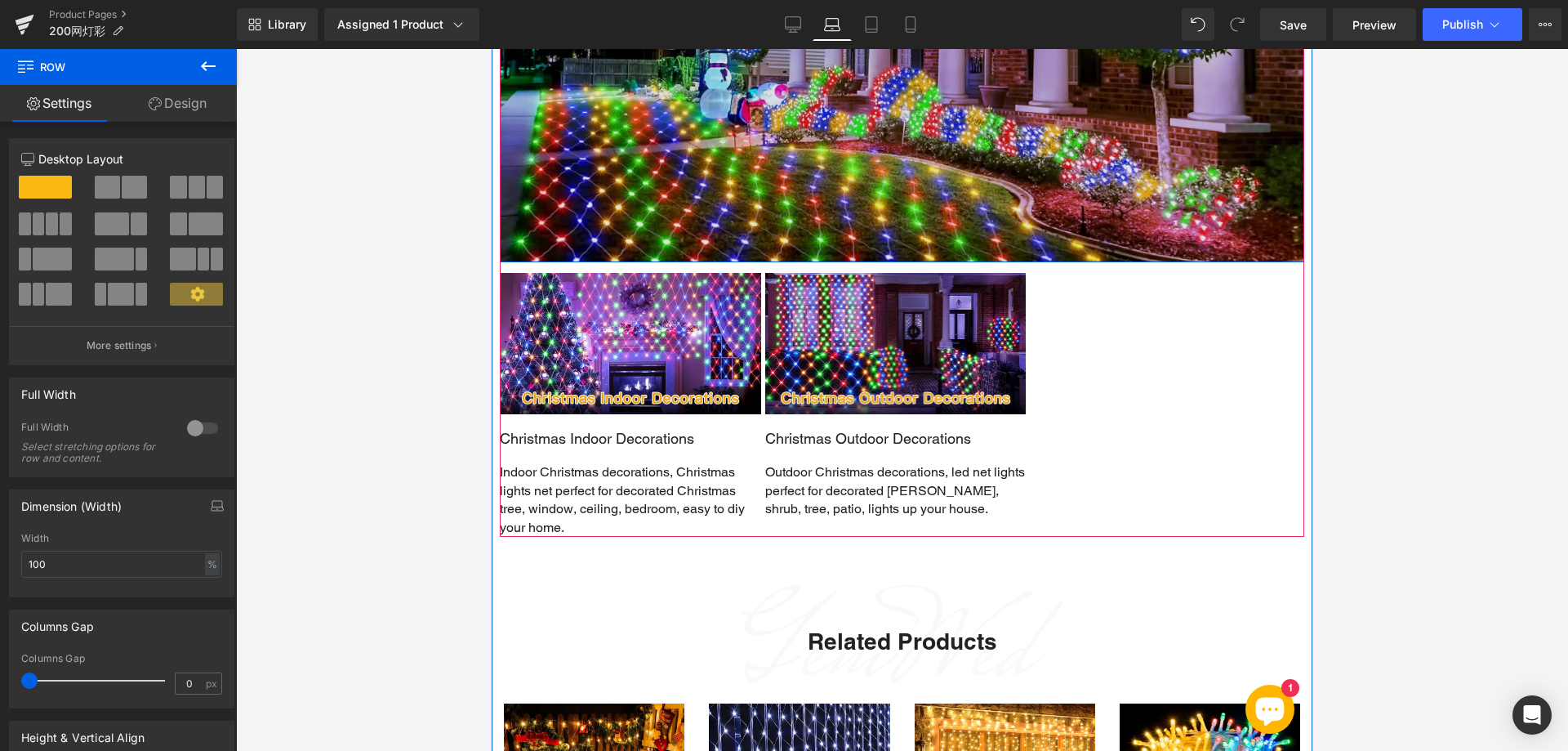
scroll to position [3703, 0]
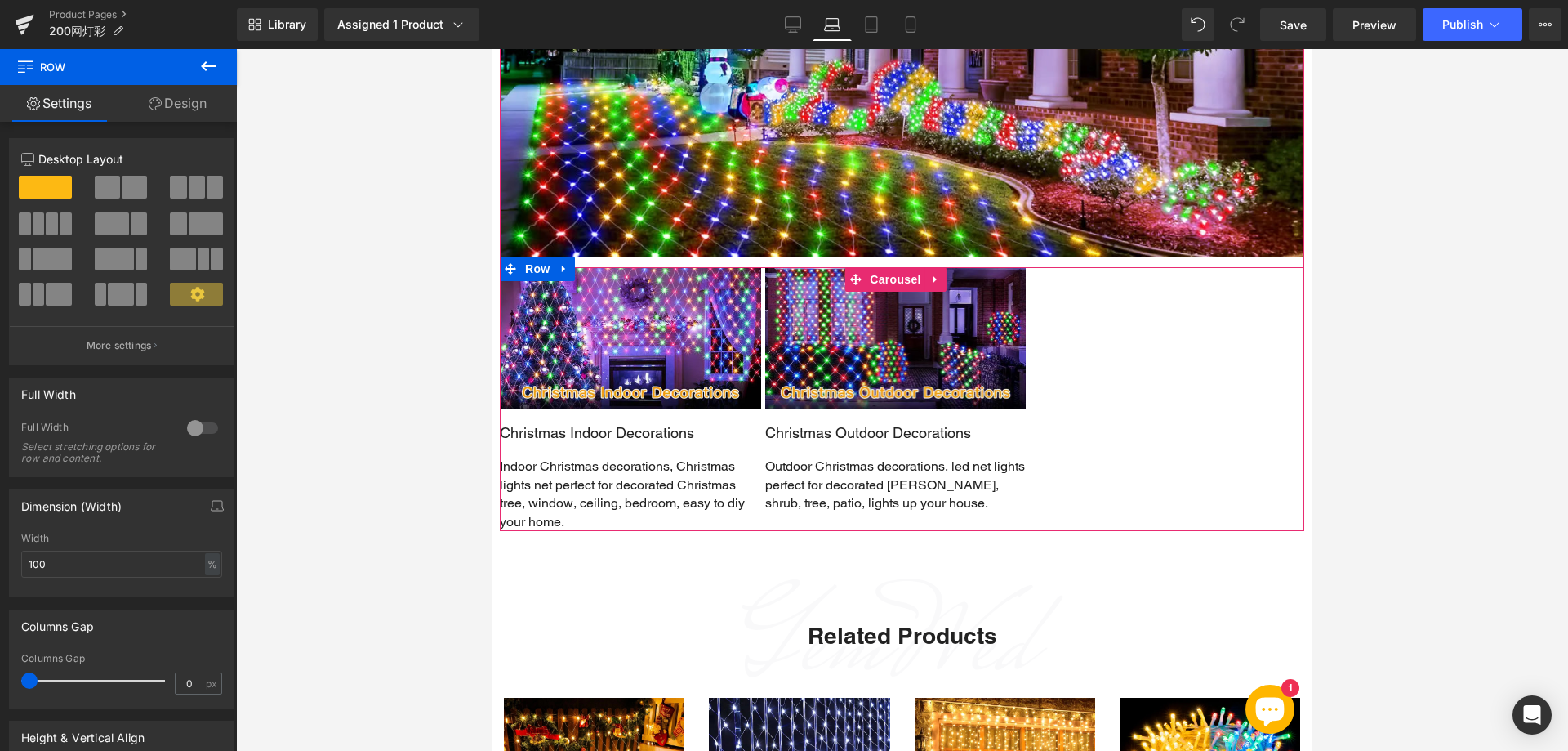
click at [1114, 421] on div "Image Christmas Indoor Decorations Text Block Indoor Christmas decorations, Chr…" at bounding box center [901, 399] width 804 height 264
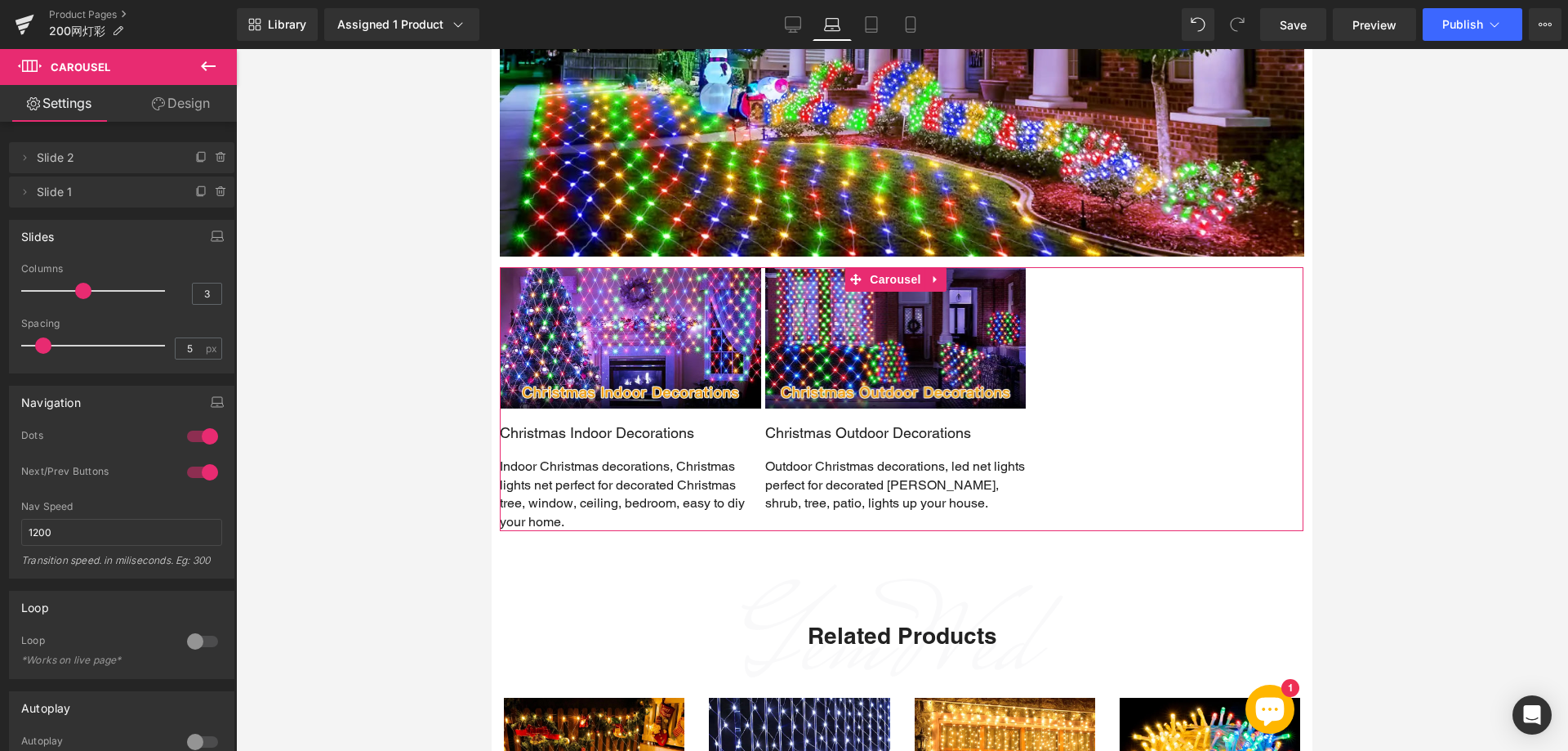
type input "2"
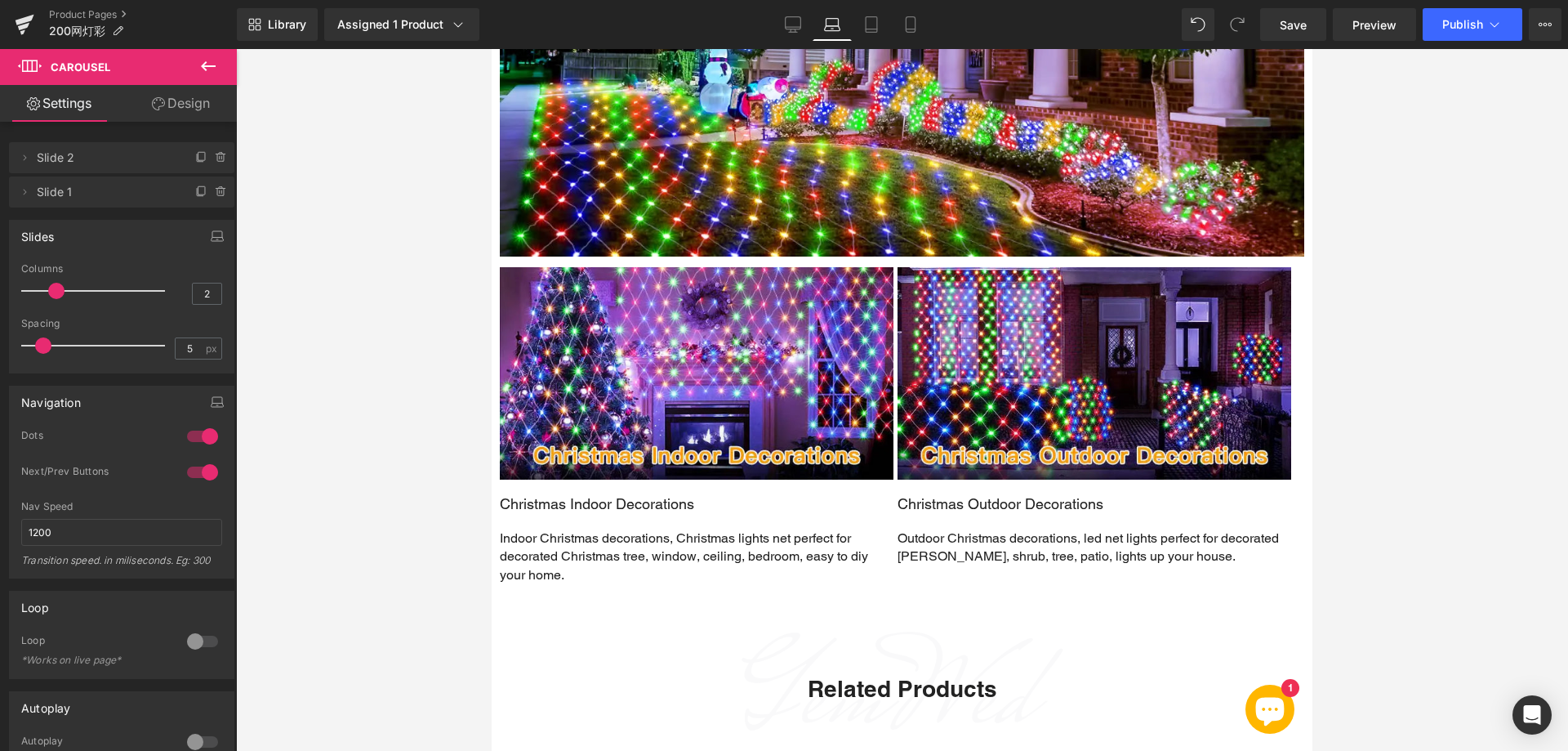
drag, startPoint x: 75, startPoint y: 289, endPoint x: 62, endPoint y: 289, distance: 13.0
click at [62, 289] on span at bounding box center [56, 291] width 16 height 16
click at [869, 23] on icon at bounding box center [872, 24] width 16 height 16
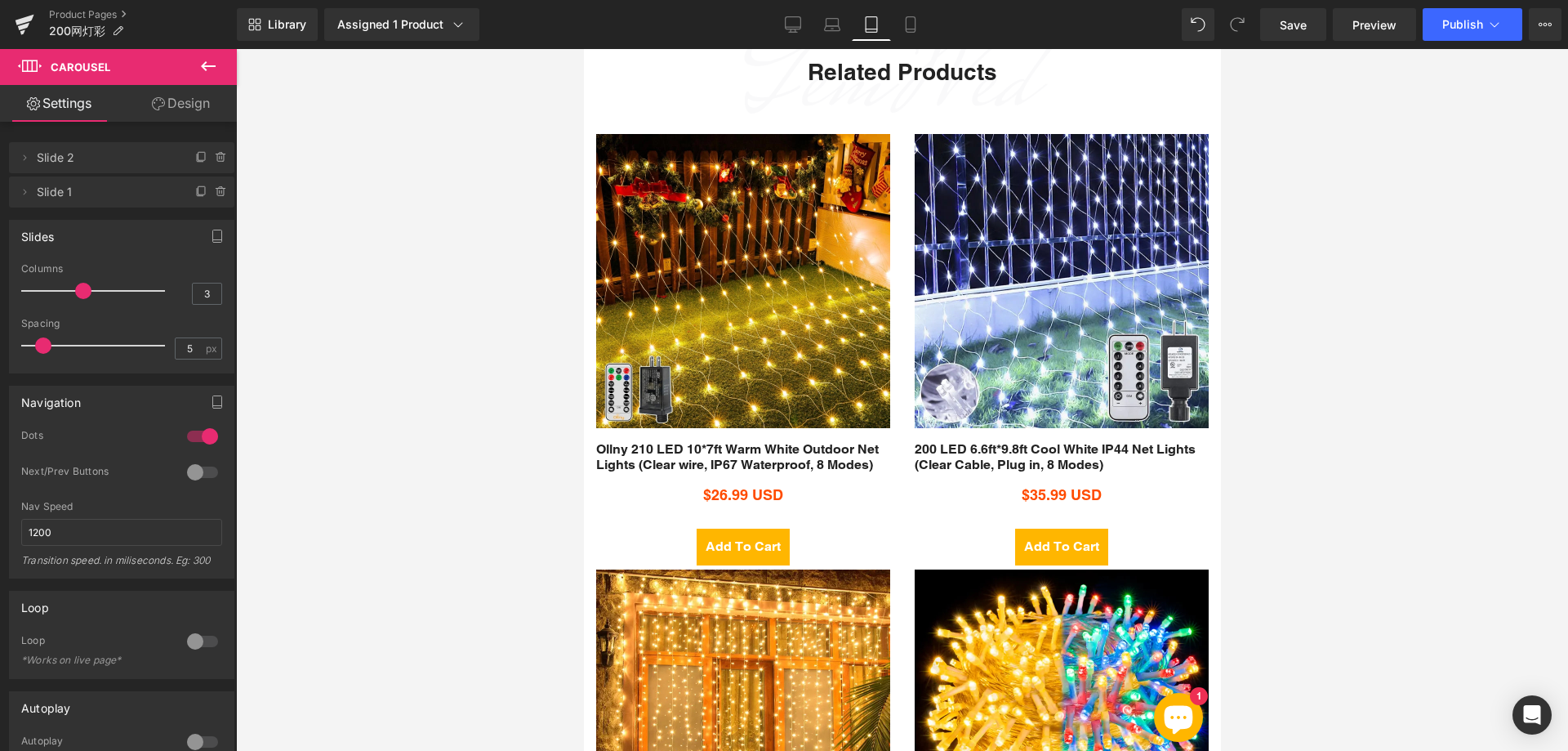
scroll to position [3047, 0]
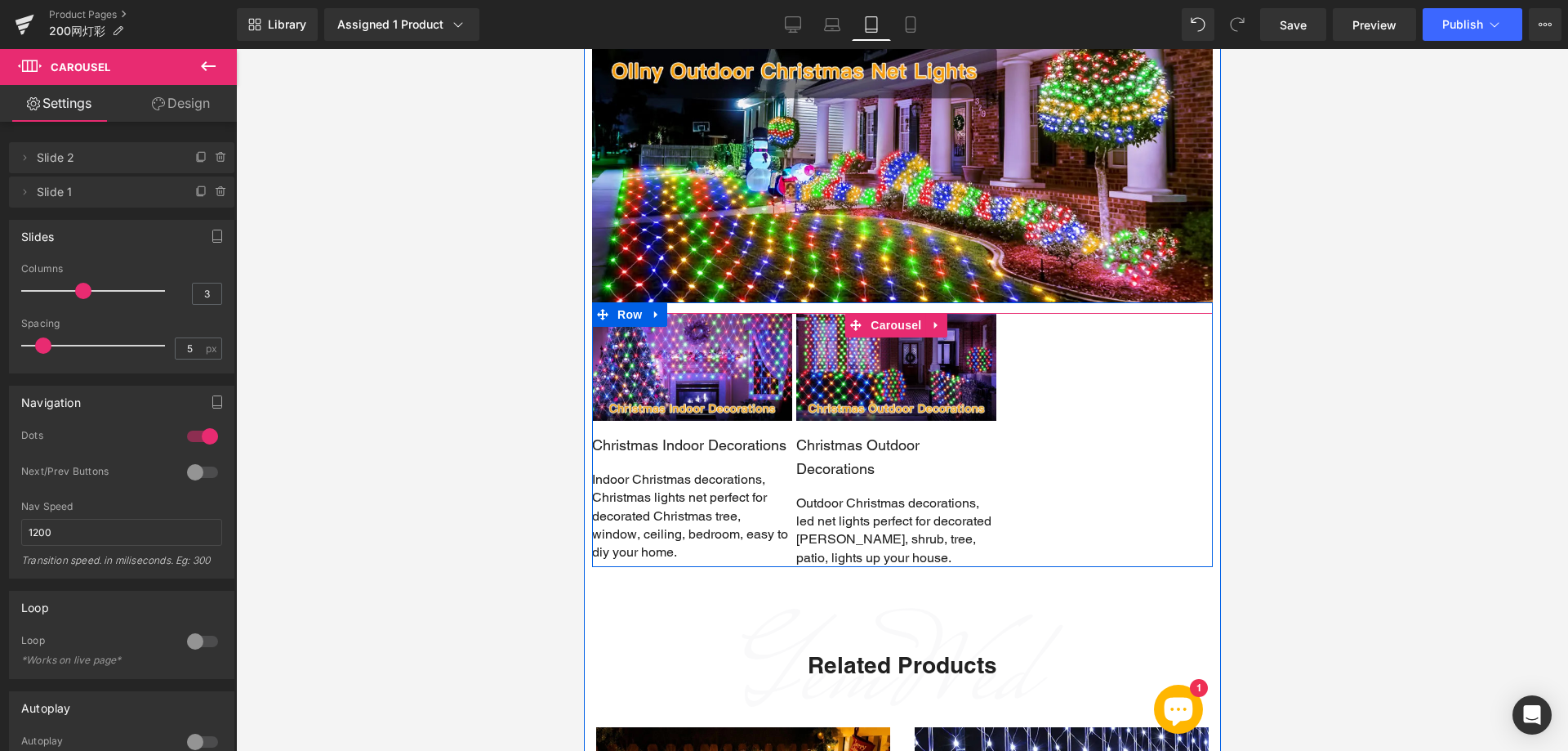
click at [1013, 377] on div "Image Christmas Indoor Decorations Text Block Indoor Christmas decorations, Chr…" at bounding box center [902, 440] width 620 height 254
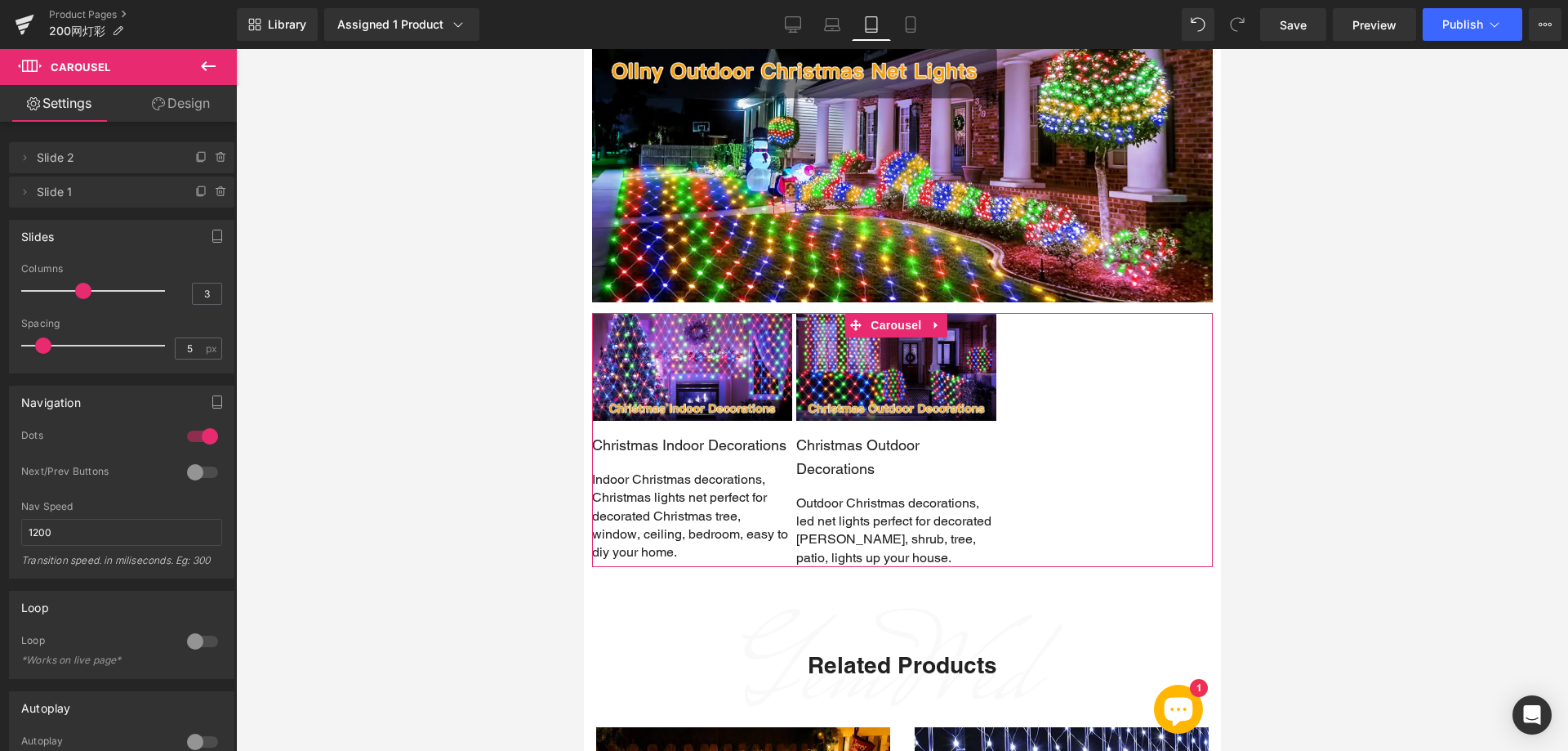
type input "2"
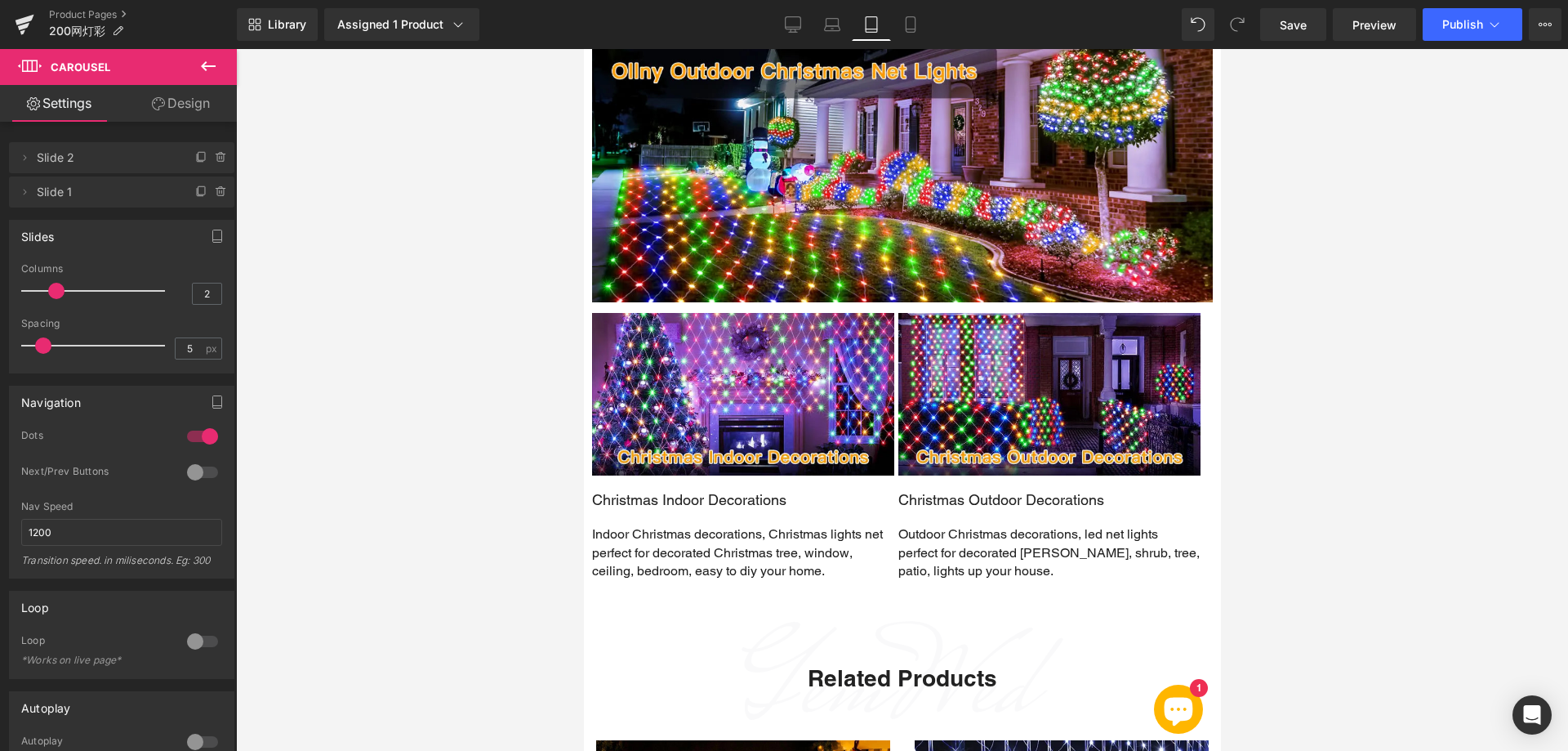
drag, startPoint x: 76, startPoint y: 291, endPoint x: 62, endPoint y: 292, distance: 14.0
click at [62, 292] on span at bounding box center [56, 291] width 16 height 16
click at [903, 26] on icon at bounding box center [911, 24] width 16 height 16
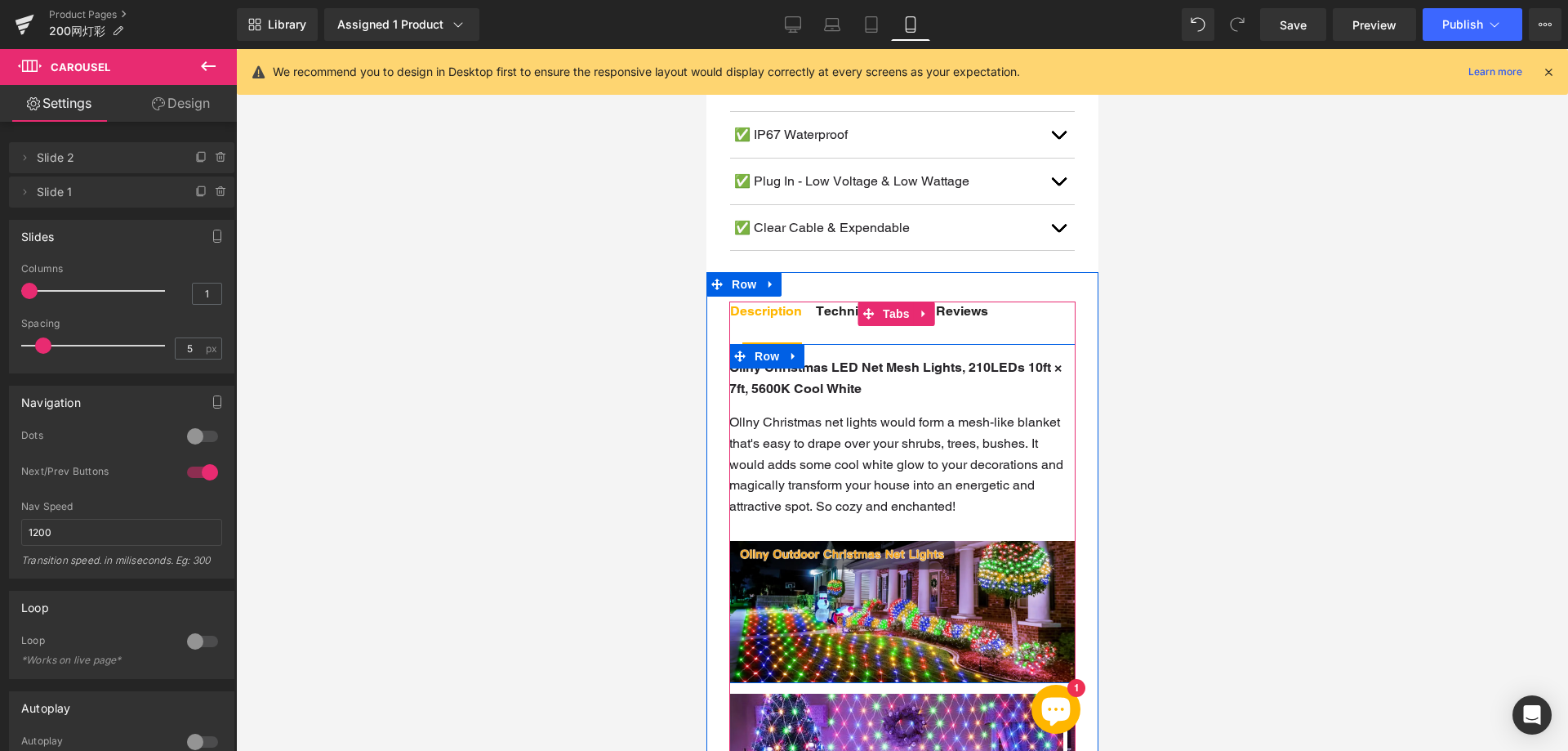
scroll to position [1150, 0]
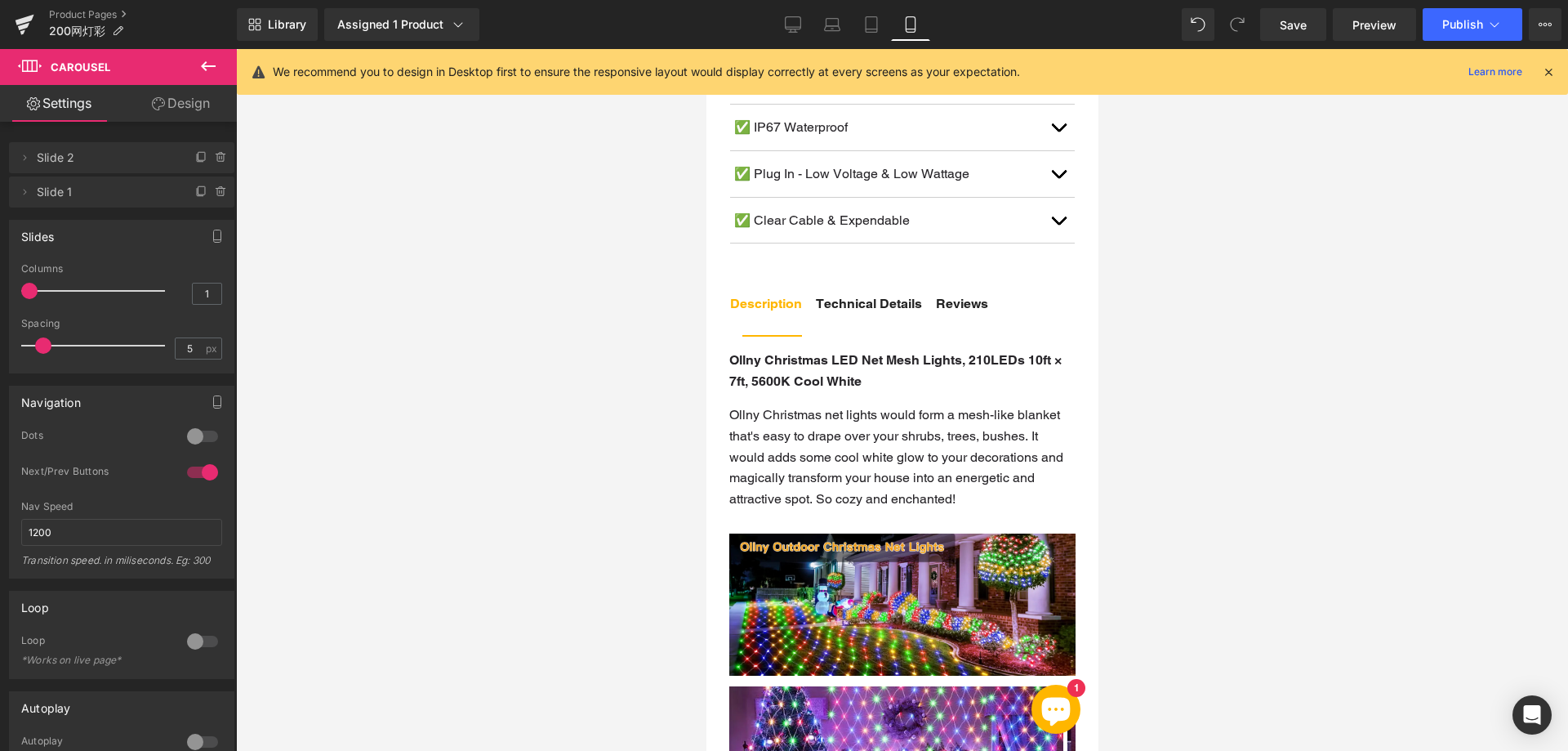
click at [206, 71] on icon at bounding box center [208, 66] width 14 height 10
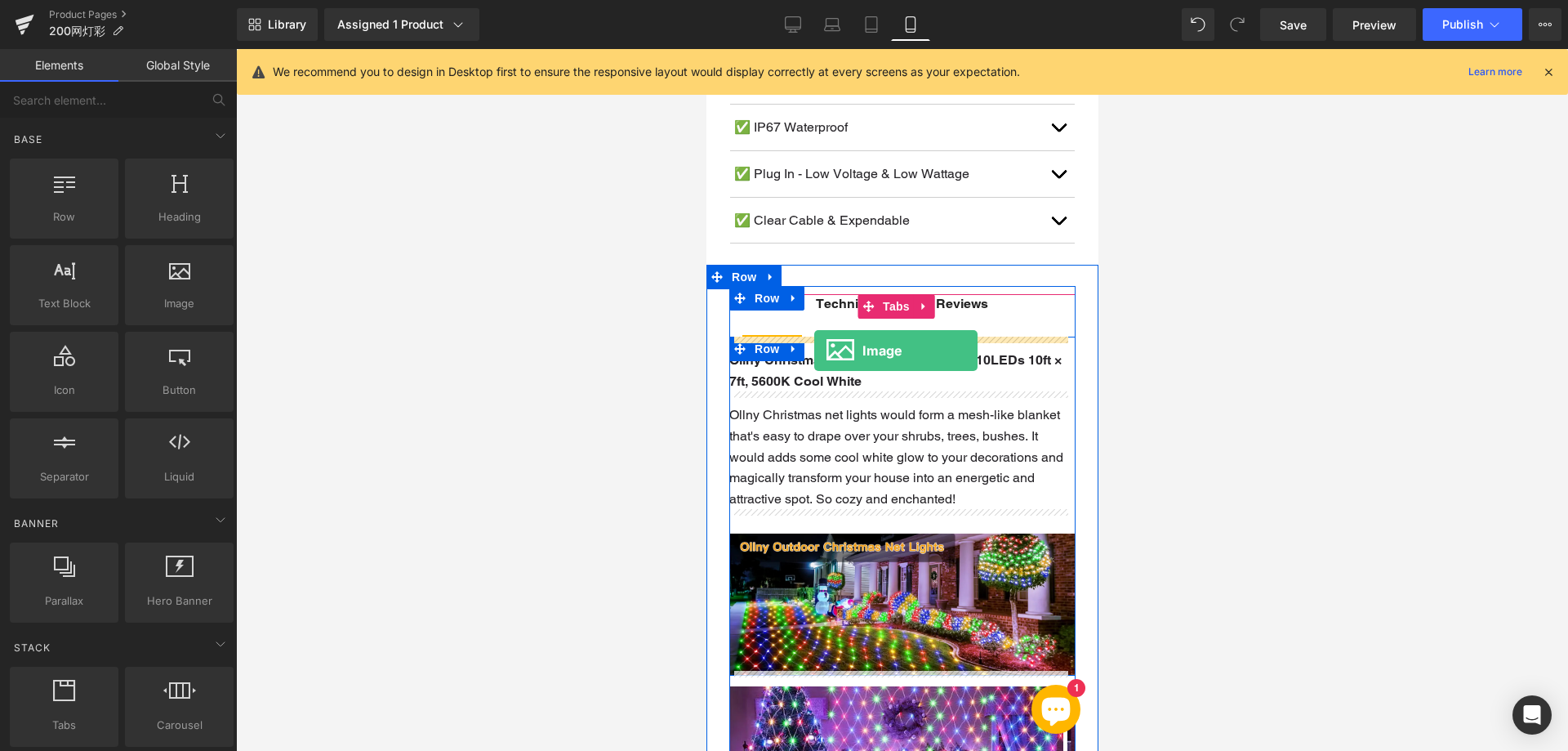
drag, startPoint x: 904, startPoint y: 344, endPoint x: 814, endPoint y: 350, distance: 90.2
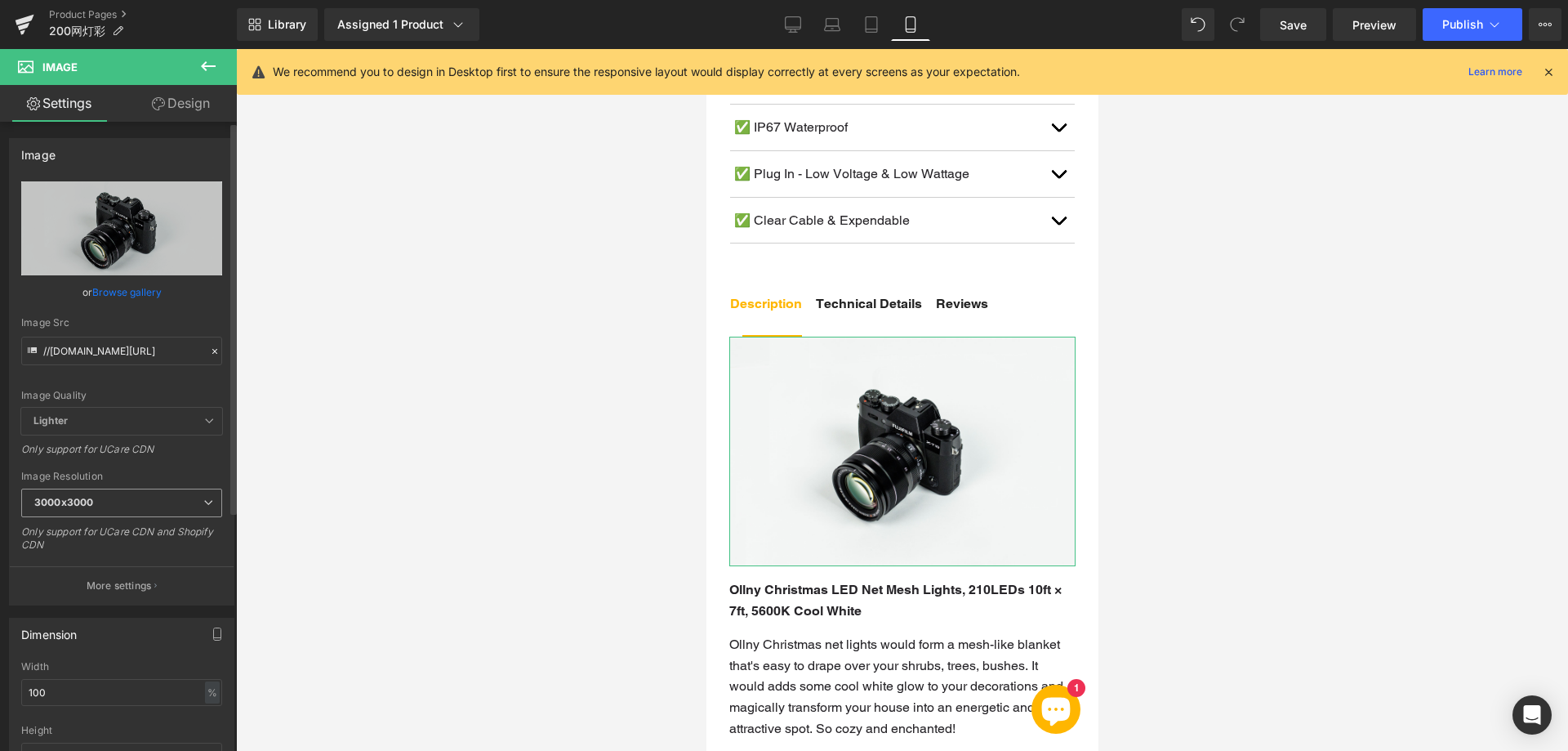
click at [139, 503] on span "3000x3000" at bounding box center [122, 502] width 201 height 29
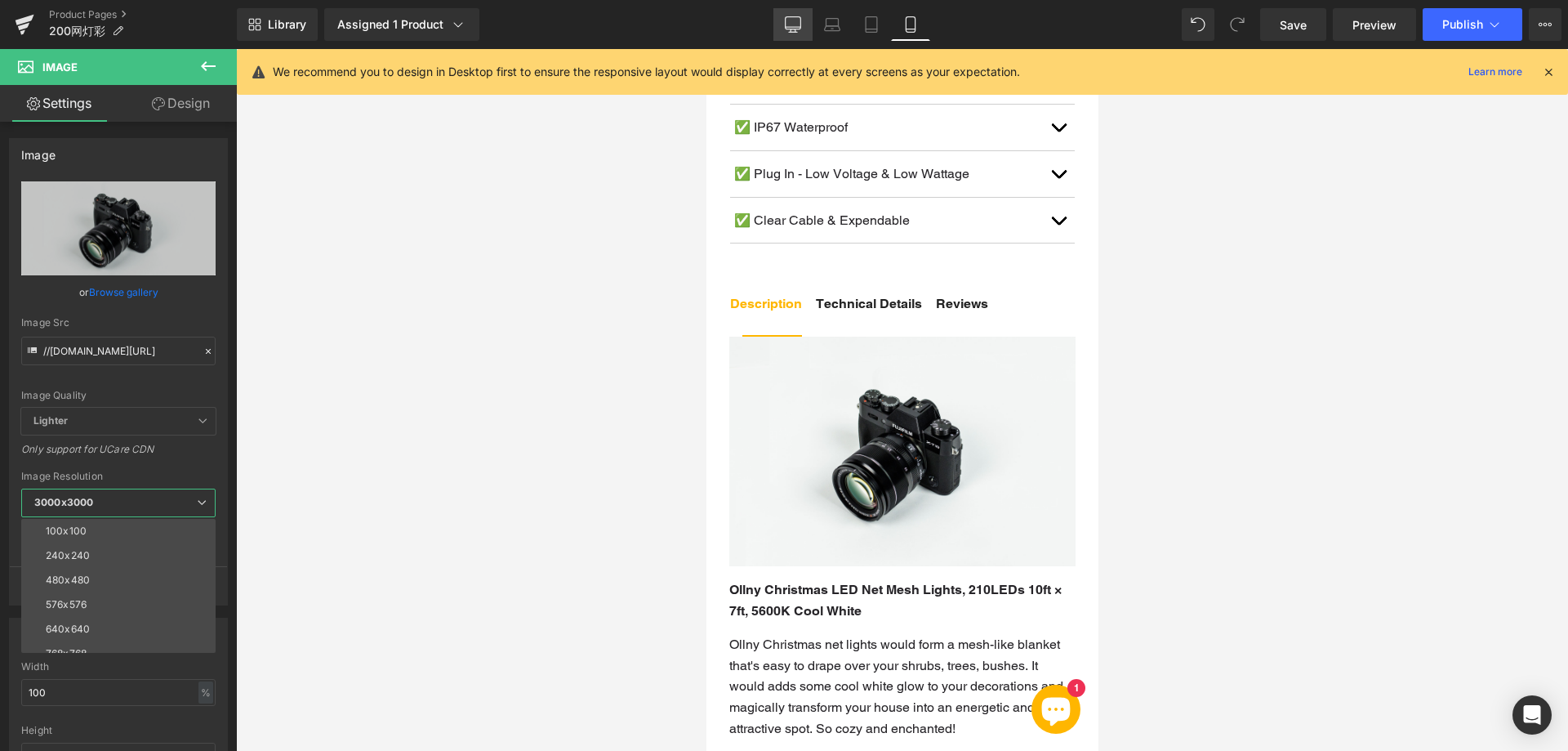
click at [784, 12] on link "Desktop" at bounding box center [793, 24] width 39 height 33
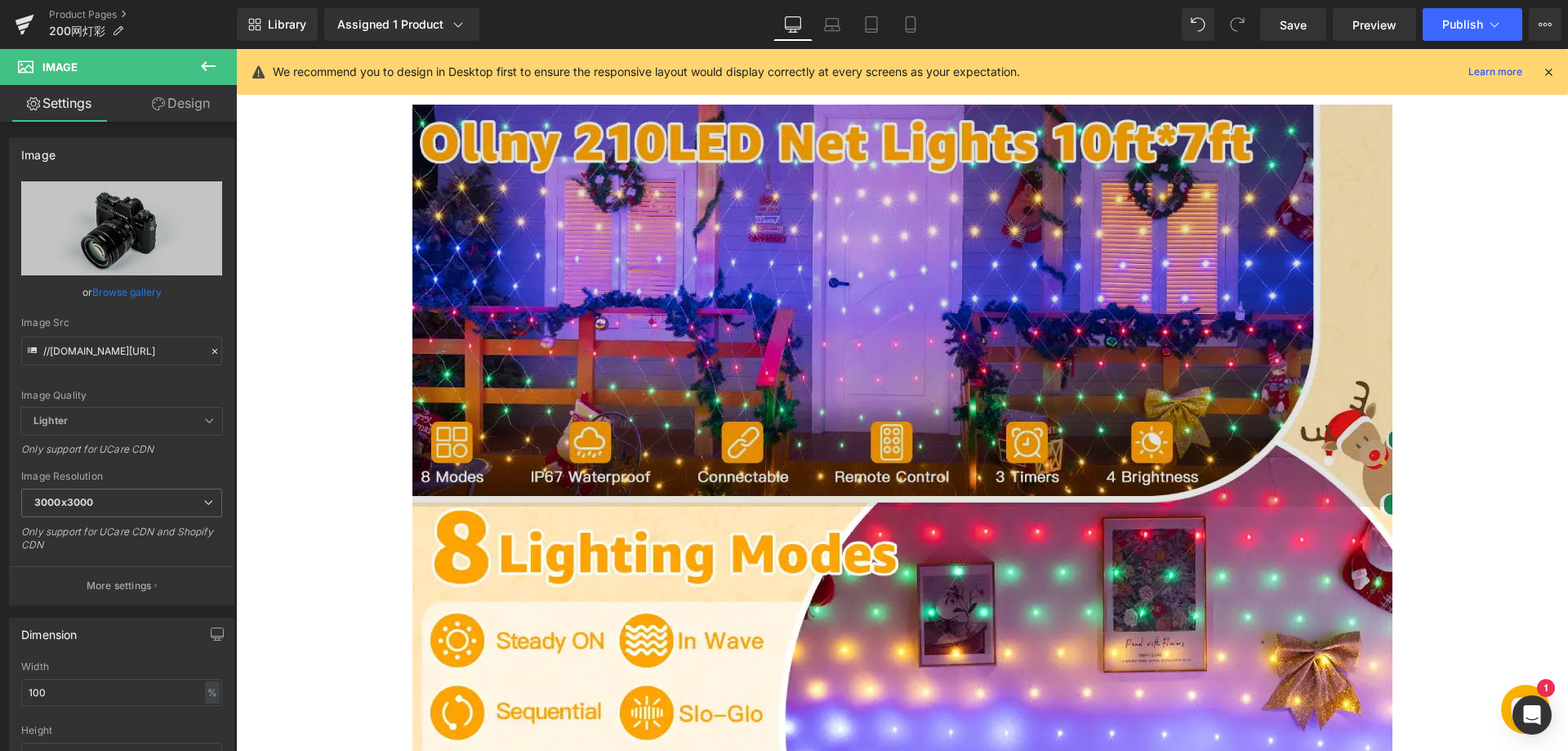
scroll to position [905, 0]
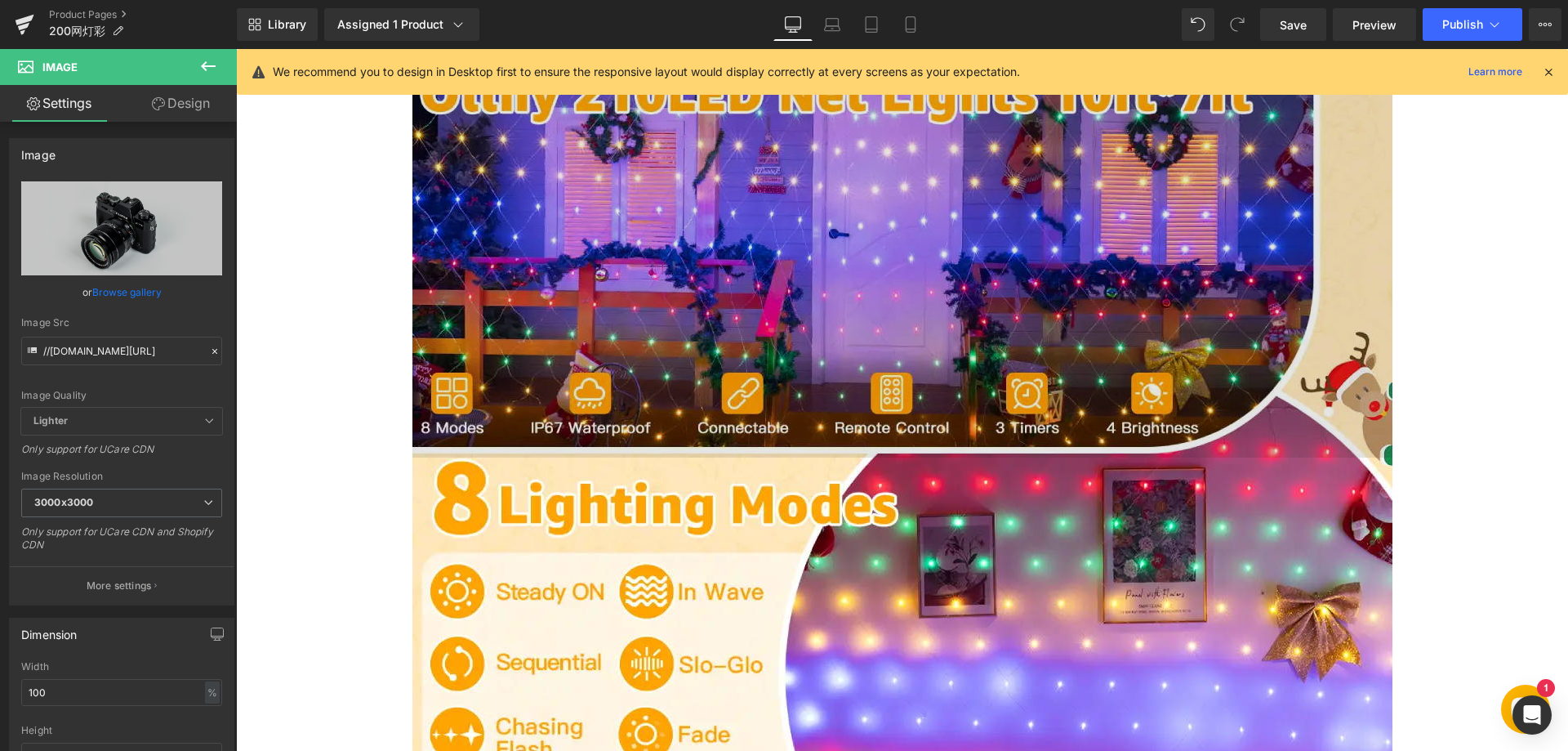
click at [638, 273] on img at bounding box center [902, 257] width 980 height 402
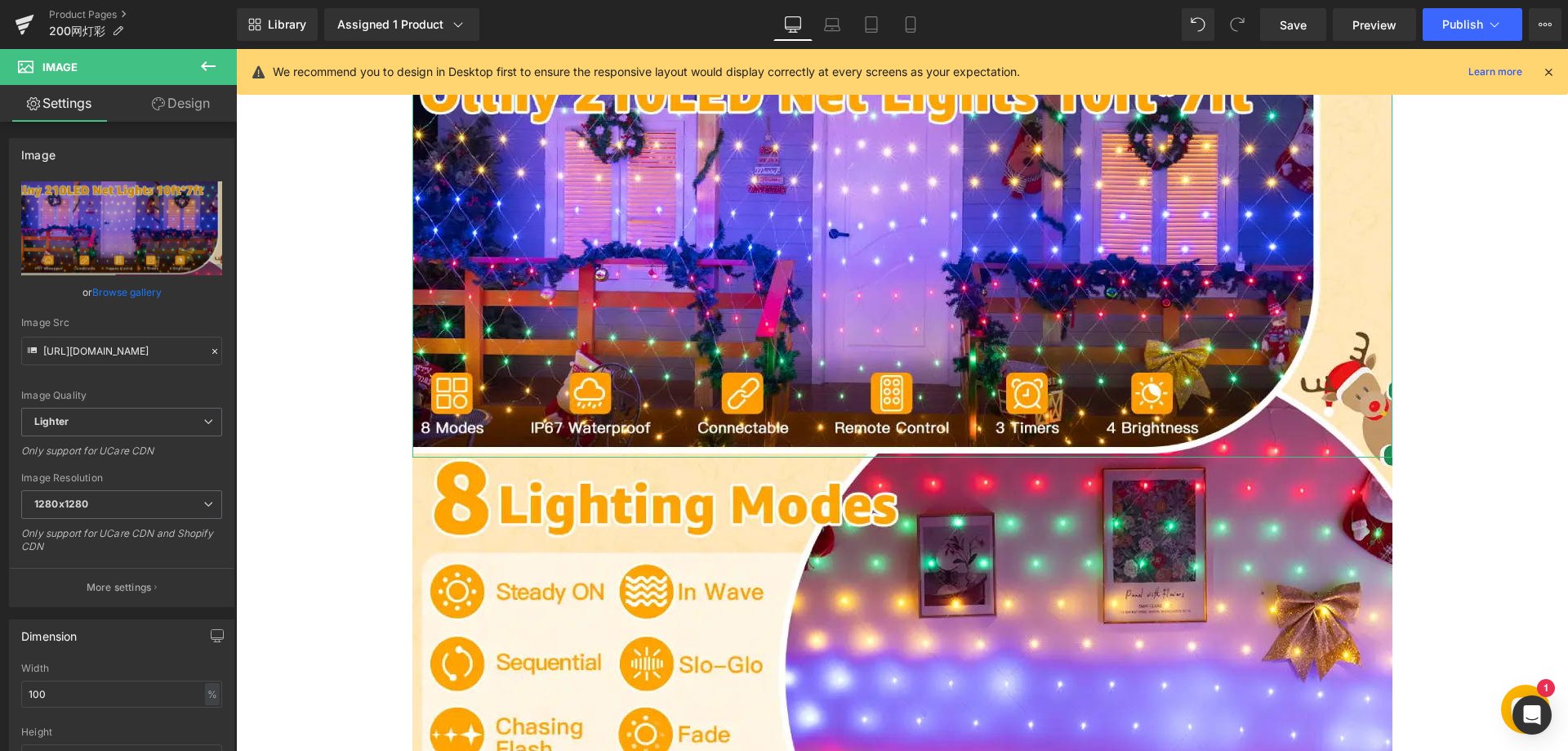
click at [192, 105] on link "Design" at bounding box center [181, 103] width 118 height 37
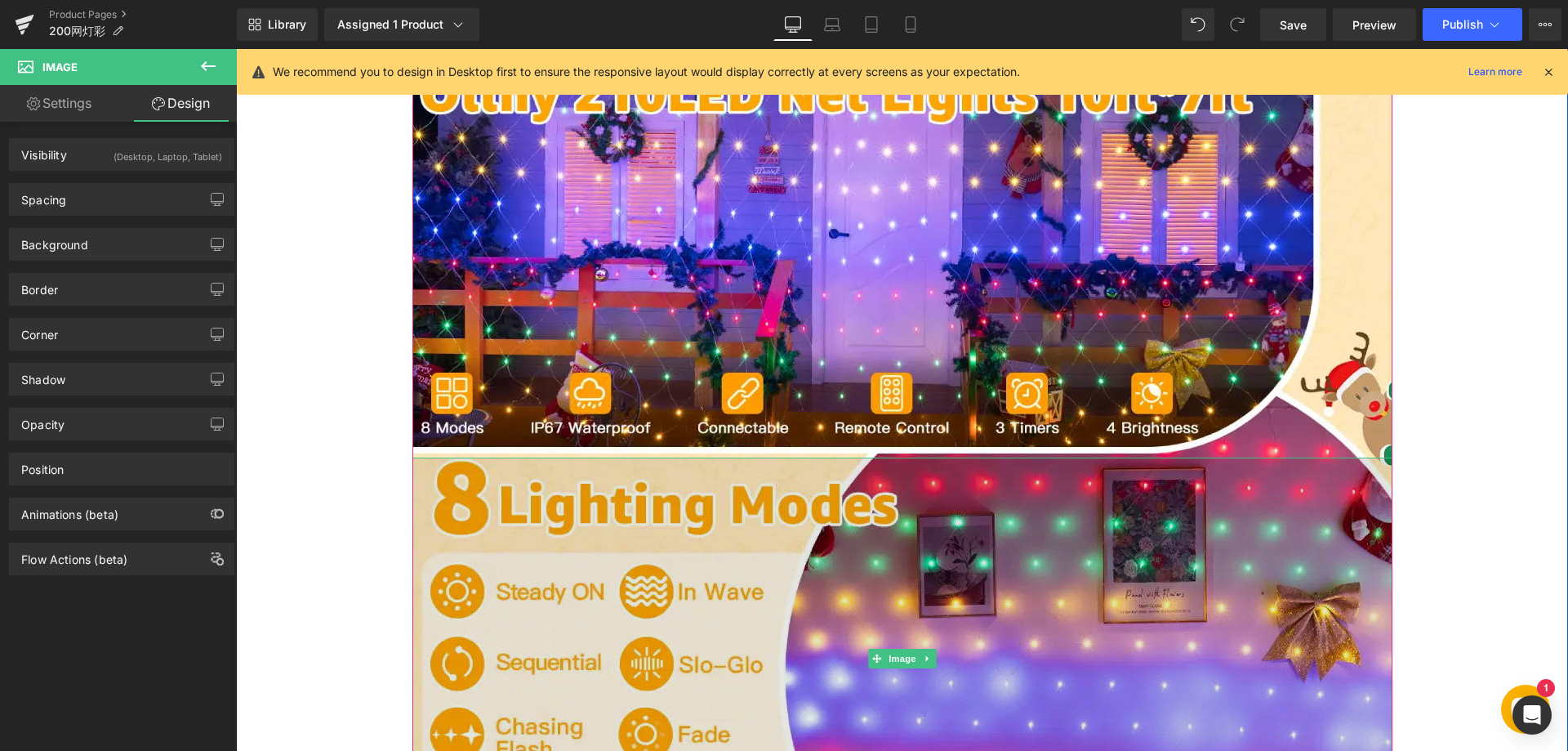
click at [784, 527] on img at bounding box center [902, 659] width 980 height 402
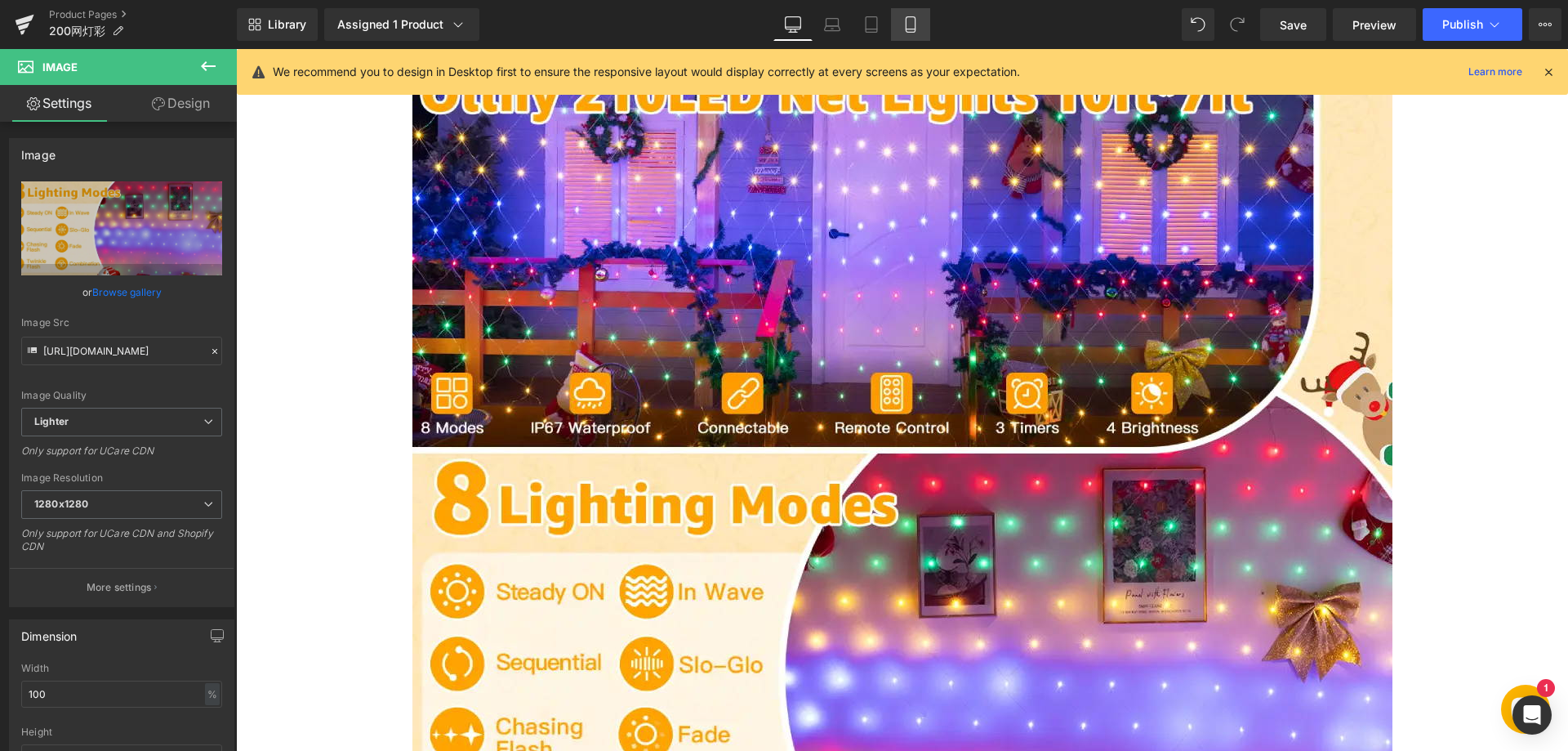
click at [909, 23] on icon at bounding box center [911, 24] width 16 height 16
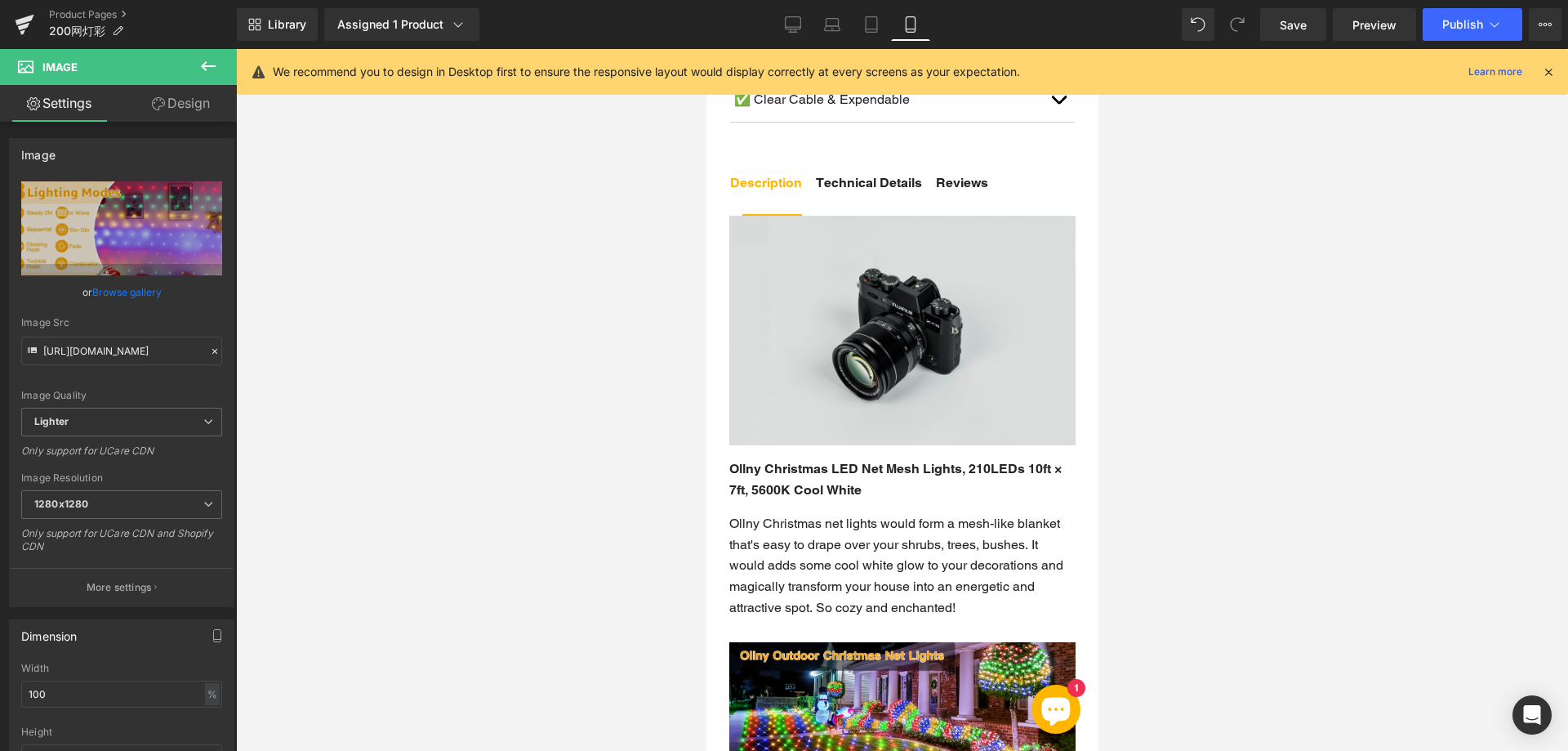
scroll to position [1226, 0]
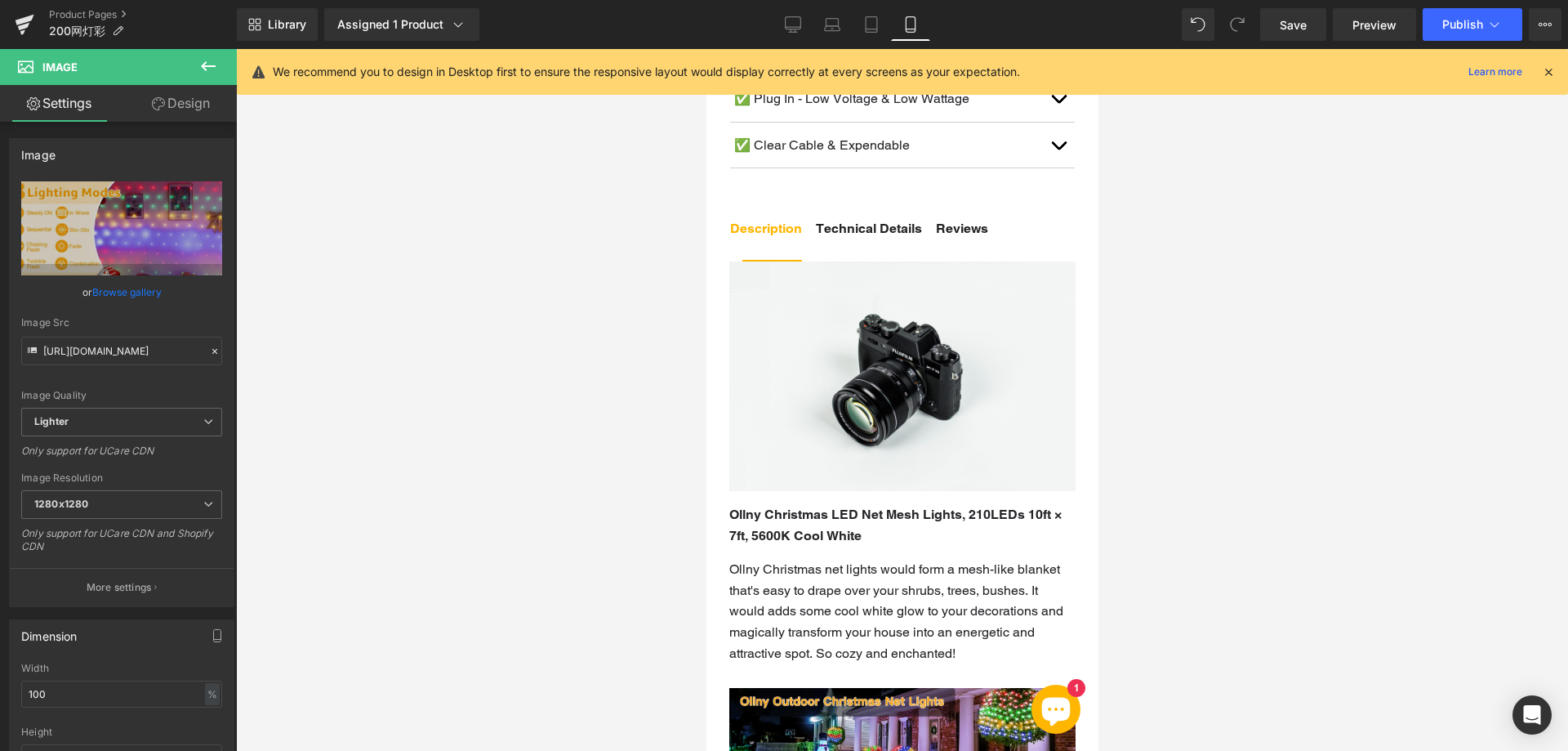
click at [899, 377] on div "Image" at bounding box center [901, 376] width 346 height 230
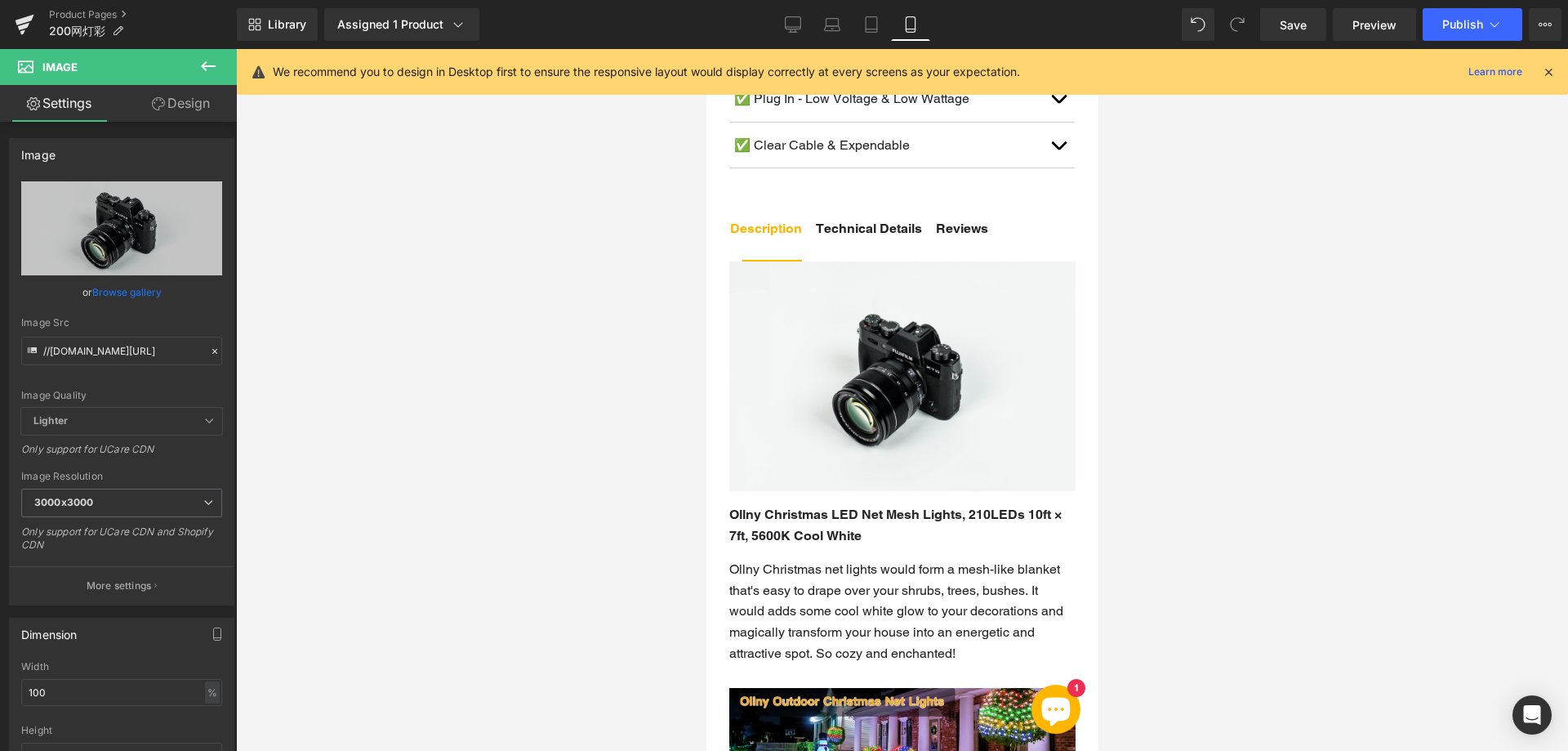
click at [293, 403] on div at bounding box center [902, 400] width 1332 height 702
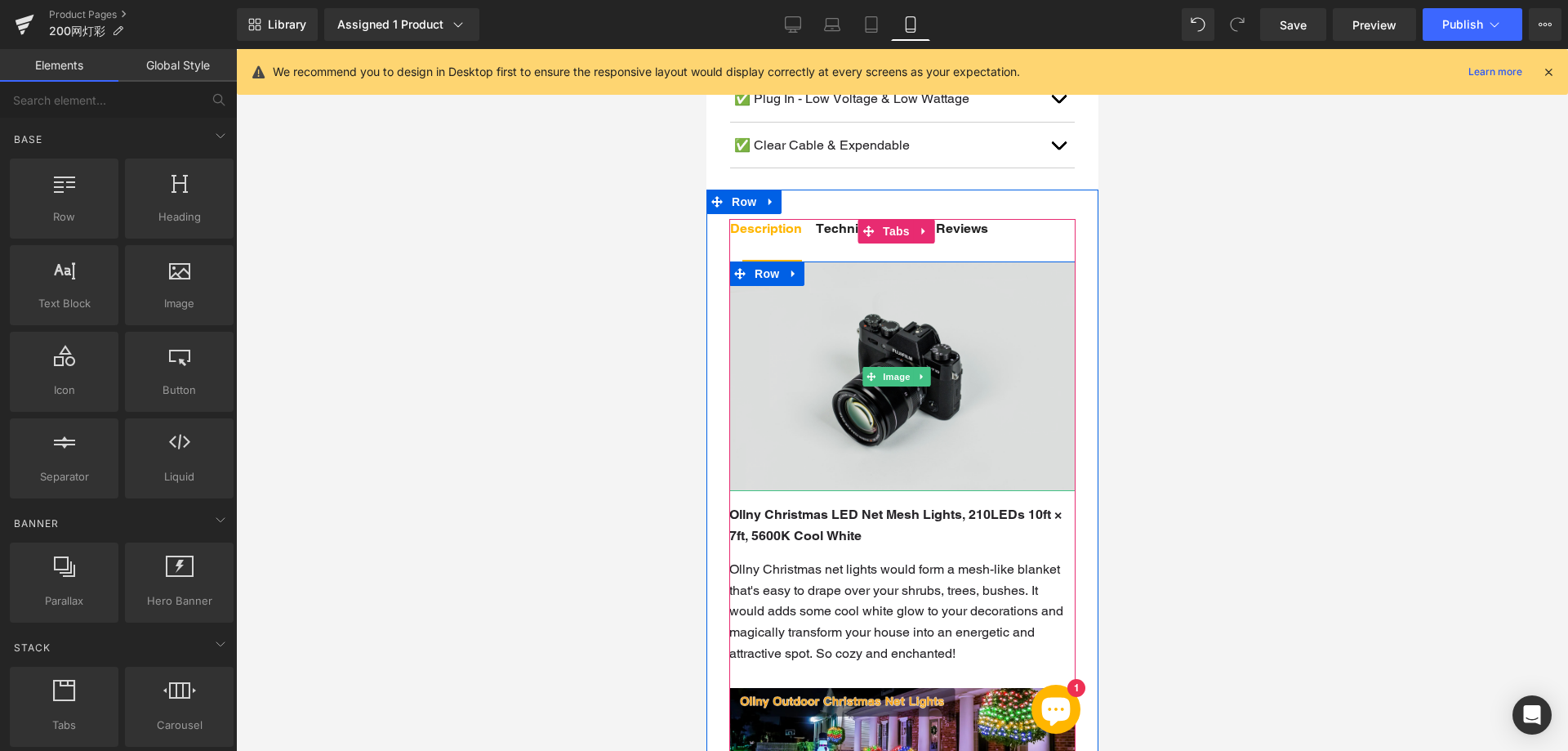
click at [807, 376] on img at bounding box center [901, 376] width 346 height 230
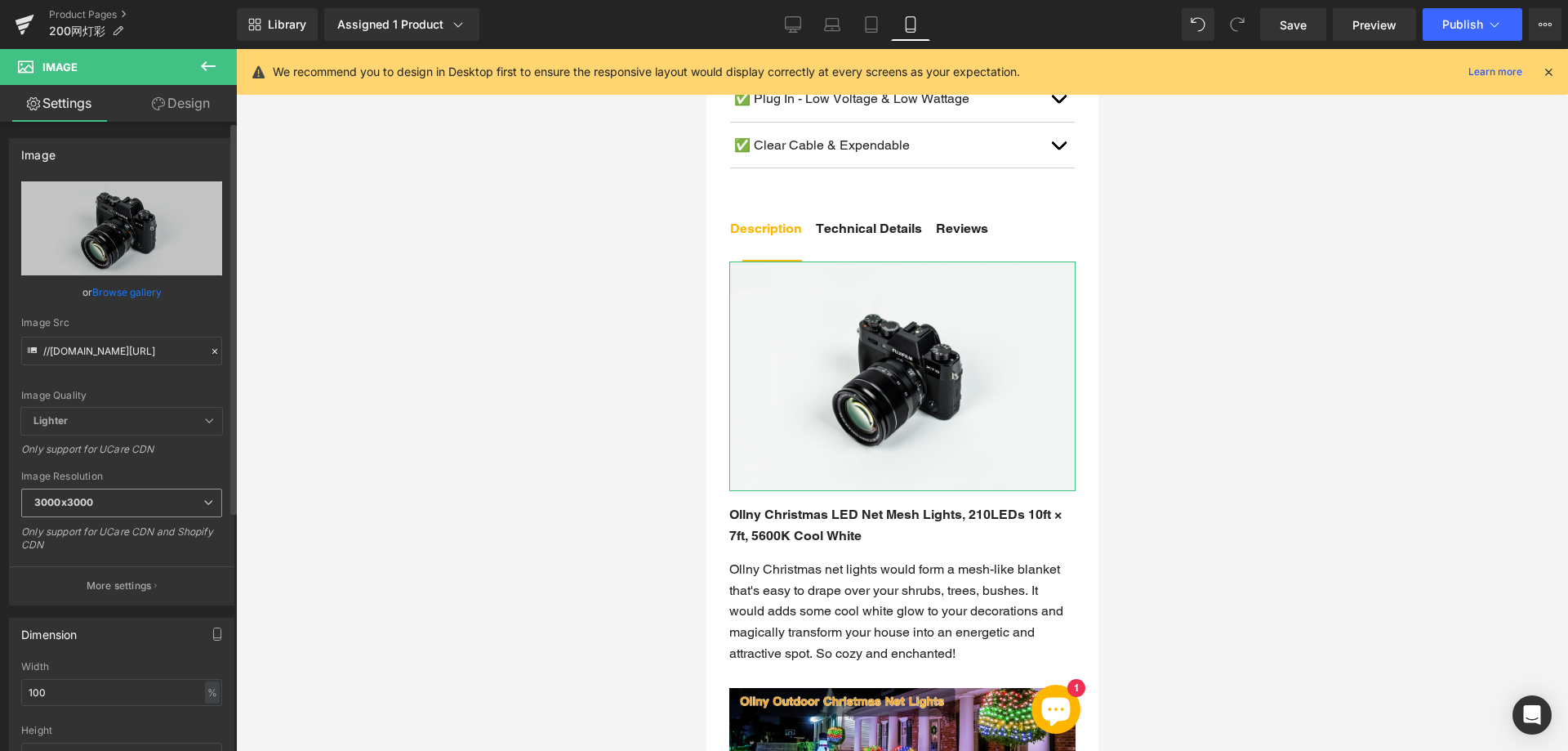
click at [114, 502] on span "3000x3000" at bounding box center [122, 502] width 201 height 29
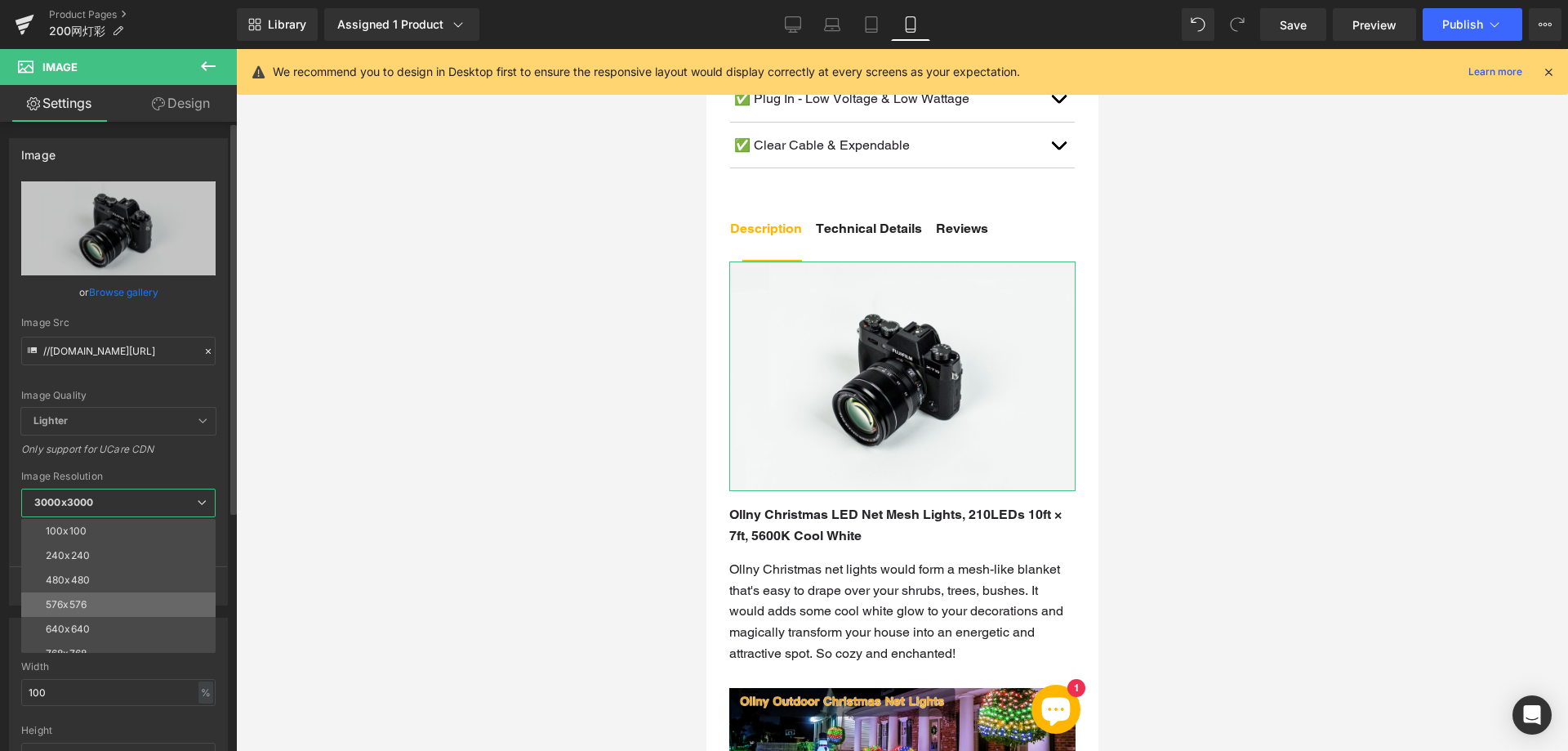
click at [99, 603] on li "576x576" at bounding box center [122, 603] width 202 height 24
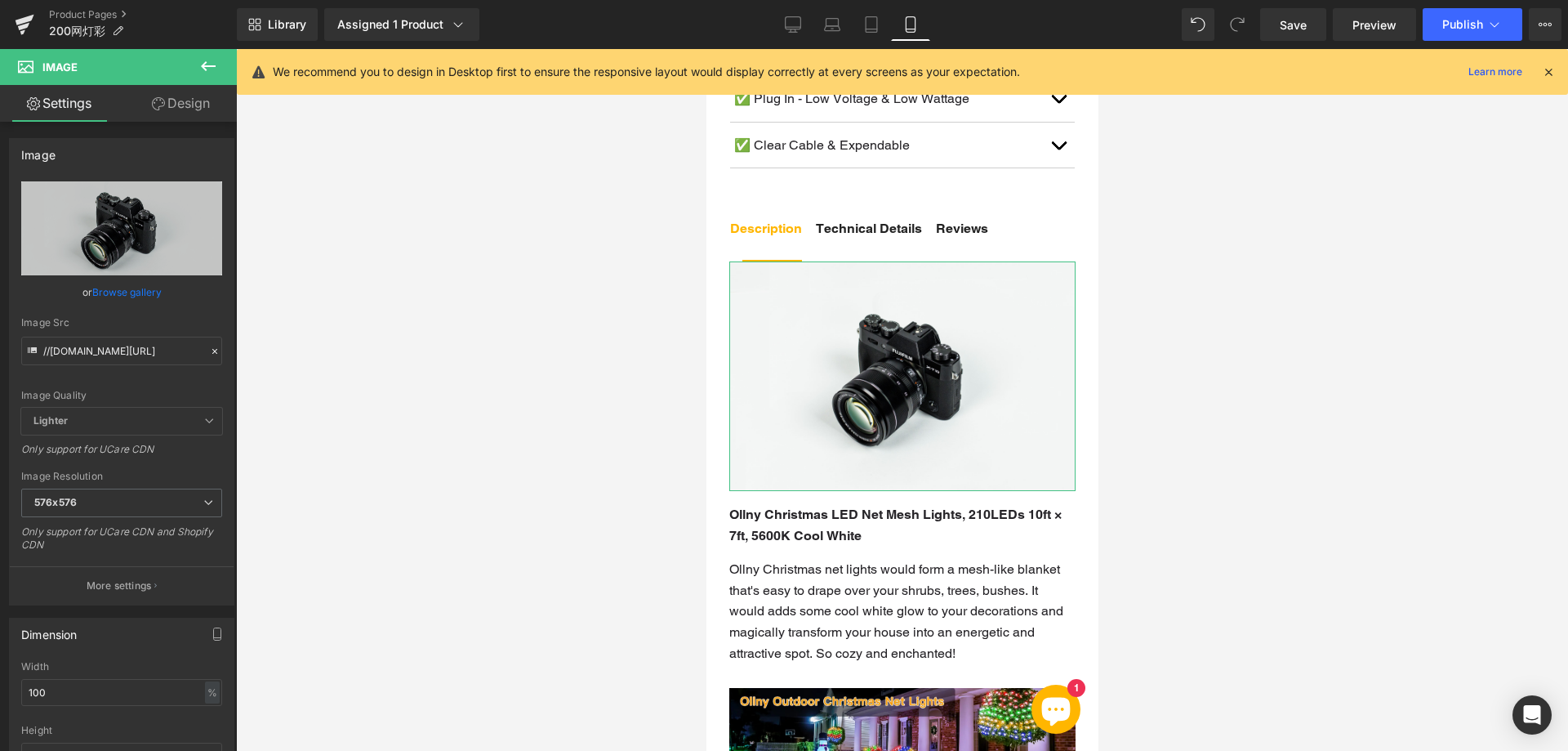
click at [193, 109] on link "Design" at bounding box center [181, 103] width 118 height 37
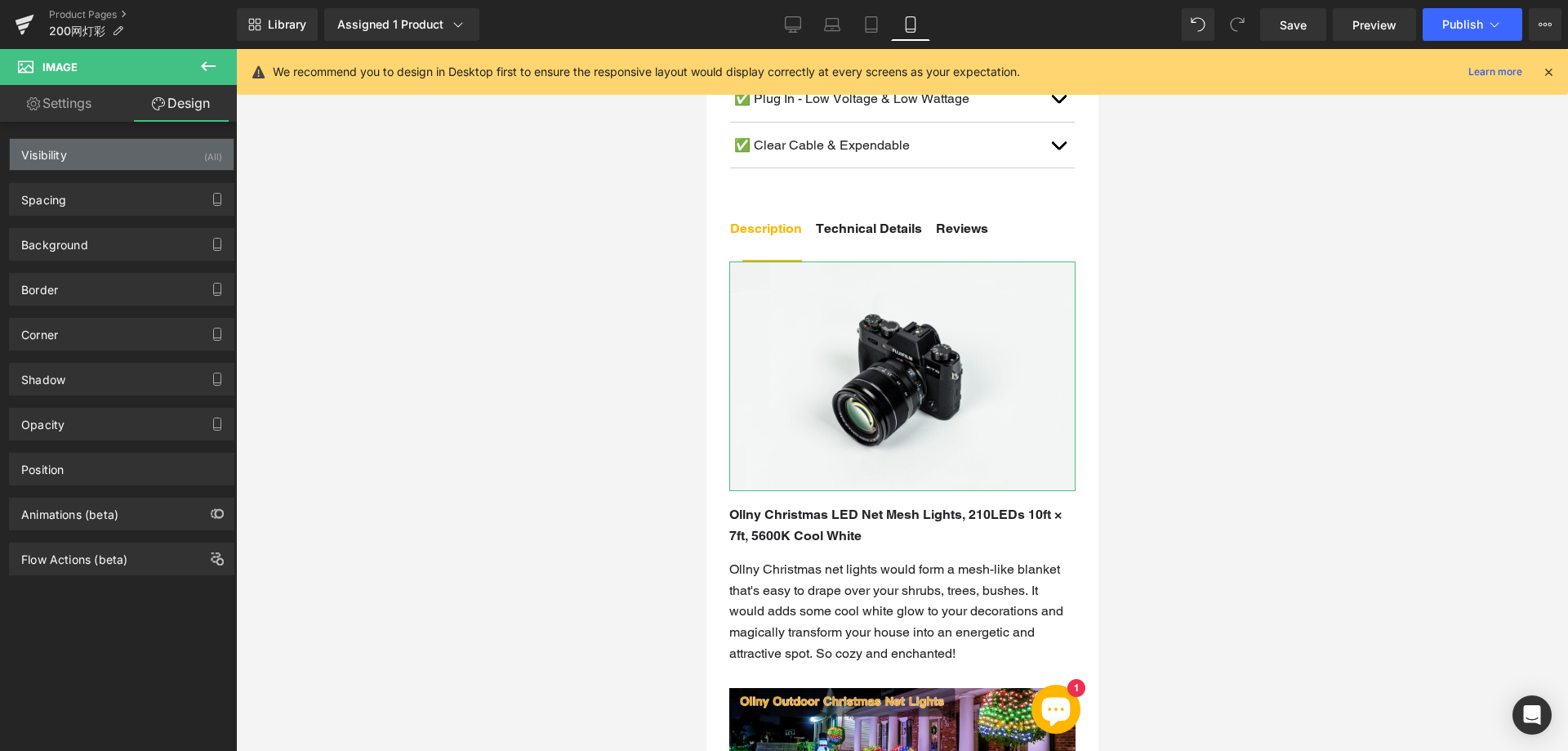
click at [167, 153] on div "Visibility (All)" at bounding box center [122, 154] width 223 height 31
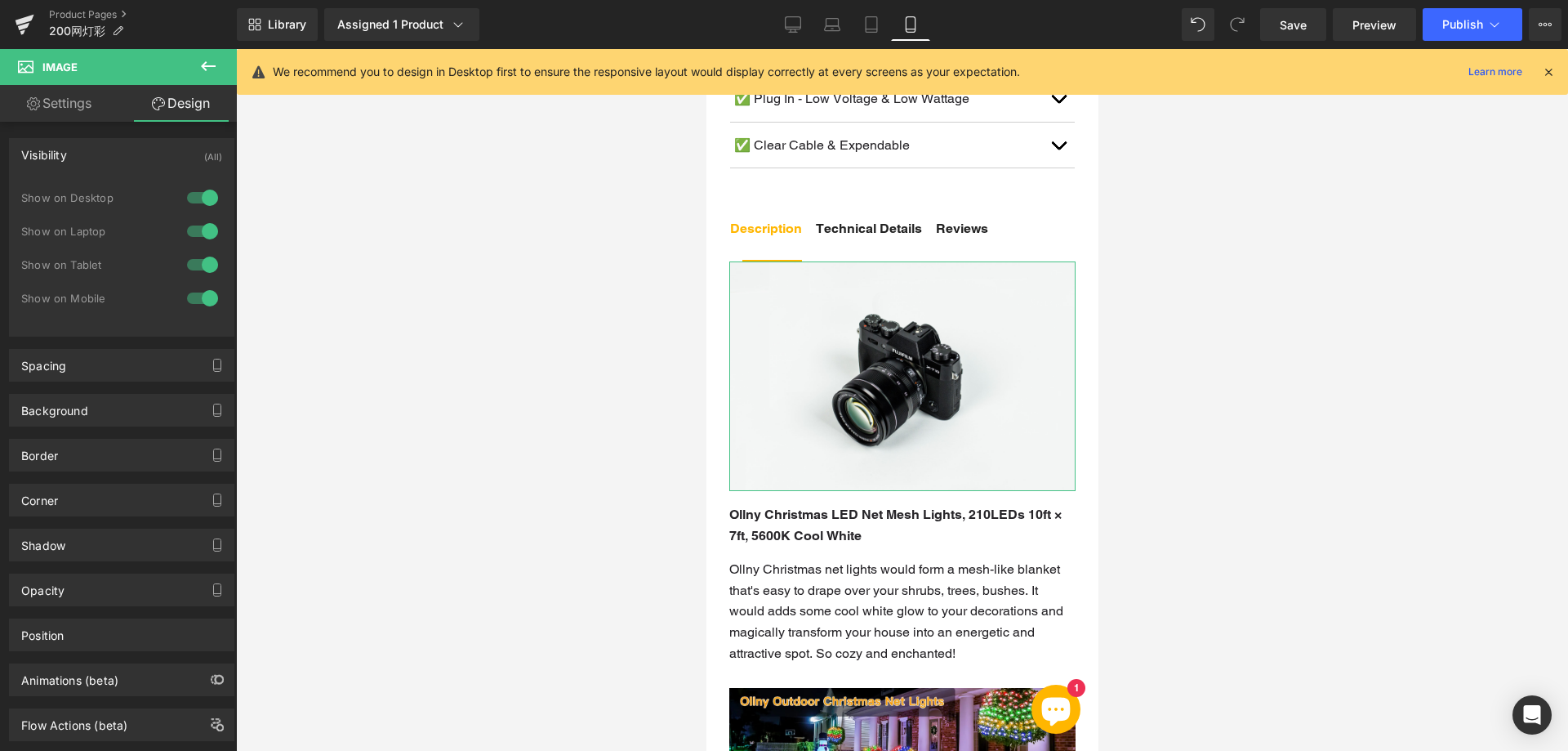
click at [198, 194] on div at bounding box center [203, 197] width 39 height 26
click at [195, 232] on div at bounding box center [203, 231] width 39 height 26
click at [198, 259] on div at bounding box center [203, 264] width 39 height 26
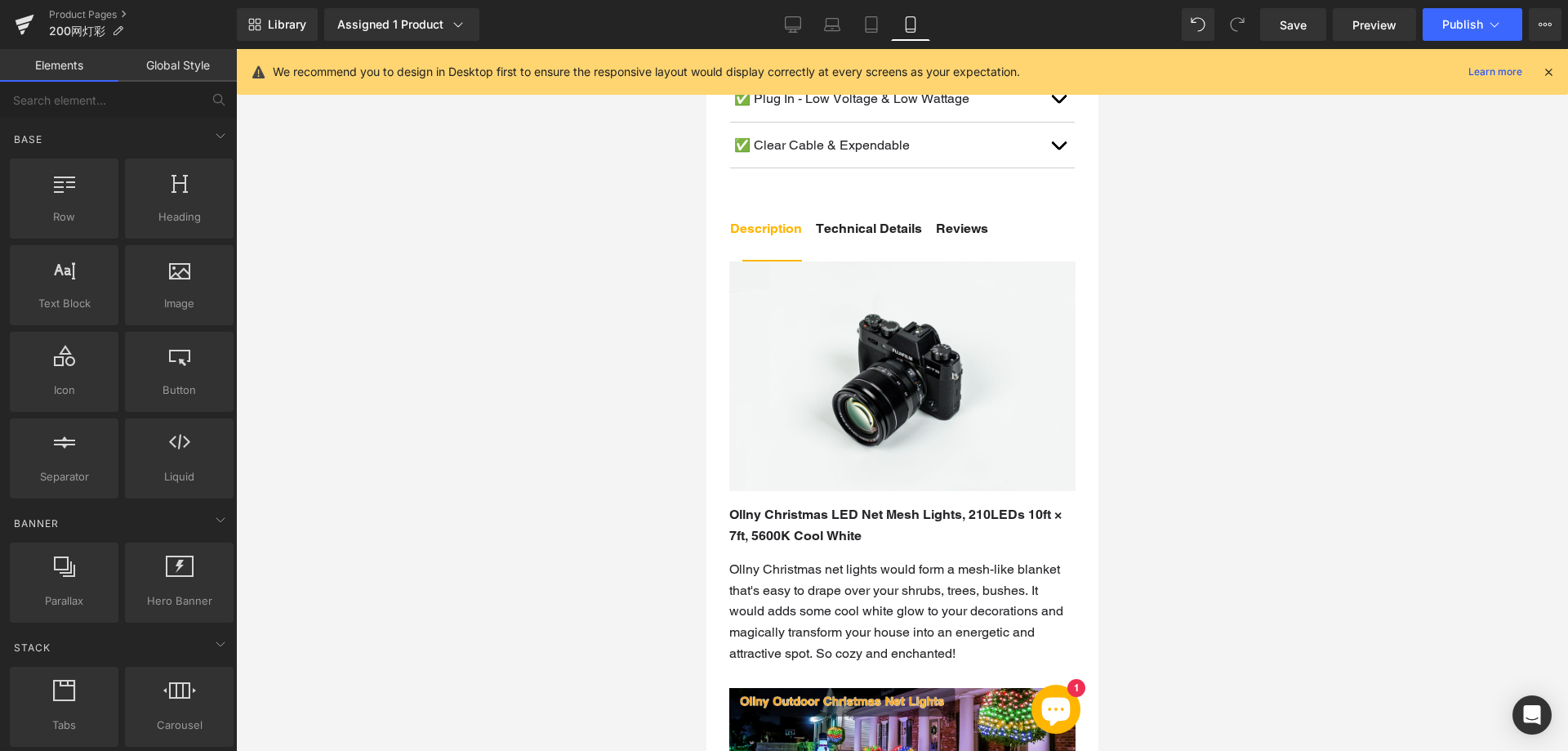
click at [430, 308] on div at bounding box center [902, 400] width 1332 height 702
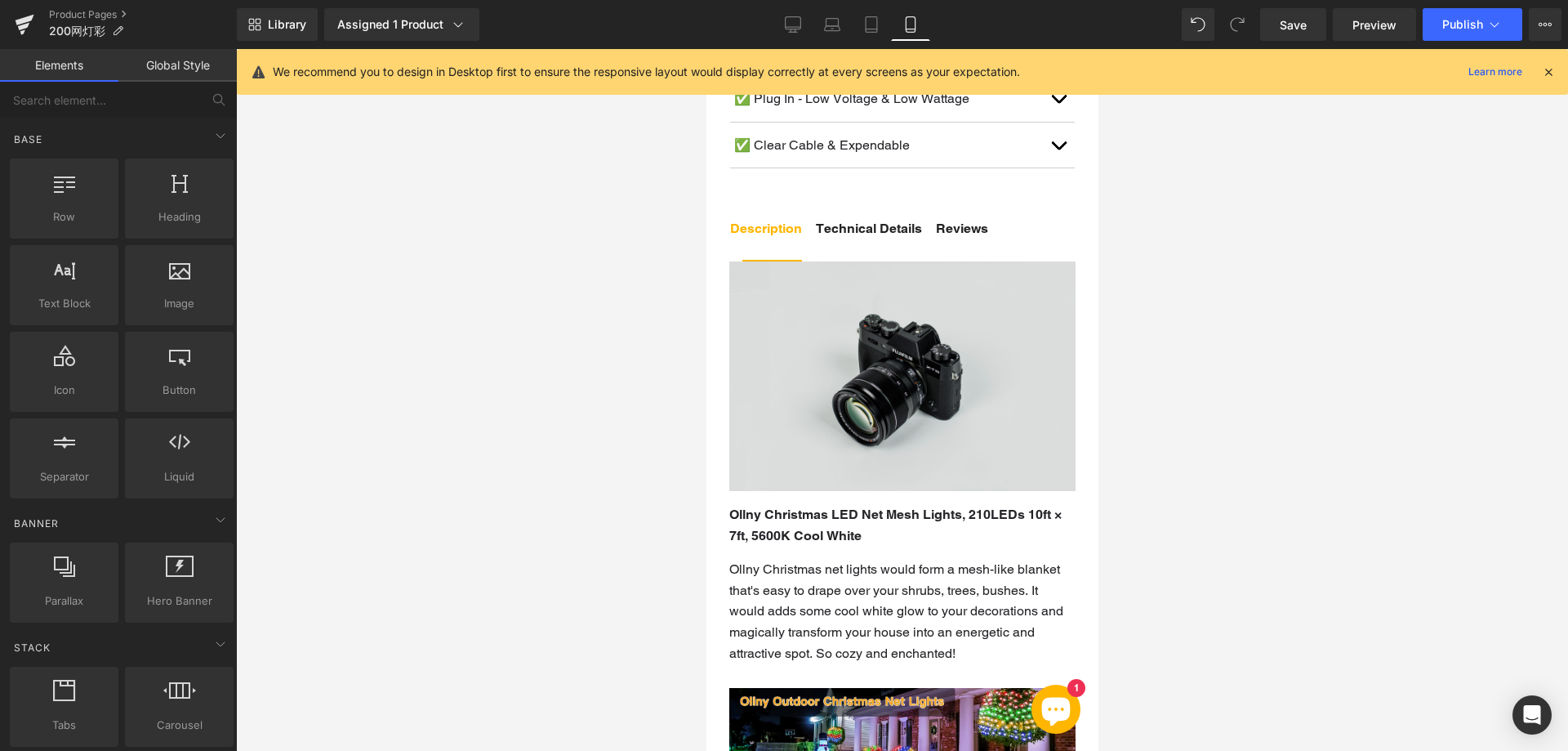
click at [888, 343] on img at bounding box center [901, 376] width 346 height 230
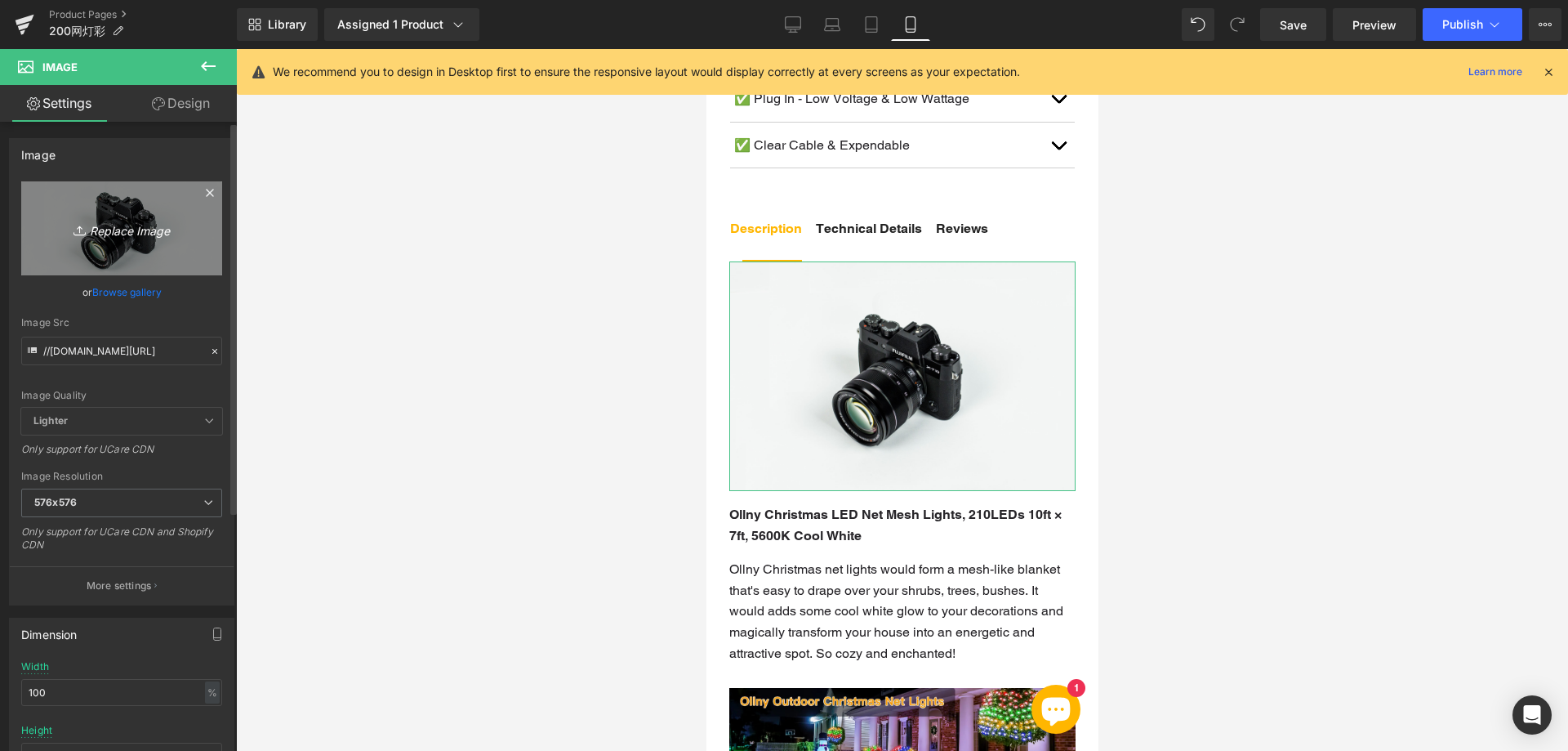
click at [114, 231] on icon "Replace Image" at bounding box center [122, 228] width 131 height 21
type input "C:\fakepath\111.webp"
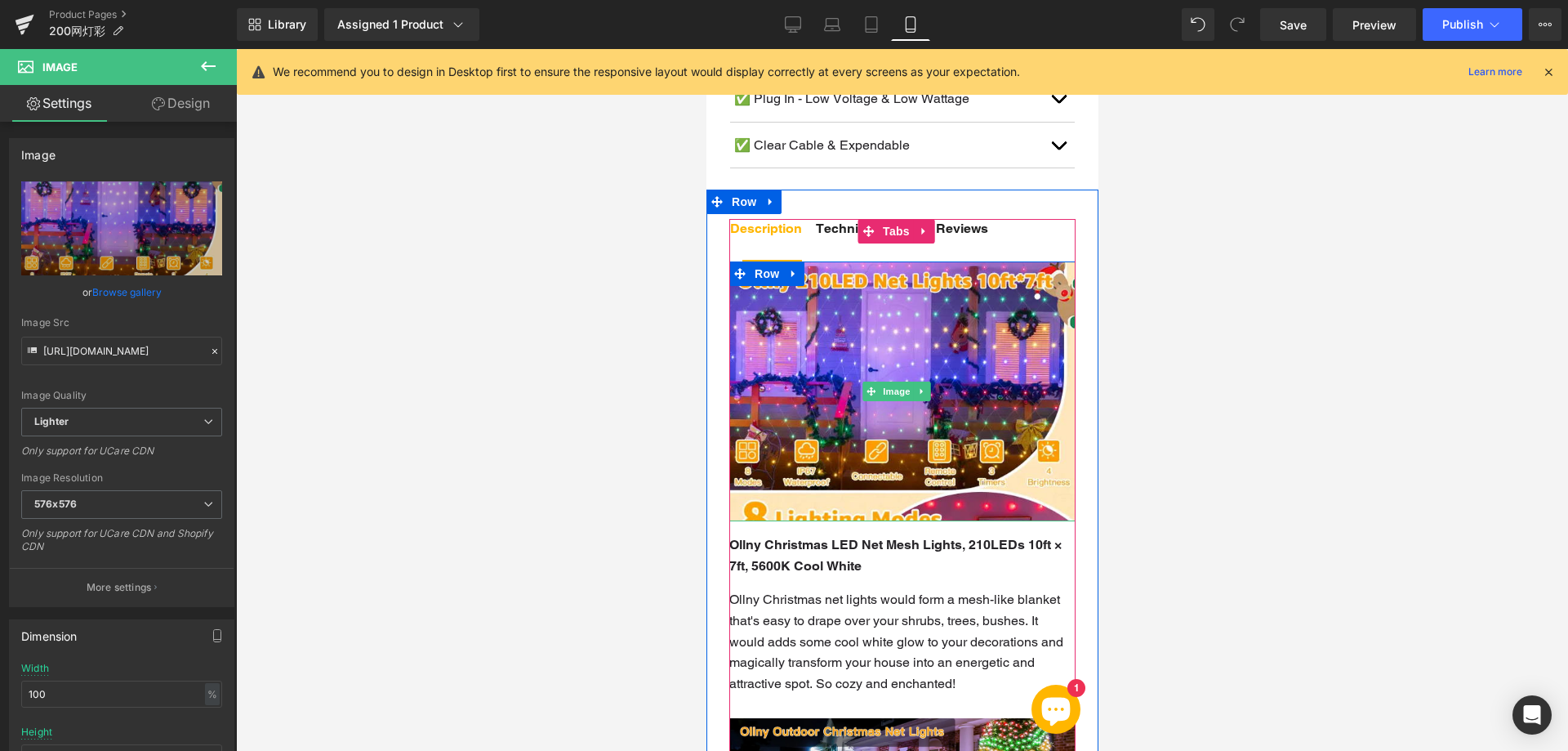
type input "[URL][DOMAIN_NAME]"
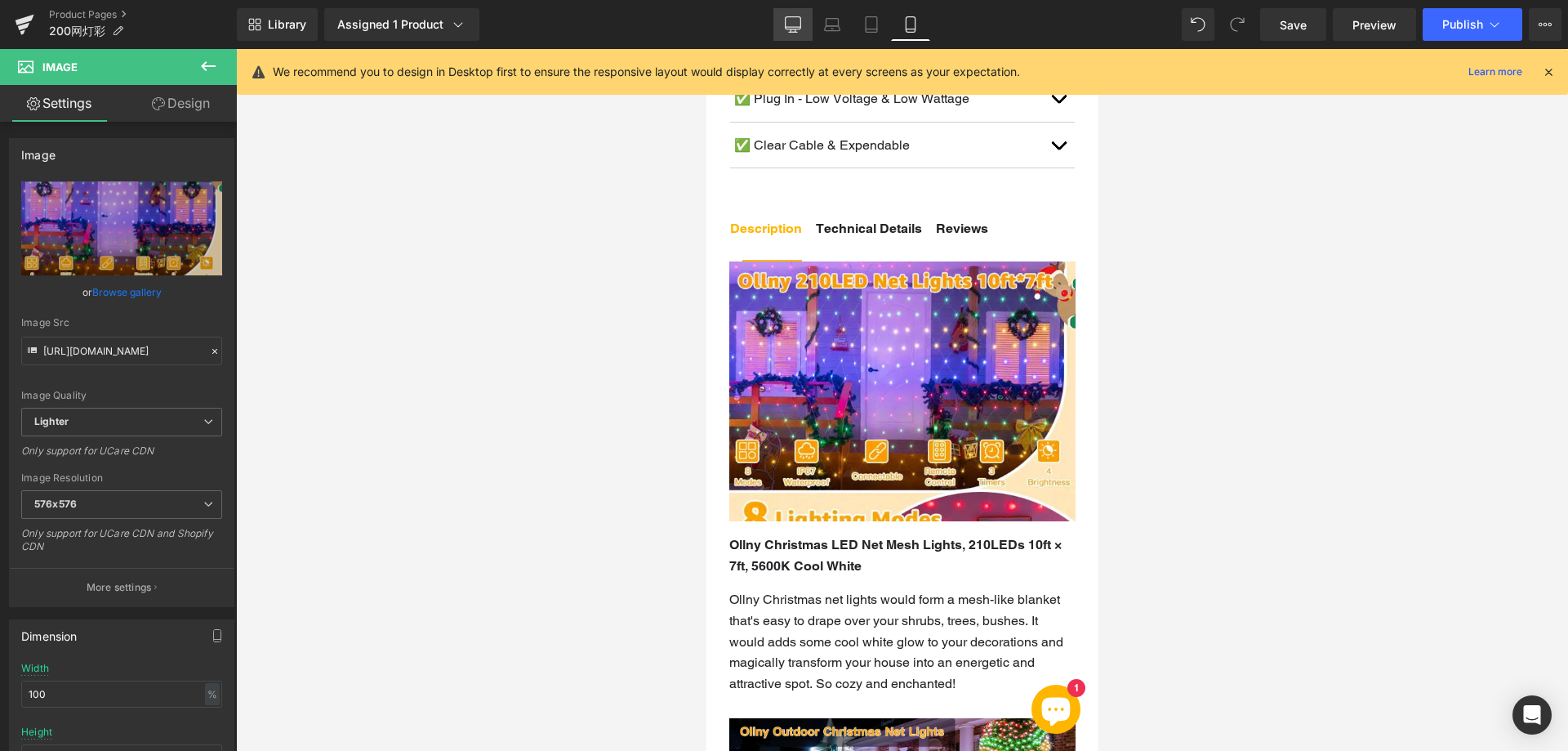
drag, startPoint x: 802, startPoint y: 26, endPoint x: 522, endPoint y: 113, distance: 293.2
click at [802, 26] on link "Desktop" at bounding box center [793, 24] width 39 height 33
type input "auto"
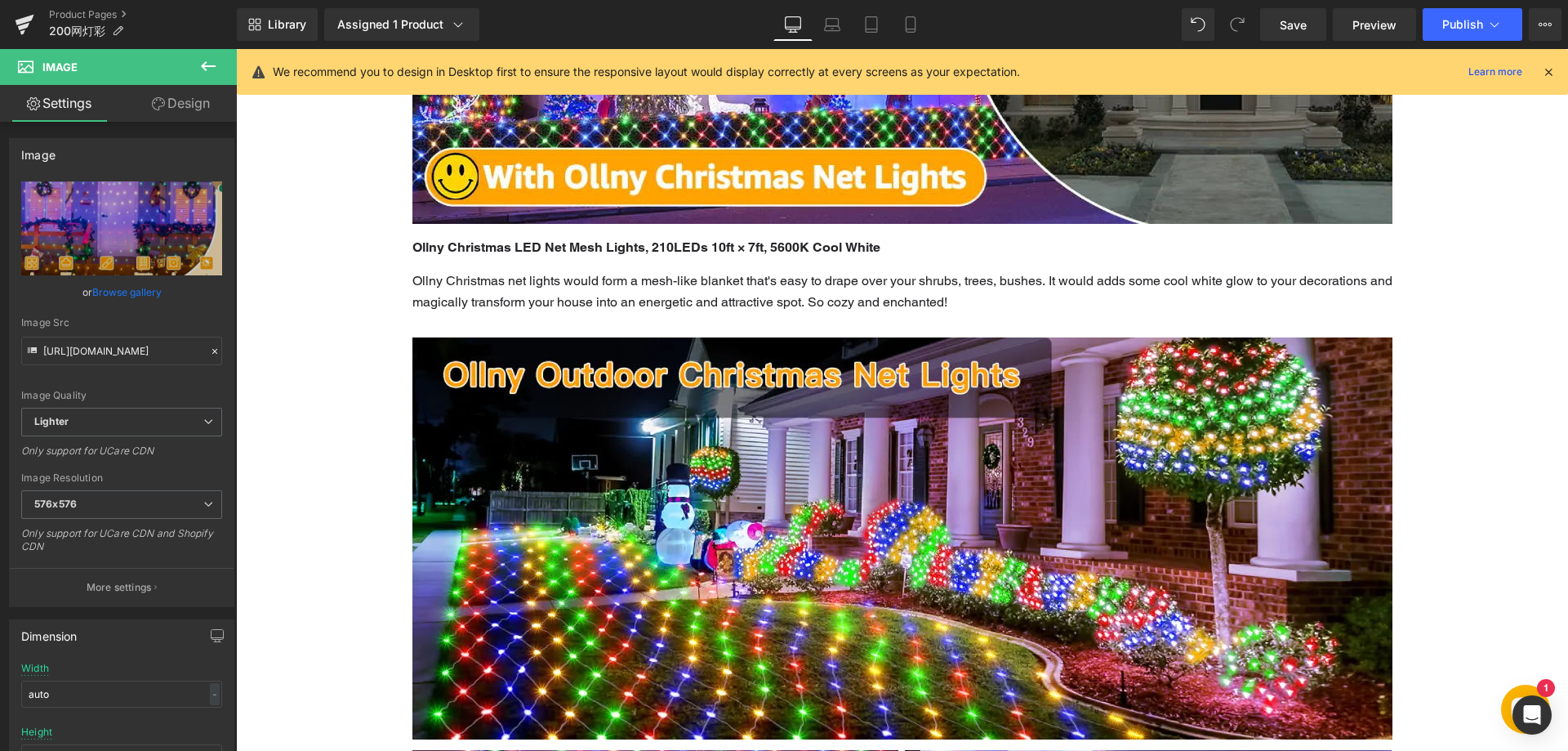
scroll to position [3459, 0]
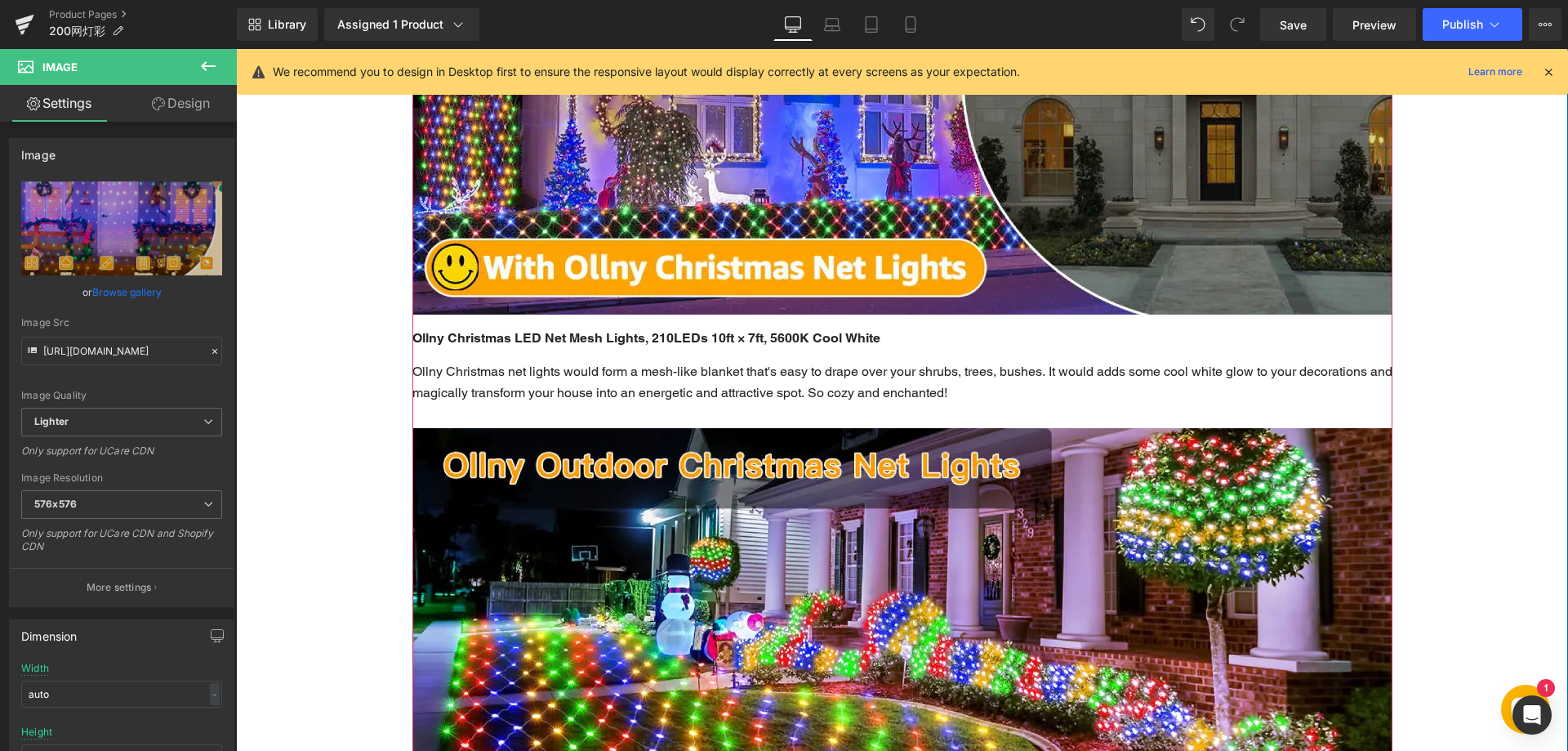
click at [820, 337] on b "Ollny Christmas LED Net Mesh Lights, 210LEDs 10ft × 7ft, 5600K Cool White" at bounding box center [646, 337] width 468 height 15
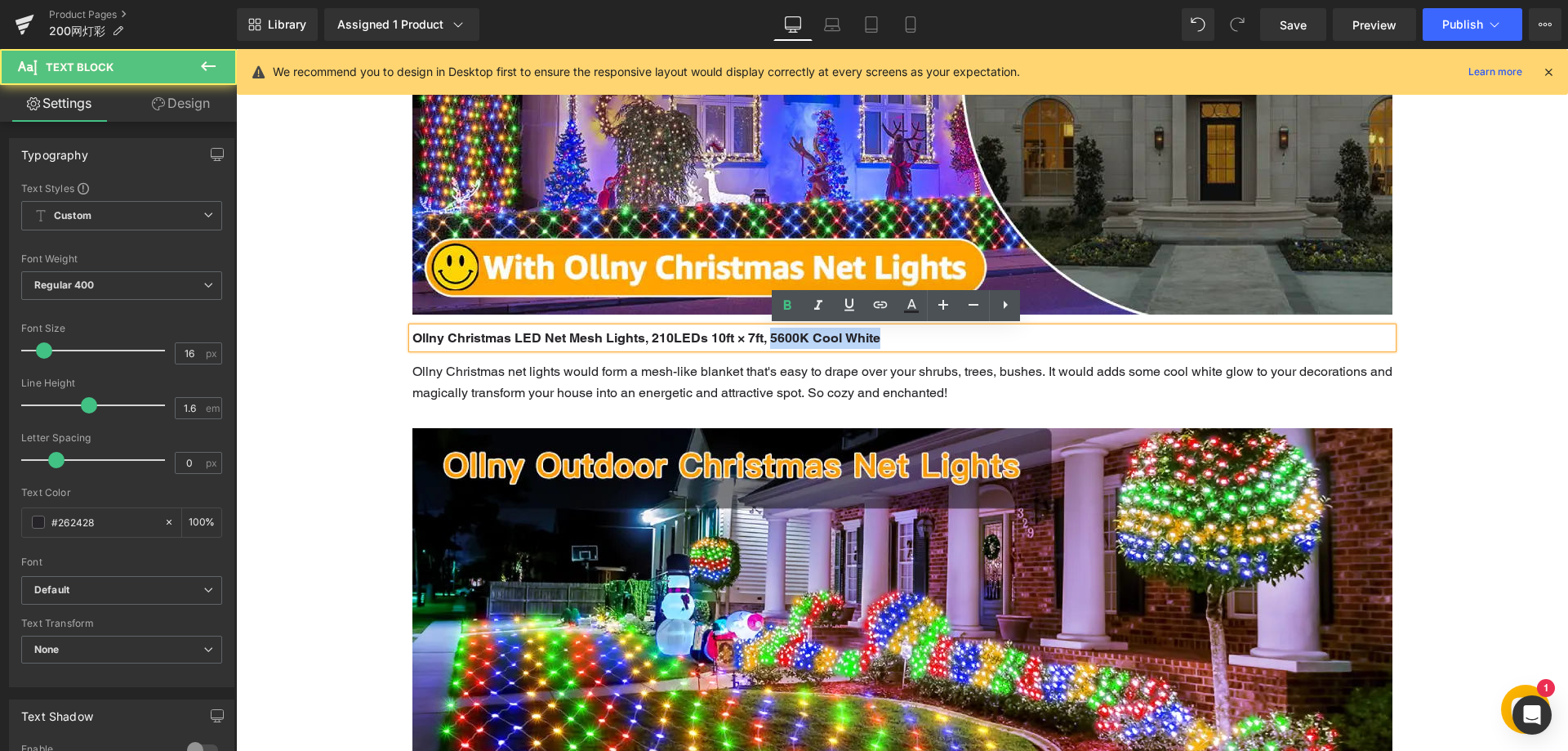
drag, startPoint x: 772, startPoint y: 336, endPoint x: 912, endPoint y: 331, distance: 140.1
click at [912, 331] on p "Ollny Christmas LED Net Mesh Lights, 210LEDs 10ft × 7ft, 5600K Cool White" at bounding box center [902, 338] width 980 height 21
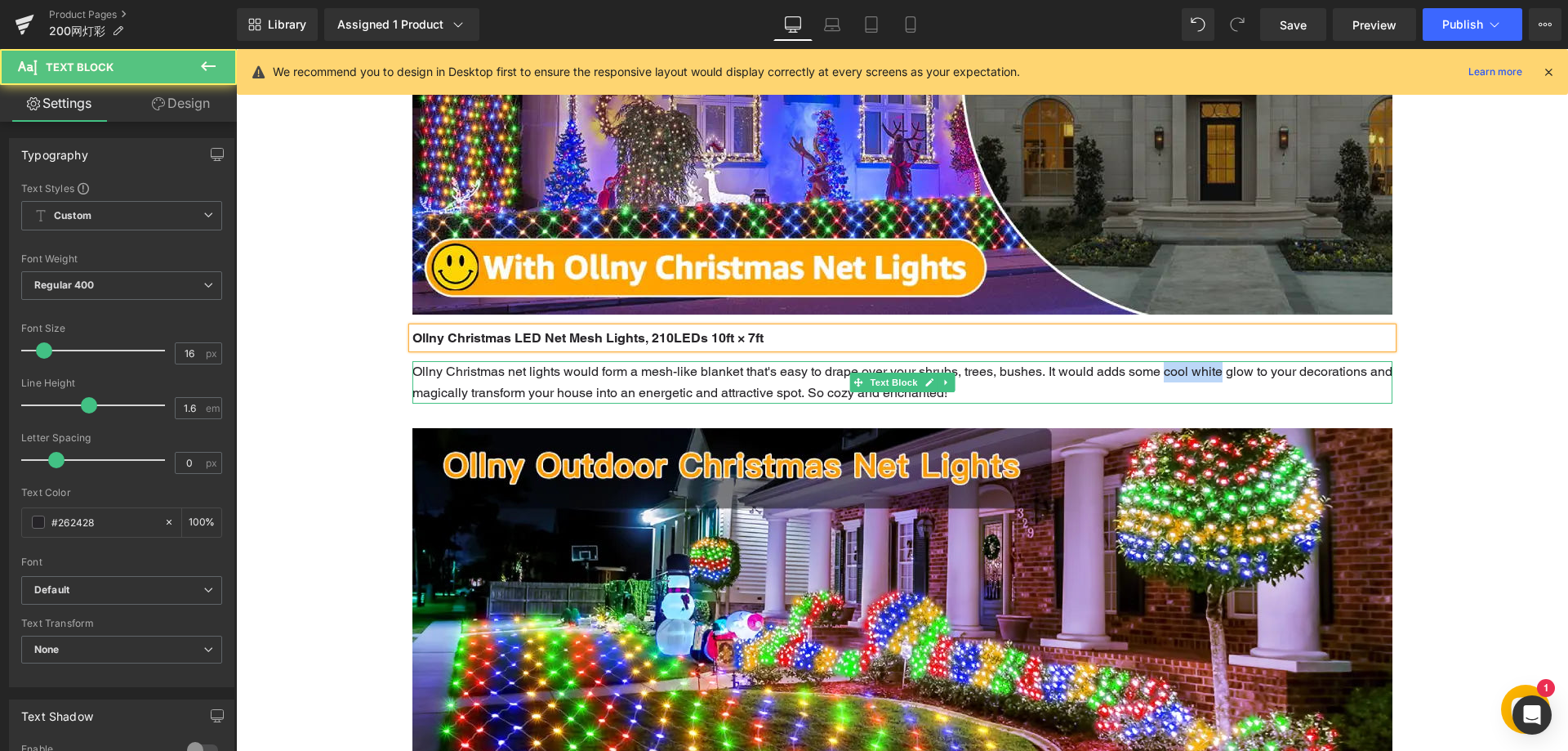
drag, startPoint x: 1167, startPoint y: 374, endPoint x: 1222, endPoint y: 372, distance: 55.0
click at [1222, 372] on p "Ollny Christmas net lights would form a mesh-like blanket that's easy to drape …" at bounding box center [902, 382] width 980 height 42
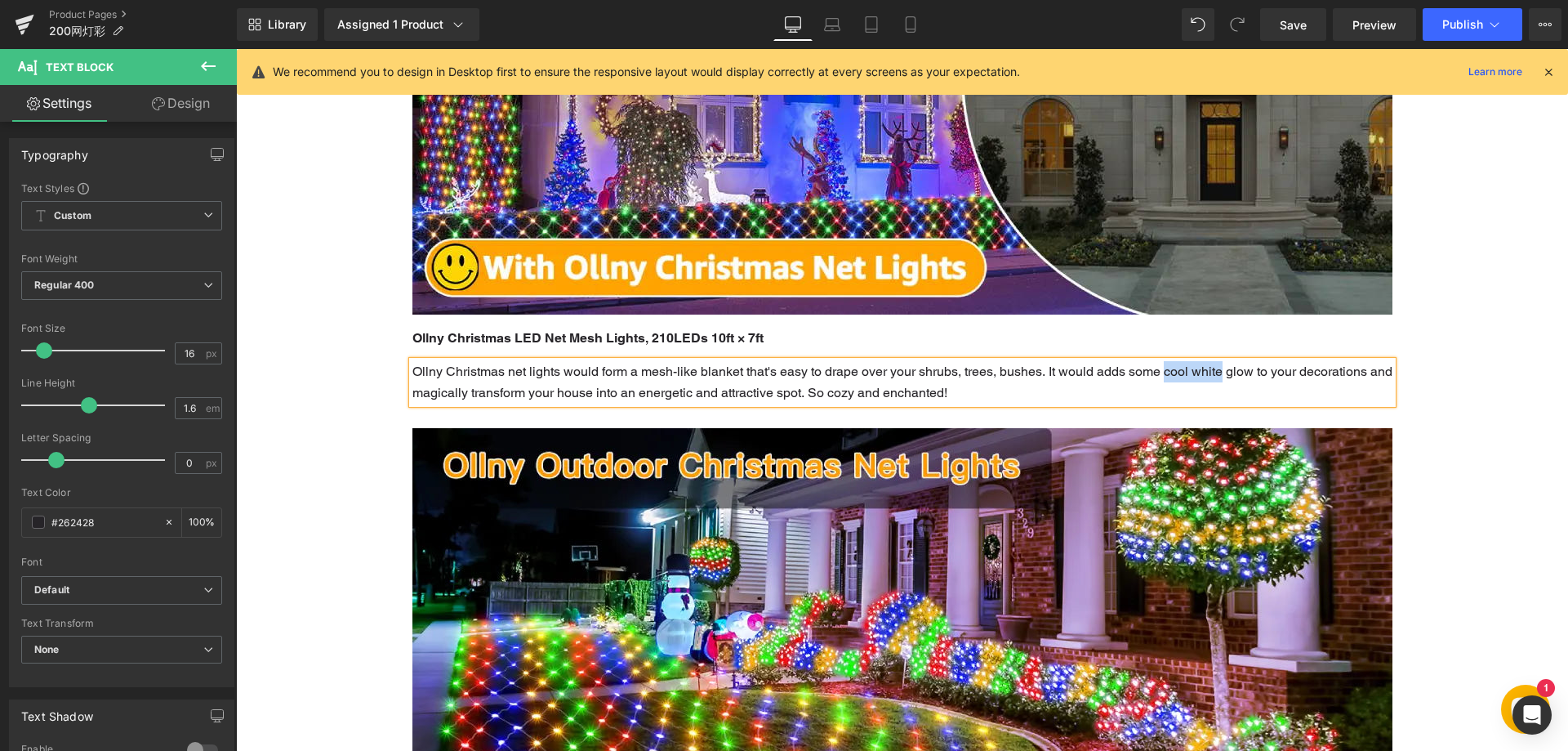
click at [1176, 384] on p "Ollny Christmas net lights would form a mesh-like blanket that's easy to drape …" at bounding box center [902, 382] width 980 height 42
drag, startPoint x: 1167, startPoint y: 375, endPoint x: 1221, endPoint y: 371, distance: 54.1
click at [1221, 371] on p "Ollny Christmas net lights would form a mesh-like blanket that's easy to drape …" at bounding box center [902, 382] width 980 height 42
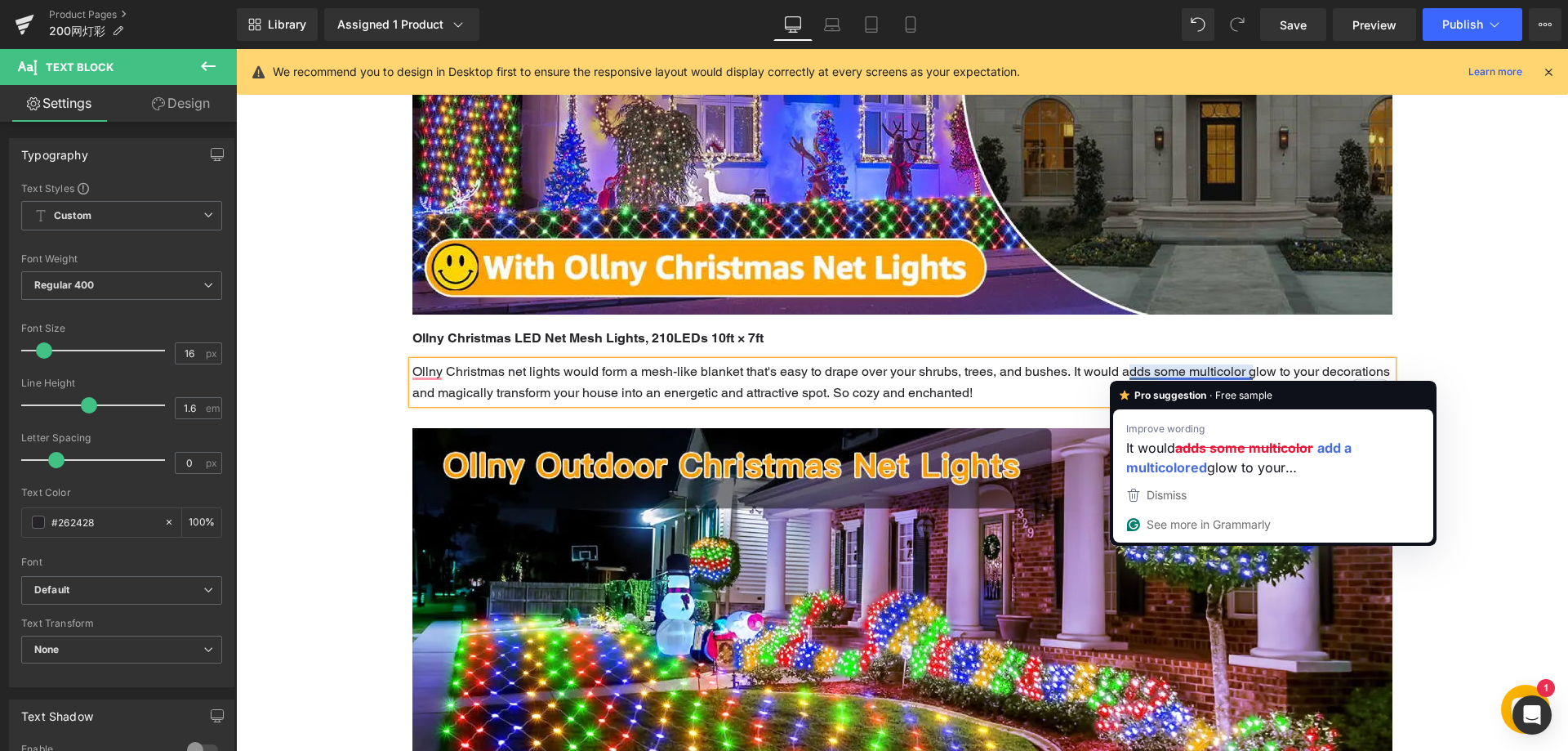
click at [1145, 369] on p "Ollny Christmas net lights would form a mesh-like blanket that's easy to drape …" at bounding box center [902, 382] width 980 height 42
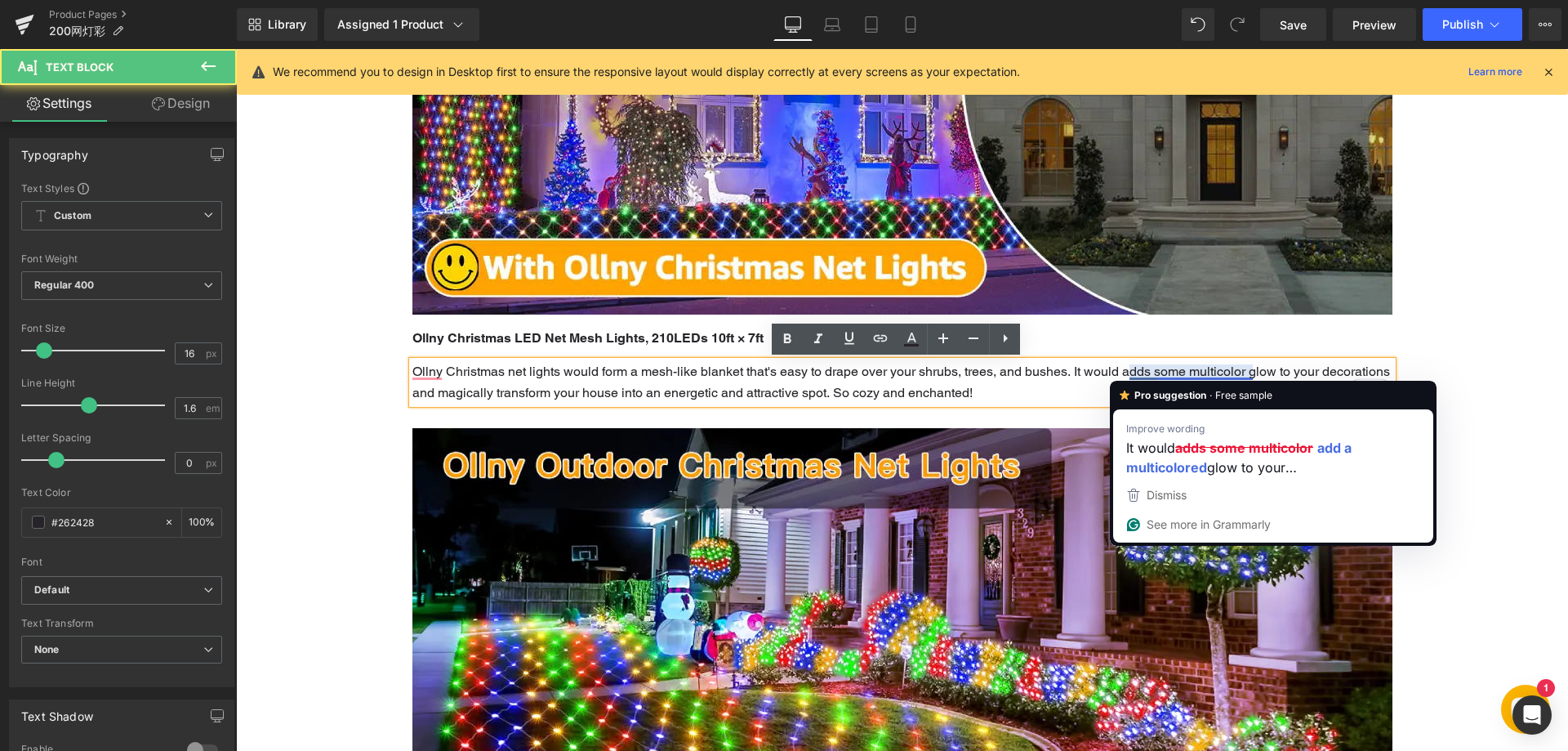
click at [1150, 367] on p "Ollny Christmas net lights would form a mesh-like blanket that's easy to drape …" at bounding box center [902, 382] width 980 height 42
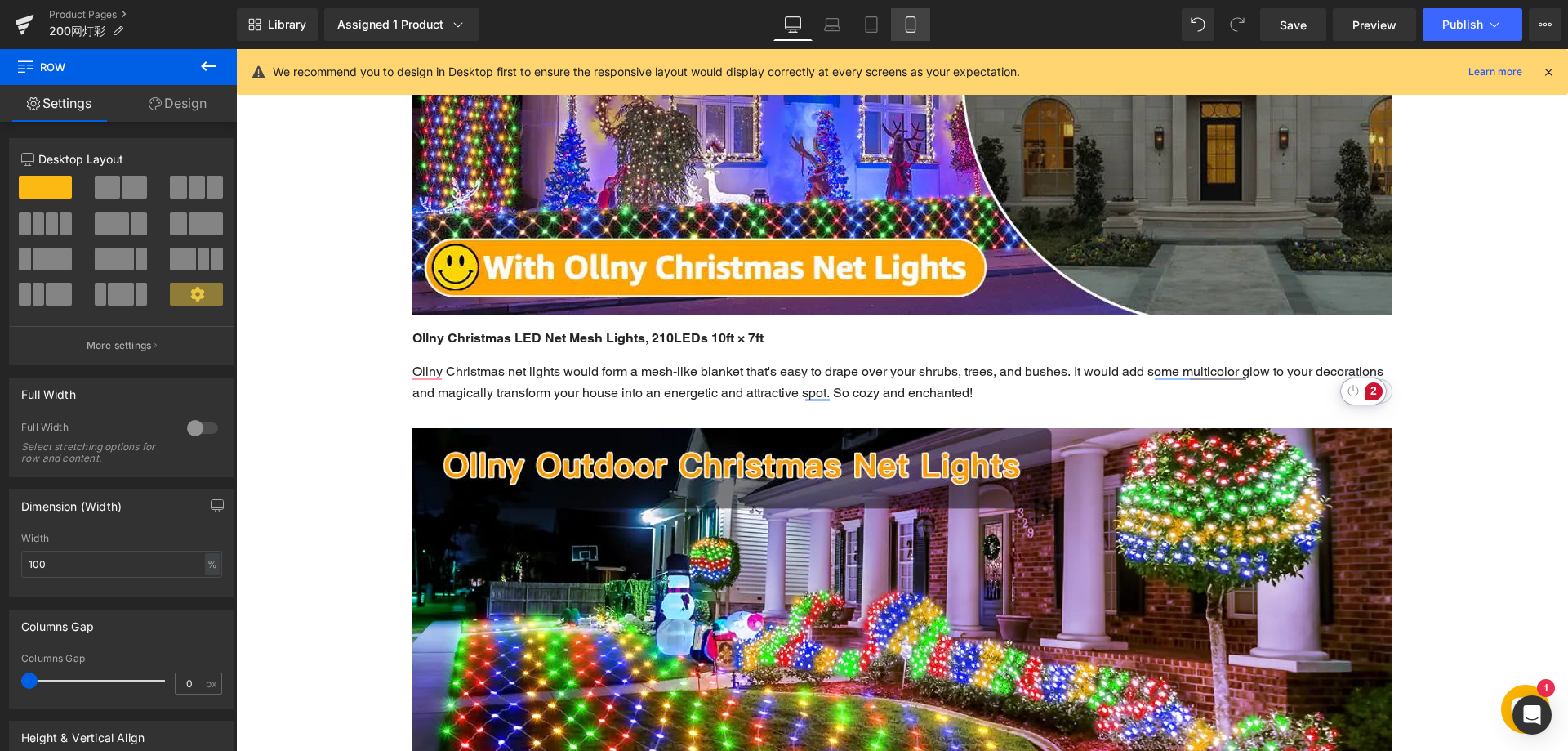
click at [894, 27] on link "Mobile" at bounding box center [911, 24] width 39 height 33
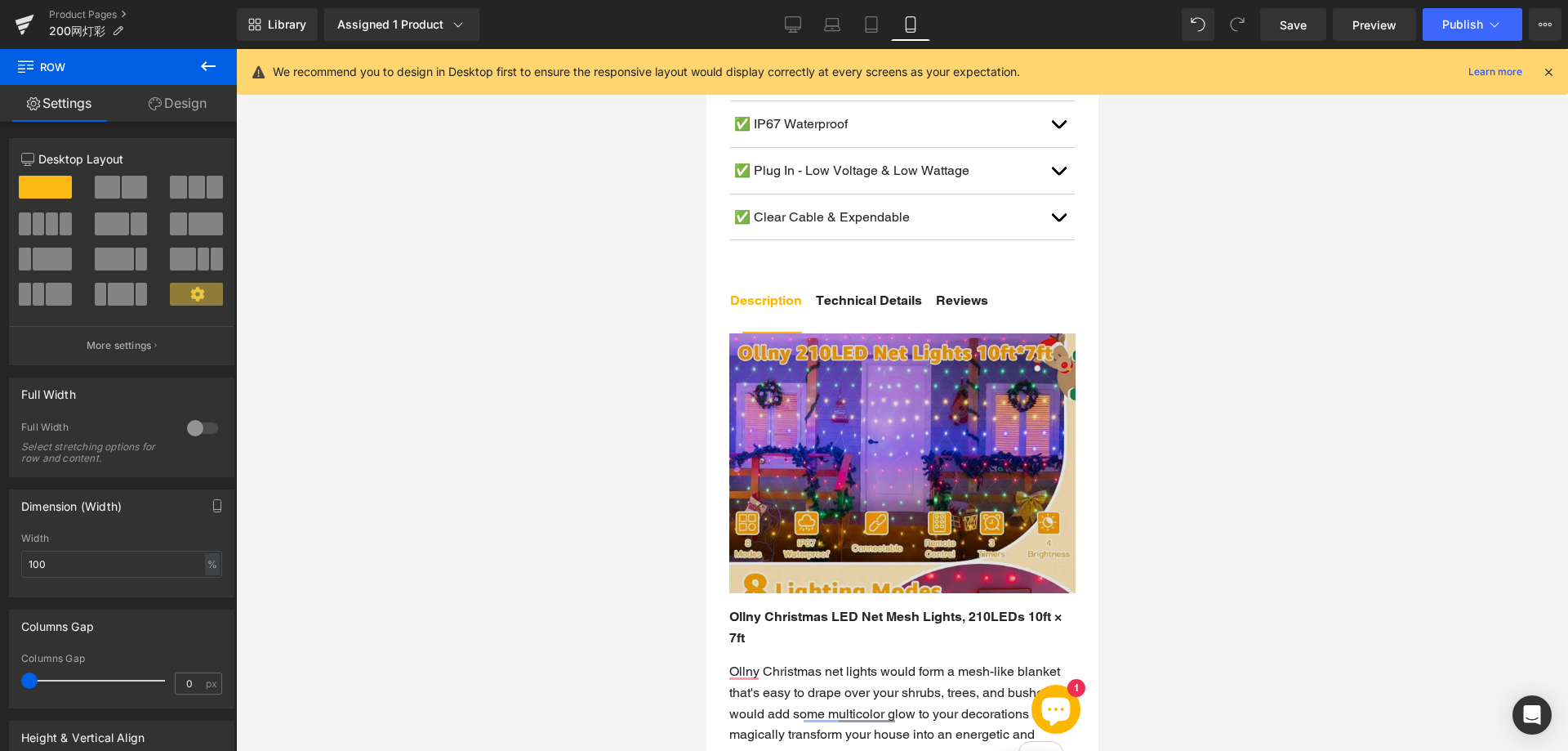
scroll to position [1130, 0]
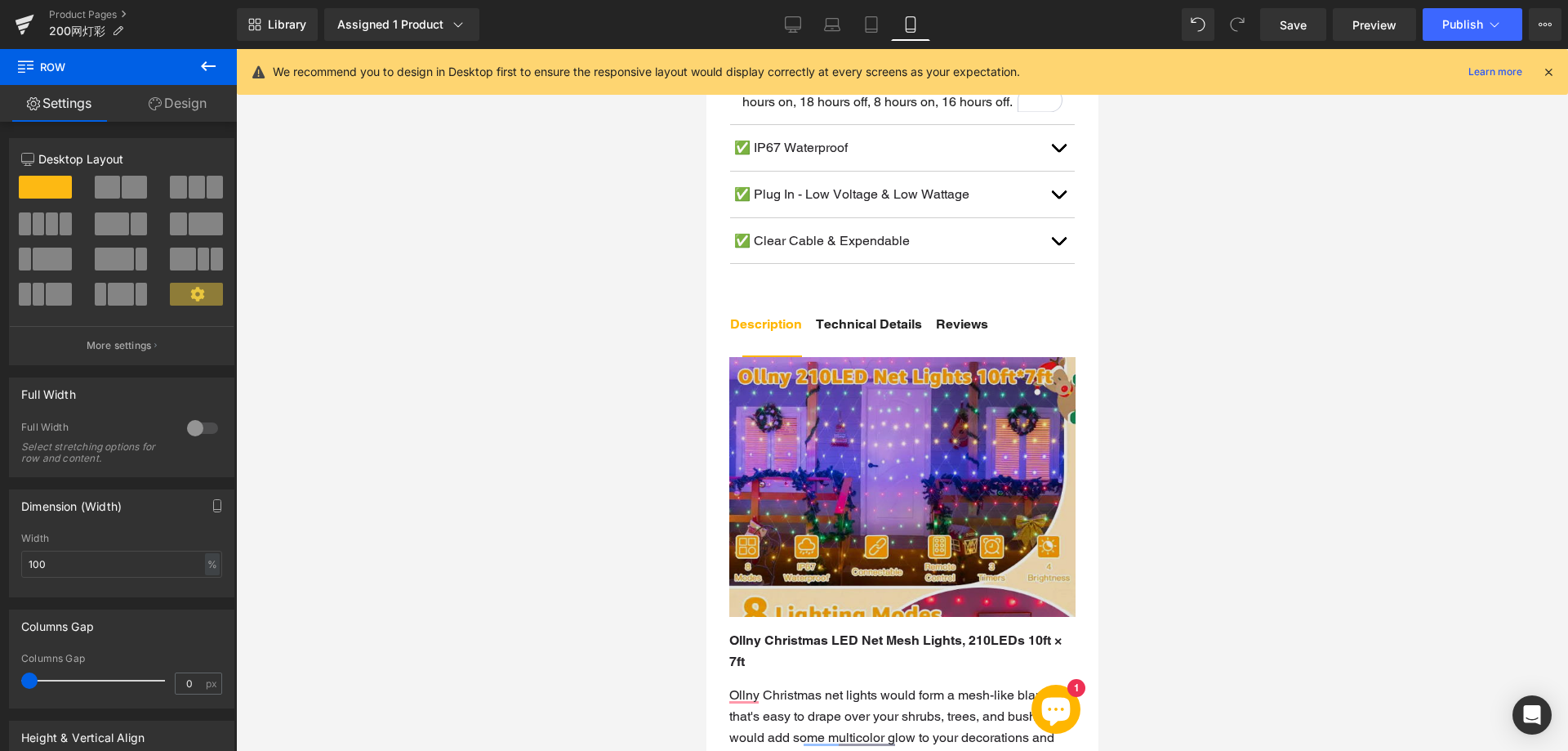
click at [838, 453] on img at bounding box center [901, 486] width 346 height 260
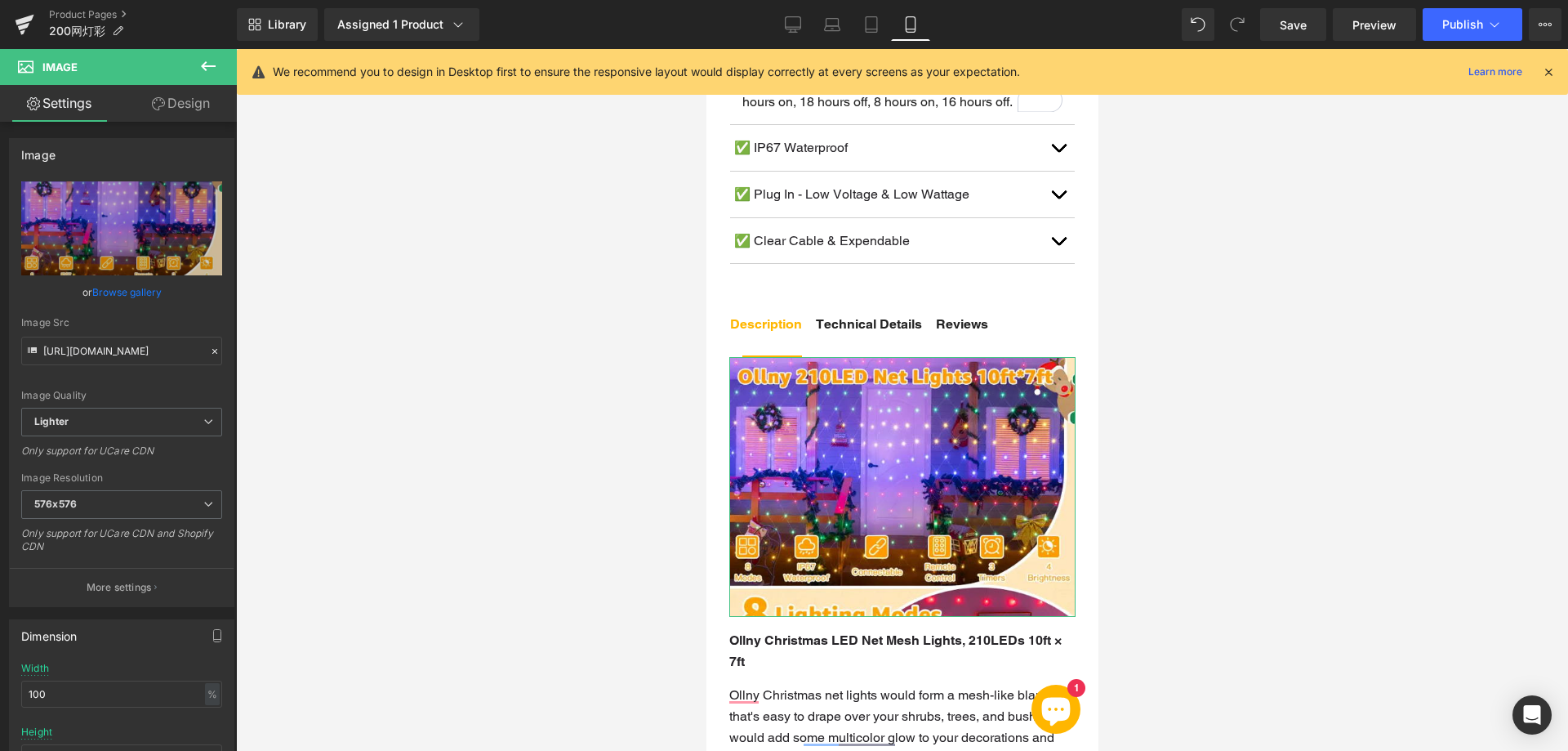
click at [202, 108] on link "Design" at bounding box center [181, 103] width 118 height 37
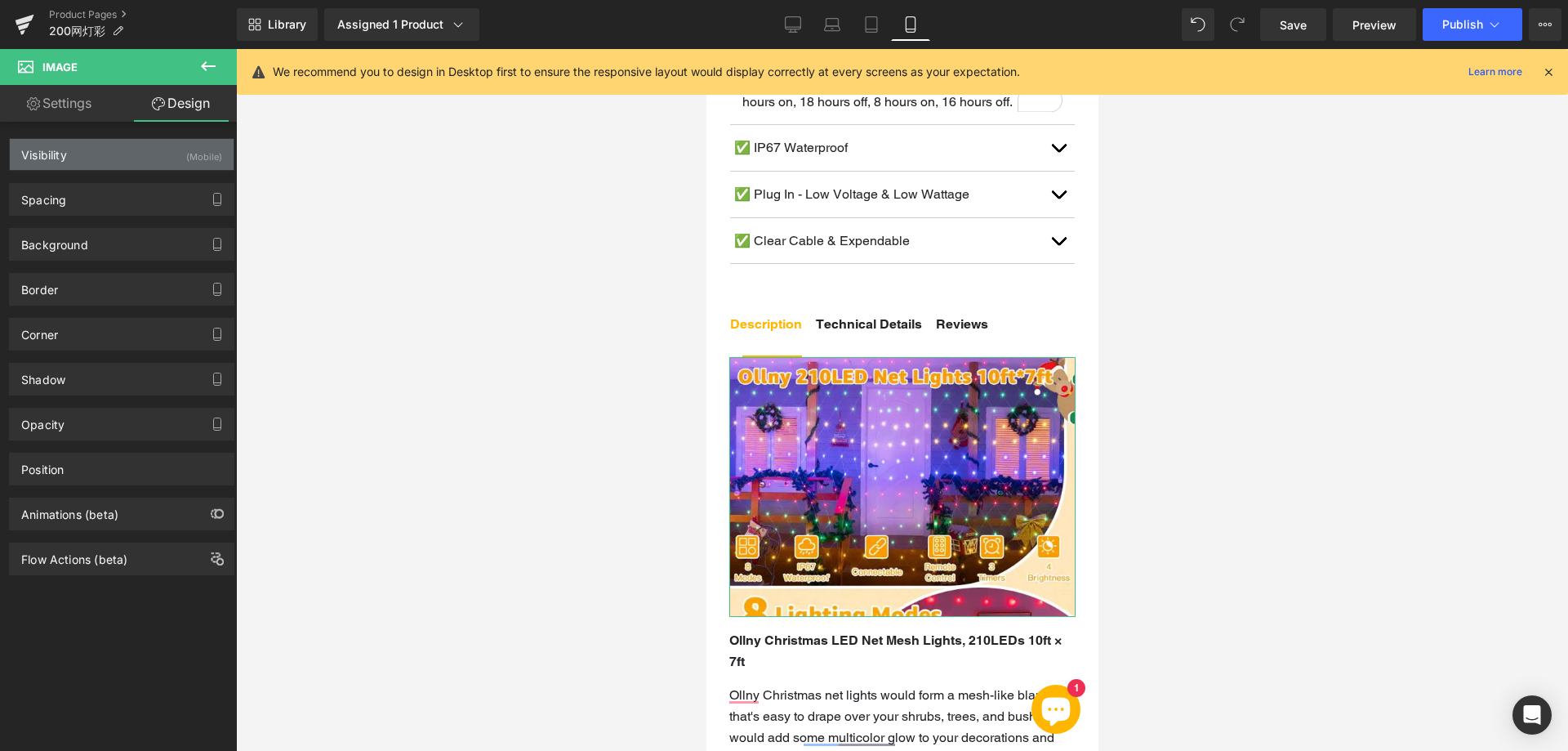
click at [86, 162] on div "Visibility (Mobile)" at bounding box center [122, 154] width 223 height 31
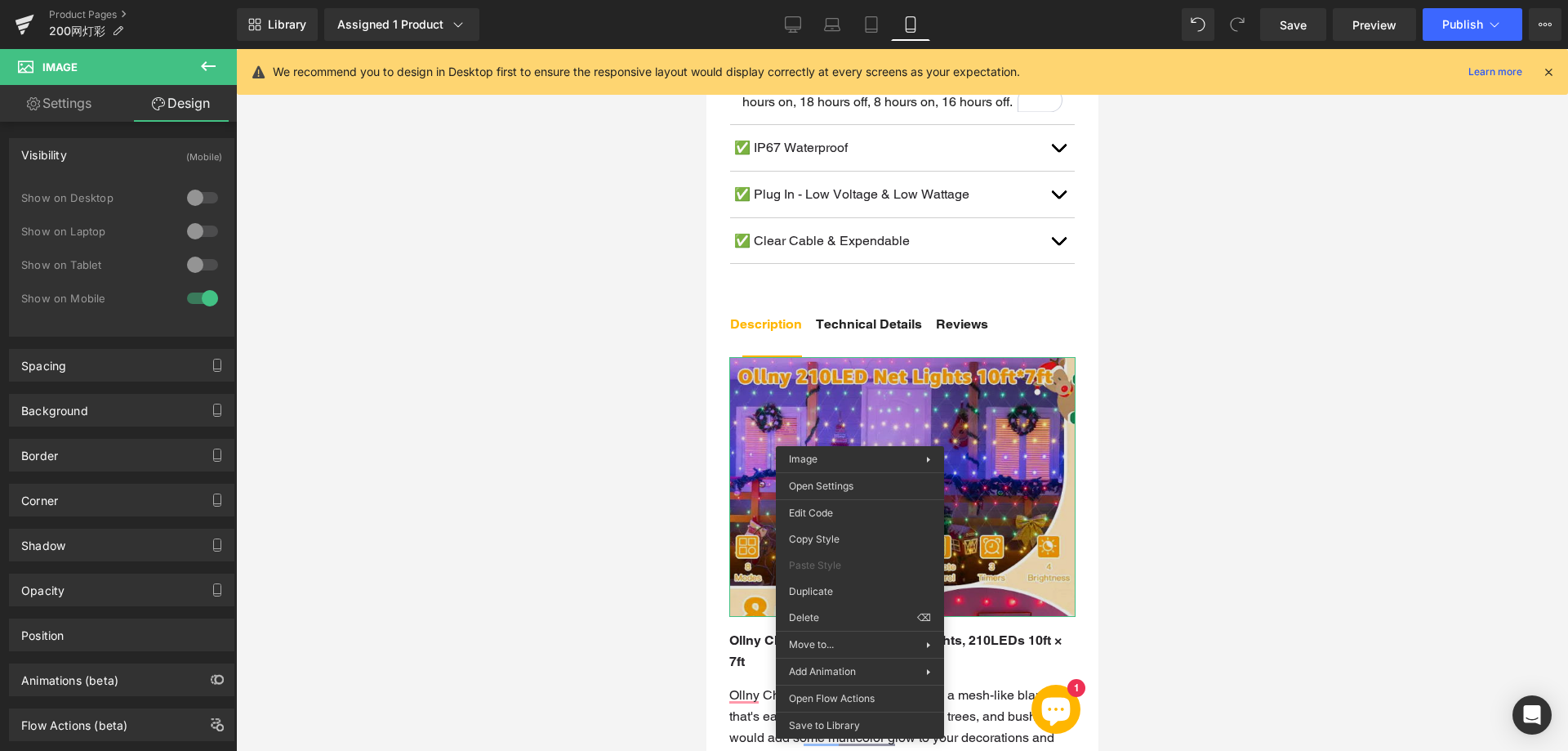
drag, startPoint x: 1510, startPoint y: 640, endPoint x: 803, endPoint y: 589, distance: 708.8
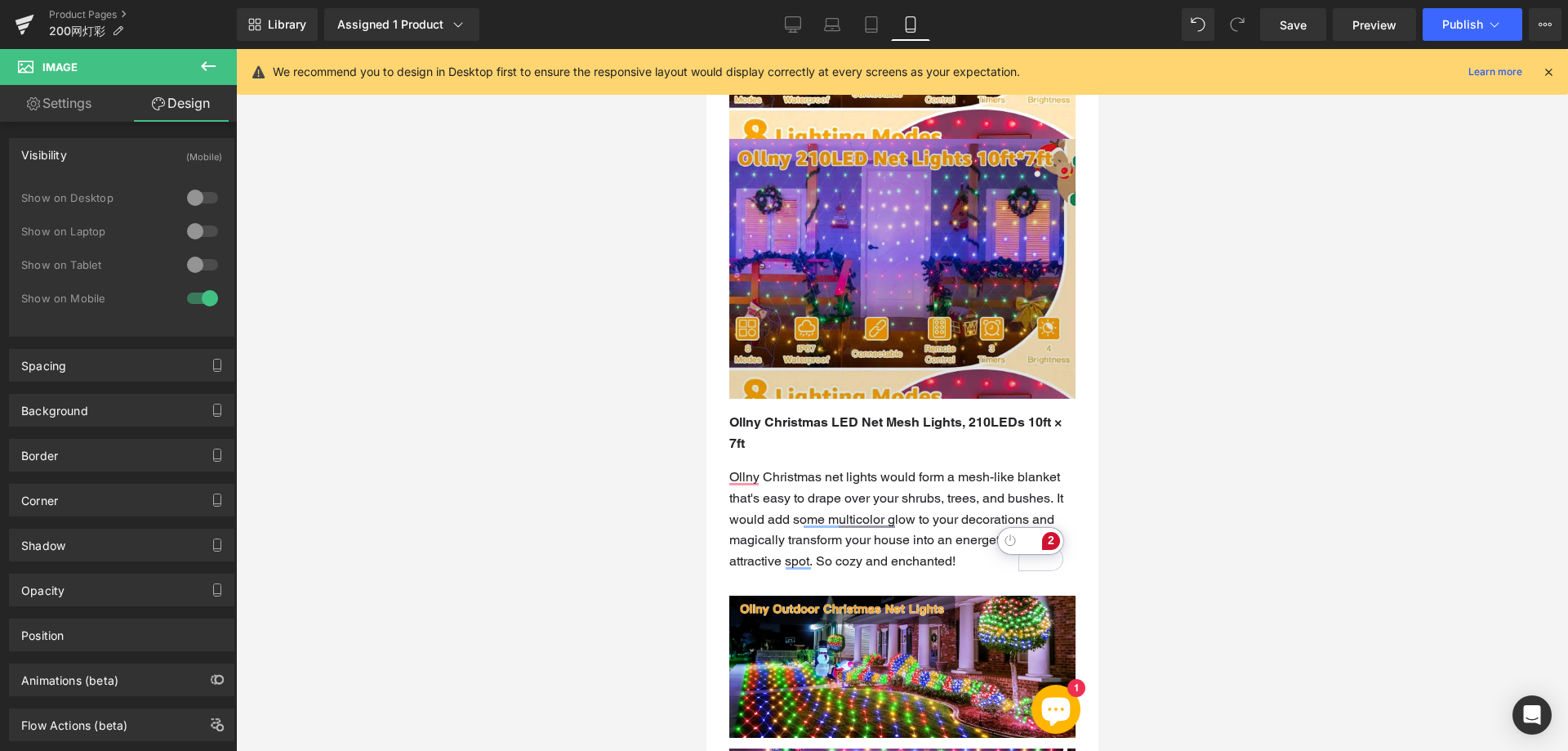
scroll to position [1623, 0]
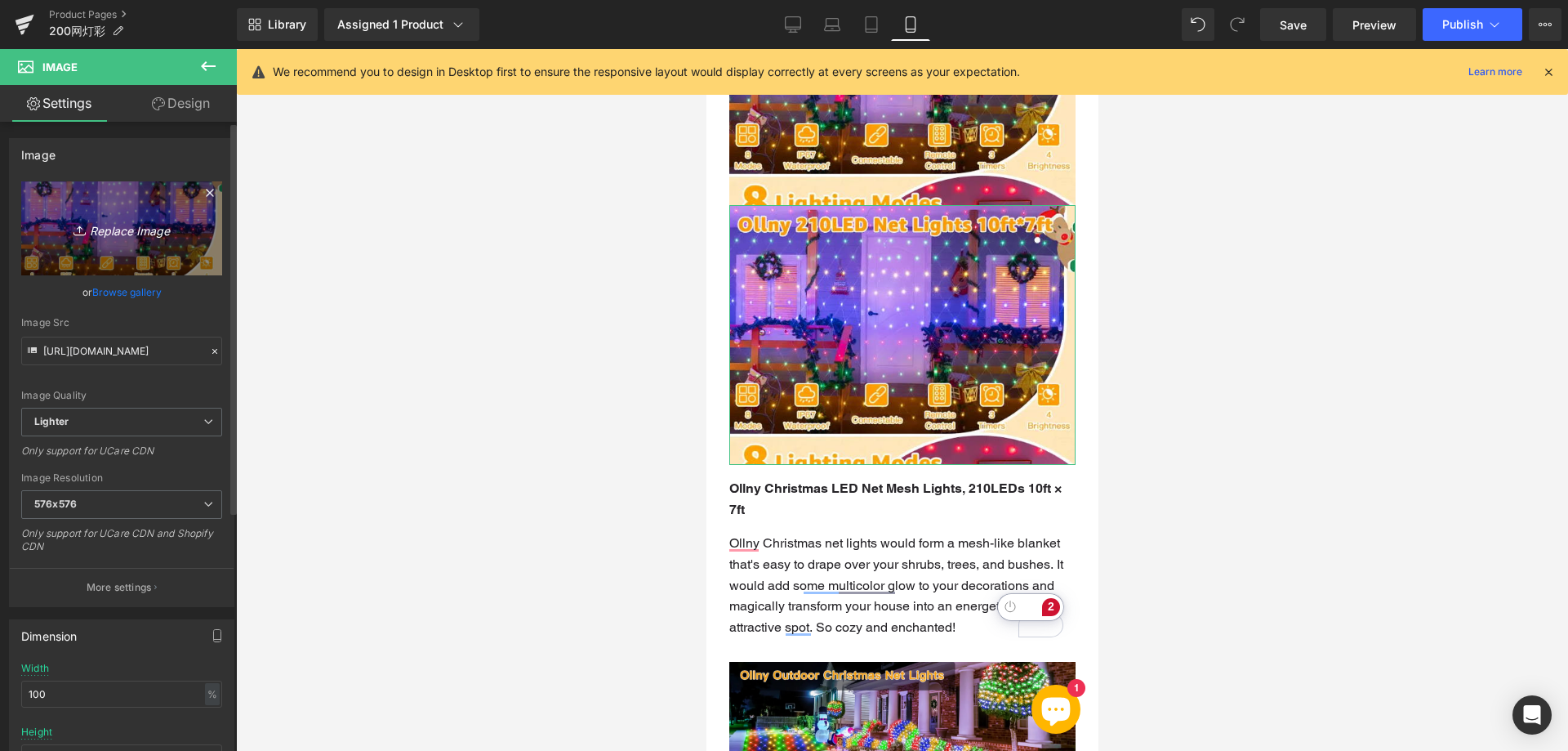
click at [130, 224] on icon "Replace Image" at bounding box center [122, 228] width 131 height 21
type input "C:\fakepath\222.webp"
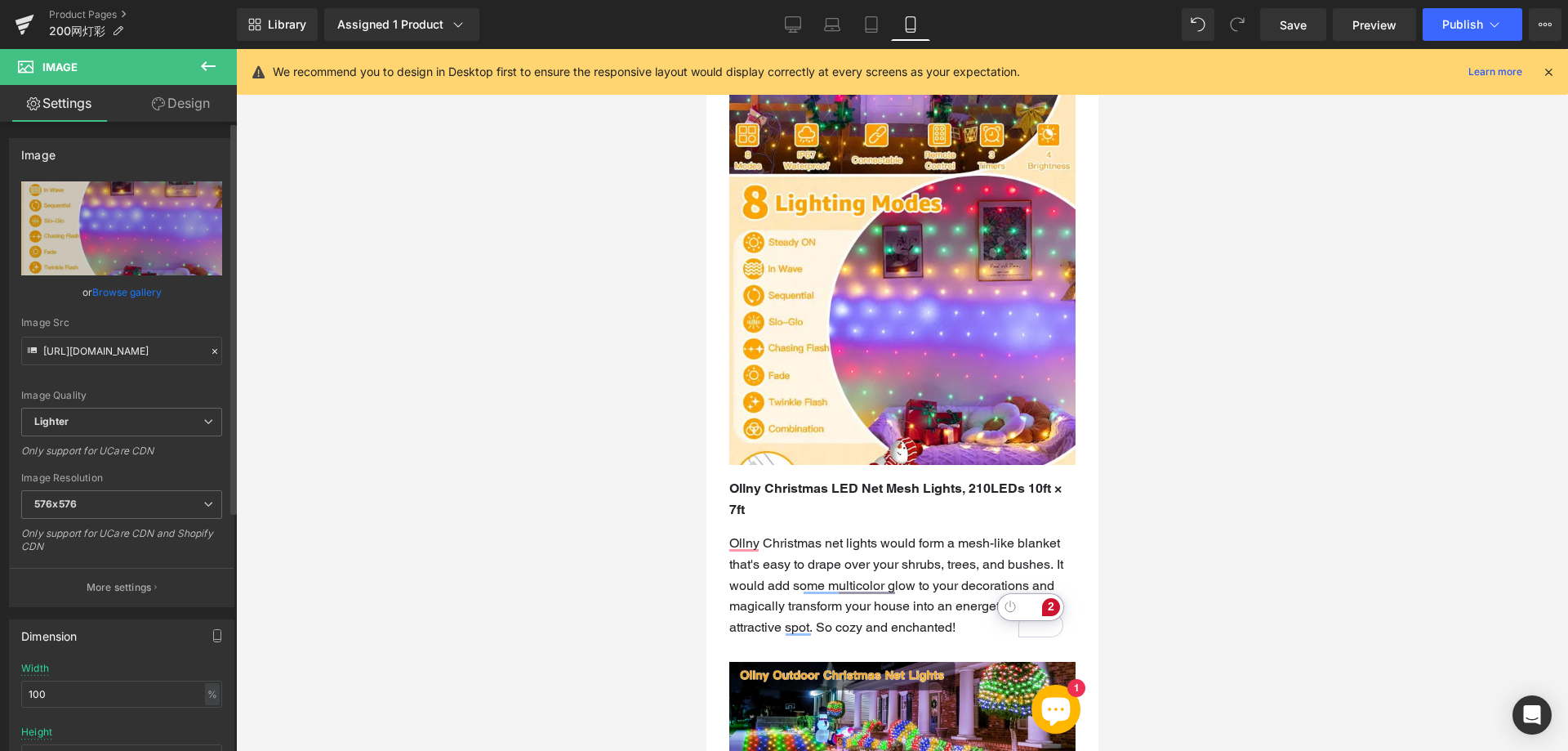
type input "[URL][DOMAIN_NAME]"
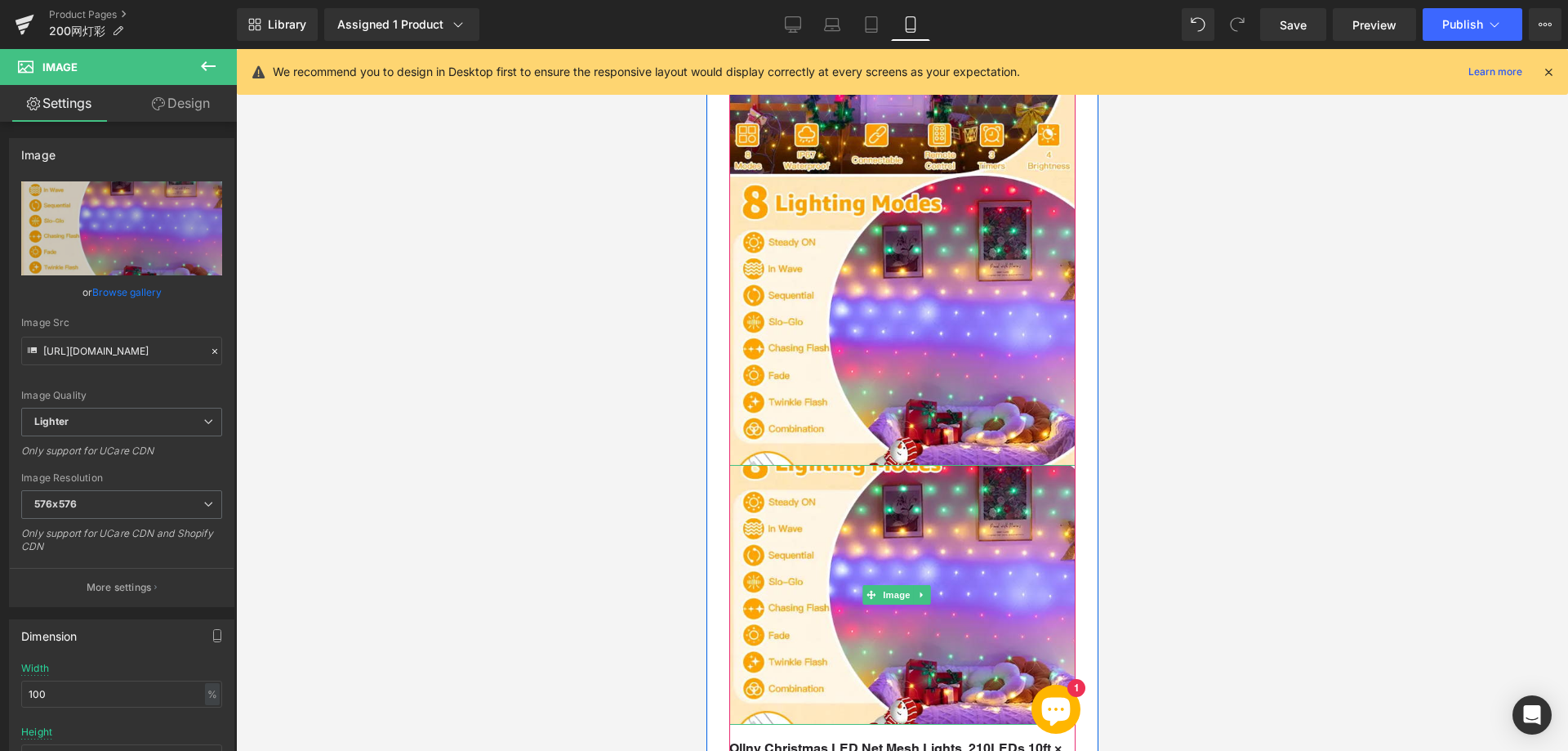
click at [809, 519] on img at bounding box center [901, 595] width 346 height 260
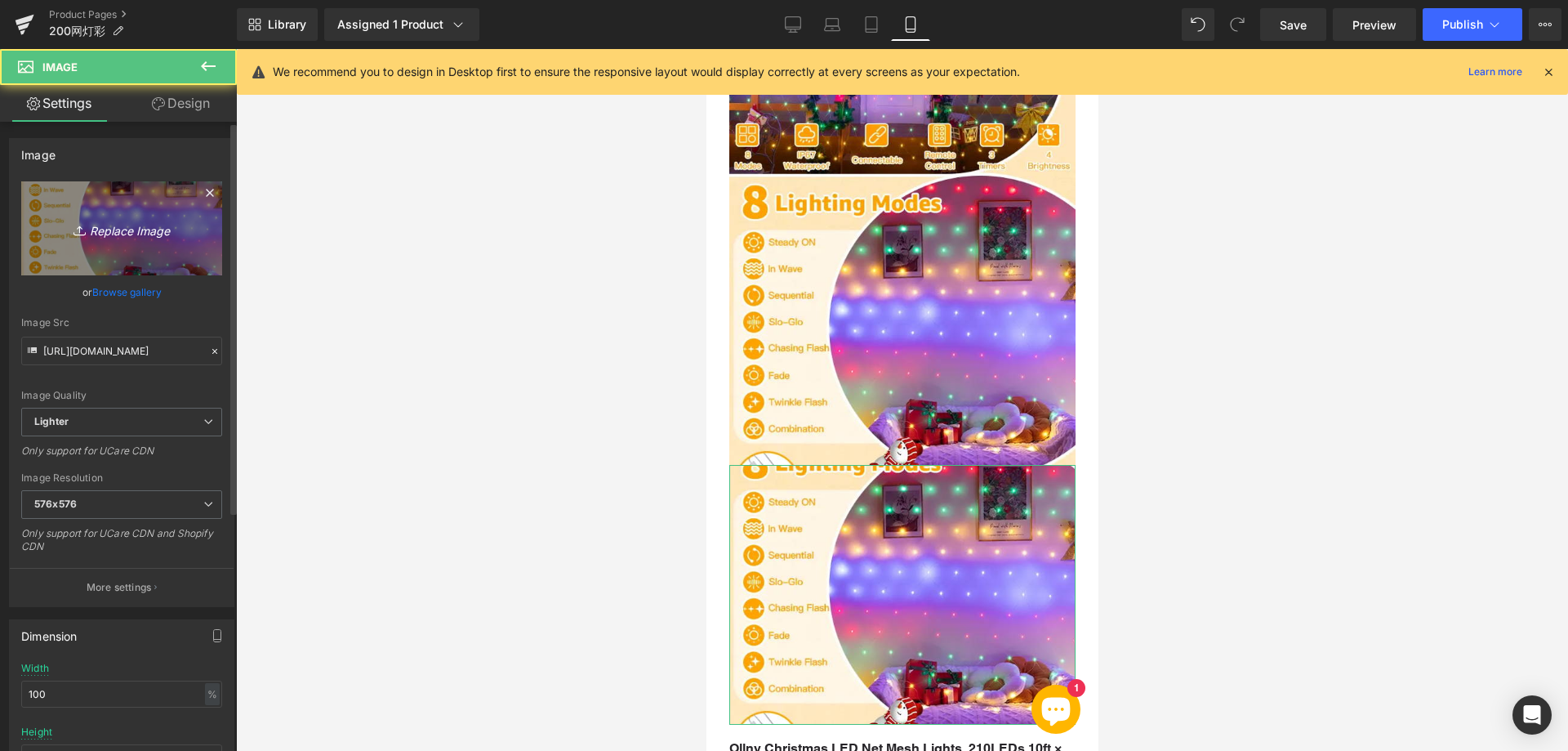
click at [131, 230] on icon "Replace Image" at bounding box center [122, 228] width 131 height 21
type input "C:\fakepath\333.webp"
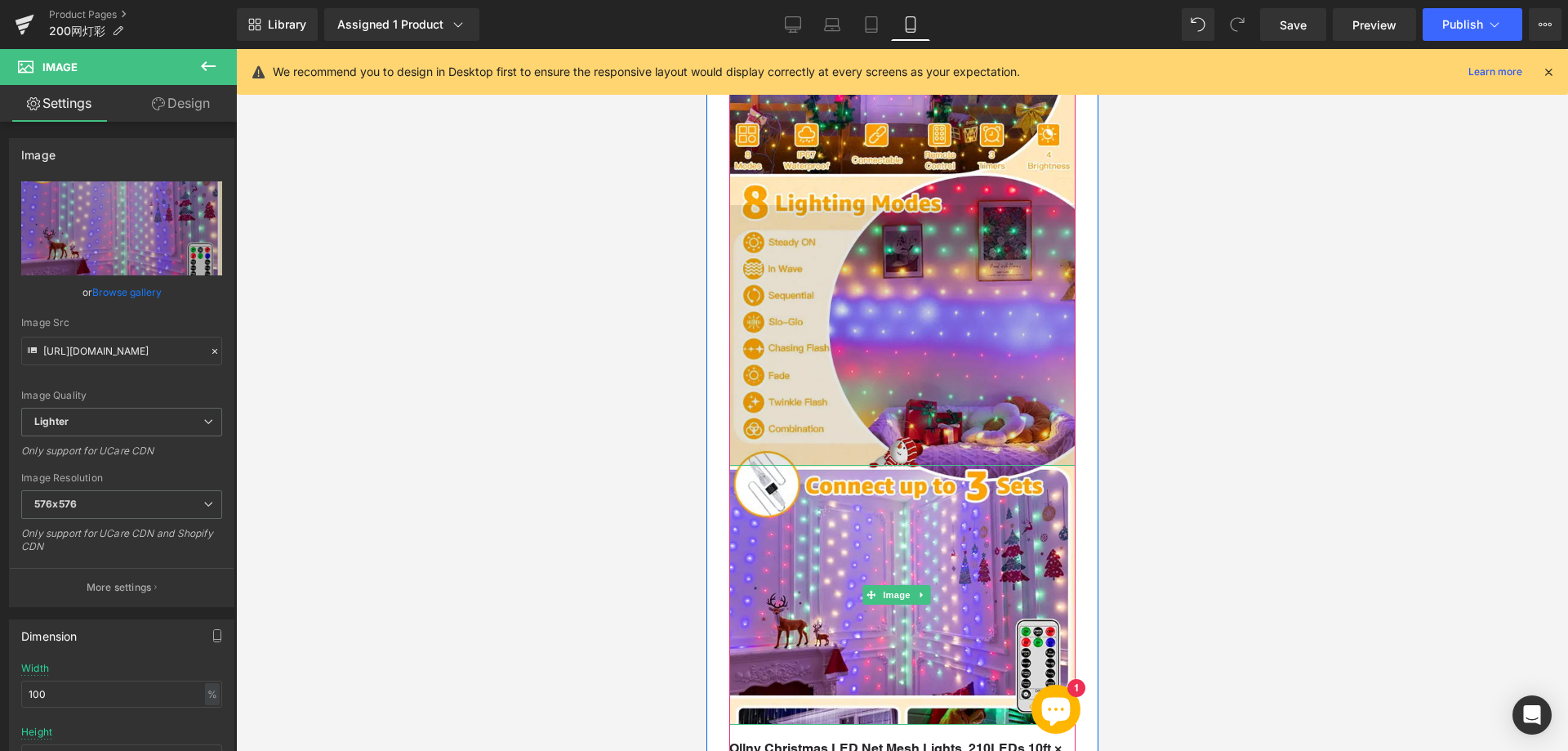
type input "[URL][DOMAIN_NAME]"
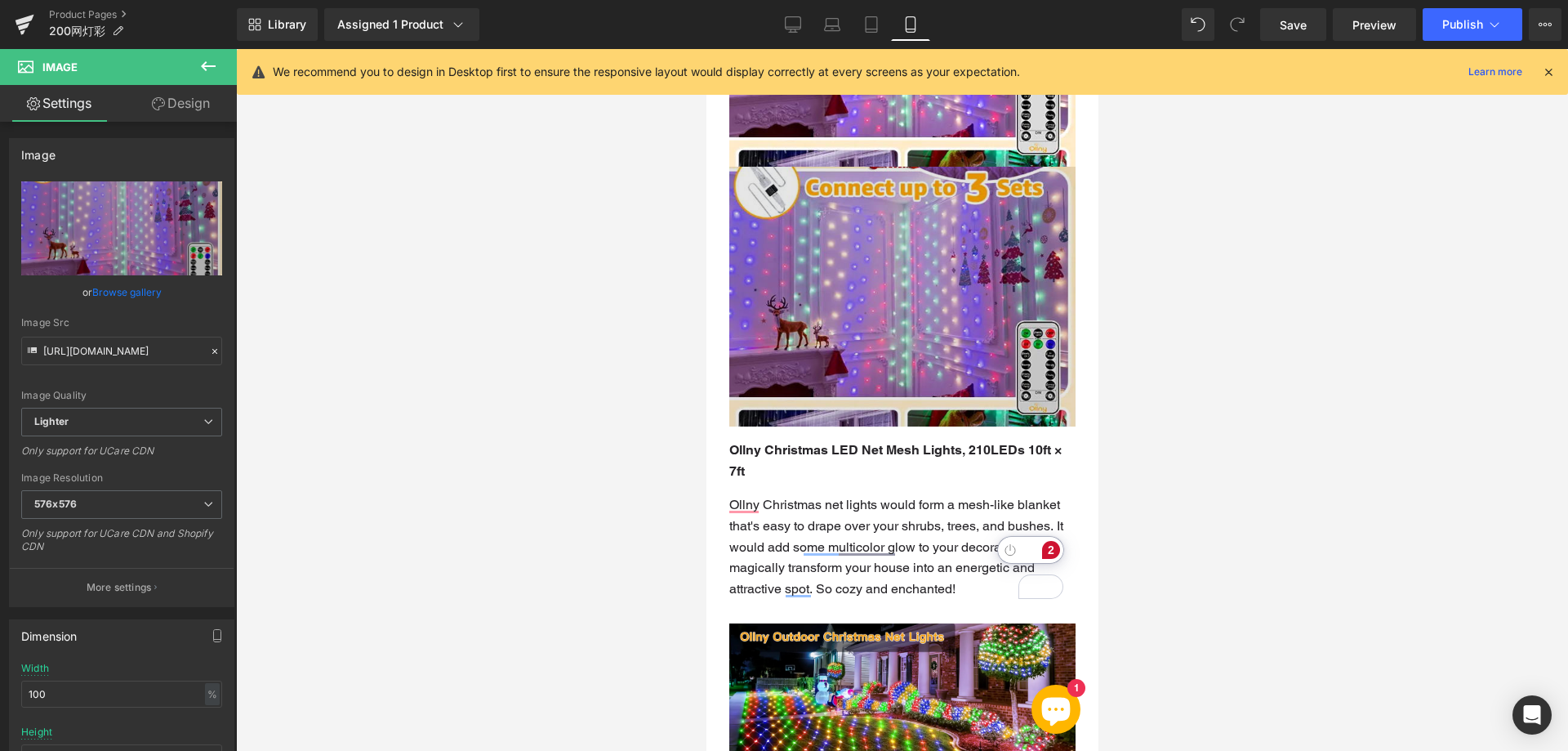
scroll to position [2124, 0]
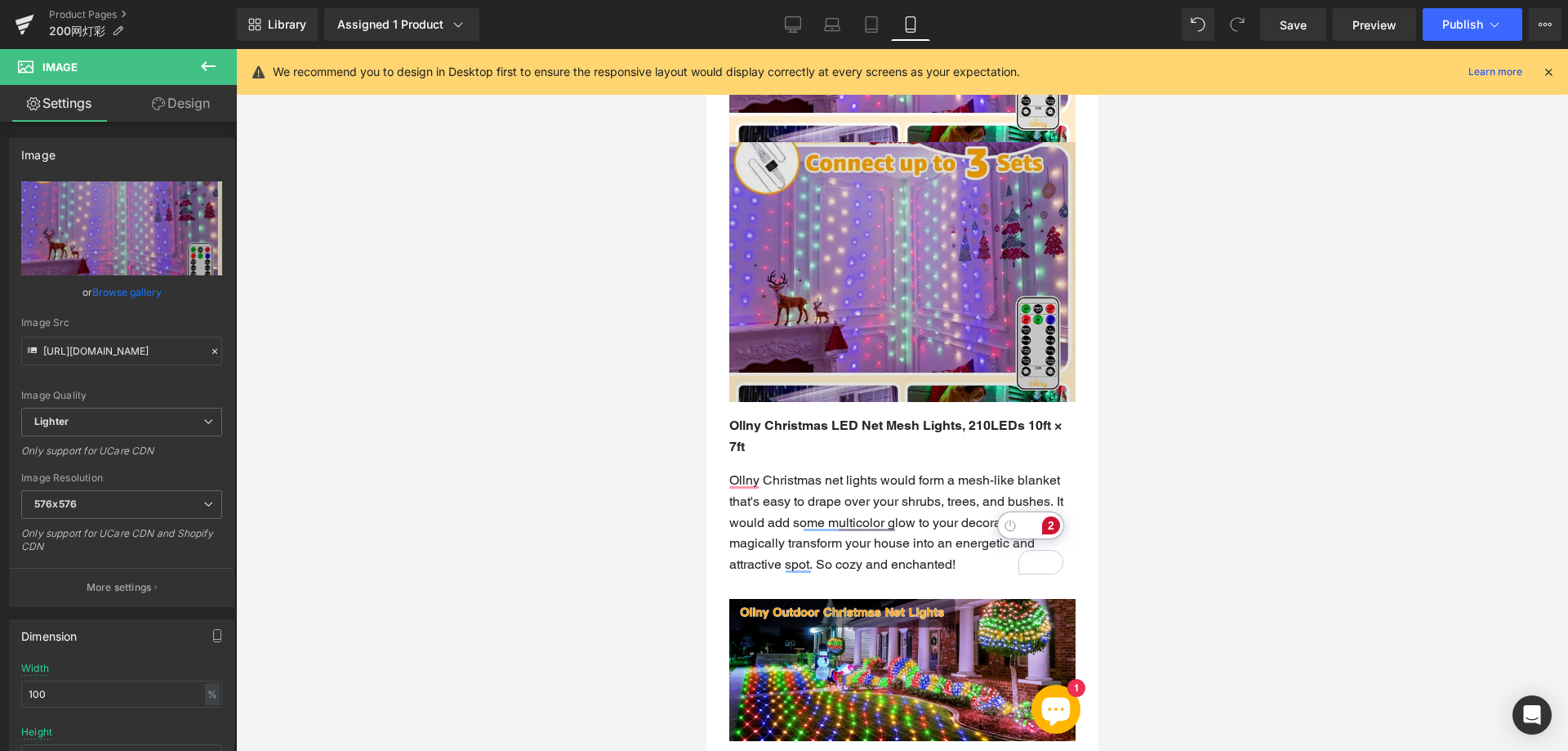
click at [824, 290] on img at bounding box center [901, 272] width 346 height 260
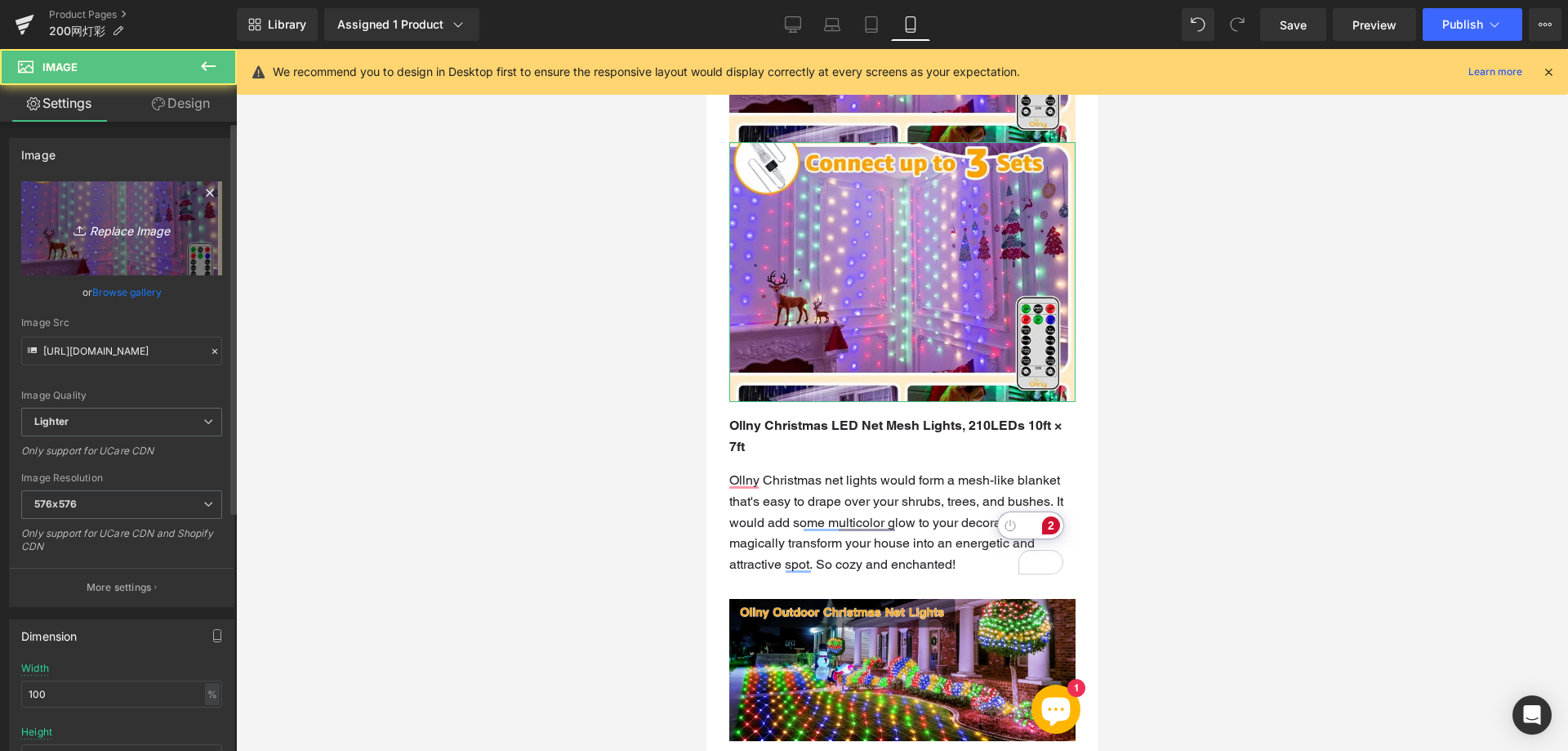
click at [133, 228] on icon "Replace Image" at bounding box center [122, 228] width 131 height 21
type input "C:\fakepath\444.webp"
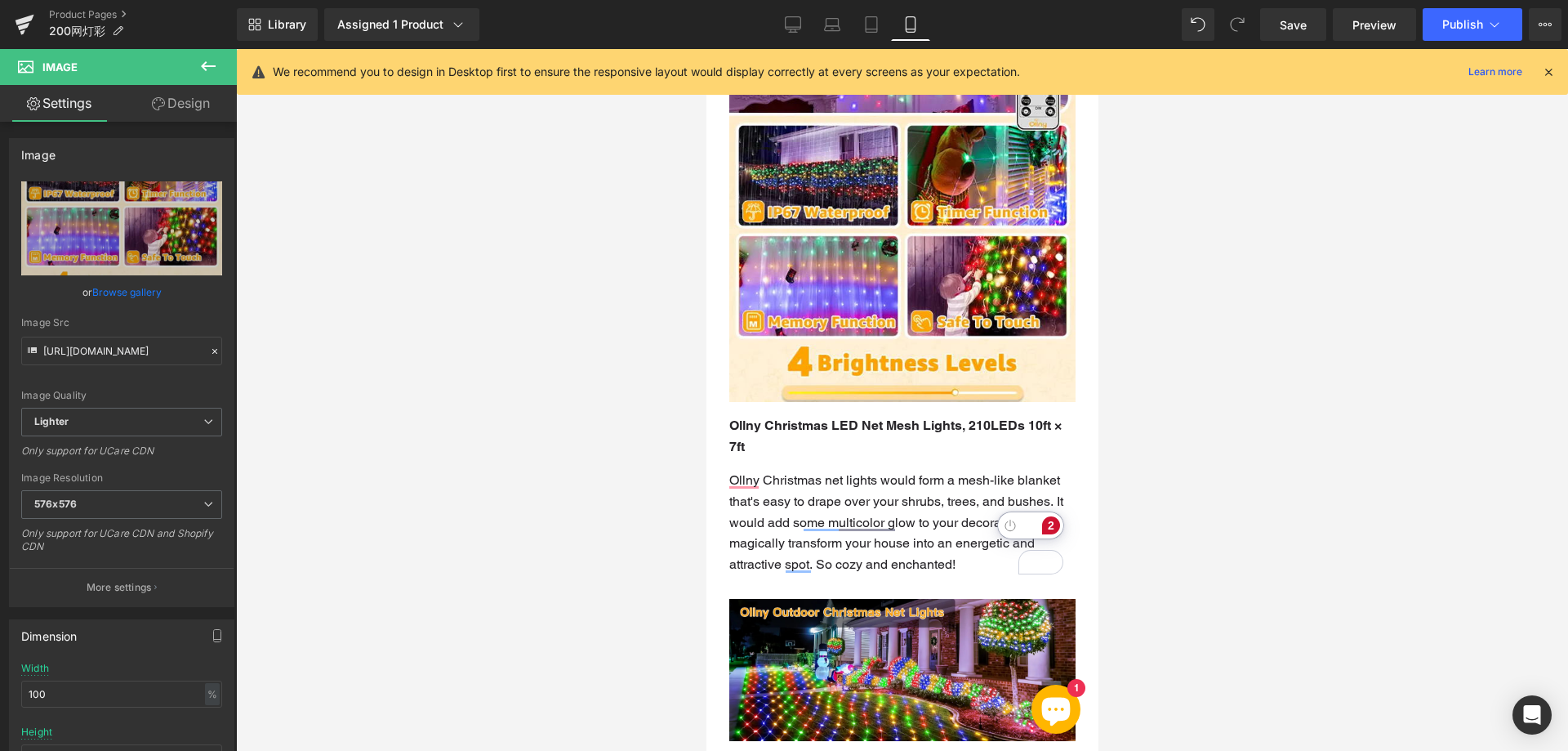
type input "[URL][DOMAIN_NAME]"
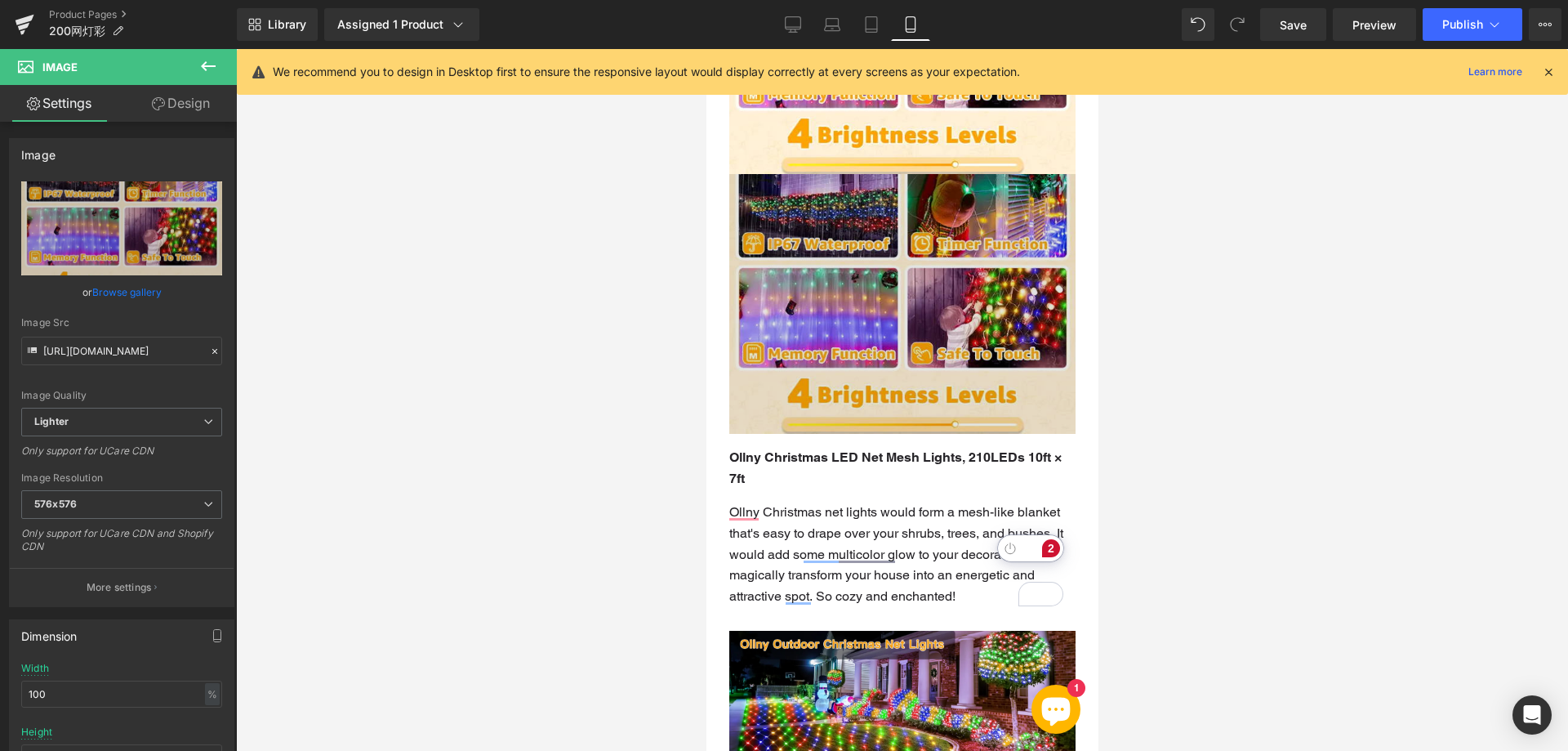
scroll to position [2375, 0]
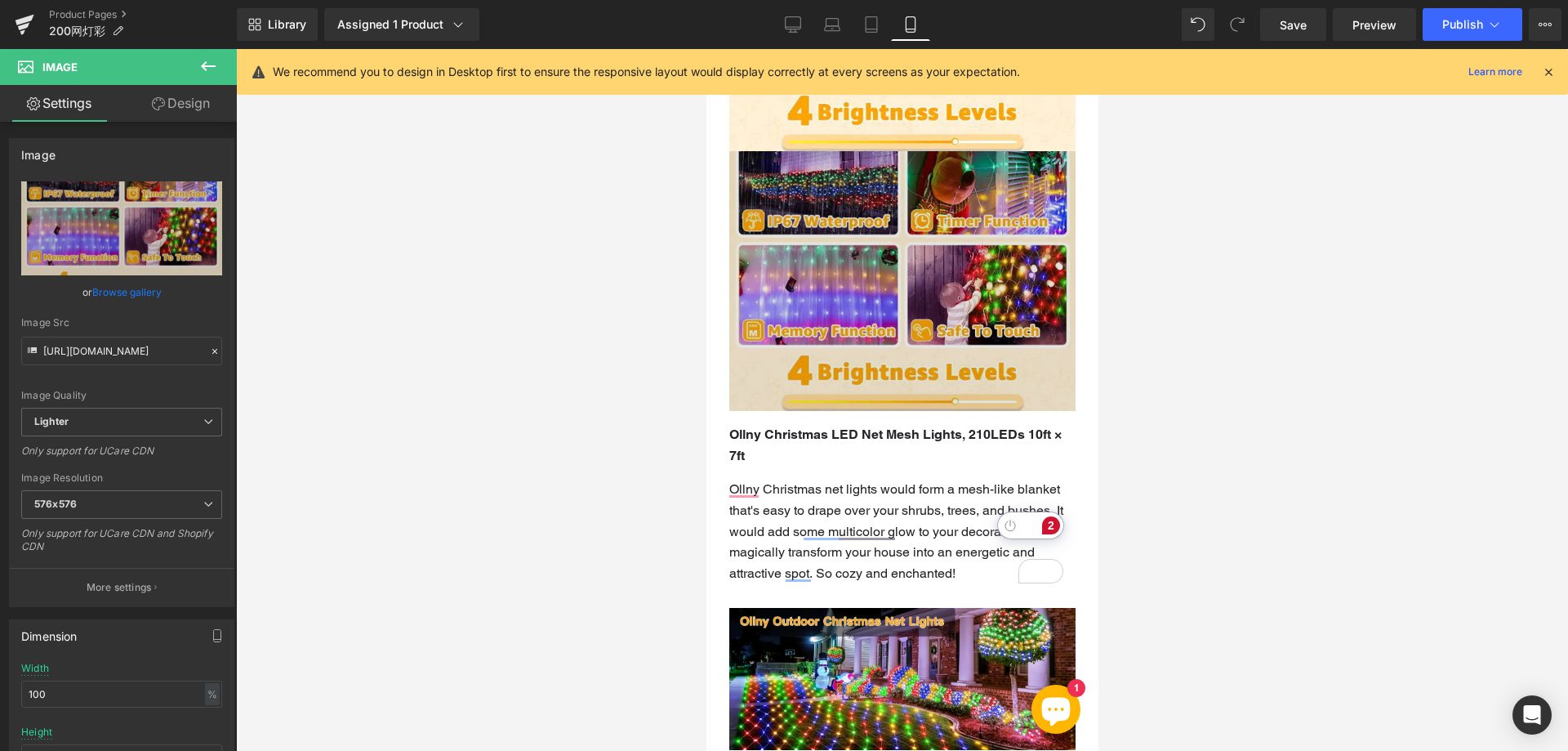
click at [818, 291] on img at bounding box center [901, 281] width 346 height 260
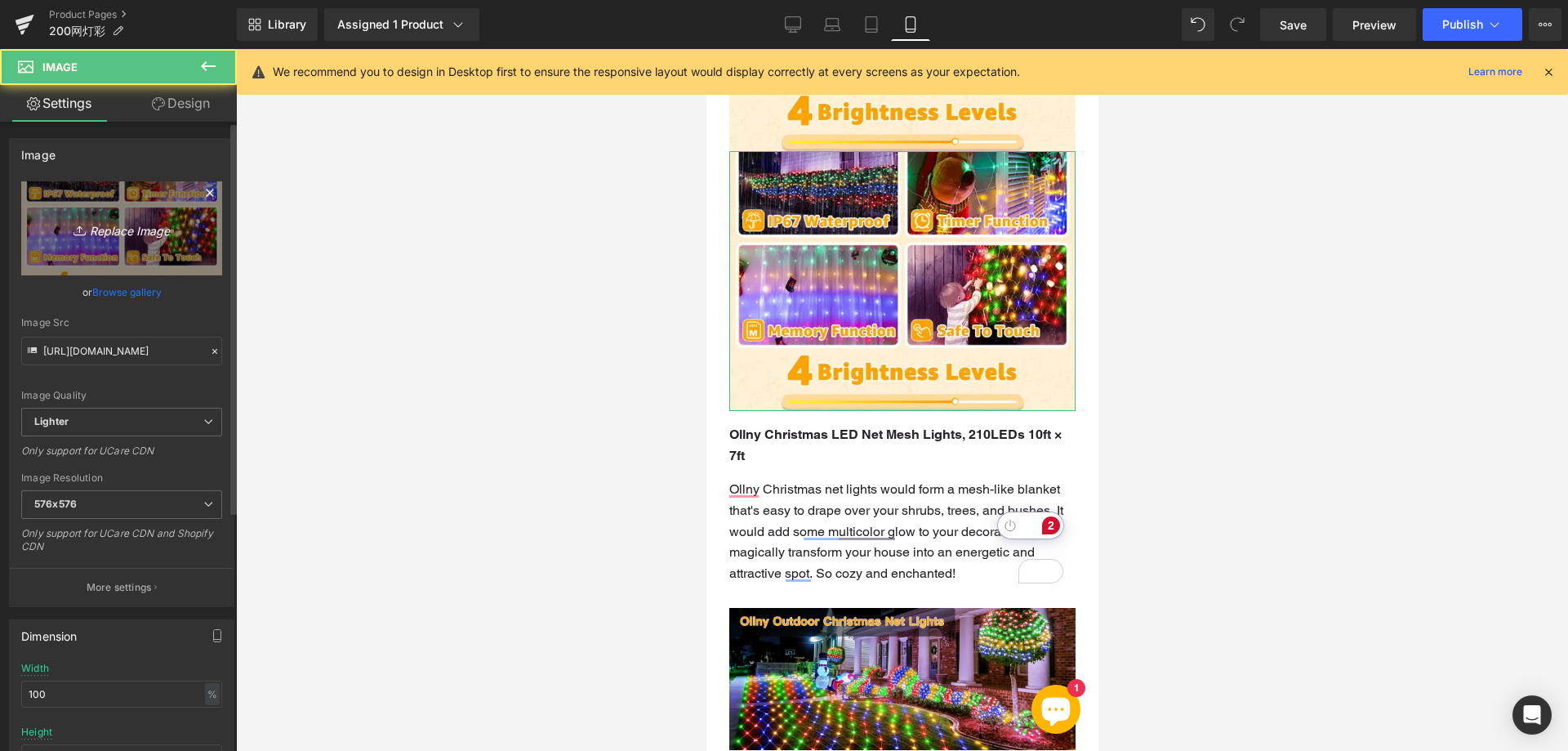
click at [156, 232] on icon "Replace Image" at bounding box center [122, 228] width 131 height 21
type input "C:\fakepath\555.webp"
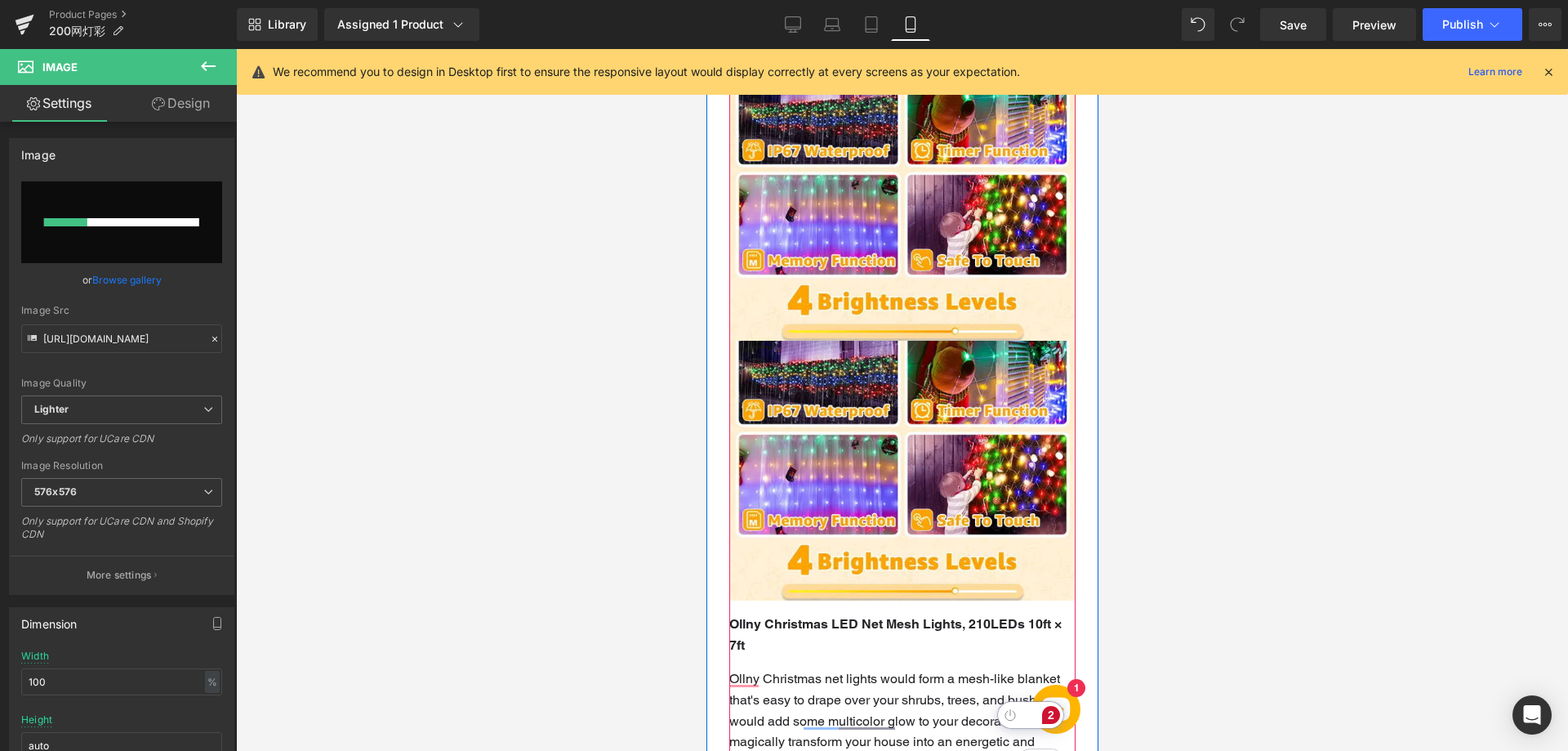
scroll to position [2293, 0]
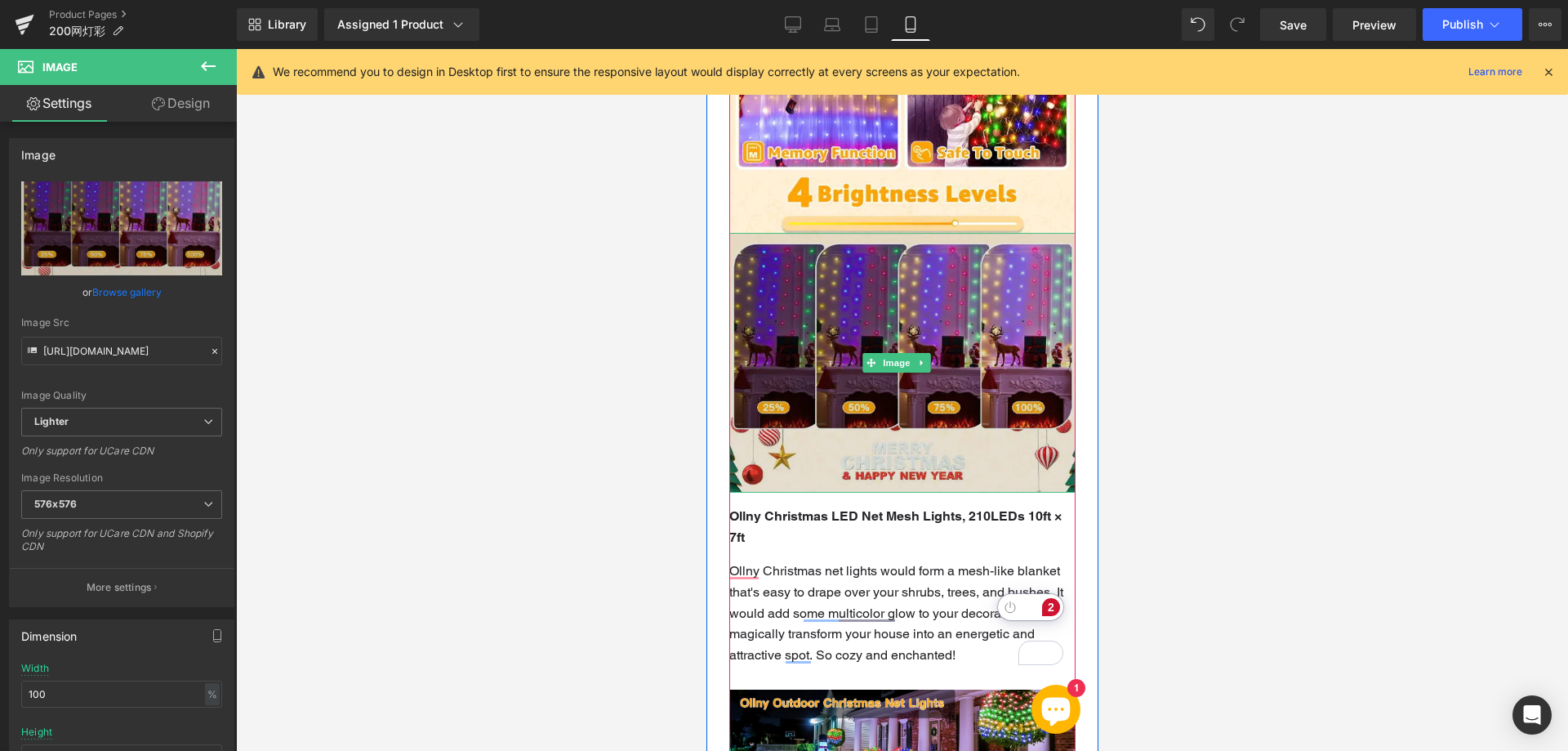
type input "[URL][DOMAIN_NAME]"
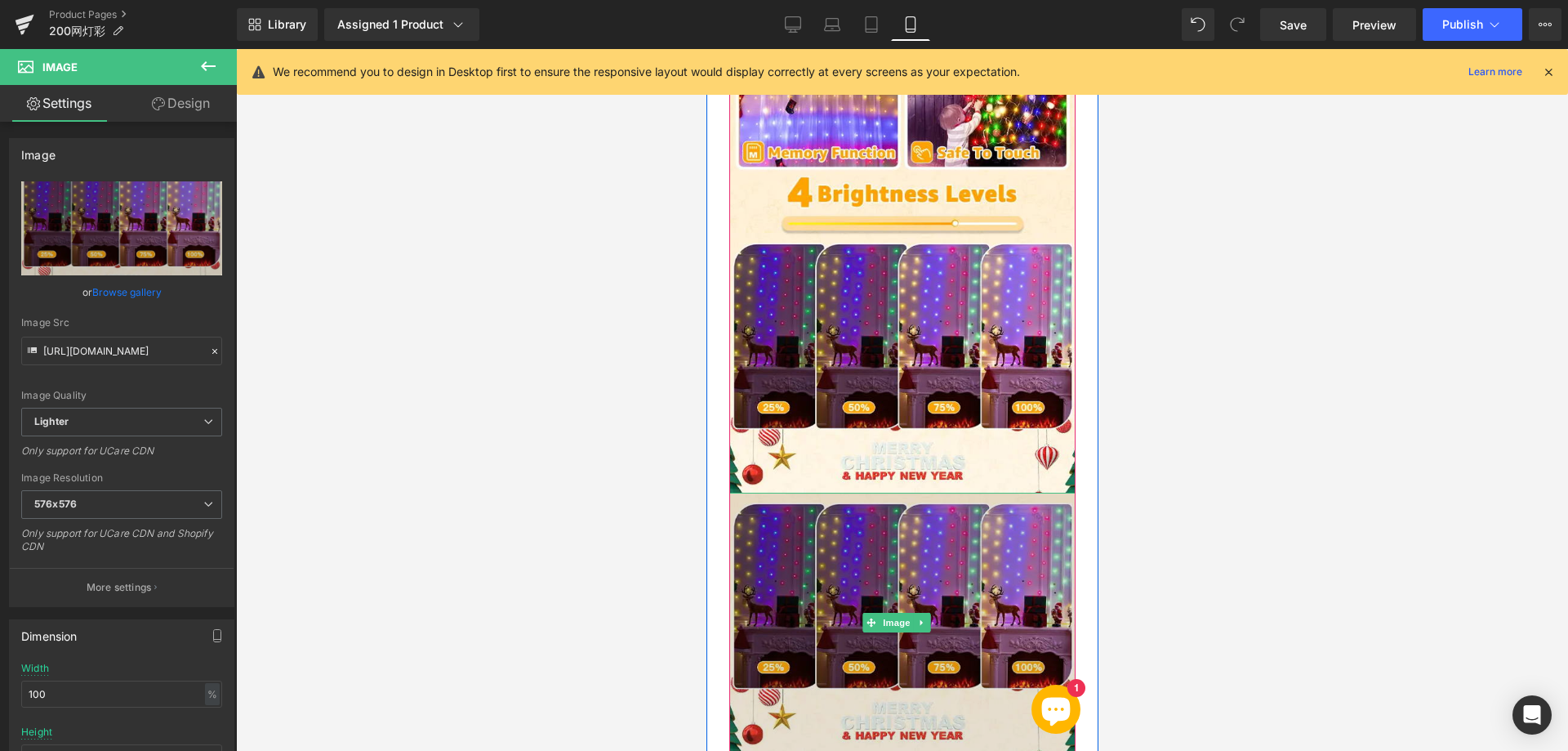
click at [852, 506] on img at bounding box center [901, 622] width 346 height 260
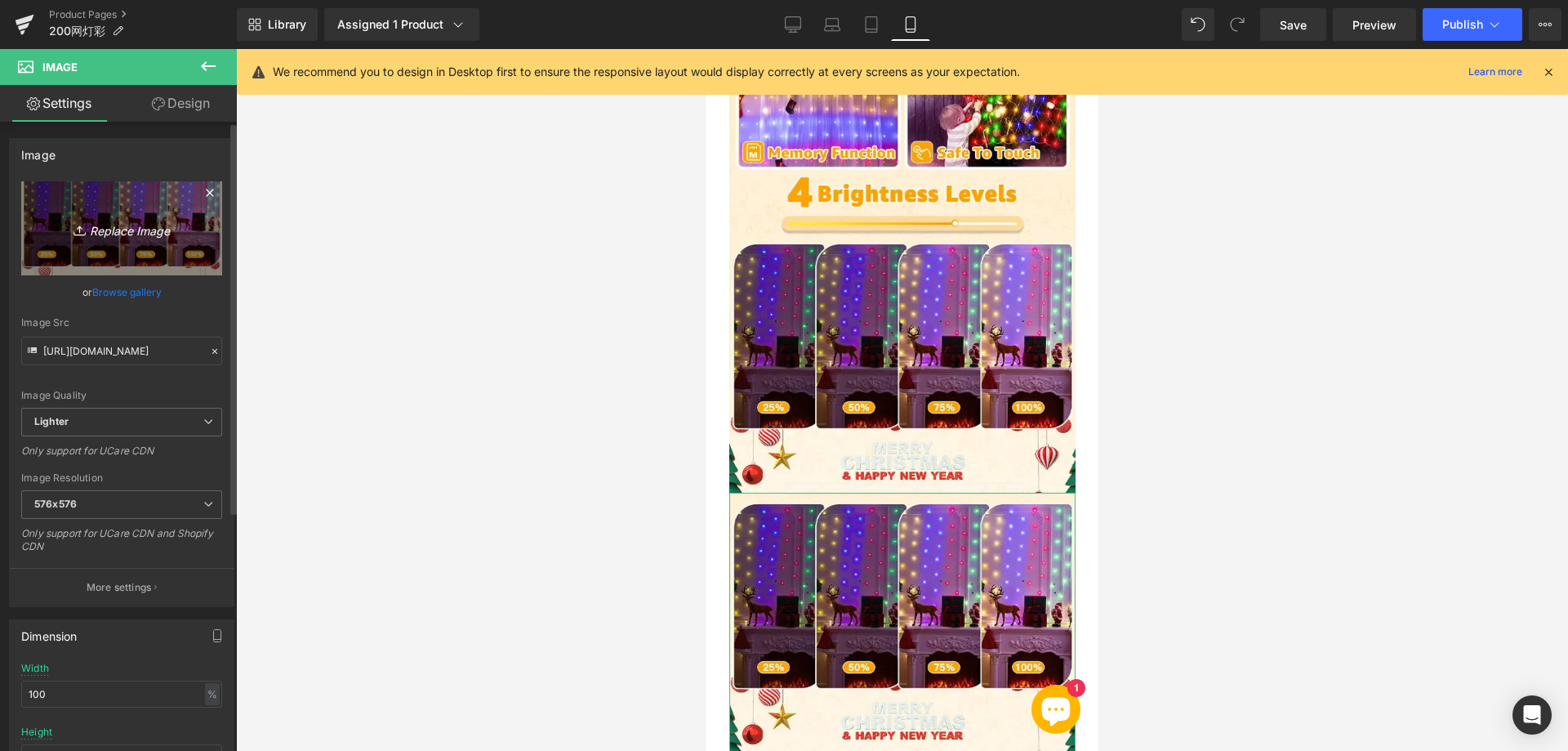
click at [150, 224] on icon "Replace Image" at bounding box center [122, 228] width 131 height 21
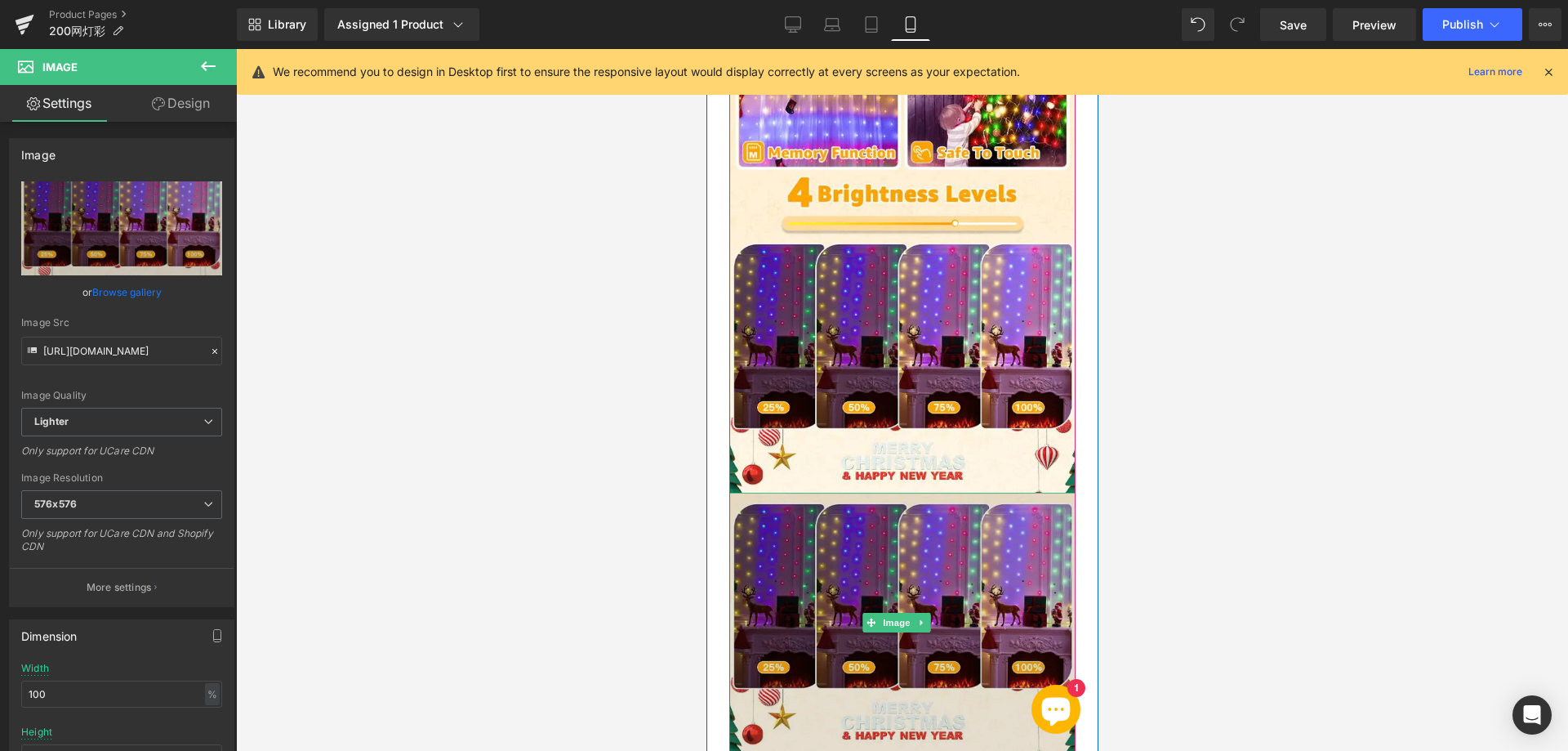
click at [873, 498] on img at bounding box center [901, 622] width 346 height 260
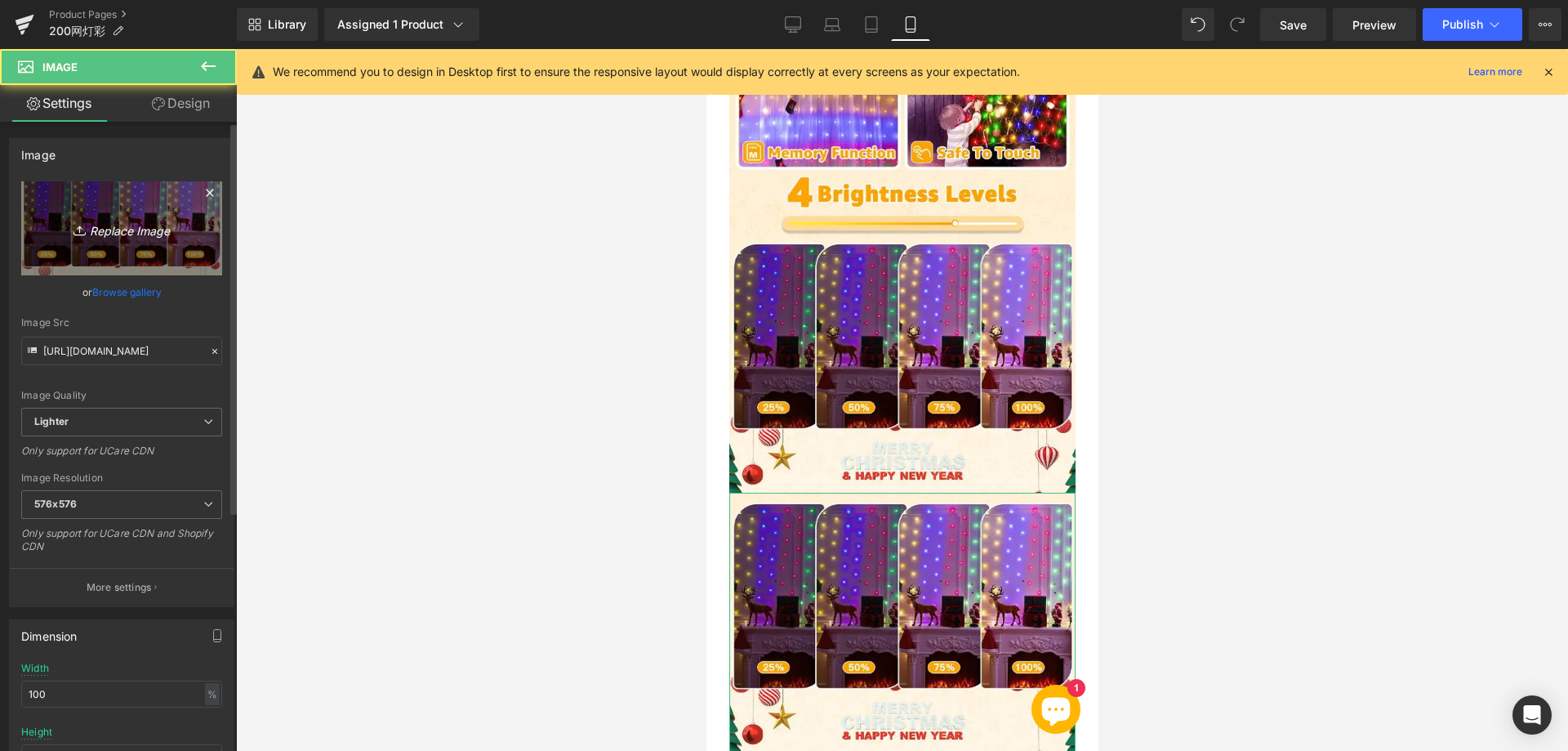
click at [155, 230] on icon "Replace Image" at bounding box center [122, 228] width 131 height 21
type input "C:\fakepath\666.webp"
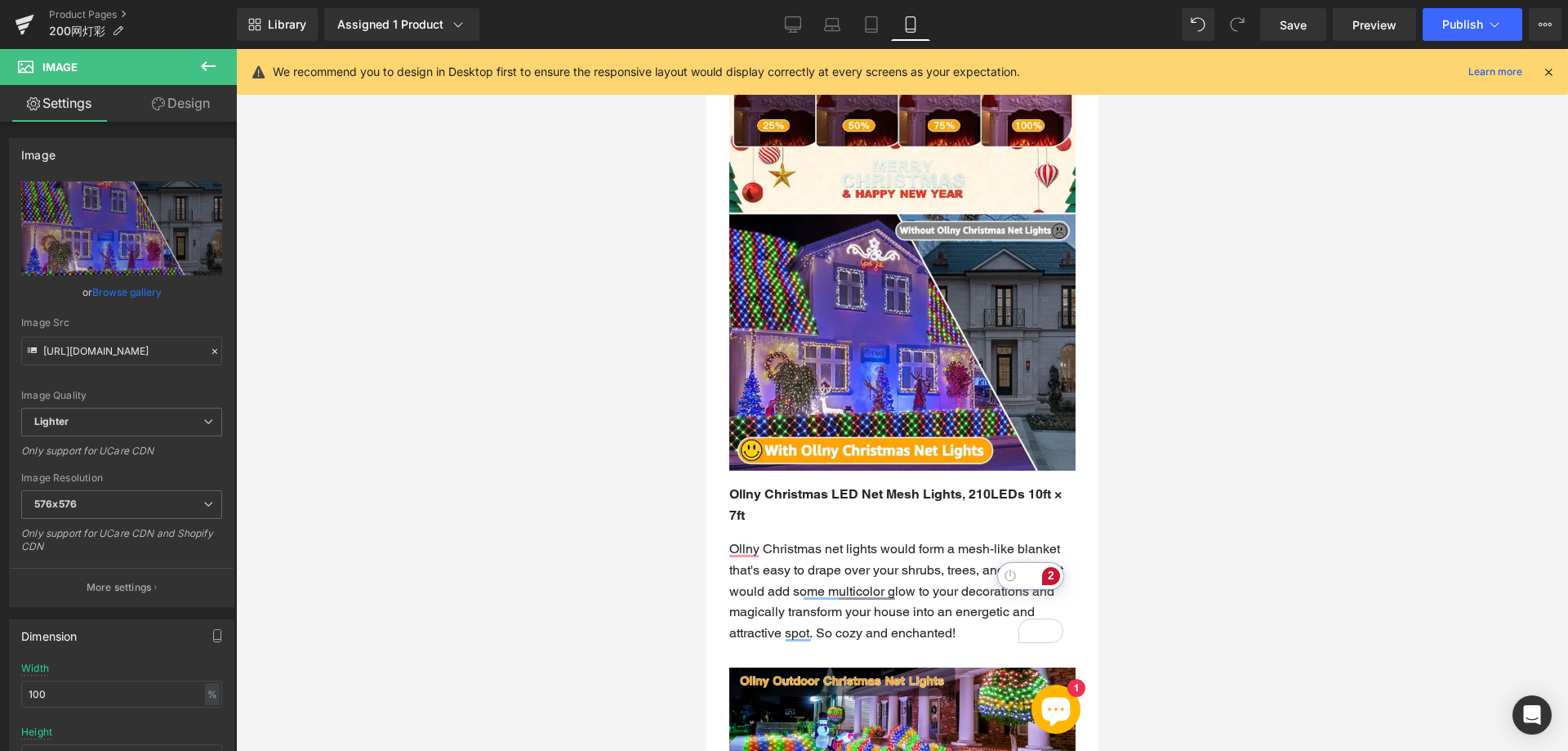
scroll to position [2620, 0]
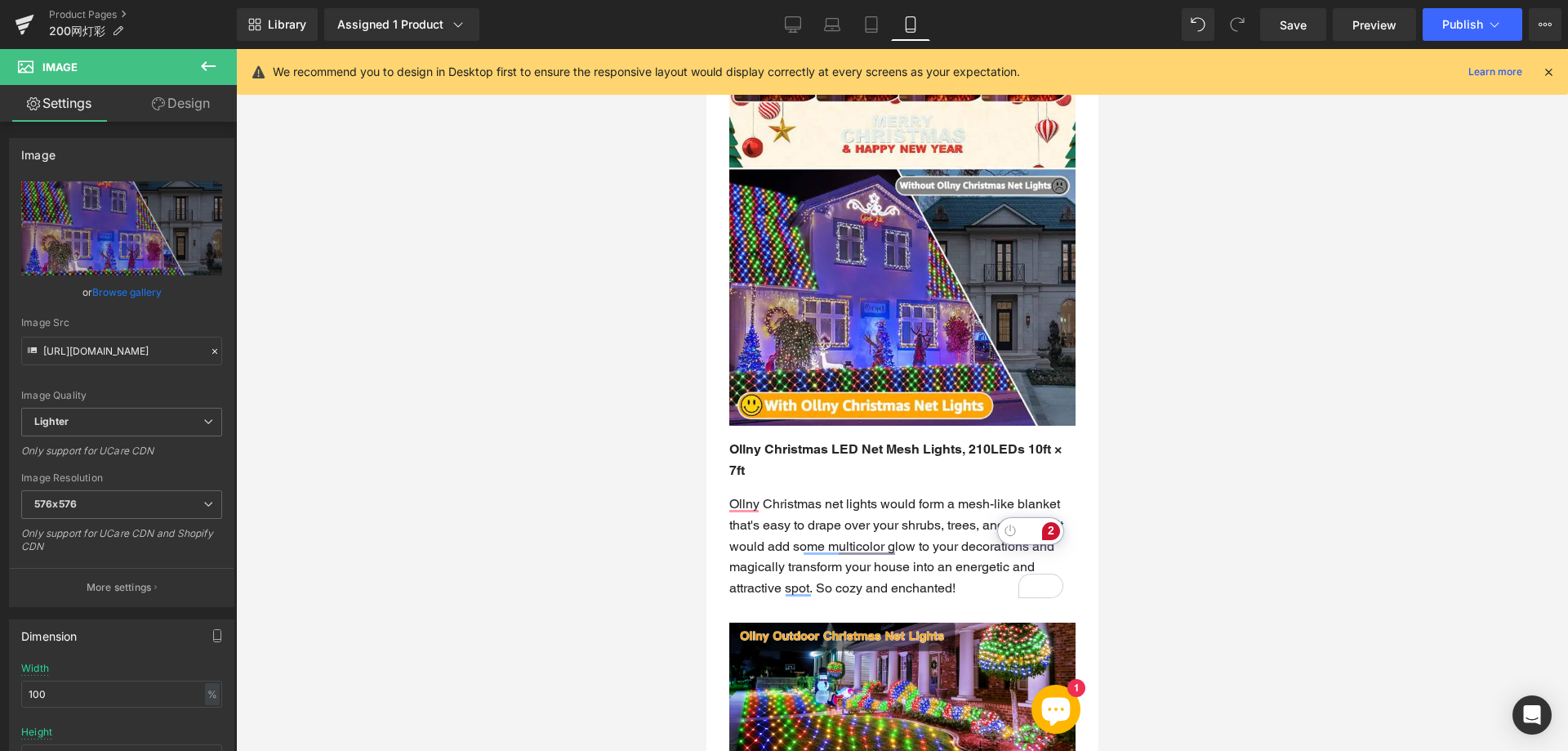
type input "[URL][DOMAIN_NAME]"
click at [796, 31] on icon at bounding box center [793, 24] width 16 height 16
type input "auto"
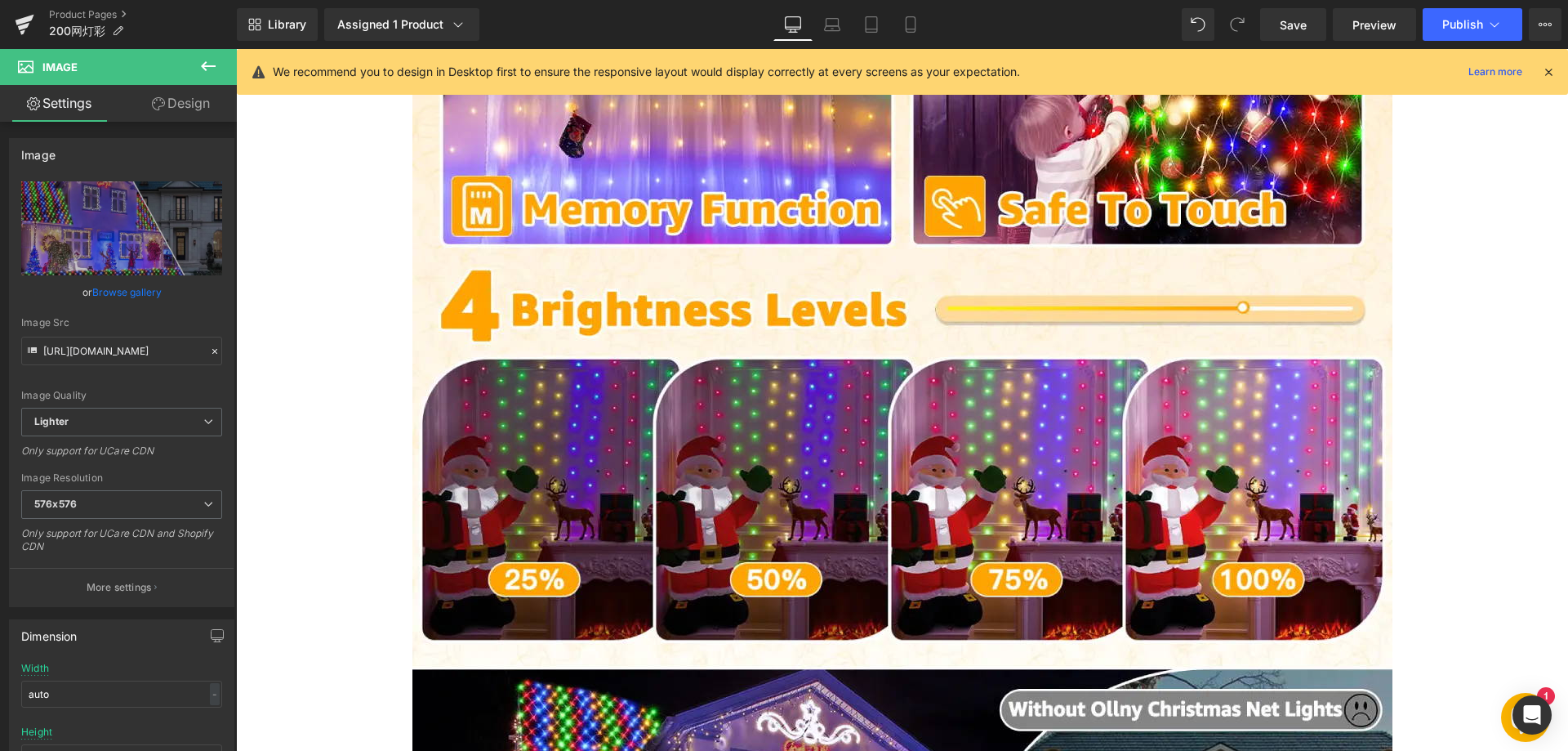
scroll to position [0, 0]
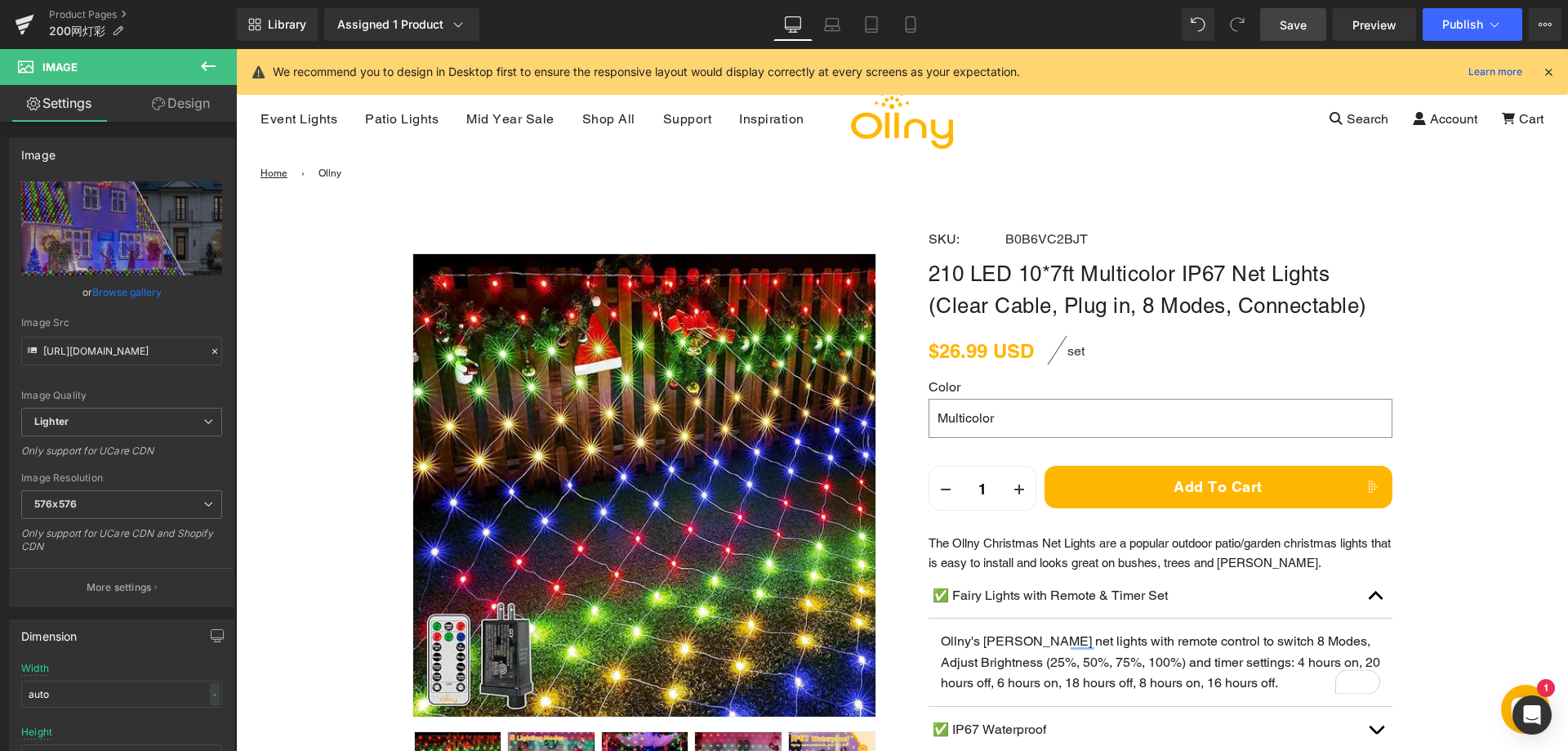
click at [1295, 27] on span "Save" at bounding box center [1294, 24] width 27 height 17
click at [1457, 22] on span "Publish" at bounding box center [1463, 24] width 41 height 13
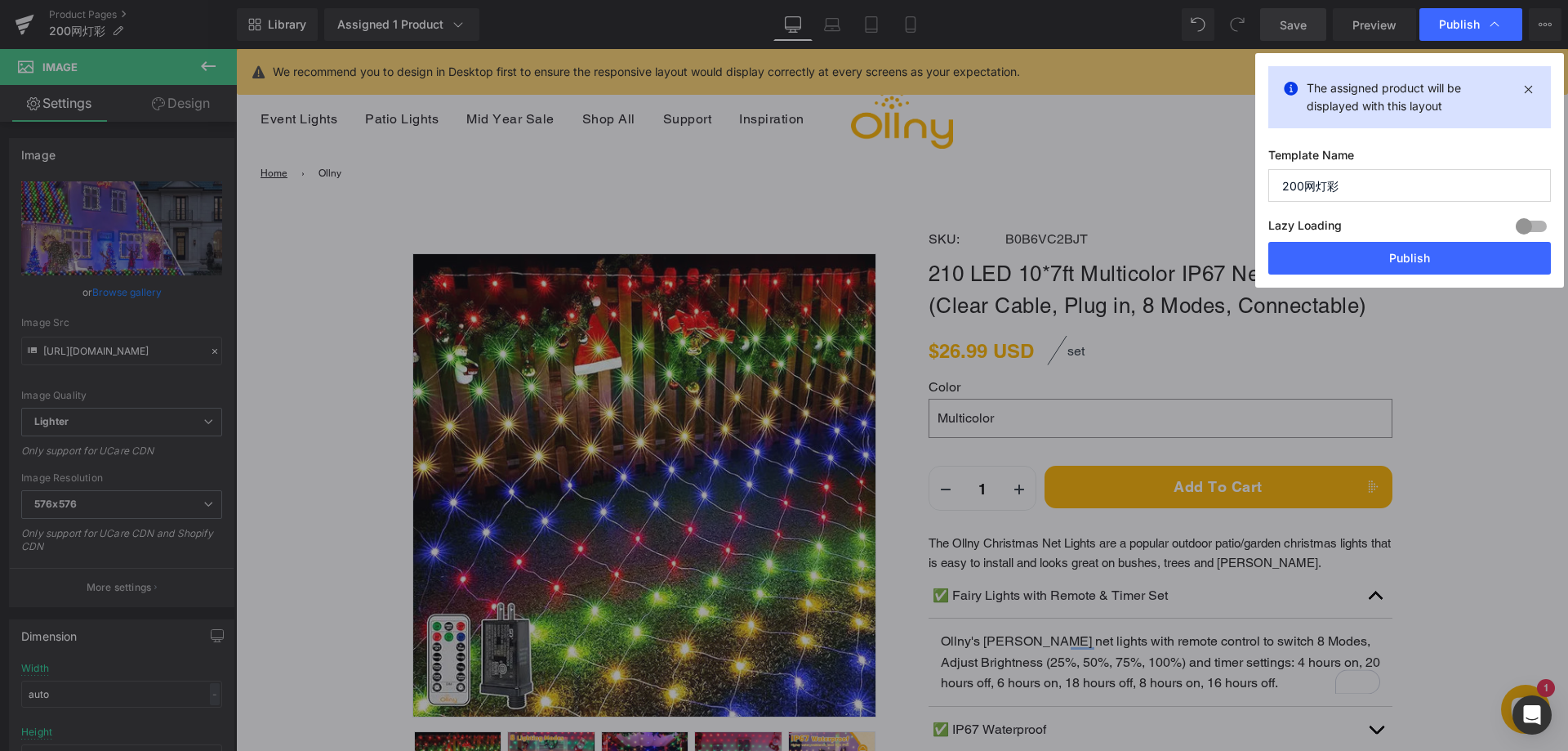
drag, startPoint x: 1385, startPoint y: 257, endPoint x: 1296, endPoint y: 5, distance: 267.3
click at [1384, 257] on button "Publish" at bounding box center [1410, 257] width 282 height 33
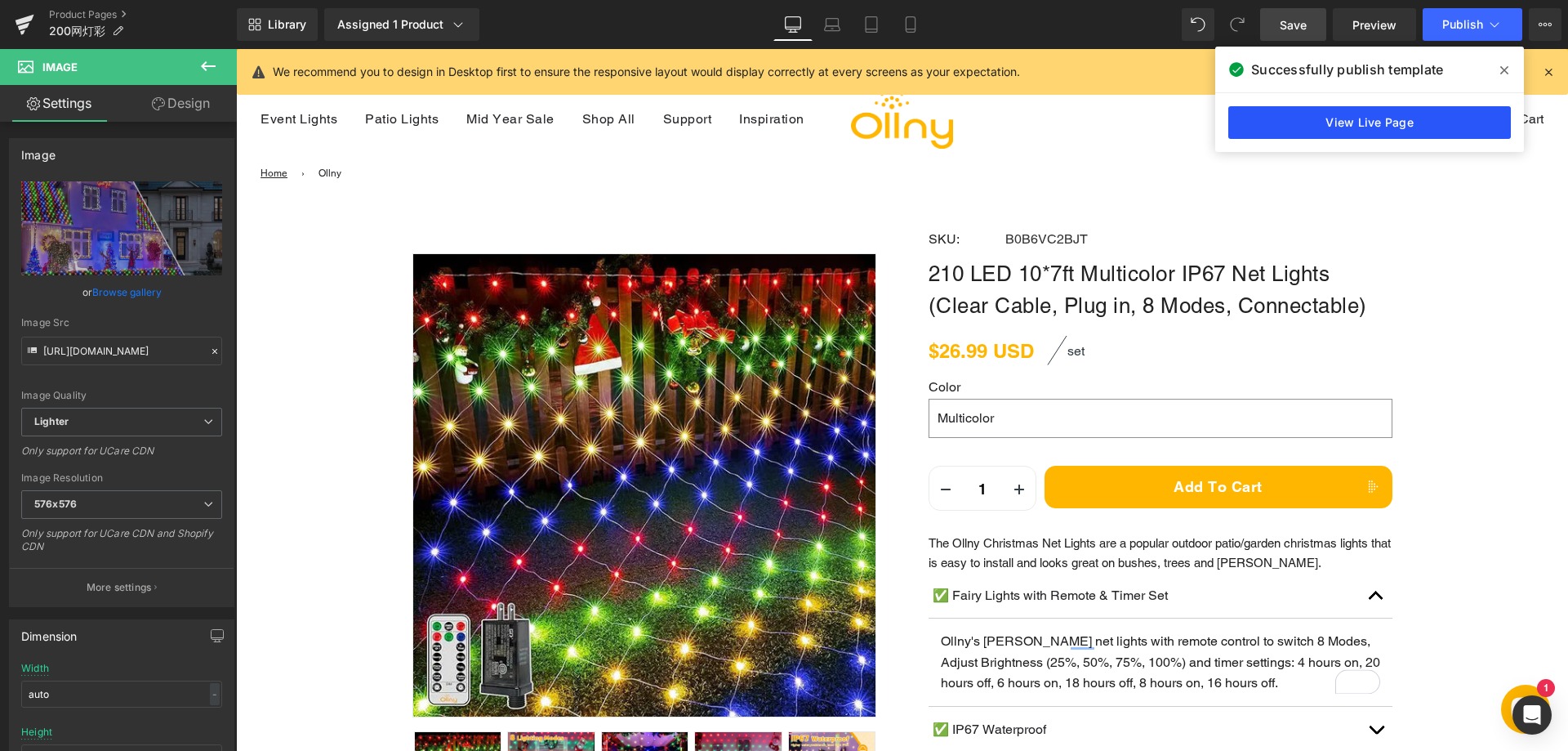
click at [1405, 118] on link "View Live Page" at bounding box center [1370, 122] width 282 height 33
